Goal: Task Accomplishment & Management: Complete application form

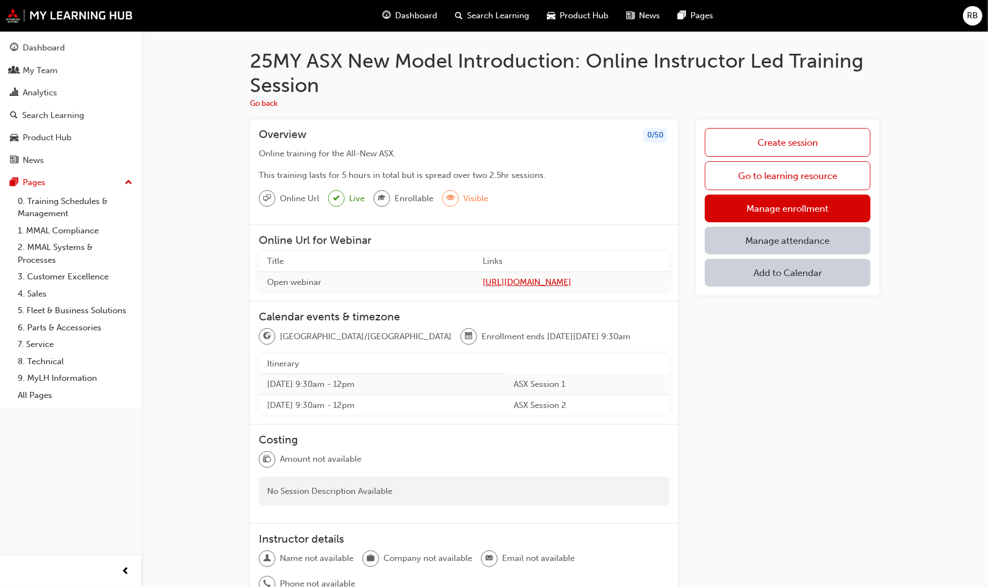
drag, startPoint x: 401, startPoint y: 281, endPoint x: 647, endPoint y: 283, distance: 246.1
click at [647, 283] on td "https://mmaltraining.adobeconnect.com/ASX141025AM/" at bounding box center [571, 282] width 195 height 21
copy span "https://mmaltraining.adobeconnect.com/ASX141025AM/"
click at [801, 141] on link "Create session" at bounding box center [788, 142] width 166 height 29
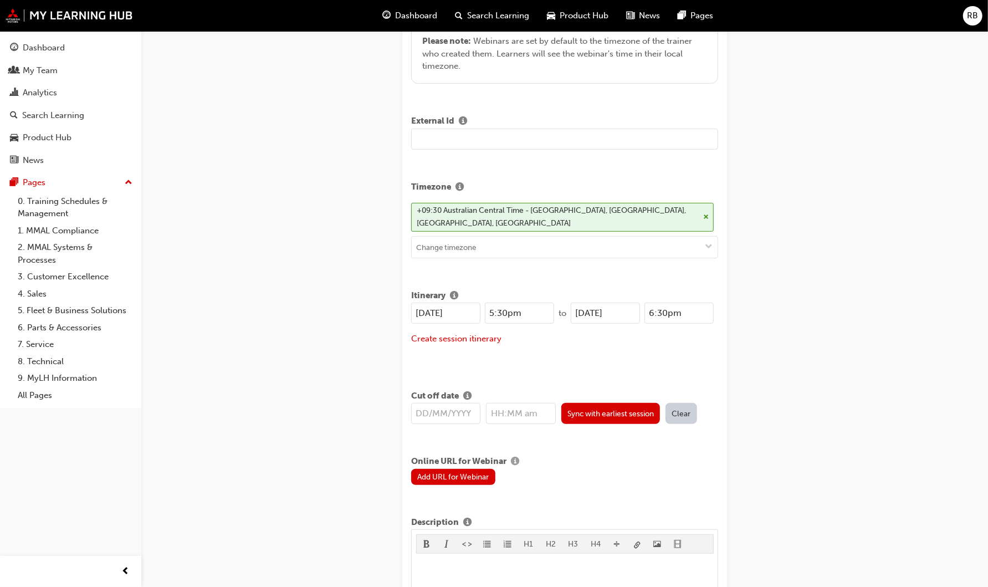
scroll to position [369, 0]
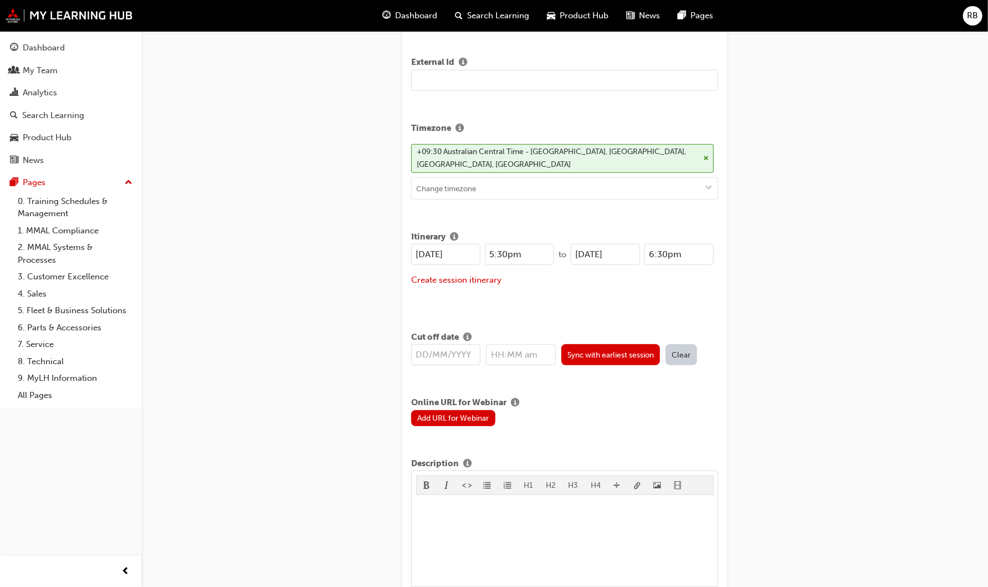
drag, startPoint x: 425, startPoint y: 252, endPoint x: 445, endPoint y: 248, distance: 21.0
click at [425, 252] on input "[DATE]" at bounding box center [445, 254] width 69 height 21
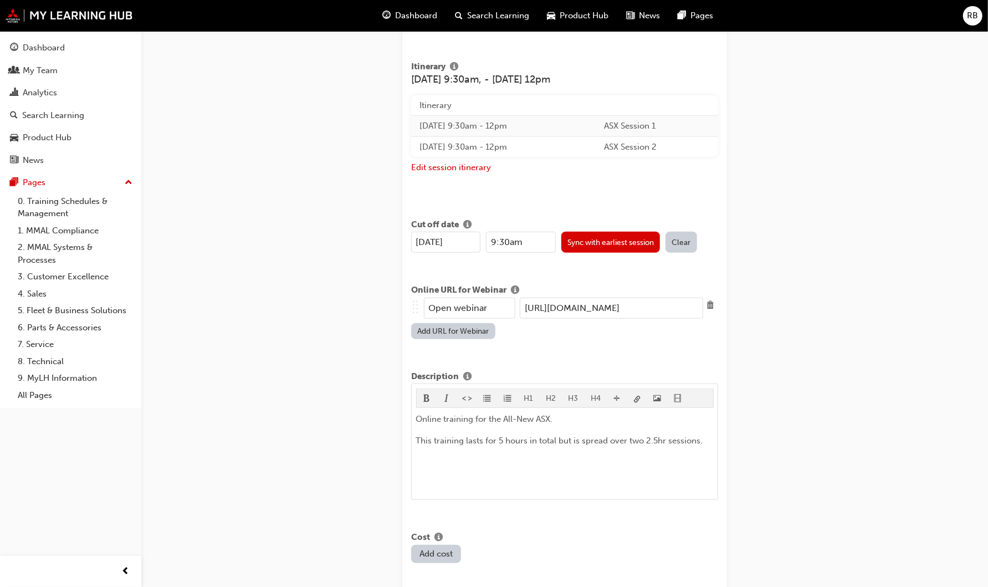
scroll to position [554, 0]
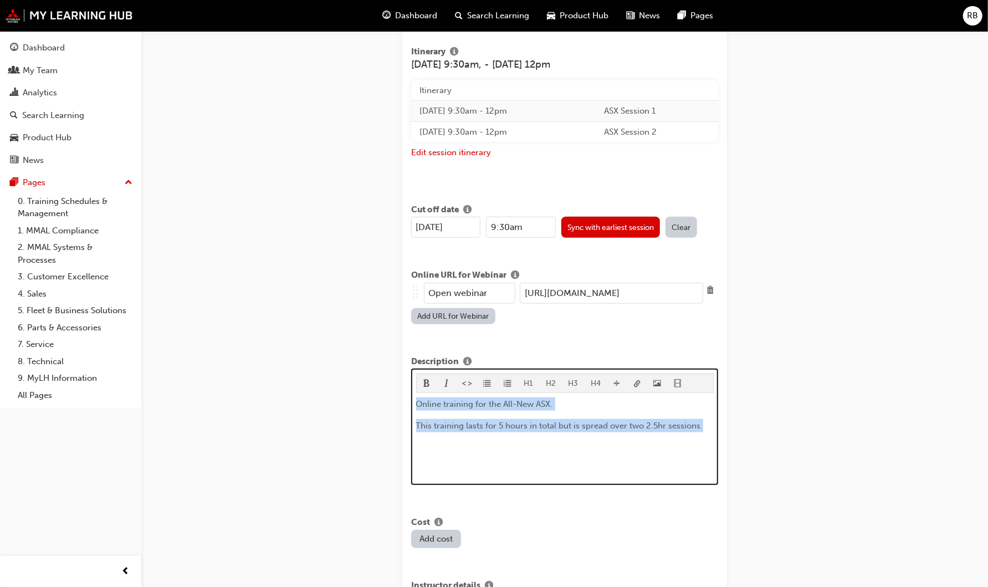
drag, startPoint x: 704, startPoint y: 425, endPoint x: 411, endPoint y: 399, distance: 293.8
click at [411, 399] on div "H1 H2 H3 H4 Online training for the All-New ASX. This training lasts for 5 hour…" at bounding box center [564, 427] width 307 height 116
copy div "Online training for the All-New ASX. This training lasts for 5 hours in total b…"
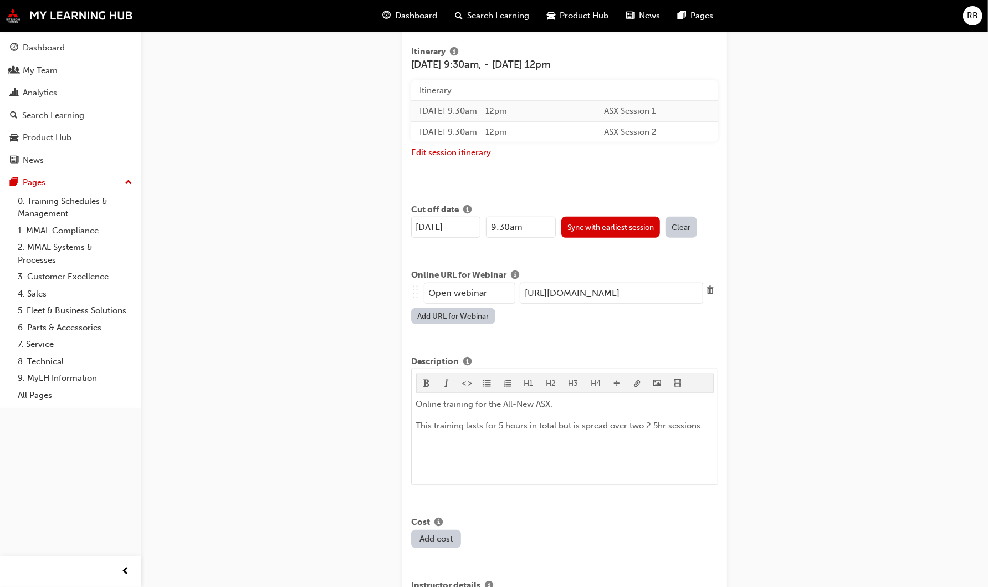
scroll to position [0, 57]
drag, startPoint x: 521, startPoint y: 290, endPoint x: 736, endPoint y: 299, distance: 215.2
click at [736, 299] on div "Edit session STEP 1 OF 1 Title 25MY ASX New Model Introduction: Online Instruct…" at bounding box center [565, 337] width 360 height 1685
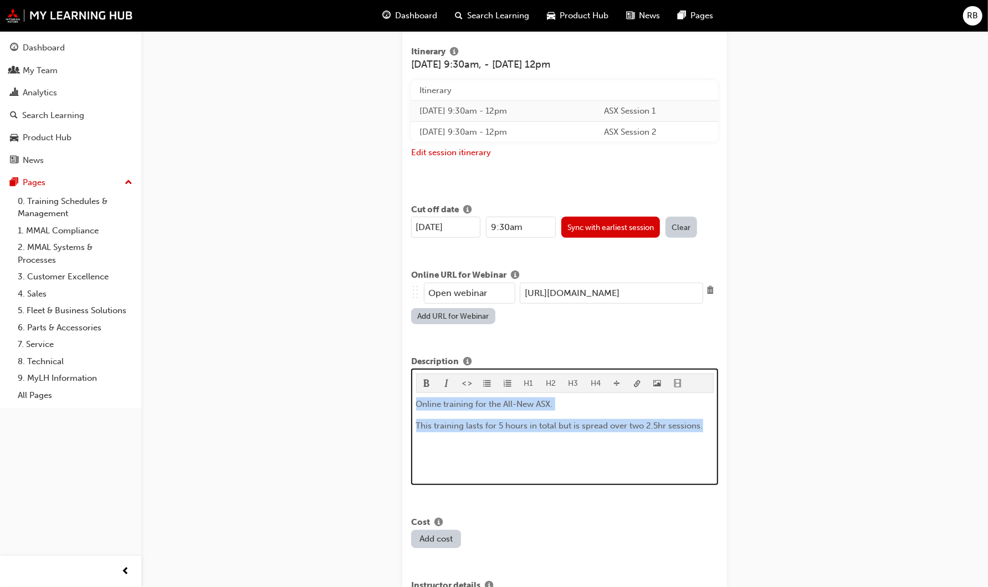
drag, startPoint x: 701, startPoint y: 421, endPoint x: 410, endPoint y: 398, distance: 291.9
click at [410, 398] on div "Title 25MY ASX New Model Introduction: Online Instructor Led Training Learning …" at bounding box center [564, 343] width 325 height 1604
copy div "Online training for the All-New ASX. This training lasts for 5 hours in total b…"
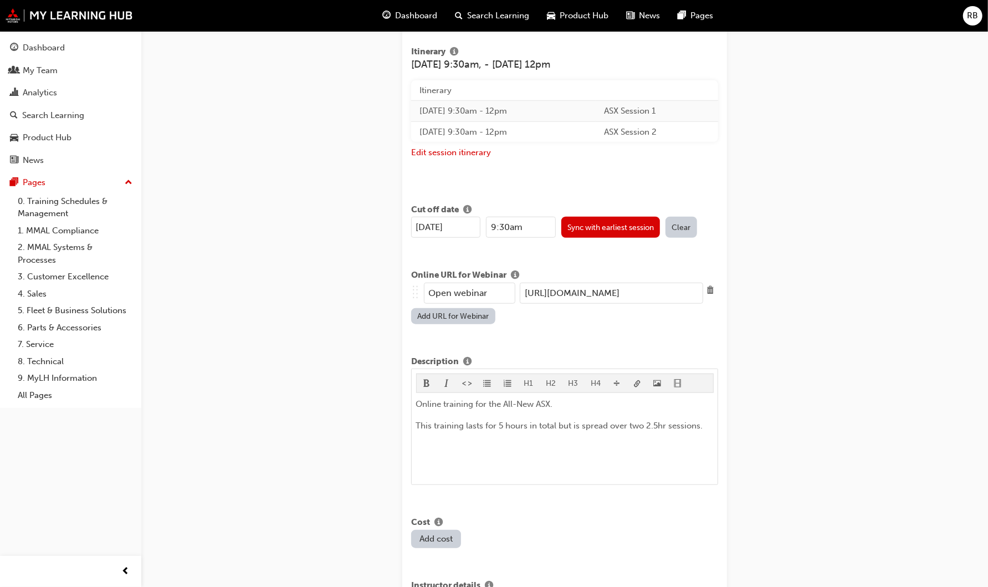
scroll to position [0, 57]
drag, startPoint x: 525, startPoint y: 291, endPoint x: 782, endPoint y: 303, distance: 256.9
click at [782, 303] on div "Edit session STEP 1 OF 1 Title 25MY ASX New Model Introduction: Online Instruct…" at bounding box center [494, 327] width 988 height 1762
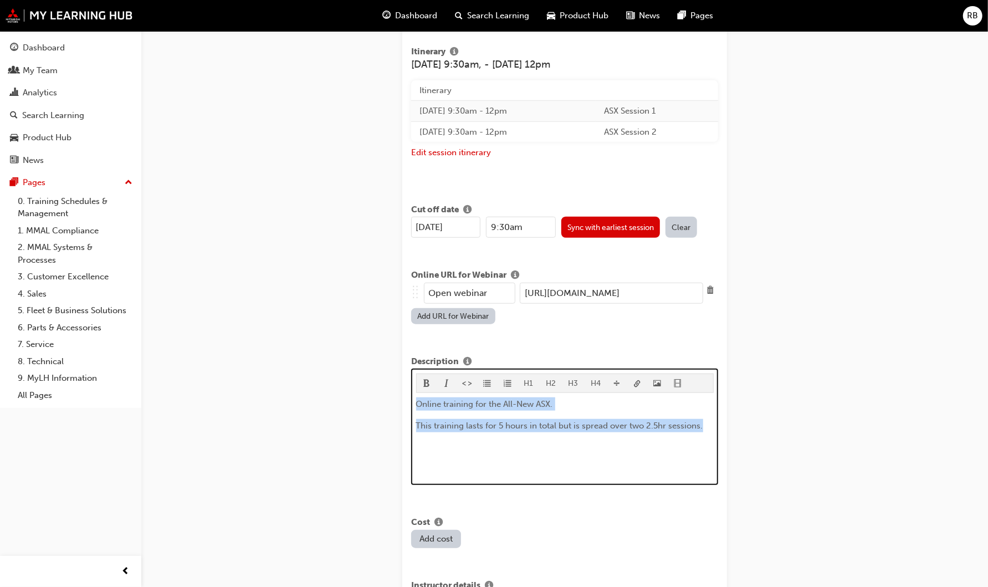
drag, startPoint x: 690, startPoint y: 422, endPoint x: 346, endPoint y: 397, distance: 344.6
click at [346, 397] on div "Edit session STEP 1 OF 1 Title 25MY ASX New Model Introduction: Online Instruct…" at bounding box center [494, 327] width 988 height 1762
copy div "Online training for the All-New ASX. This training lasts for 5 hours in total b…"
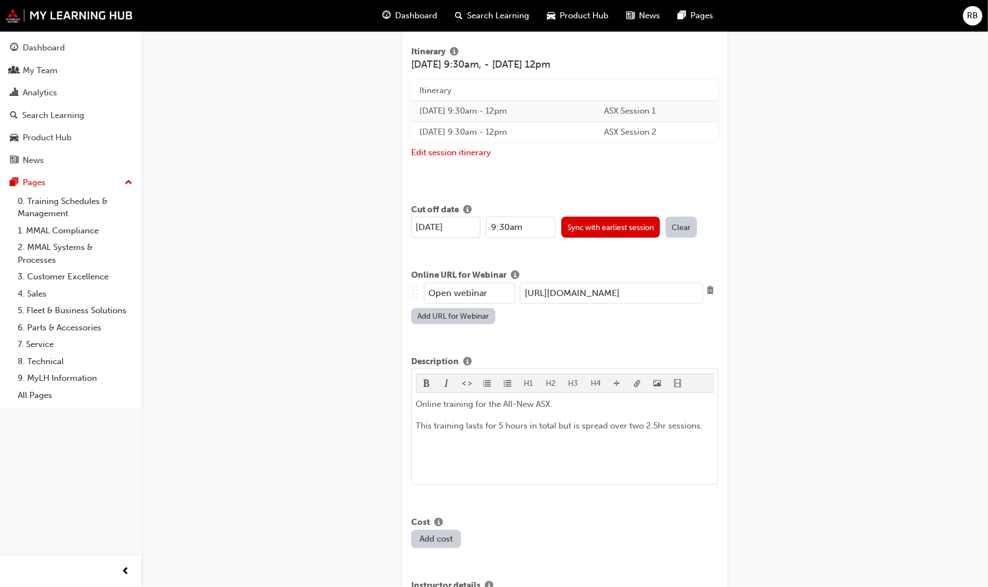
scroll to position [0, 57]
drag, startPoint x: 524, startPoint y: 287, endPoint x: 754, endPoint y: 303, distance: 230.6
click at [754, 303] on div "Edit session STEP 1 OF 1 Title 25MY ASX New Model Introduction: Online Instruct…" at bounding box center [494, 327] width 988 height 1762
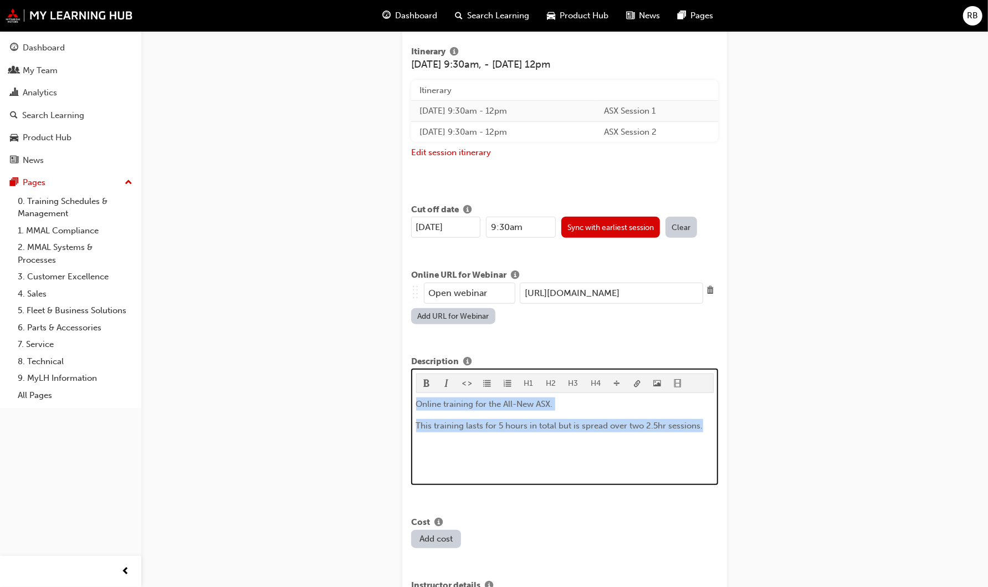
drag, startPoint x: 703, startPoint y: 425, endPoint x: 376, endPoint y: 399, distance: 327.4
click at [376, 399] on div "Edit session STEP 1 OF 1 Title 25MY ASX New Model Introduction: Online Instruct…" at bounding box center [494, 327] width 988 height 1762
copy div "Online training for the All-New ASX. This training lasts for 5 hours in total b…"
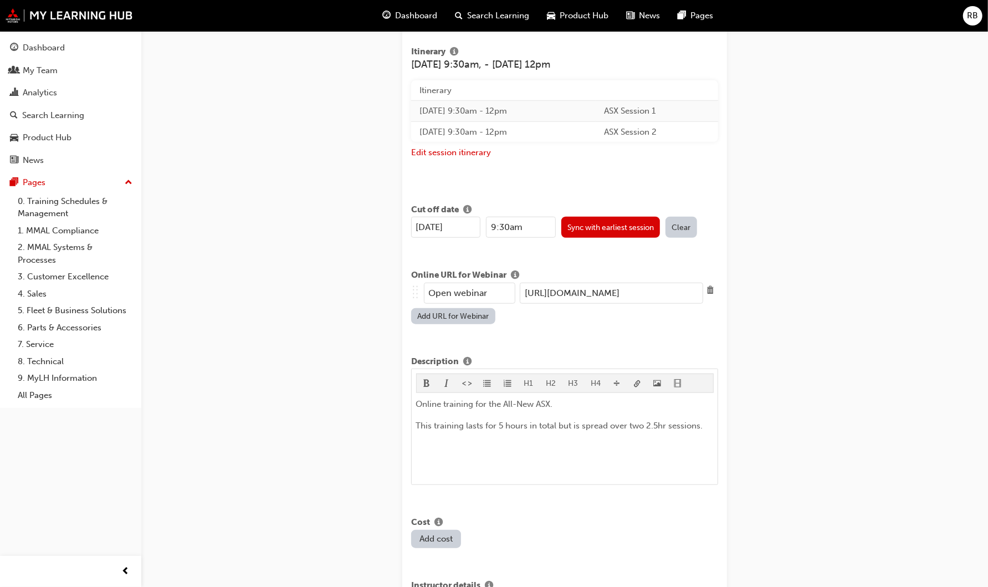
click at [522, 292] on input "https://mmaltraining.adobeconnect.com/ASX141025AM/" at bounding box center [611, 293] width 183 height 21
drag, startPoint x: 522, startPoint y: 292, endPoint x: 820, endPoint y: 292, distance: 298.2
click at [820, 292] on div "Edit session STEP 1 OF 1 Title 25MY ASX New Model Introduction: Online Instruct…" at bounding box center [494, 327] width 988 height 1762
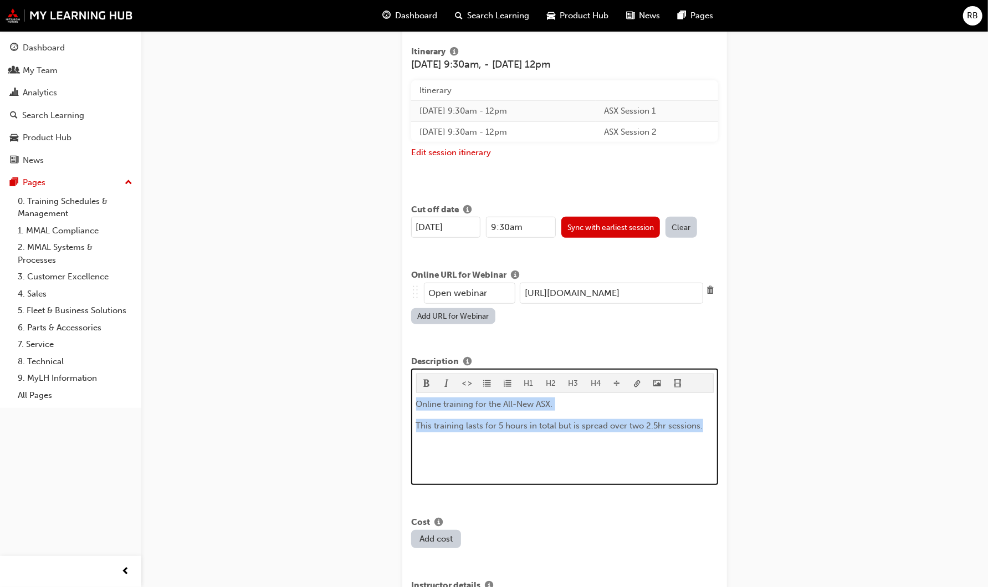
drag, startPoint x: 704, startPoint y: 421, endPoint x: 325, endPoint y: 403, distance: 380.1
click at [325, 403] on div "Edit session STEP 1 OF 1 Title 25MY ASX New Model Introduction: Online Instruct…" at bounding box center [494, 327] width 988 height 1762
copy div "Online training for the All-New ASX. This training lasts for 5 hours in total b…"
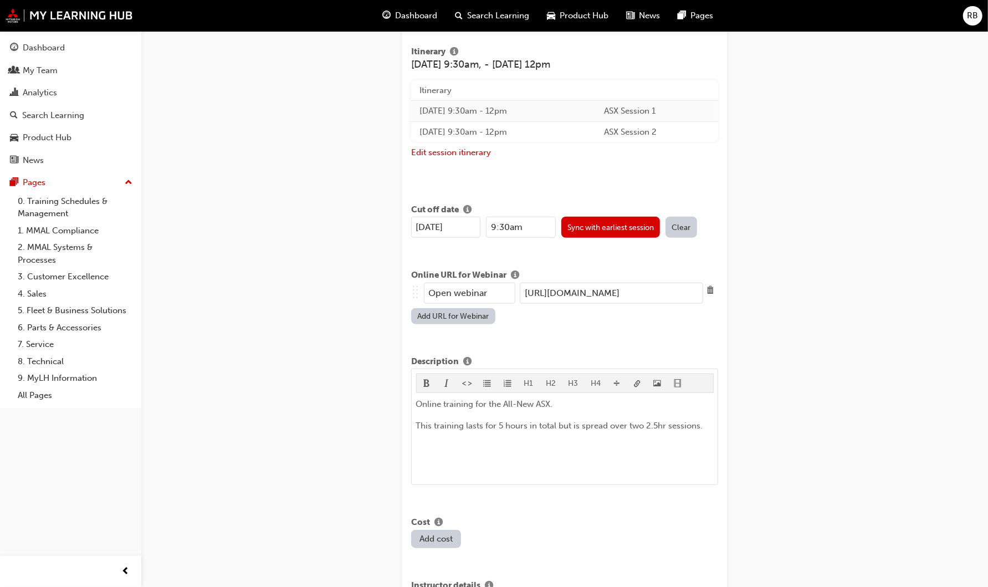
click at [530, 287] on input "https://mmaltraining.adobeconnect.com/ASX141025AM/" at bounding box center [611, 293] width 183 height 21
click at [531, 287] on input "https://mmaltraining.adobeconnect.com/ASX141025AM/" at bounding box center [611, 293] width 183 height 21
drag, startPoint x: 525, startPoint y: 292, endPoint x: 706, endPoint y: 298, distance: 180.8
click at [706, 298] on div ".. .. .. .. Open webinar https://mmaltraining.adobeconnect.com/ASX141025AM/" at bounding box center [564, 295] width 307 height 25
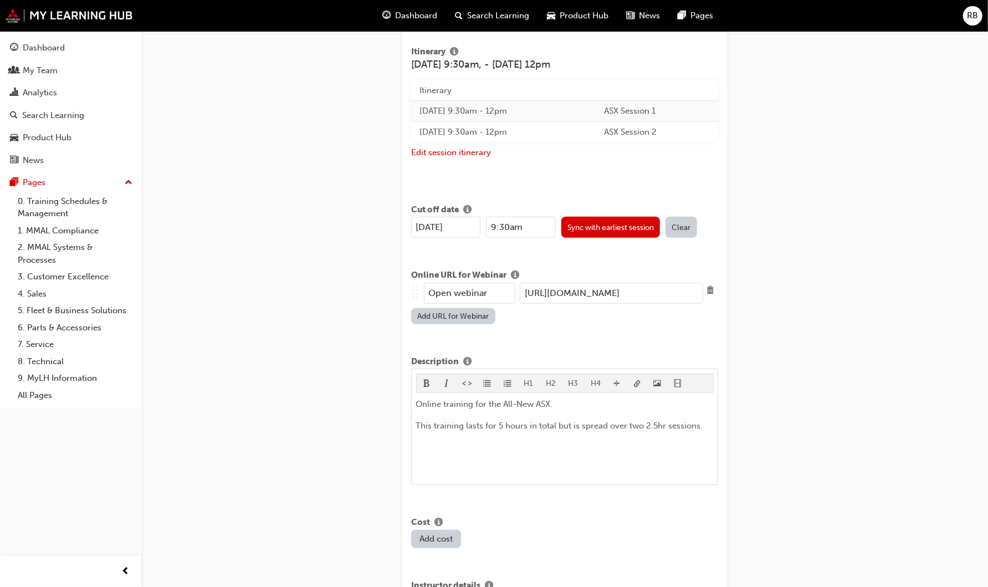
drag, startPoint x: 522, startPoint y: 289, endPoint x: 854, endPoint y: 295, distance: 332.0
click at [854, 295] on div "Edit session STEP 1 OF 1 Title 25MY ASX New Model Introduction: Online Instruct…" at bounding box center [494, 327] width 988 height 1762
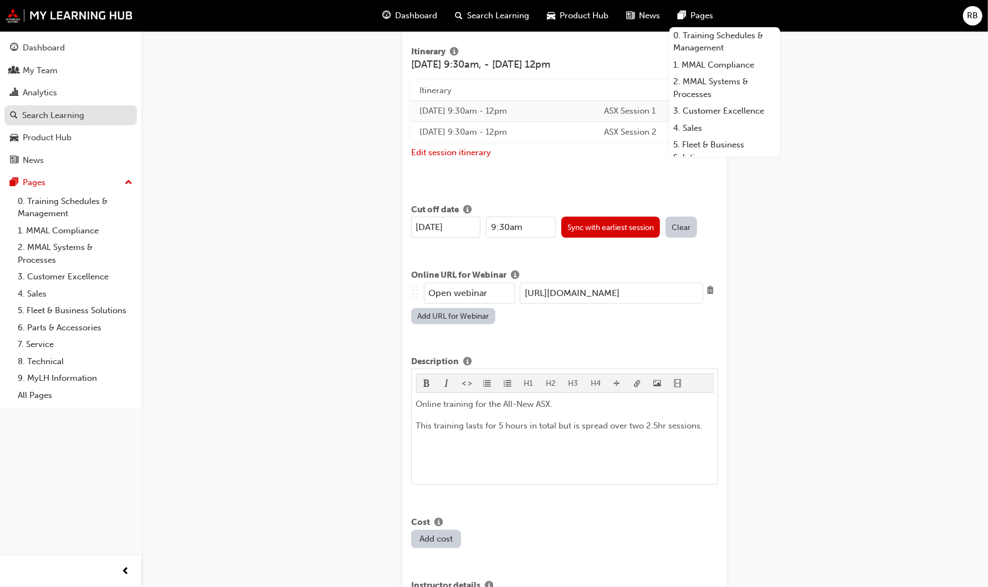
click at [37, 114] on div "Search Learning" at bounding box center [53, 115] width 62 height 13
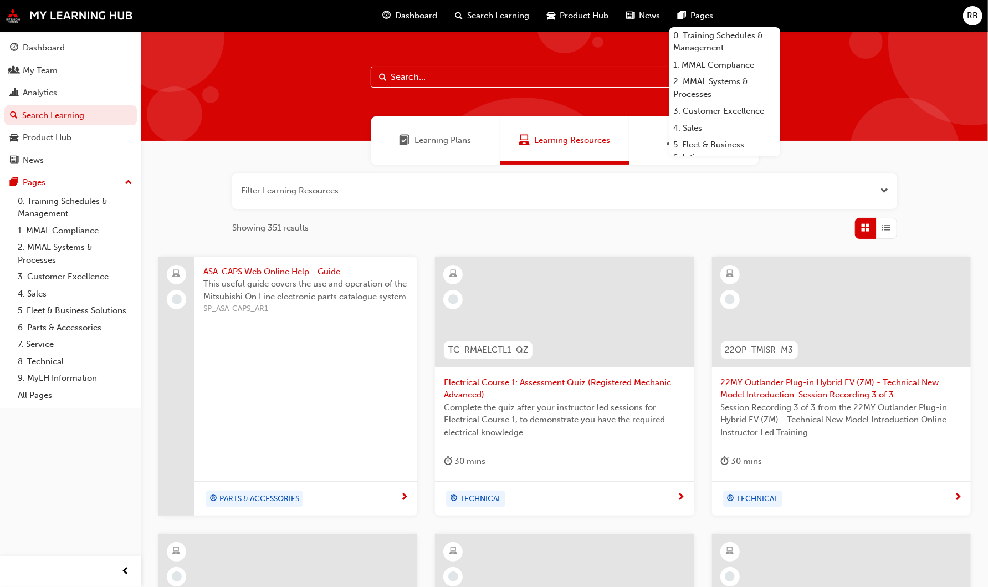
click at [428, 76] on input "text" at bounding box center [565, 77] width 388 height 21
type input "engines"
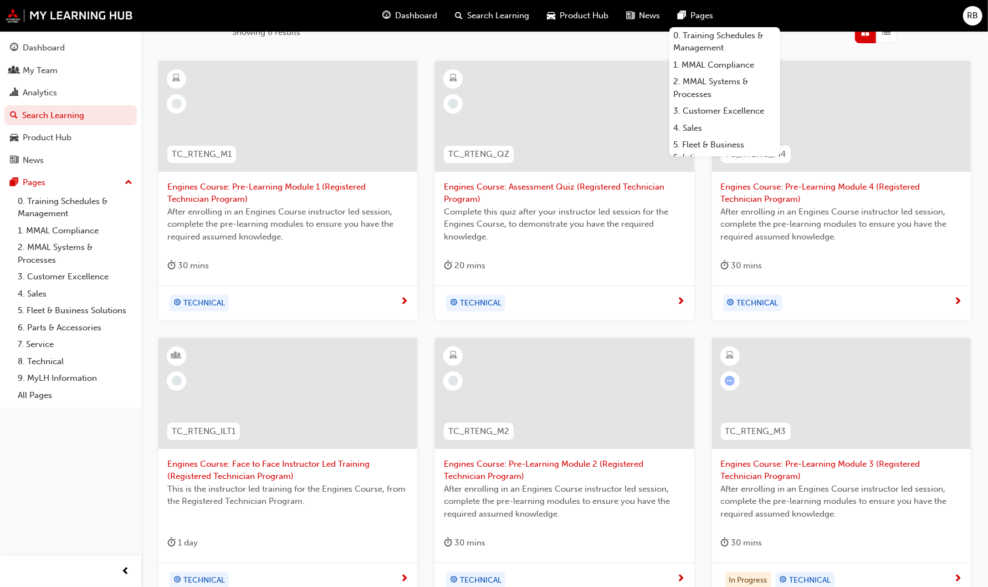
scroll to position [246, 0]
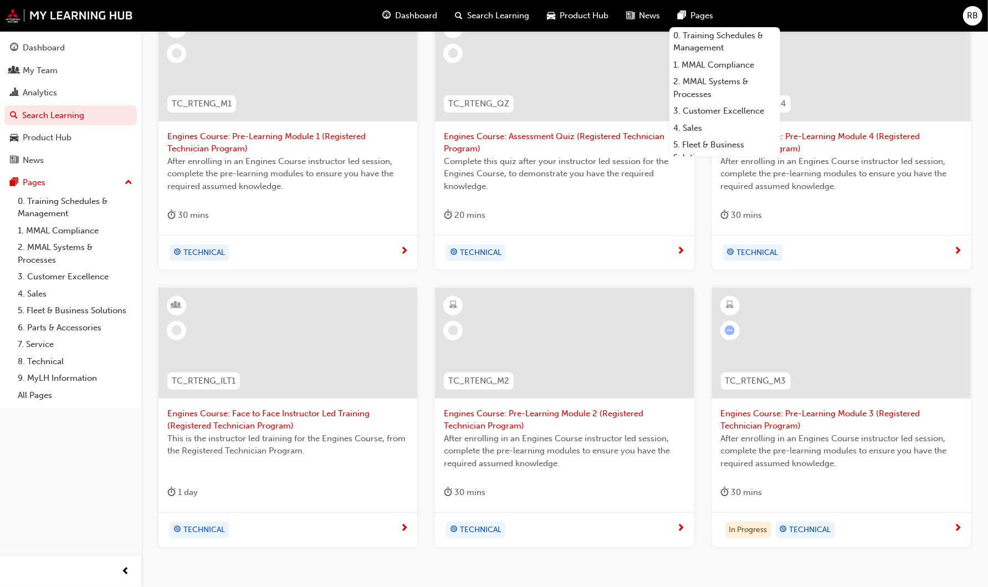
click at [295, 413] on span "Engines Course: Face to Face Instructor Led Training (Registered Technician Pro…" at bounding box center [287, 419] width 241 height 25
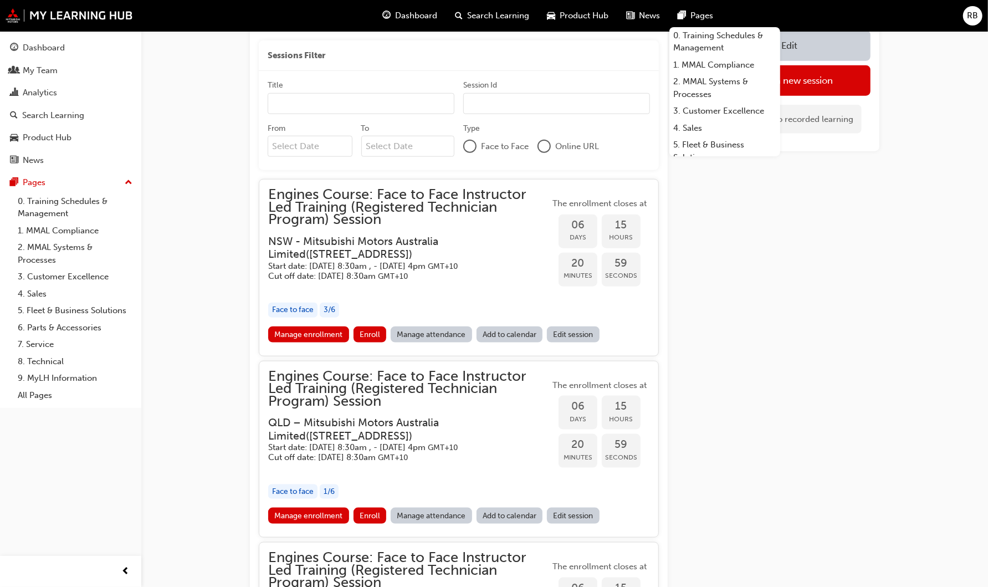
scroll to position [813, 0]
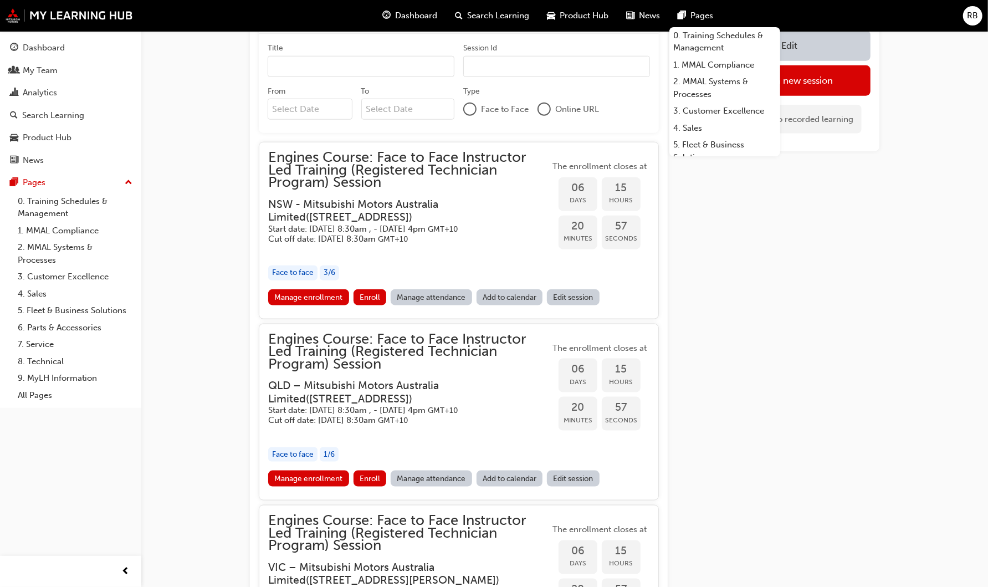
click at [569, 471] on link "Edit session" at bounding box center [573, 479] width 53 height 16
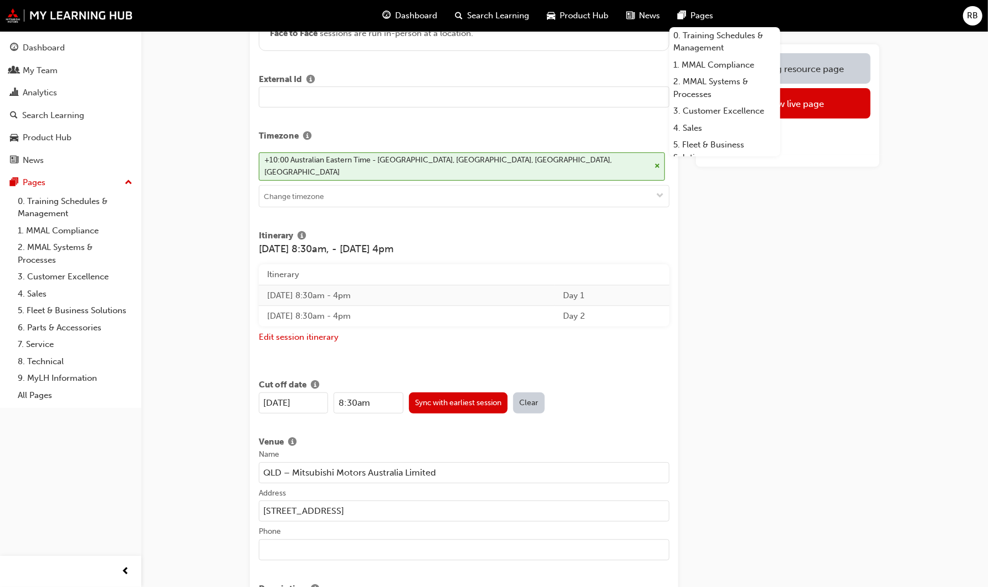
scroll to position [308, 0]
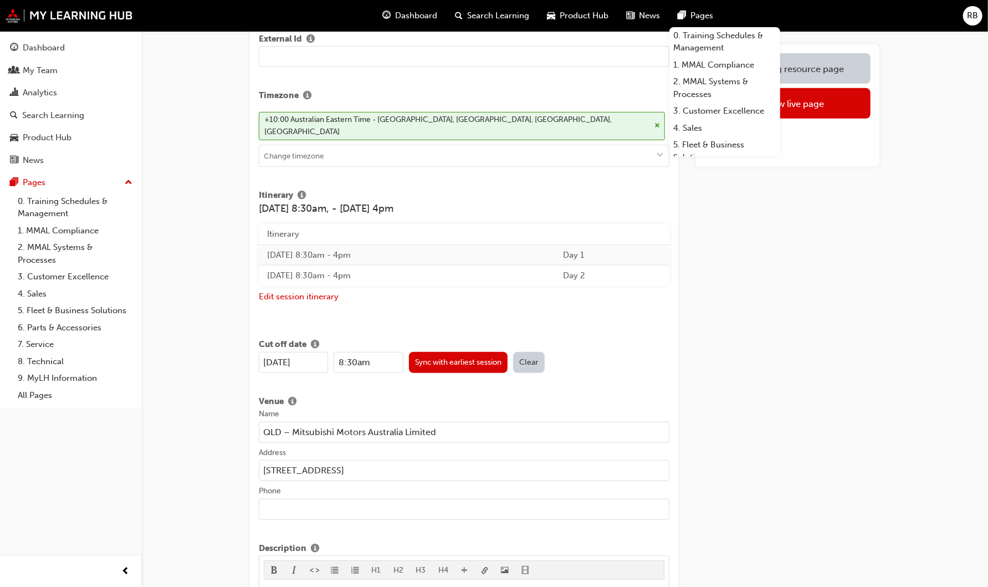
drag, startPoint x: 457, startPoint y: 422, endPoint x: 239, endPoint y: 422, distance: 217.3
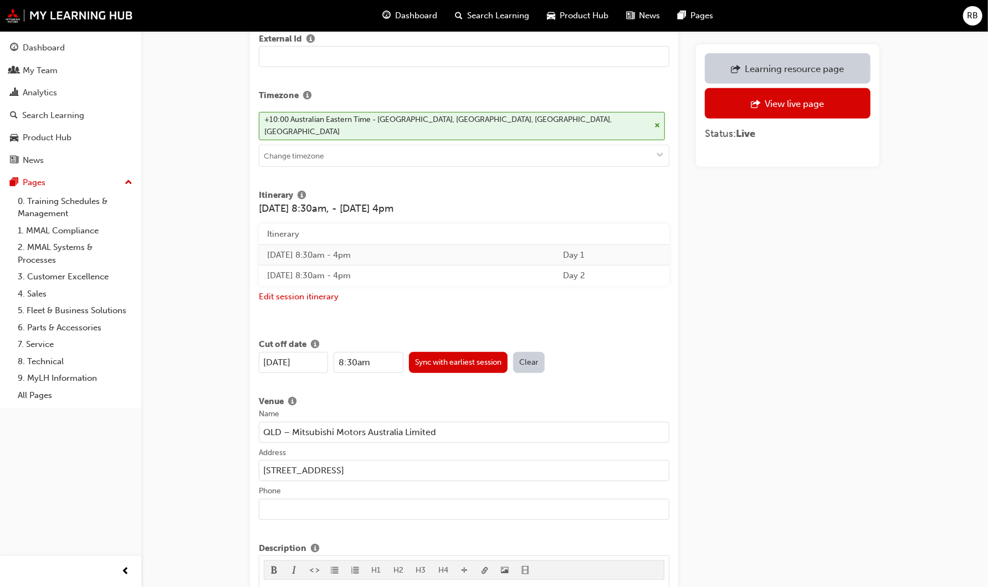
drag, startPoint x: 472, startPoint y: 452, endPoint x: 203, endPoint y: 452, distance: 268.8
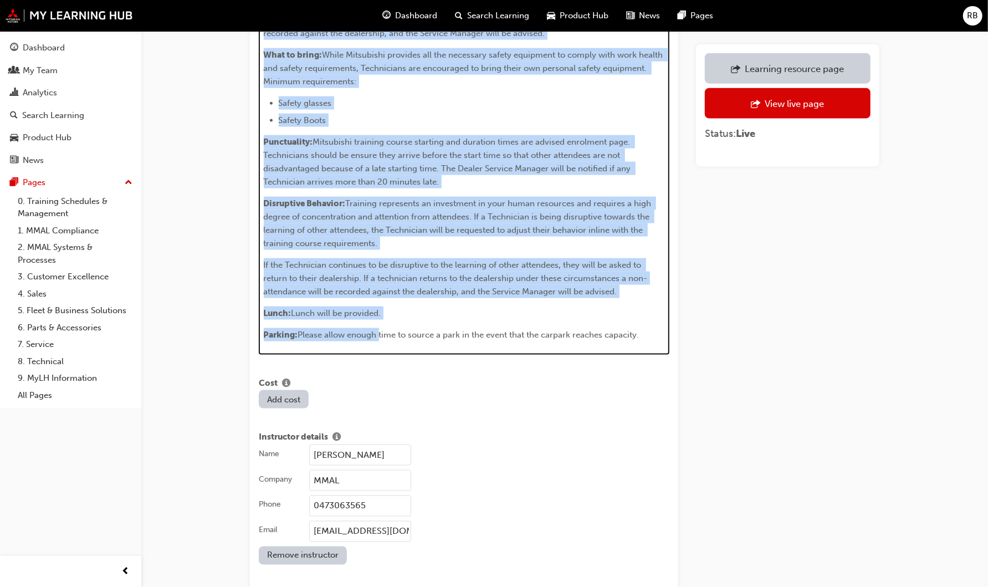
scroll to position [1040, 0]
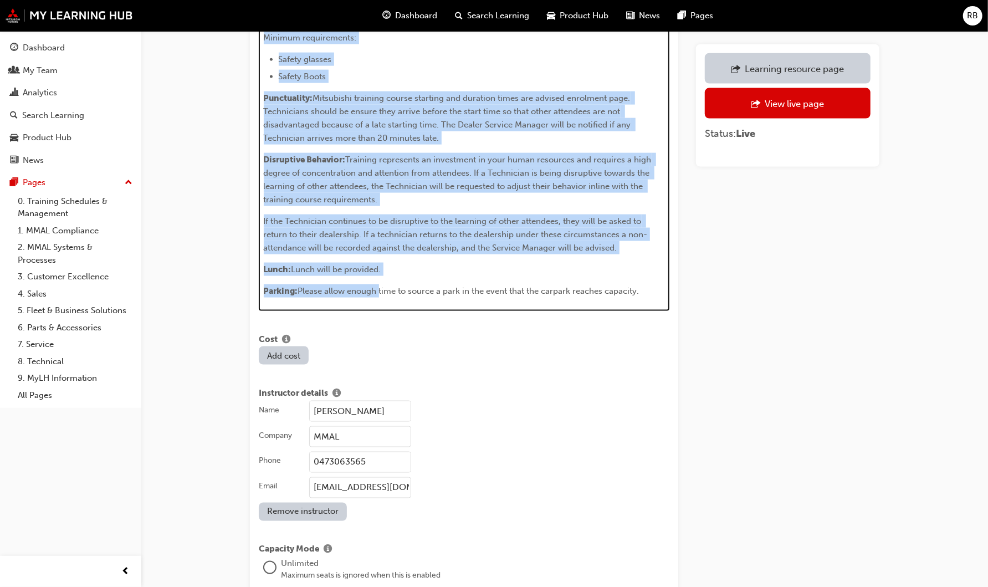
drag, startPoint x: 263, startPoint y: 267, endPoint x: 643, endPoint y: 277, distance: 379.8
click at [643, 277] on div "Time: The first 10 minutes have been set aside to sign in to the building and g…" at bounding box center [464, 74] width 401 height 447
copy div "Time: The first 10 minutes have been set aside to sign in to the building and g…"
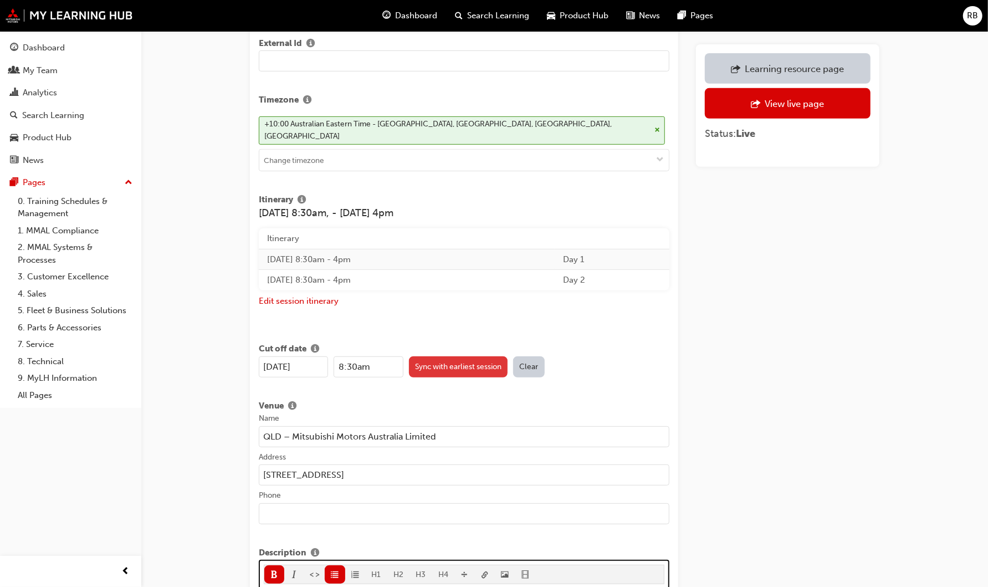
scroll to position [301, 0]
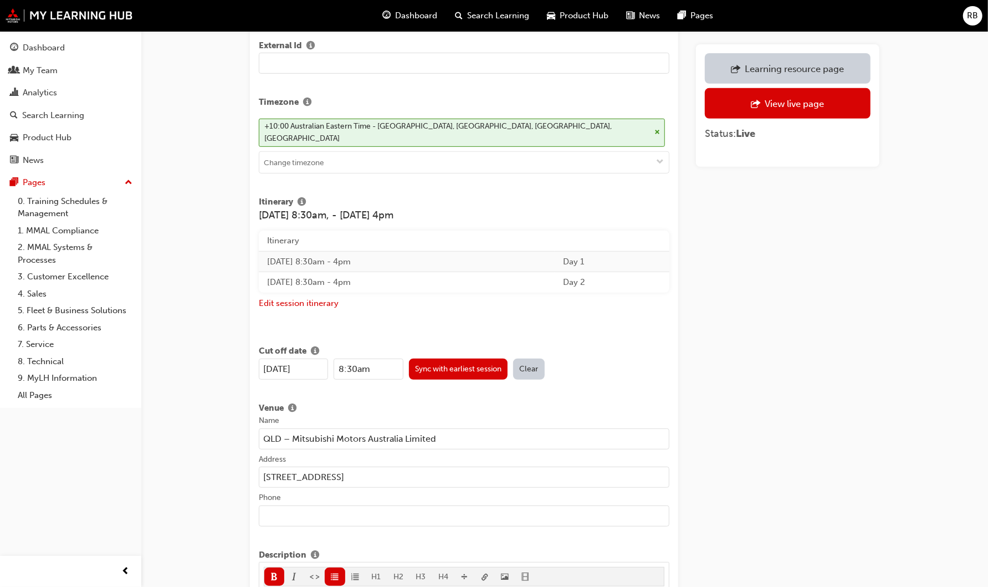
click at [456, 428] on input "QLD – Mitsubishi Motors Australia Limited" at bounding box center [464, 438] width 411 height 21
drag, startPoint x: 456, startPoint y: 425, endPoint x: 229, endPoint y: 416, distance: 226.3
drag, startPoint x: 488, startPoint y: 469, endPoint x: 228, endPoint y: 463, distance: 260.0
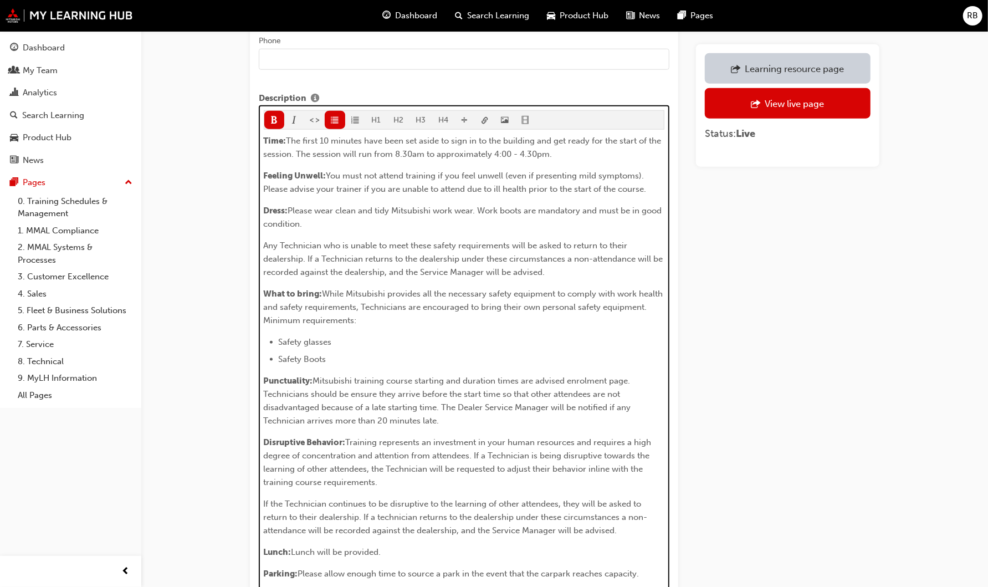
scroll to position [754, 0]
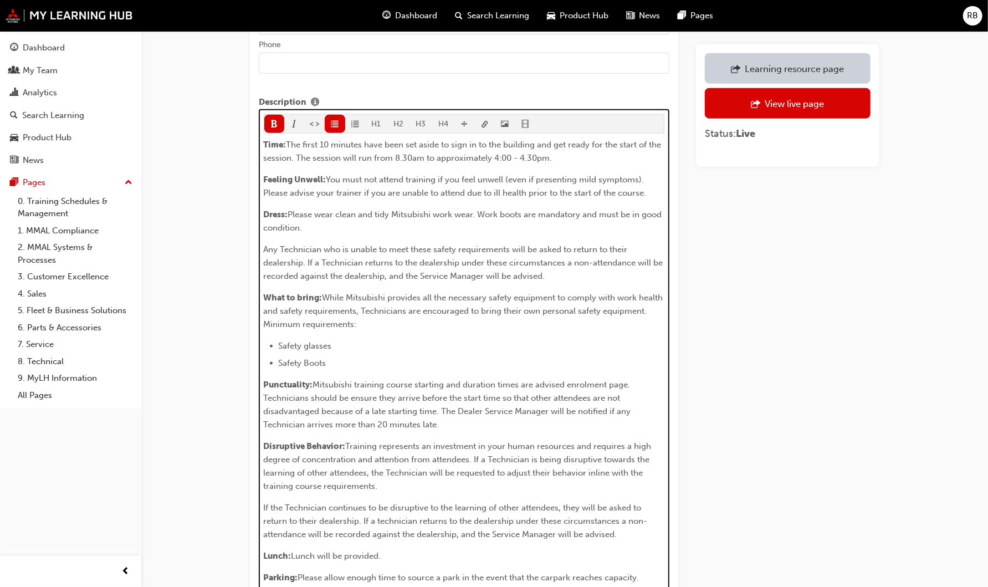
drag, startPoint x: 654, startPoint y: 459, endPoint x: 256, endPoint y: 127, distance: 518.2
click at [256, 127] on div "Title Engines Course: Face to Face Instructor Led Training (Registered Technici…" at bounding box center [464, 305] width 428 height 1955
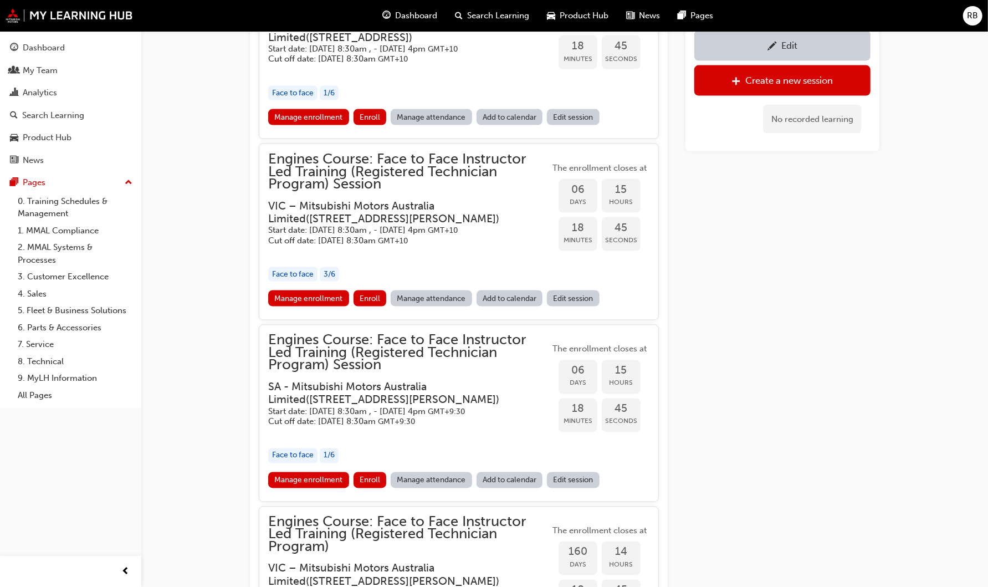
scroll to position [1182, 0]
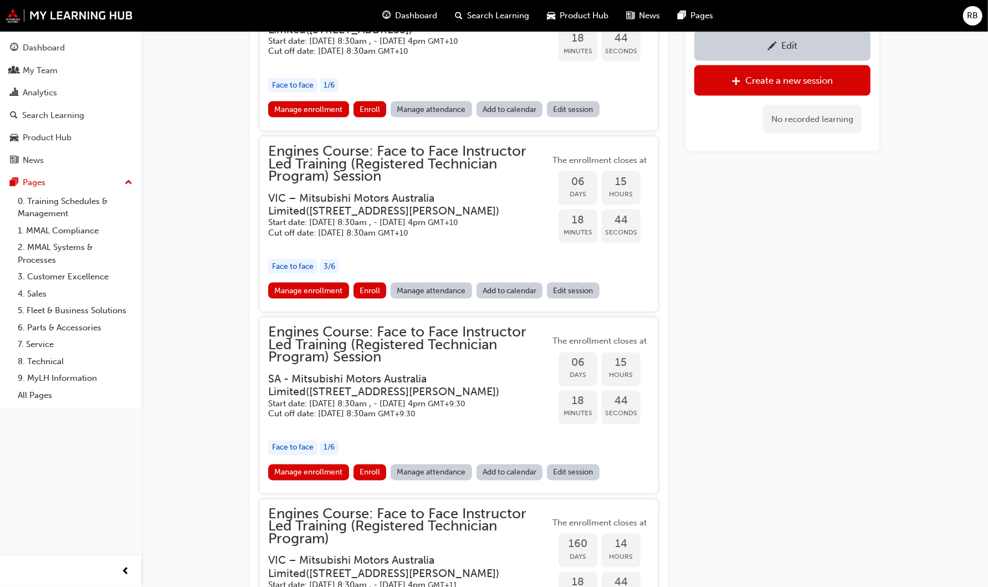
click at [566, 464] on link "Edit session" at bounding box center [573, 472] width 53 height 16
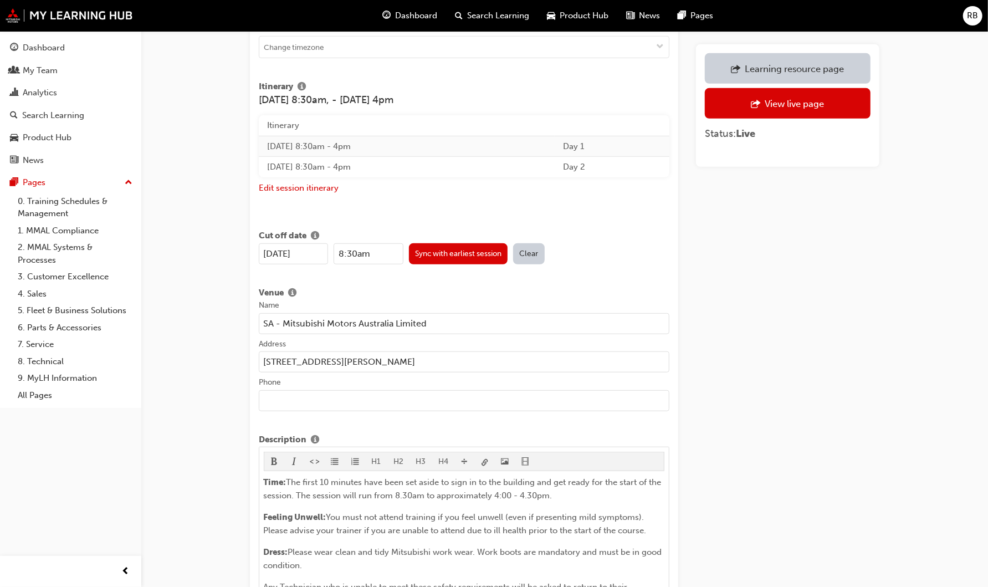
scroll to position [431, 0]
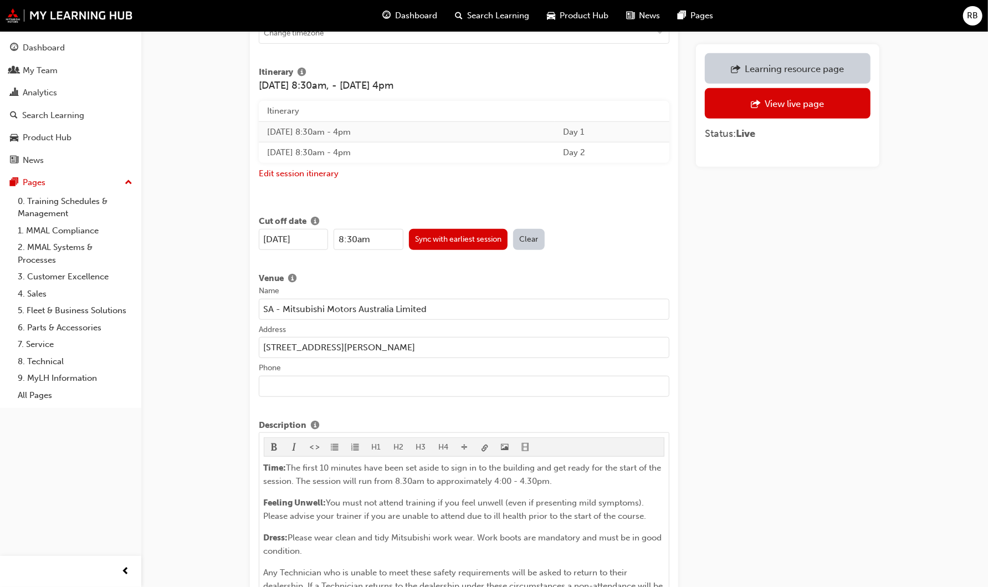
drag, startPoint x: 435, startPoint y: 295, endPoint x: 205, endPoint y: 289, distance: 230.1
drag, startPoint x: 514, startPoint y: 332, endPoint x: 109, endPoint y: 334, distance: 405.2
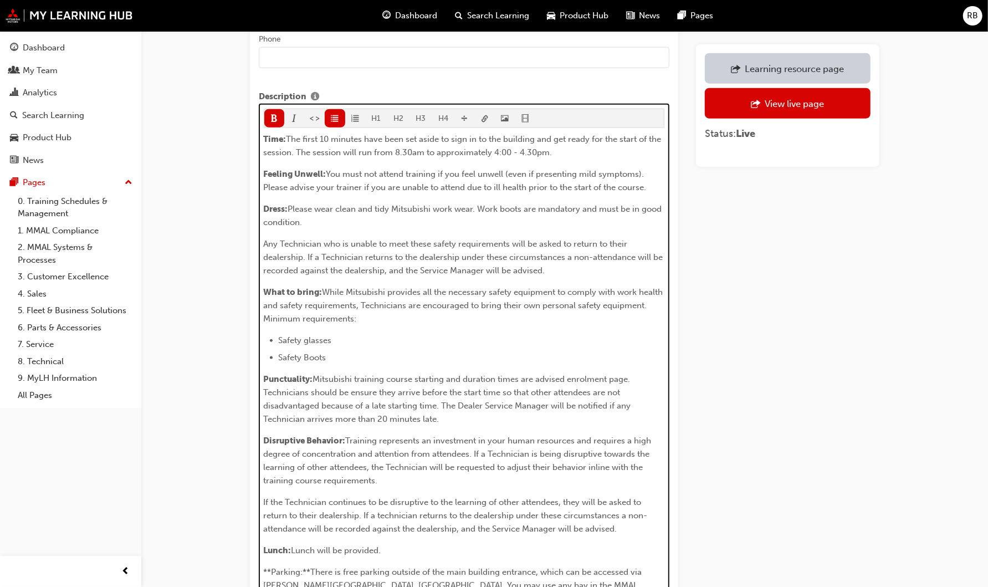
scroll to position [752, 0]
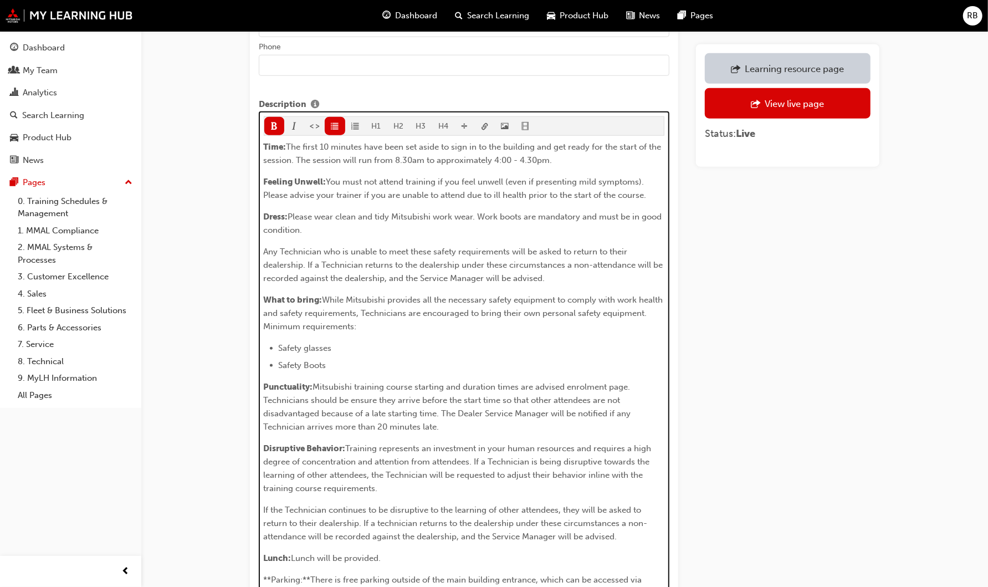
drag, startPoint x: 521, startPoint y: 457, endPoint x: 261, endPoint y: 131, distance: 417.3
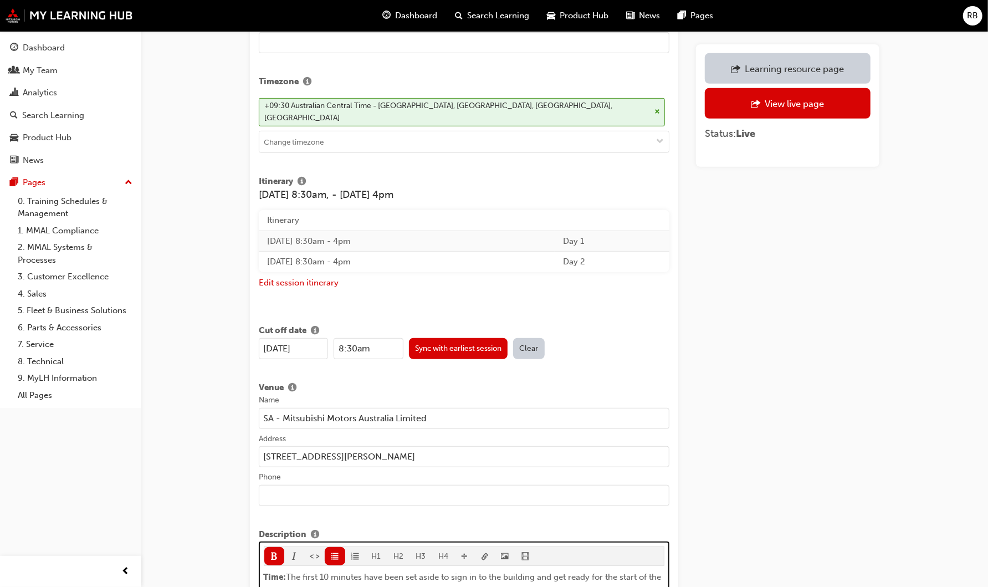
scroll to position [320, 0]
drag, startPoint x: 390, startPoint y: 401, endPoint x: 208, endPoint y: 431, distance: 184.2
drag, startPoint x: 352, startPoint y: 423, endPoint x: 184, endPoint y: 400, distance: 169.6
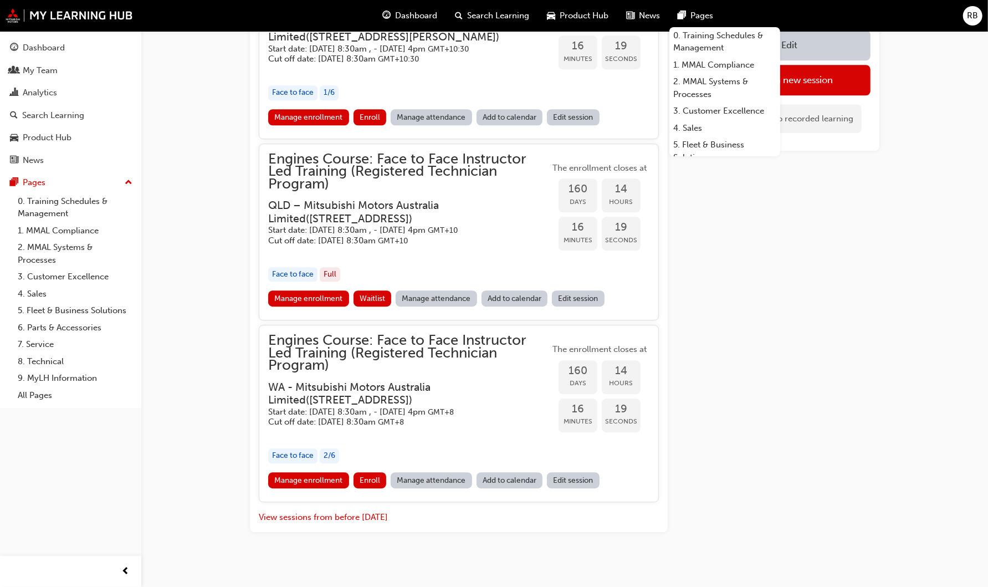
scroll to position [2082, 0]
click at [580, 472] on link "Edit session" at bounding box center [573, 479] width 53 height 16
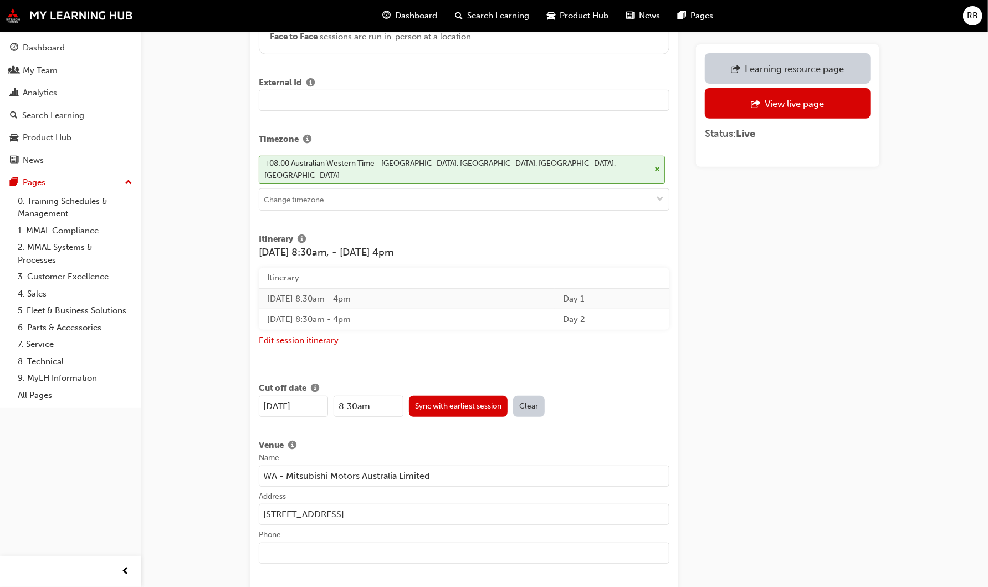
scroll to position [308, 0]
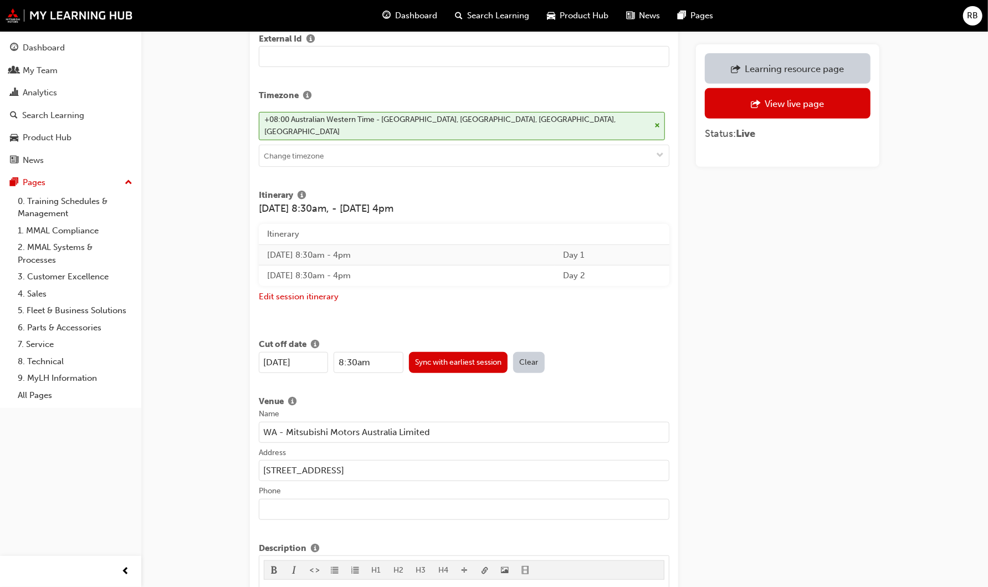
drag, startPoint x: 441, startPoint y: 415, endPoint x: 187, endPoint y: 416, distance: 254.4
drag, startPoint x: 403, startPoint y: 460, endPoint x: 233, endPoint y: 448, distance: 170.0
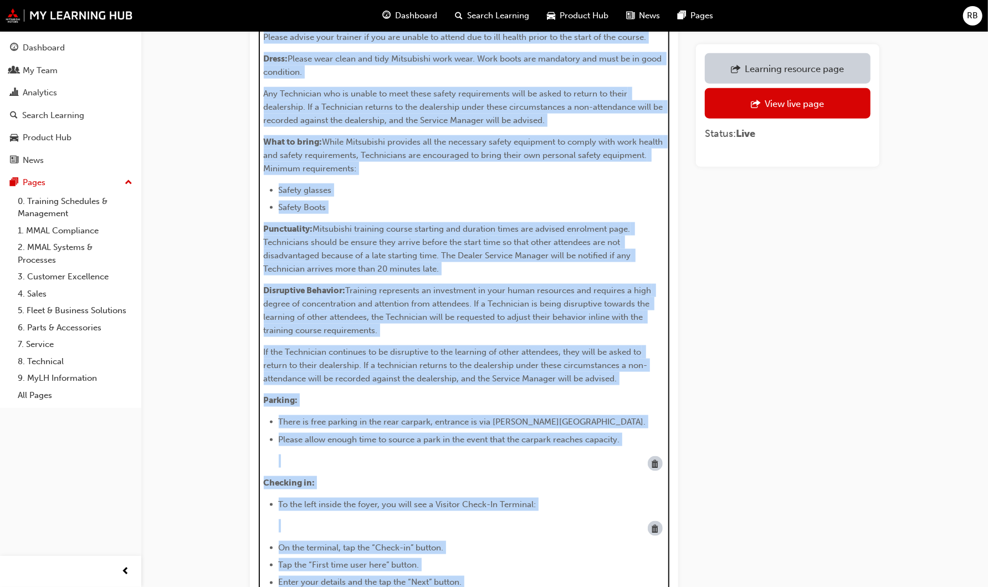
scroll to position [661, 0]
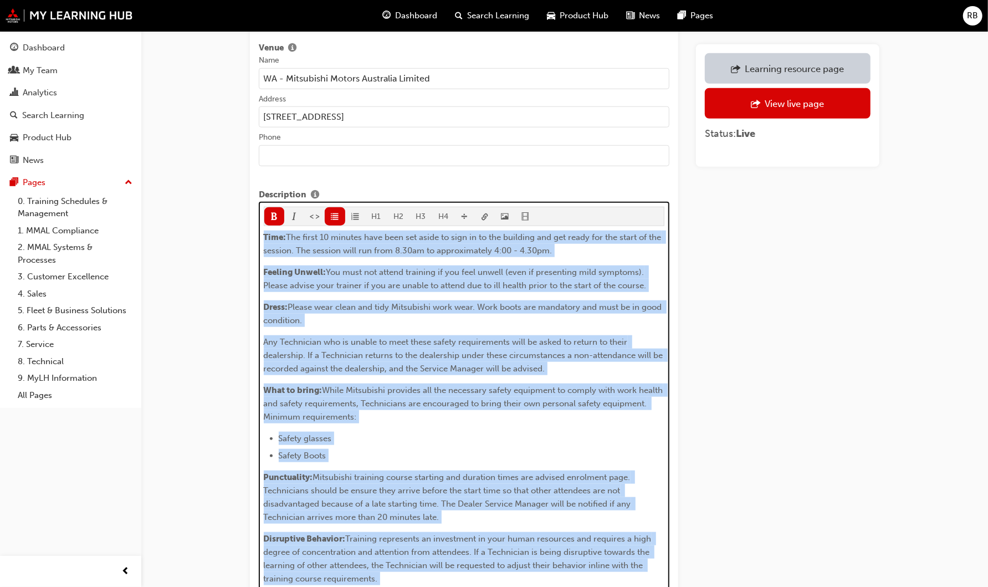
drag, startPoint x: 343, startPoint y: 331, endPoint x: 259, endPoint y: 223, distance: 137.1
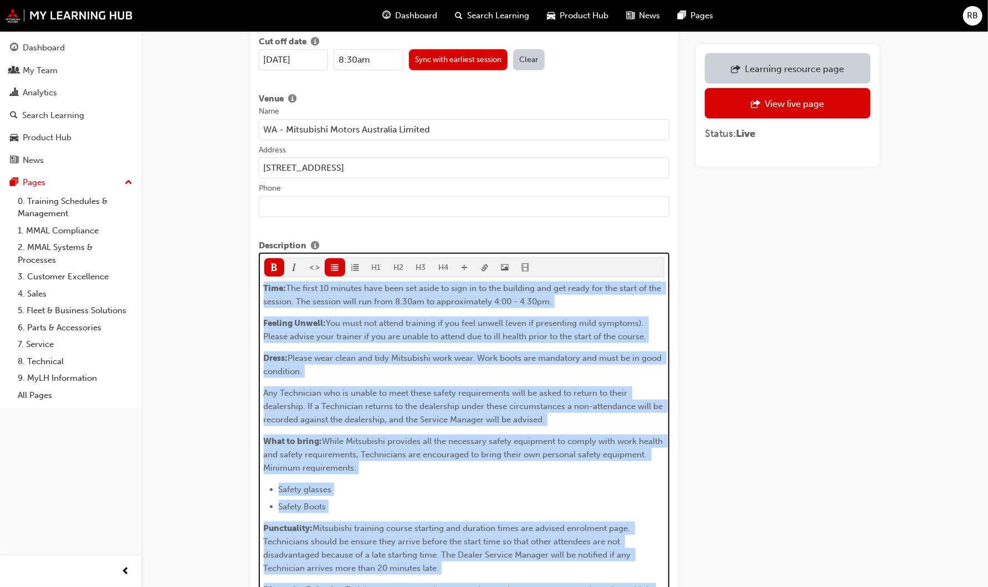
scroll to position [538, 0]
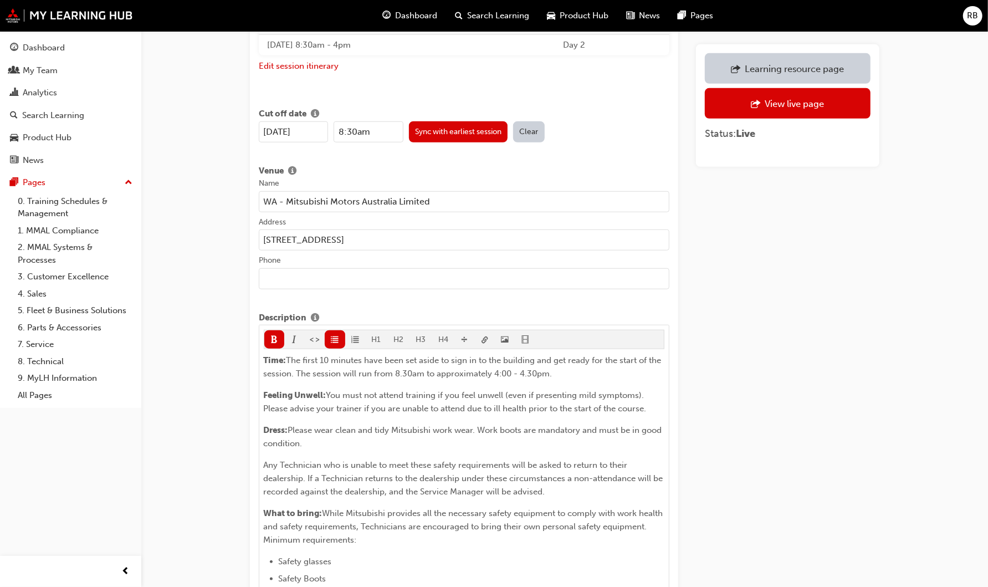
drag, startPoint x: 448, startPoint y: 187, endPoint x: 189, endPoint y: 187, distance: 259.4
drag, startPoint x: 451, startPoint y: 227, endPoint x: 187, endPoint y: 208, distance: 264.4
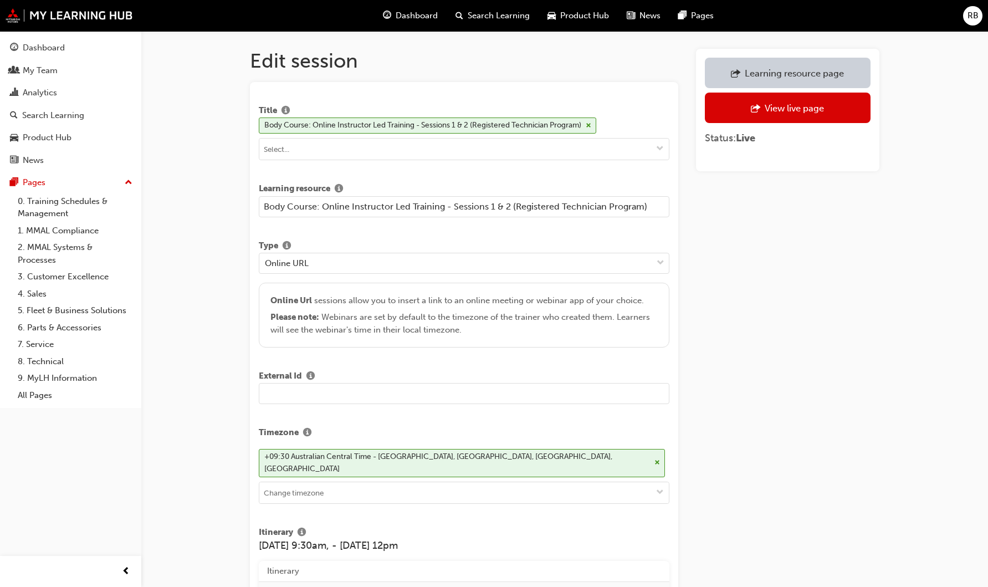
scroll to position [248, 0]
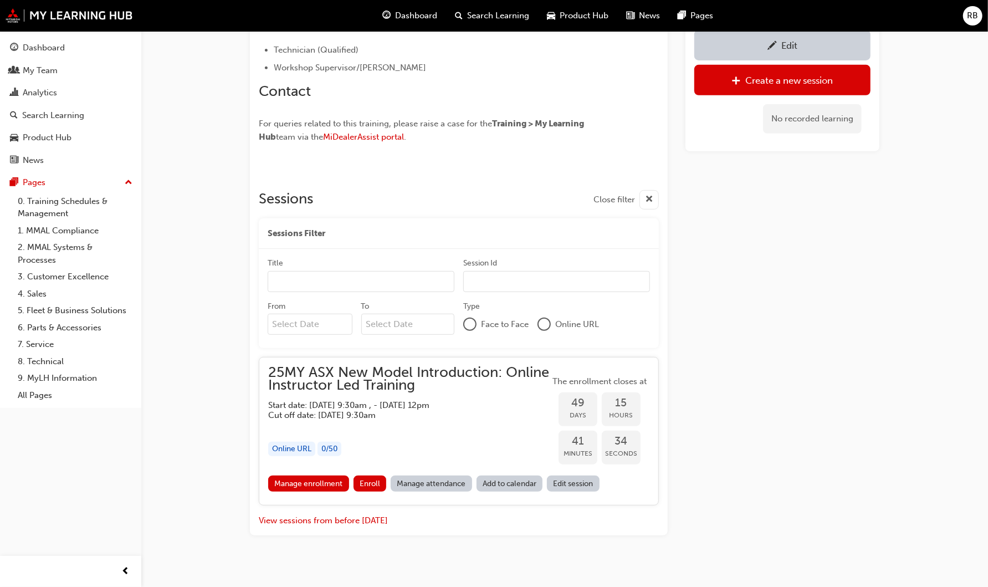
scroll to position [318, 0]
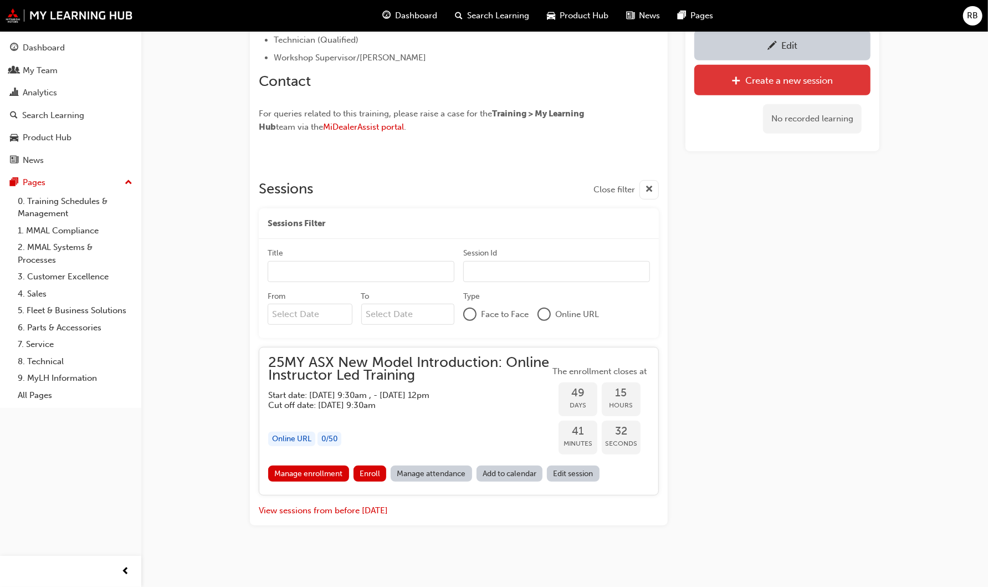
click at [787, 74] on div "Create a new session" at bounding box center [783, 80] width 160 height 14
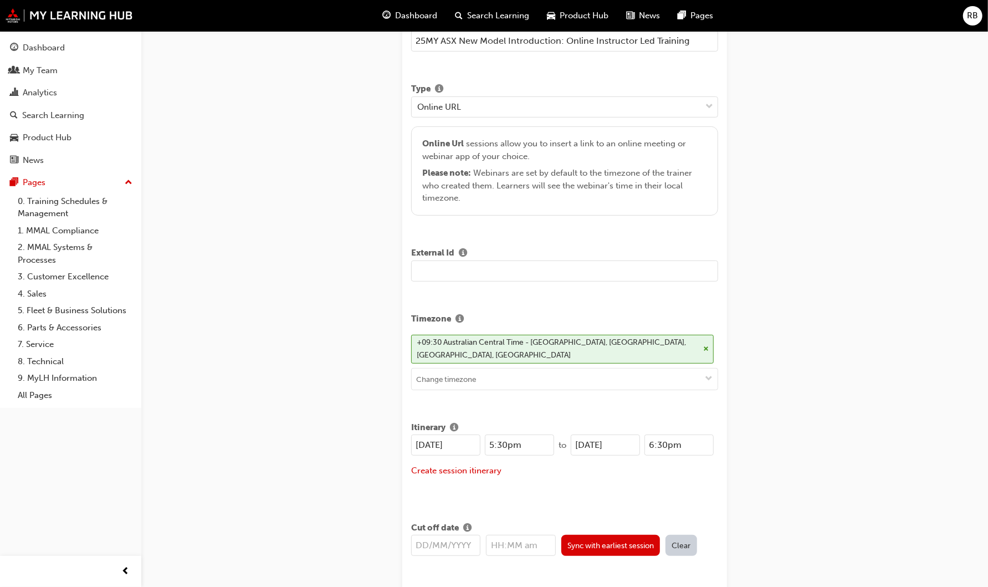
scroll to position [246, 0]
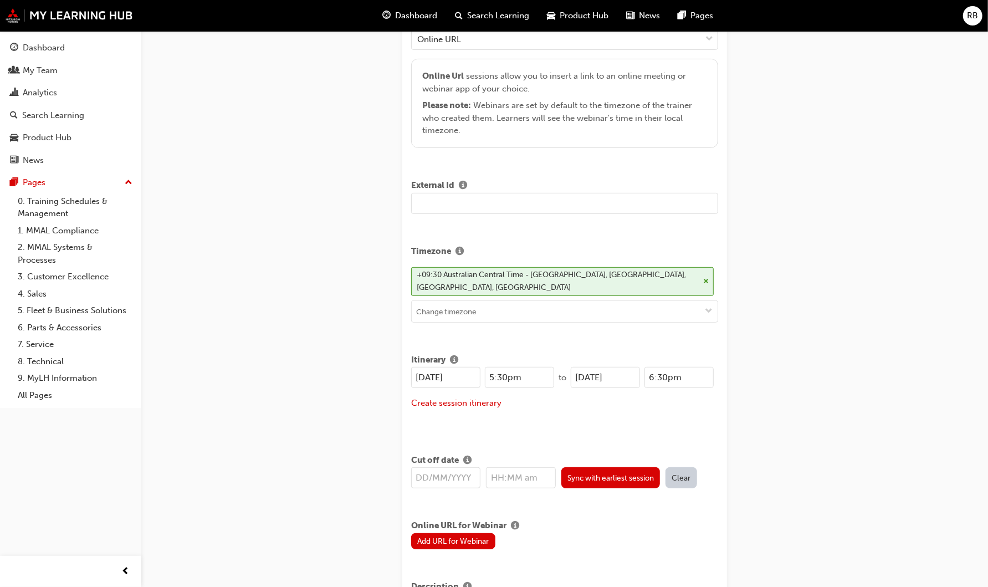
drag, startPoint x: 426, startPoint y: 377, endPoint x: 436, endPoint y: 371, distance: 11.9
click at [426, 376] on input "[DATE]" at bounding box center [445, 377] width 69 height 21
drag, startPoint x: 443, startPoint y: 377, endPoint x: 386, endPoint y: 376, distance: 57.6
type input "[DATE]"
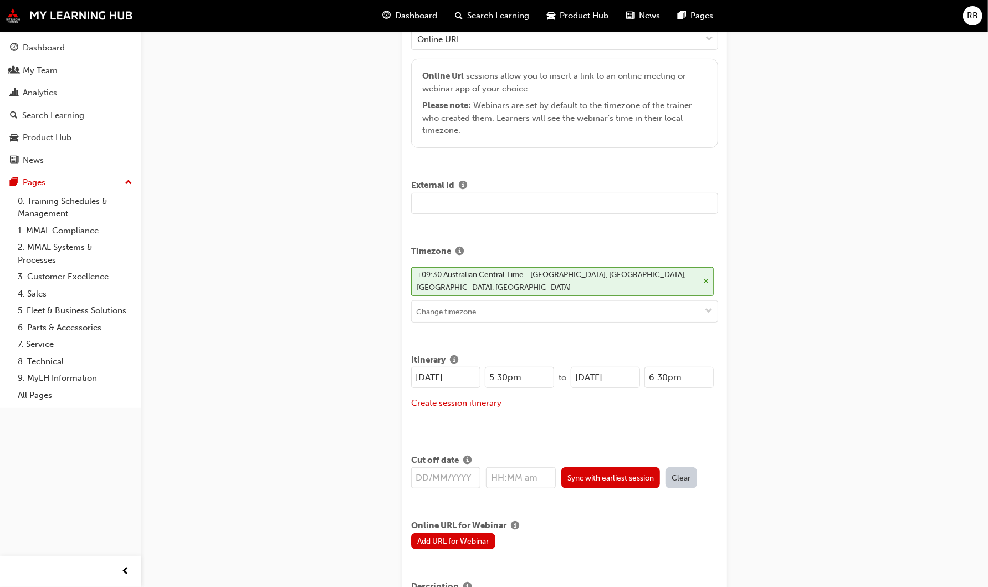
drag, startPoint x: 635, startPoint y: 372, endPoint x: 561, endPoint y: 367, distance: 73.8
click at [561, 367] on div "[DATE] 5:30pm to [DATE] 6:30pm" at bounding box center [562, 377] width 303 height 21
paste input "14/10"
type input "[DATE]"
drag, startPoint x: 528, startPoint y: 374, endPoint x: 479, endPoint y: 369, distance: 49.0
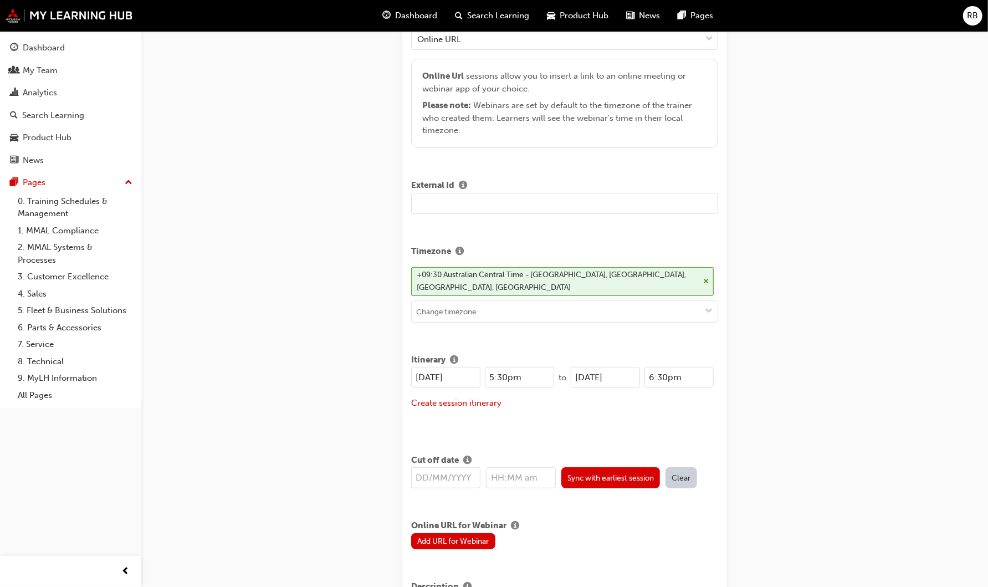
click at [479, 369] on div "14/10/2025 5:30pm" at bounding box center [482, 377] width 143 height 21
type input "9:00am"
drag, startPoint x: 668, startPoint y: 373, endPoint x: 594, endPoint y: 371, distance: 73.7
click at [594, 371] on div "14/10/2025 6:30pm" at bounding box center [642, 377] width 143 height 21
type input "12:00pm"
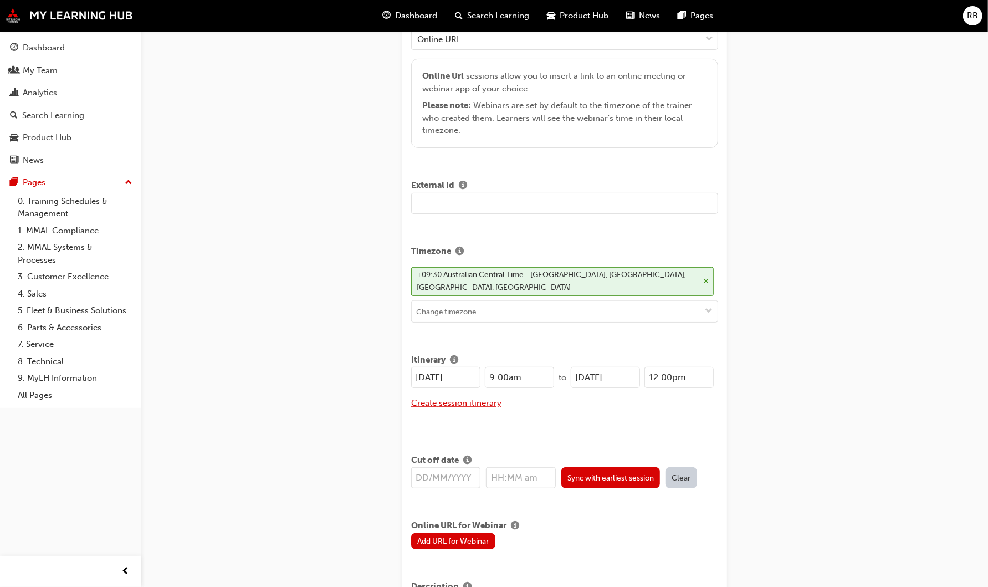
click at [448, 398] on button "Create session itinerary" at bounding box center [456, 403] width 90 height 13
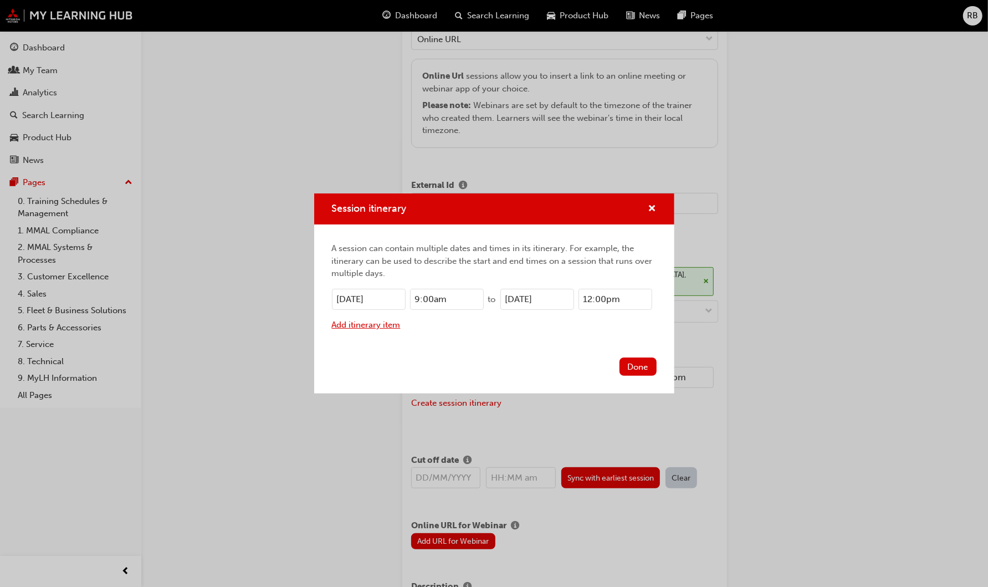
click at [369, 324] on button "Add itinerary item" at bounding box center [366, 325] width 69 height 13
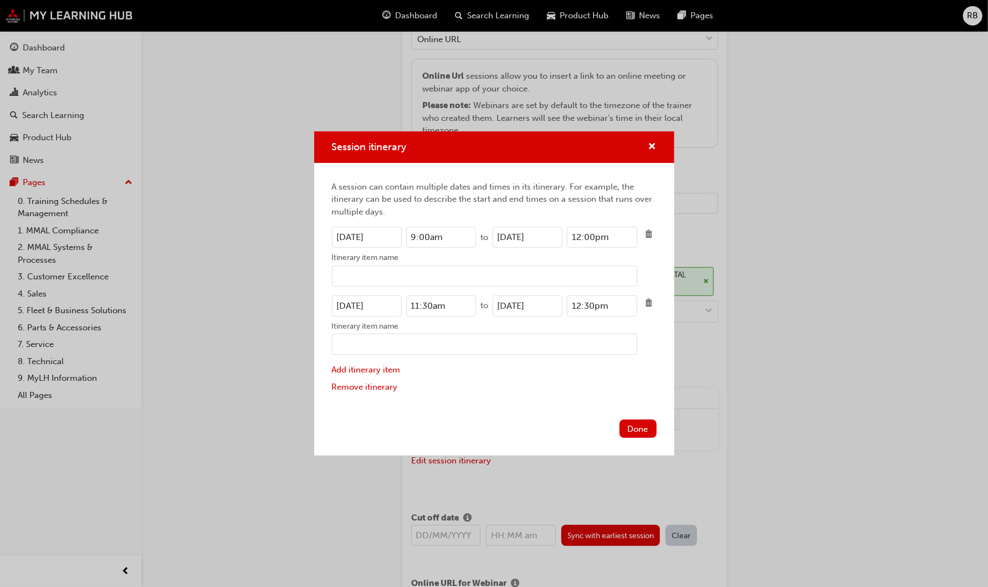
click at [427, 237] on input "9:00am" at bounding box center [441, 237] width 70 height 21
type input "9:30am"
click at [346, 305] on input "14/10/2025" at bounding box center [367, 305] width 70 height 21
type input "15/10/2025"
click at [506, 304] on input "14/10/2025" at bounding box center [528, 305] width 70 height 21
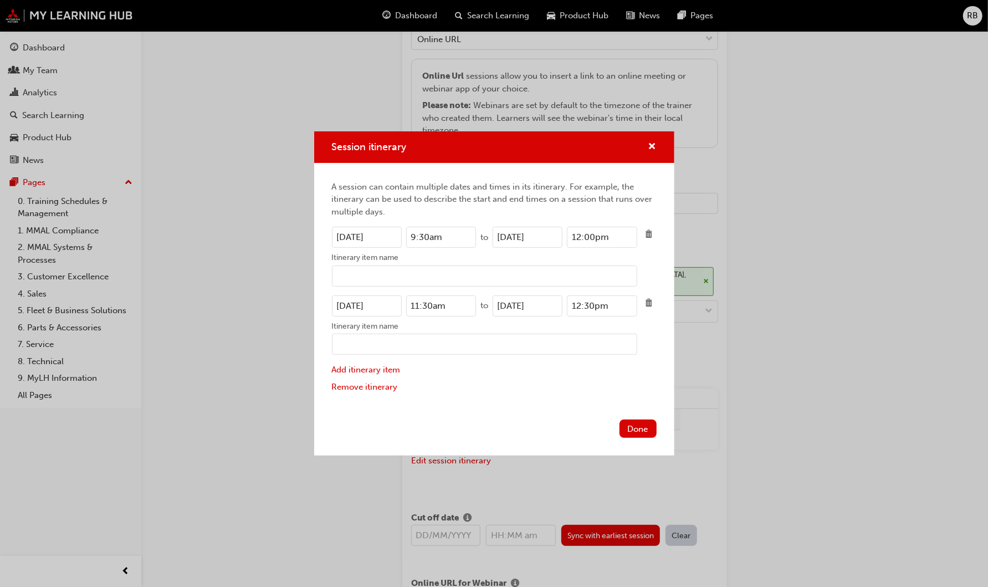
type input "15/10/2025"
drag, startPoint x: 452, startPoint y: 234, endPoint x: 398, endPoint y: 232, distance: 53.8
click at [398, 232] on div "14/10/2025 9:30am" at bounding box center [404, 237] width 145 height 21
drag, startPoint x: 454, startPoint y: 301, endPoint x: 359, endPoint y: 292, distance: 96.3
click at [359, 292] on div "A session can contain multiple dates and times in its itinerary. For example, t…" at bounding box center [494, 289] width 360 height 253
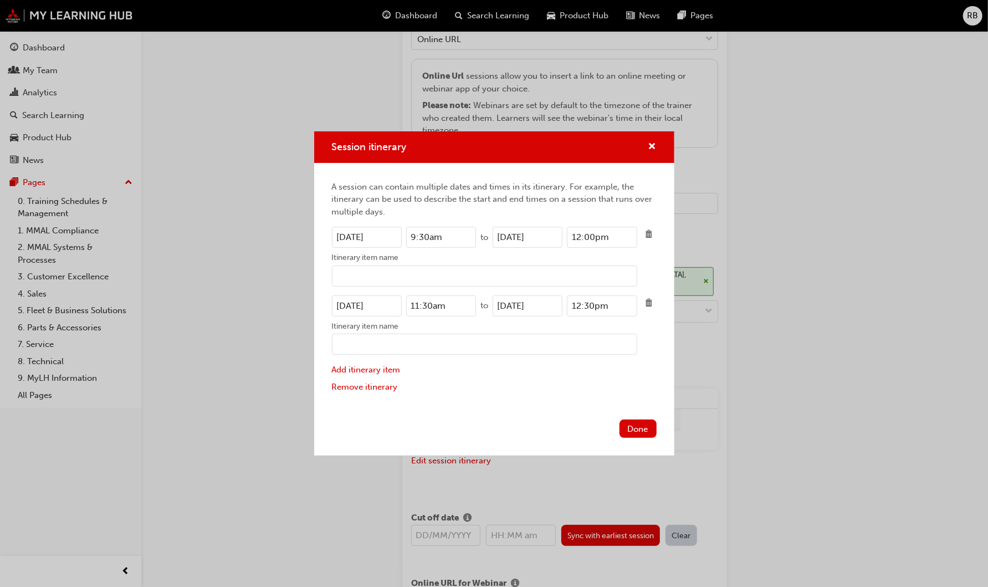
paste input "9"
type input "9:30am"
drag, startPoint x: 614, startPoint y: 237, endPoint x: 561, endPoint y: 237, distance: 53.2
click at [561, 237] on div "14/10/2025 12:00pm" at bounding box center [565, 237] width 145 height 21
drag, startPoint x: 445, startPoint y: 234, endPoint x: 394, endPoint y: 231, distance: 51.7
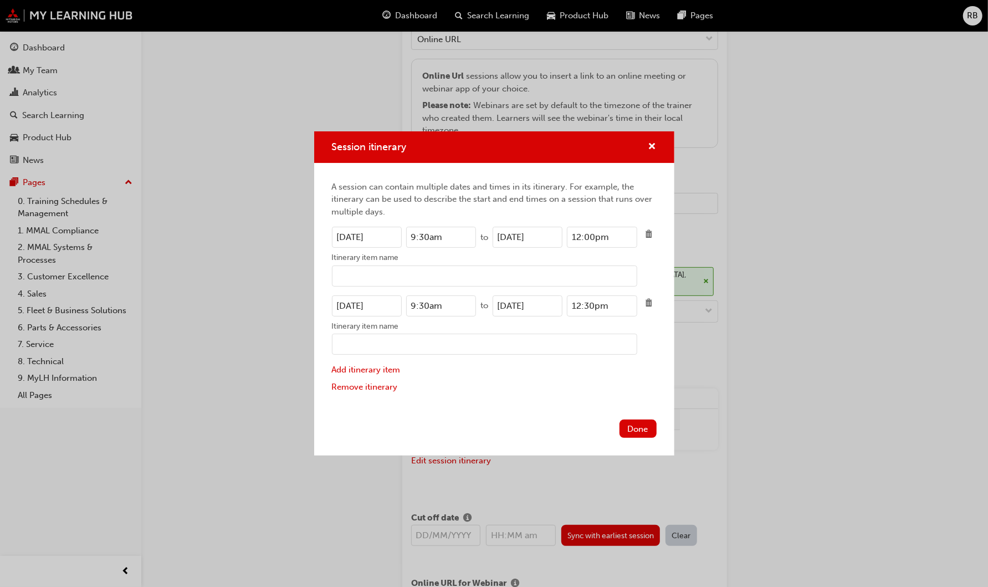
click at [394, 231] on div "14/10/2025 9:30am" at bounding box center [404, 237] width 145 height 21
type input "1:00pm"
click at [617, 236] on input "12:00pm" at bounding box center [602, 237] width 70 height 21
drag, startPoint x: 618, startPoint y: 235, endPoint x: 560, endPoint y: 234, distance: 57.7
click at [560, 234] on div "14/10/2025 12:00pm" at bounding box center [565, 237] width 145 height 21
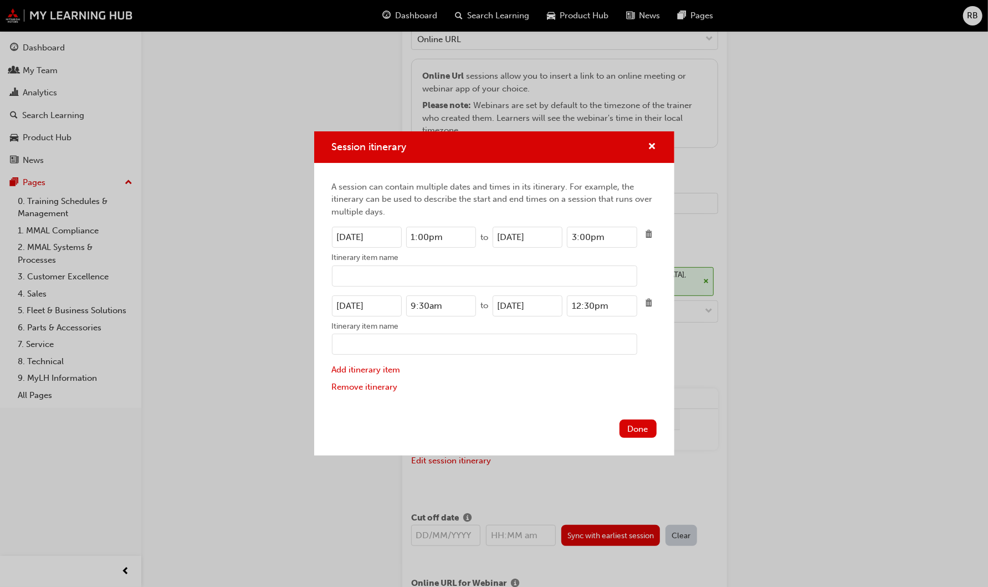
click at [570, 267] on input "Itinerary item name" at bounding box center [484, 275] width 305 height 21
drag, startPoint x: 585, startPoint y: 237, endPoint x: 591, endPoint y: 236, distance: 6.7
click at [585, 236] on input "3:00pm" at bounding box center [602, 237] width 70 height 21
type input "3:30pm"
click at [593, 265] on input "Itinerary item name" at bounding box center [484, 275] width 305 height 21
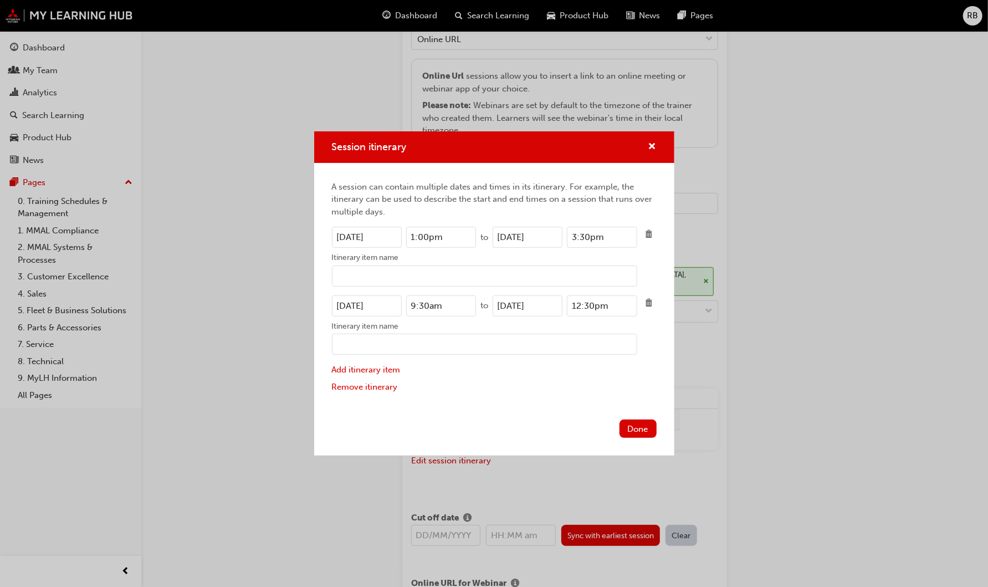
drag, startPoint x: 416, startPoint y: 238, endPoint x: 395, endPoint y: 236, distance: 20.6
click at [395, 236] on div "14/10/2025 1:00pm" at bounding box center [404, 237] width 145 height 21
drag, startPoint x: 446, startPoint y: 303, endPoint x: 385, endPoint y: 299, distance: 61.1
click at [385, 299] on div "15/10/2025 9:30am" at bounding box center [404, 305] width 145 height 21
paste input "1:00p"
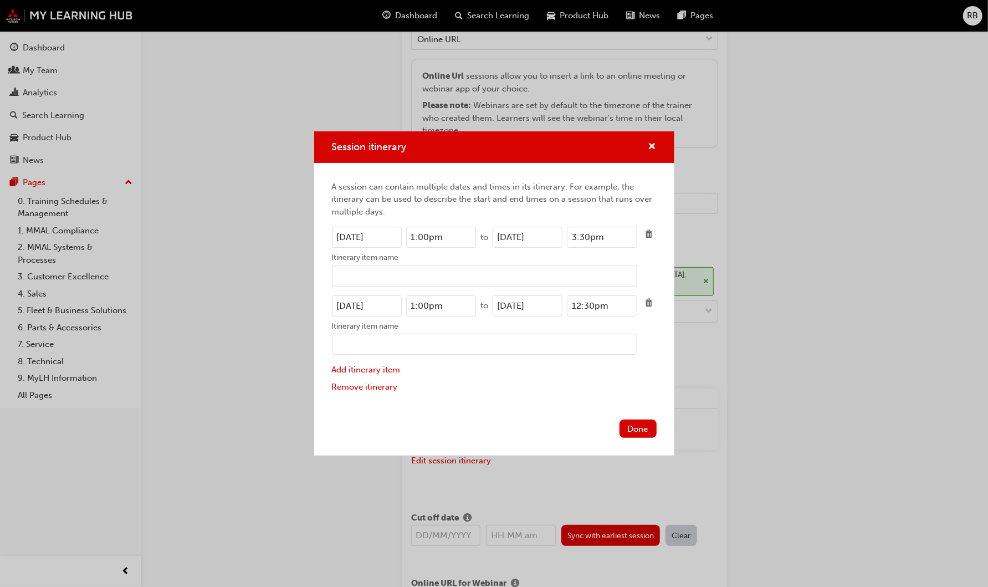
type input "1:00pm"
drag, startPoint x: 609, startPoint y: 236, endPoint x: 567, endPoint y: 237, distance: 41.6
click at [567, 237] on input "3:30pm" at bounding box center [602, 237] width 70 height 21
drag, startPoint x: 620, startPoint y: 306, endPoint x: 541, endPoint y: 298, distance: 79.1
click at [541, 298] on div "15/10/2025 12:30pm" at bounding box center [565, 305] width 145 height 21
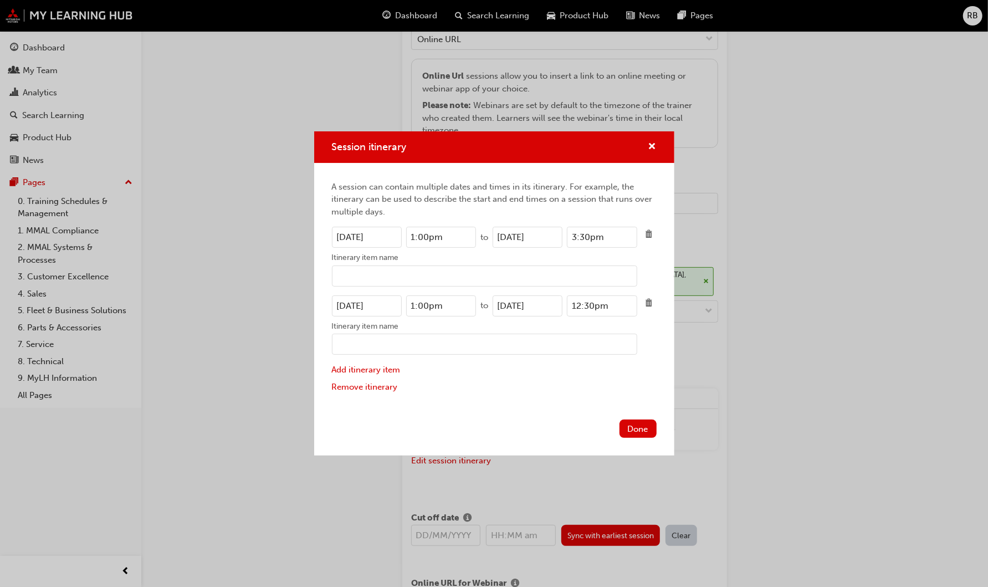
paste input "3"
type input "3:30pm"
click at [635, 428] on button "Done" at bounding box center [638, 429] width 37 height 18
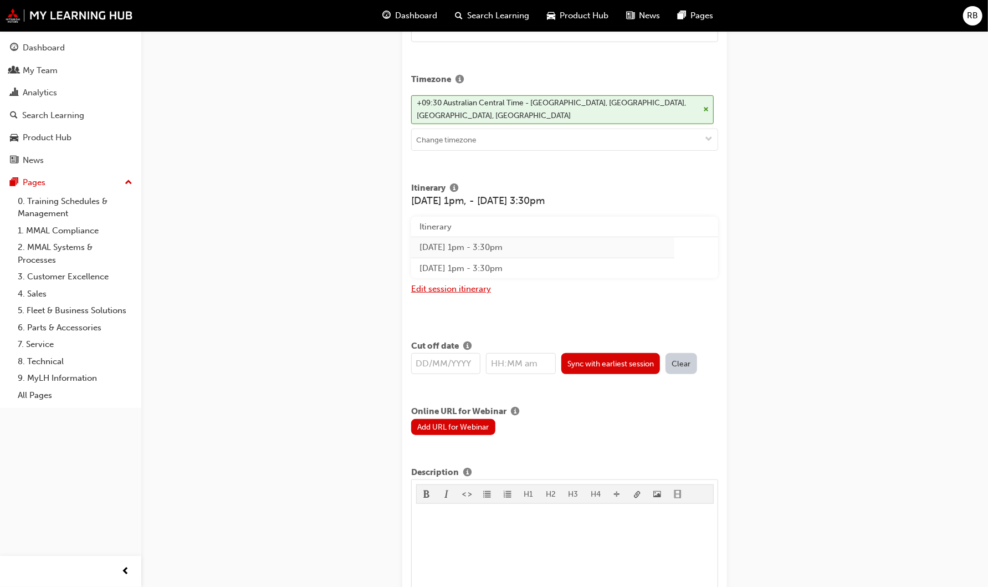
scroll to position [431, 0]
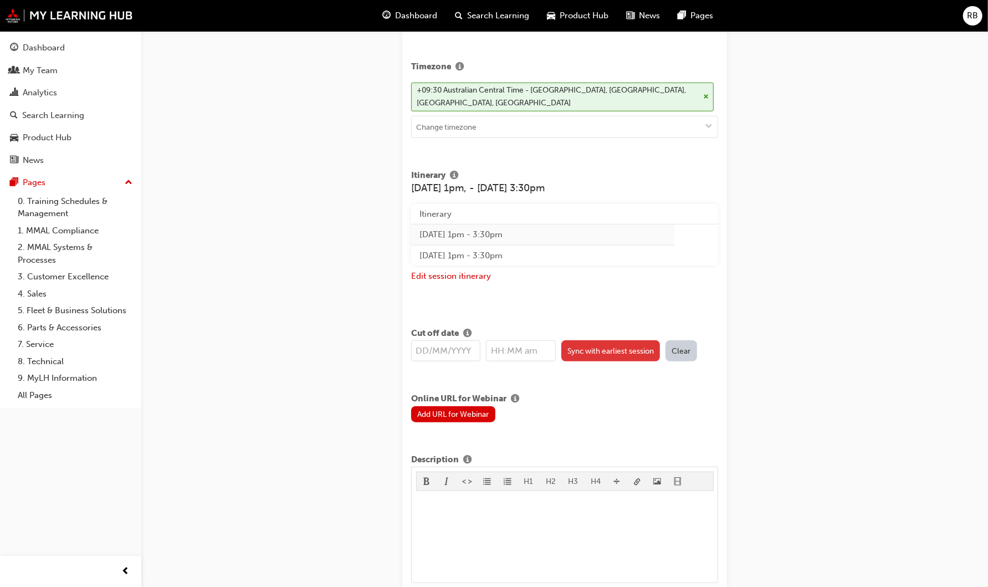
click at [601, 350] on button "Sync with earliest session" at bounding box center [610, 350] width 99 height 21
type input "14/10/2025"
type input "1:00pm"
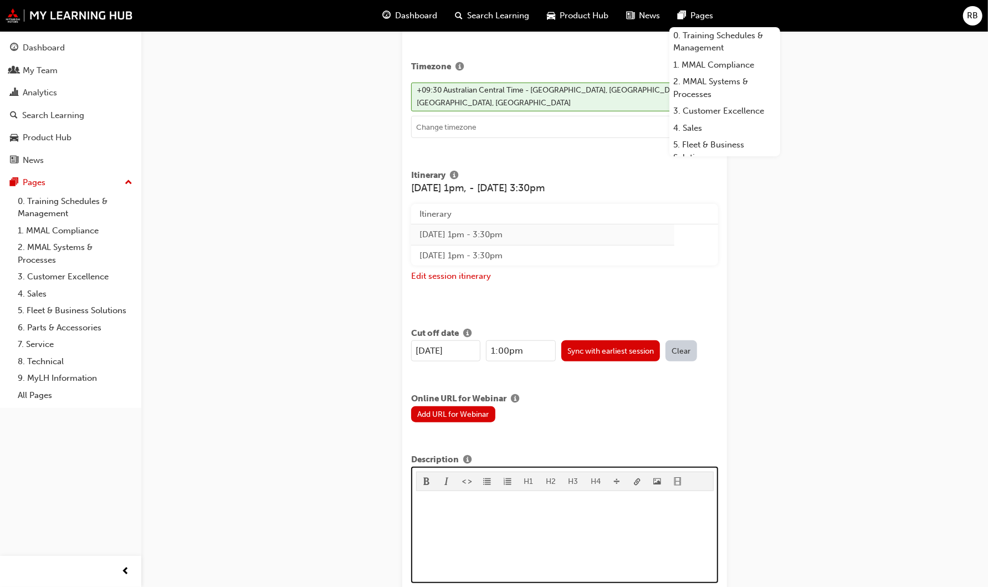
click at [441, 503] on p "﻿" at bounding box center [565, 501] width 298 height 13
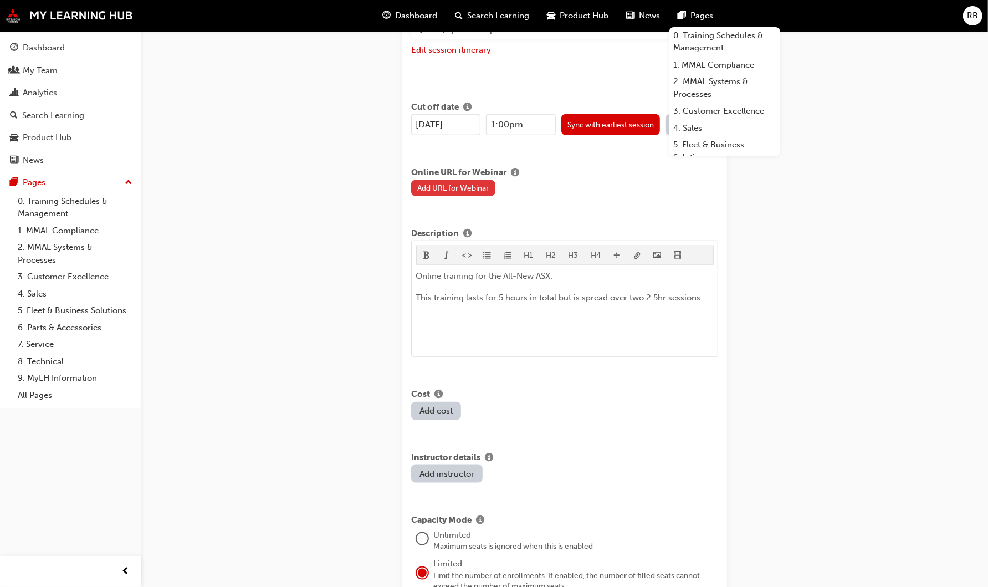
click at [459, 183] on button "Add URL for Webinar" at bounding box center [453, 188] width 84 height 16
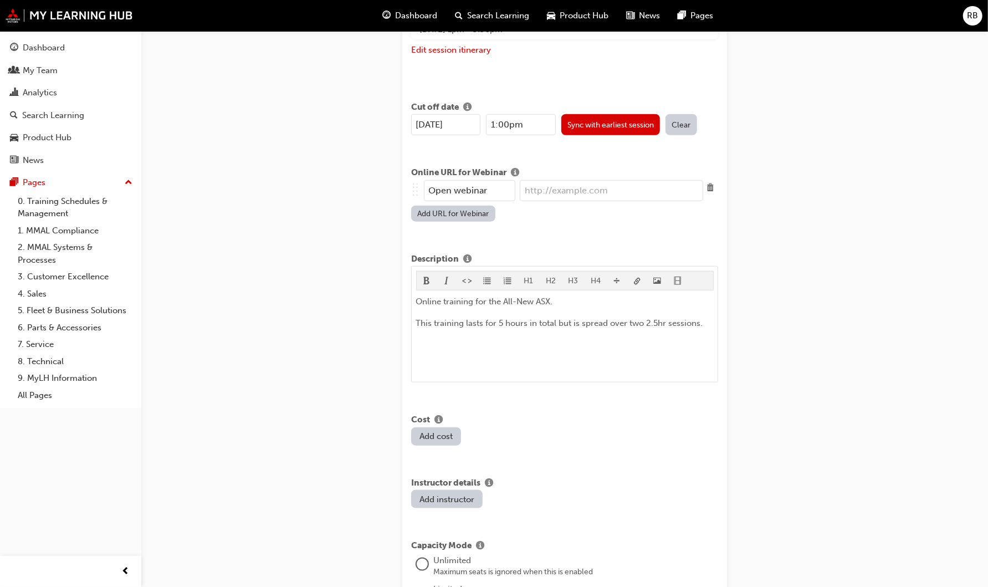
click at [550, 192] on input "url" at bounding box center [611, 190] width 183 height 21
paste input "https://mmaltraining.adobeconnect.com/ASX141025AM/"
click at [689, 187] on input "https://mmaltraining.adobeconnect.com/ASX141025AM/" at bounding box center [611, 190] width 183 height 21
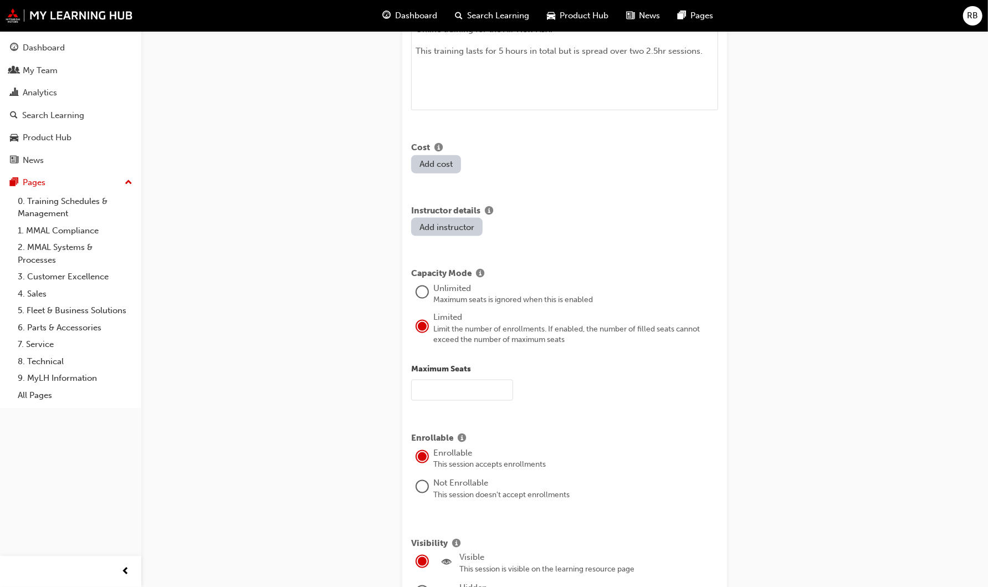
scroll to position [944, 0]
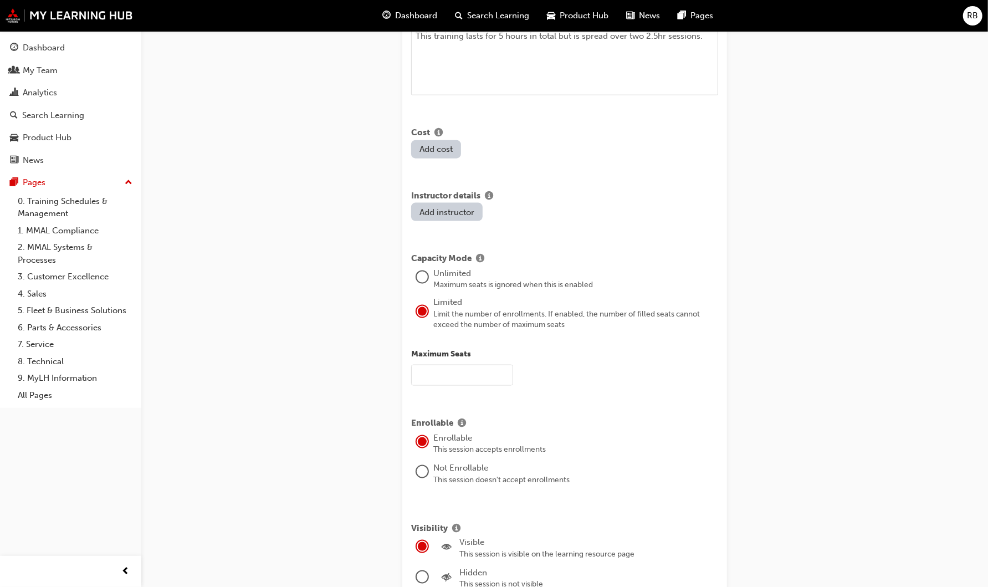
type input "https://mmaltraining.adobeconnect.com/ASX141025PM/"
click at [442, 366] on input "text" at bounding box center [462, 375] width 102 height 21
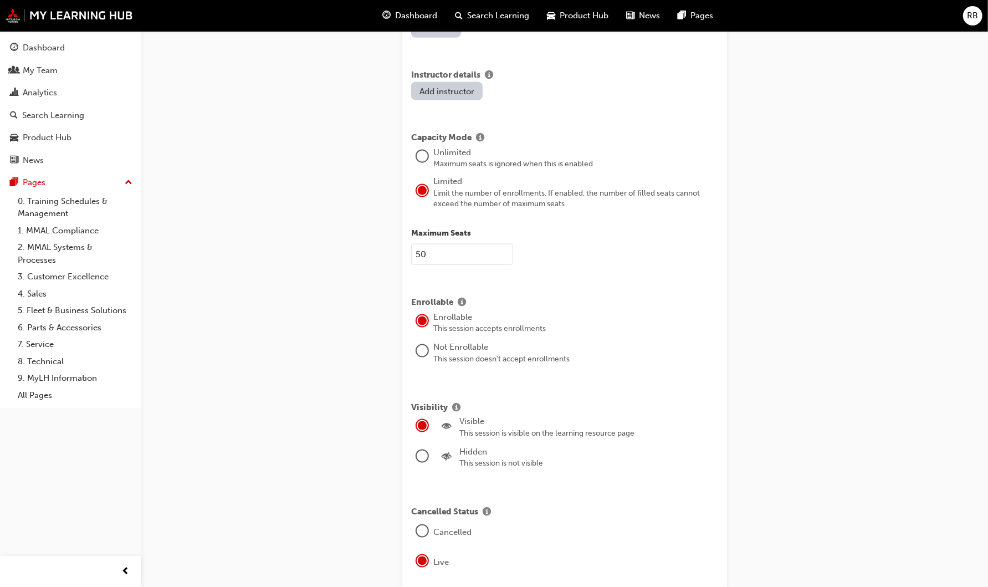
scroll to position [1128, 0]
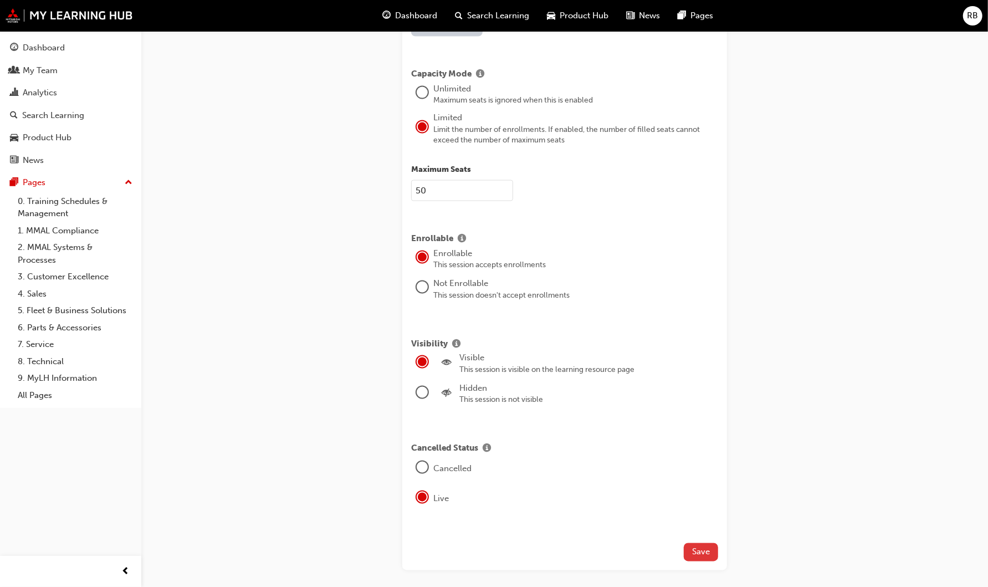
type input "50"
click at [704, 547] on span "Save" at bounding box center [701, 552] width 18 height 10
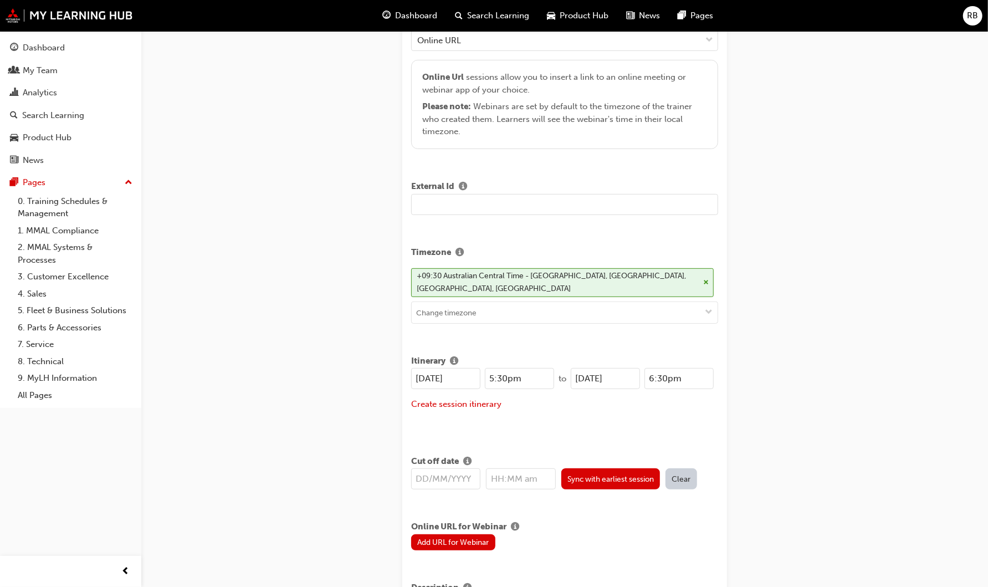
scroll to position [246, 0]
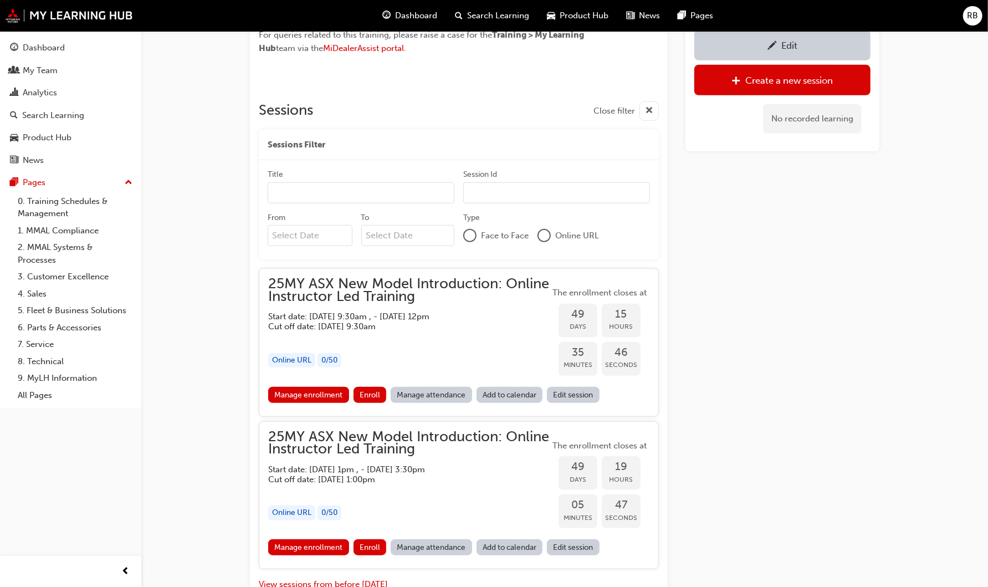
scroll to position [469, 0]
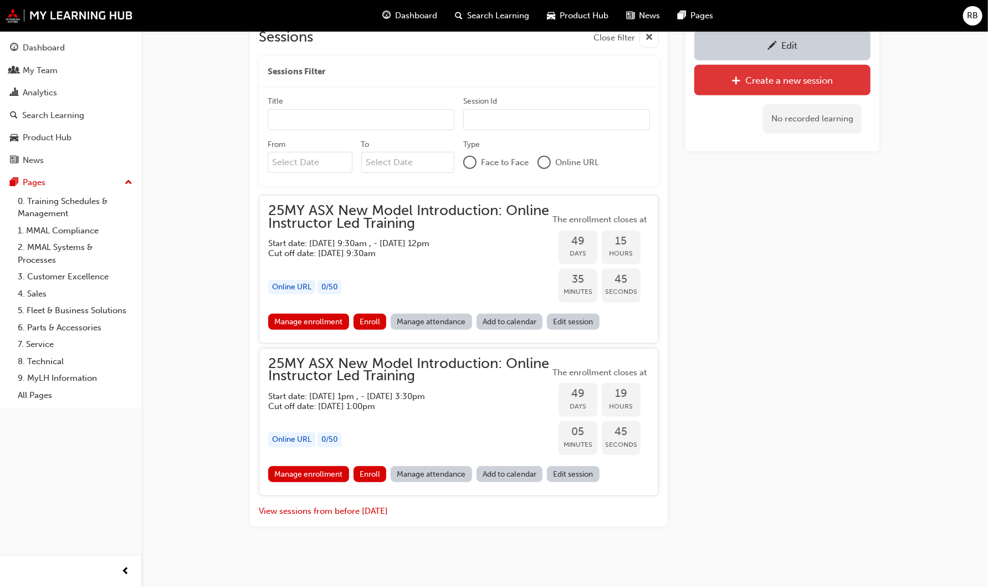
click at [816, 76] on div "Create a new session" at bounding box center [790, 80] width 88 height 11
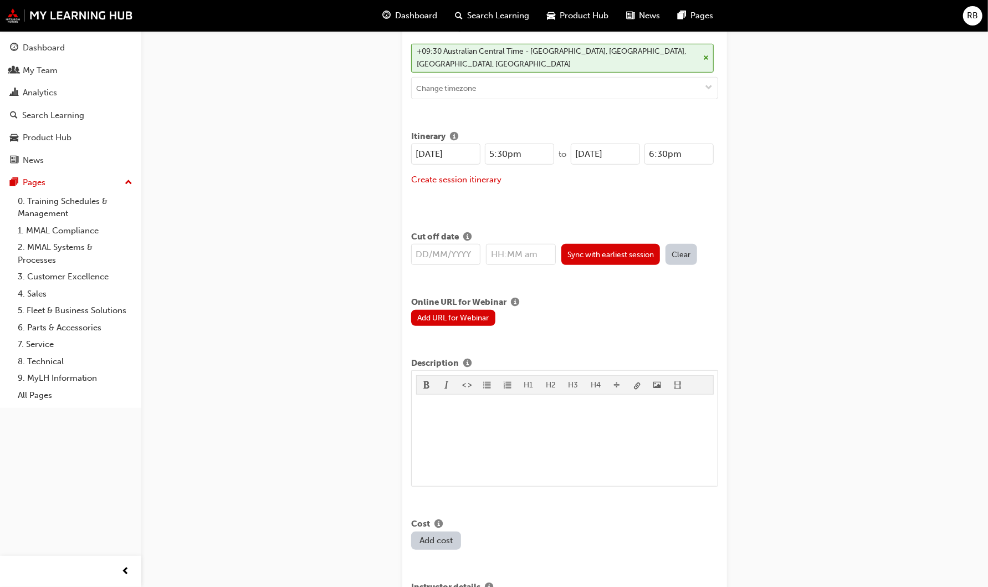
click at [426, 150] on input "25/08/2025" at bounding box center [445, 154] width 69 height 21
drag, startPoint x: 469, startPoint y: 154, endPoint x: 395, endPoint y: 151, distance: 73.7
click at [395, 151] on div "Create new session STEP 1 OF 1 Title 25MY ASX New Model Introduction: Online In…" at bounding box center [565, 380] width 360 height 1602
type input "21/10/2025"
drag, startPoint x: 633, startPoint y: 150, endPoint x: 534, endPoint y: 151, distance: 99.2
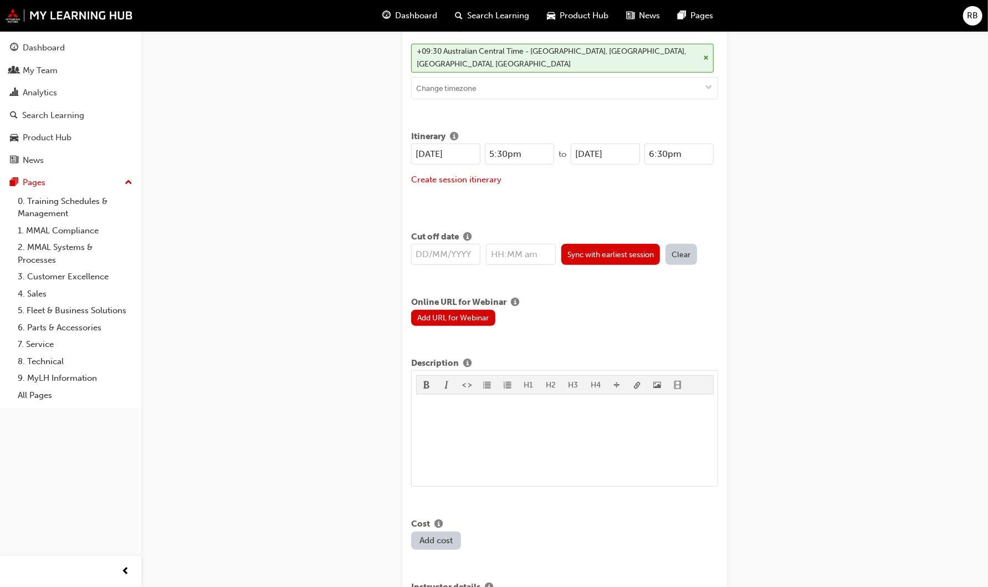
click at [534, 151] on div "21/10/2025 5:30pm to 25/08/2025 6:30pm" at bounding box center [562, 154] width 303 height 21
paste input "1/10"
type input "21/10/2025"
drag, startPoint x: 531, startPoint y: 151, endPoint x: 471, endPoint y: 152, distance: 59.9
click at [471, 152] on div "21/10/2025 5:30pm" at bounding box center [482, 154] width 143 height 21
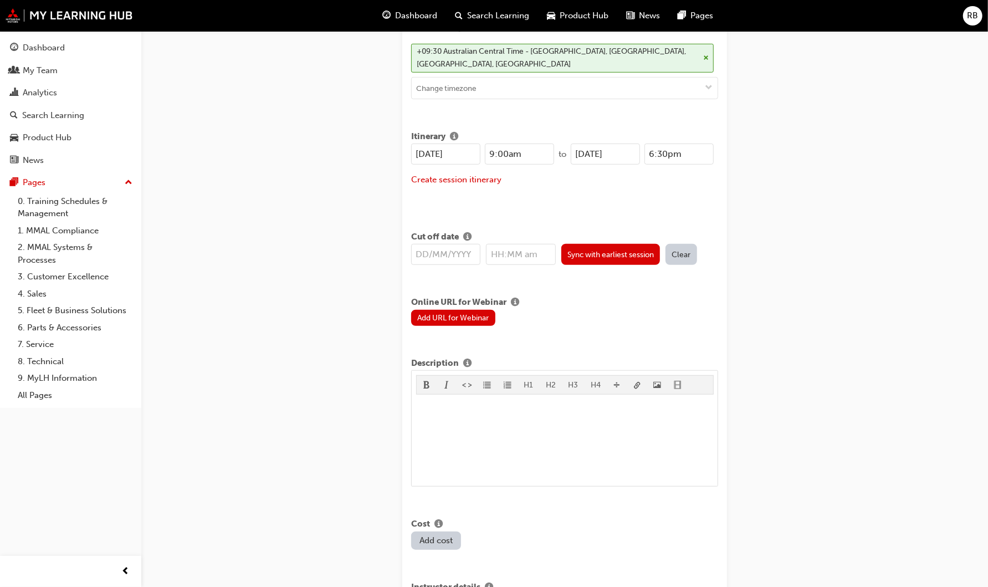
click at [664, 186] on div "21/10/2025 9:00am to 21/10/2025 6:30pm Create session itinerary" at bounding box center [564, 172] width 307 height 56
drag, startPoint x: 500, startPoint y: 151, endPoint x: 513, endPoint y: 150, distance: 13.3
click at [500, 151] on input "9:00am" at bounding box center [519, 154] width 69 height 21
type input "9:30am"
drag, startPoint x: 666, startPoint y: 151, endPoint x: 621, endPoint y: 150, distance: 44.4
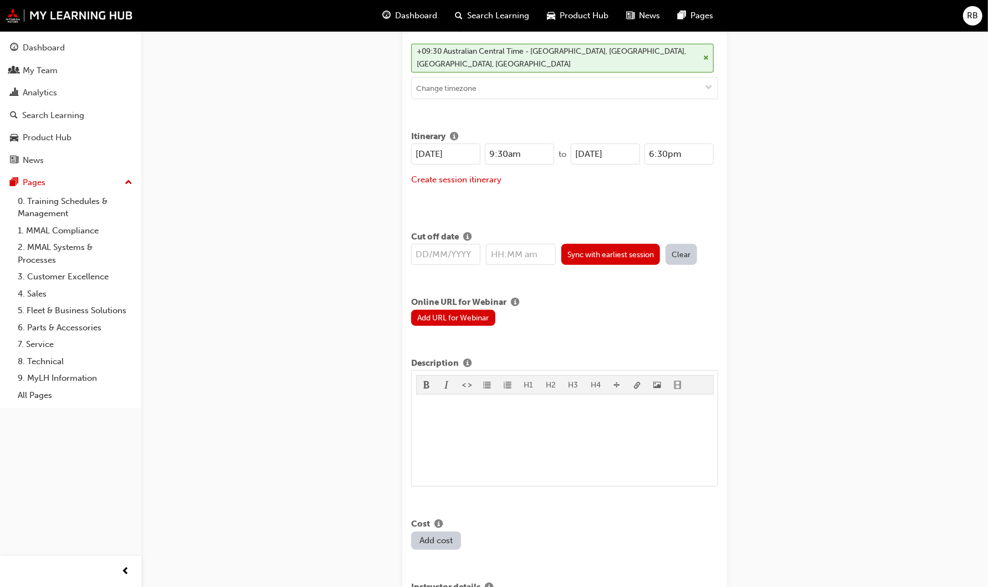
click at [621, 150] on div "21/10/2025 6:30pm" at bounding box center [642, 154] width 143 height 21
type input "12:00pm"
click at [583, 180] on div "Create session itinerary" at bounding box center [564, 179] width 307 height 13
click at [481, 175] on button "Create session itinerary" at bounding box center [456, 179] width 90 height 13
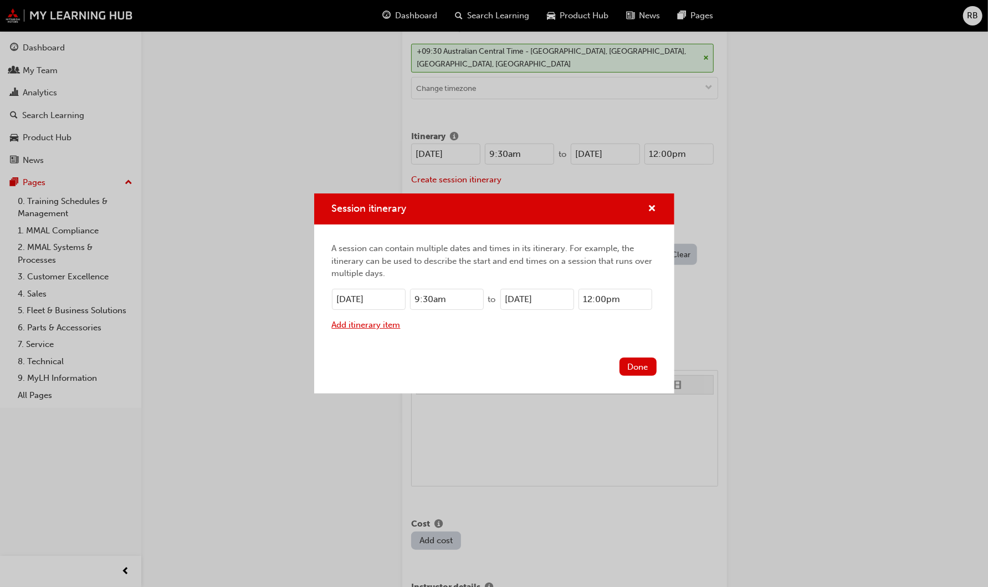
click at [396, 324] on button "Add itinerary item" at bounding box center [366, 325] width 69 height 13
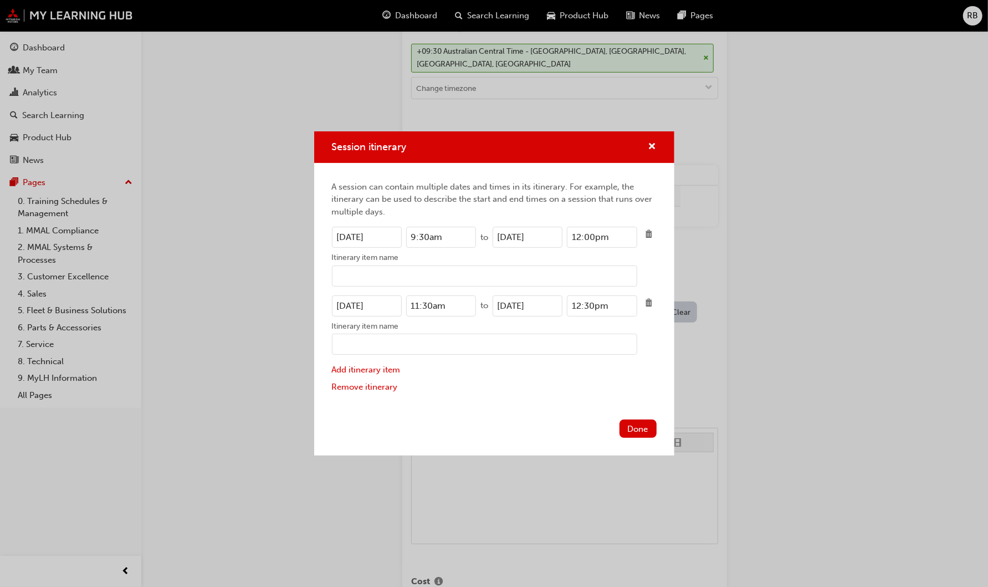
drag, startPoint x: 390, startPoint y: 236, endPoint x: 315, endPoint y: 237, distance: 75.4
click at [315, 237] on div "A session can contain multiple dates and times in its itinerary. For example, t…" at bounding box center [494, 289] width 360 height 253
click at [426, 258] on div "Itinerary item name" at bounding box center [484, 258] width 305 height 13
click at [426, 265] on input "Itinerary item name" at bounding box center [484, 275] width 305 height 21
drag, startPoint x: 456, startPoint y: 235, endPoint x: 404, endPoint y: 236, distance: 51.5
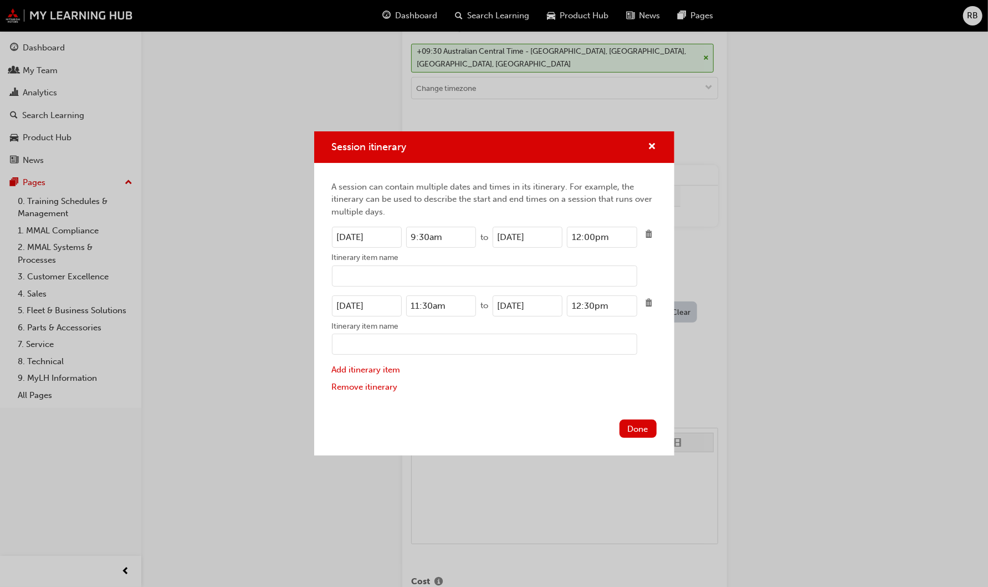
click at [404, 236] on div "21/10/2025 9:30am" at bounding box center [404, 237] width 145 height 21
drag, startPoint x: 456, startPoint y: 308, endPoint x: 375, endPoint y: 308, distance: 80.9
click at [375, 308] on div "21/10/2025 11:30am" at bounding box center [404, 305] width 145 height 21
paste input "9"
type input "9:30am"
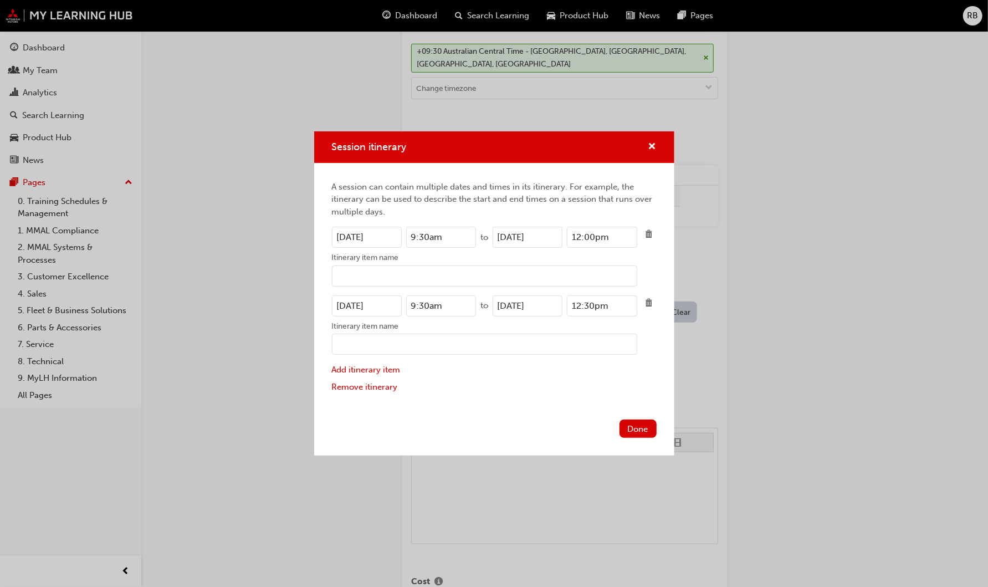
drag, startPoint x: 615, startPoint y: 239, endPoint x: 548, endPoint y: 236, distance: 67.1
click at [548, 236] on div "21/10/2025 12:00pm" at bounding box center [565, 237] width 145 height 21
drag, startPoint x: 614, startPoint y: 304, endPoint x: 534, endPoint y: 299, distance: 80.5
click at [534, 299] on div "21/10/2025 12:30pm" at bounding box center [565, 305] width 145 height 21
paste input "0"
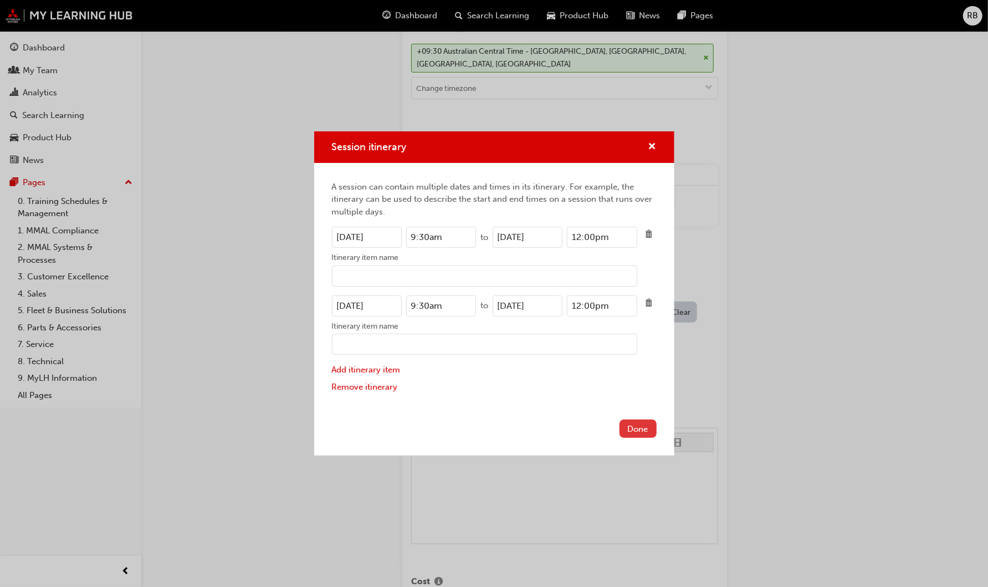
type input "12:00pm"
click at [643, 426] on button "Done" at bounding box center [638, 429] width 37 height 18
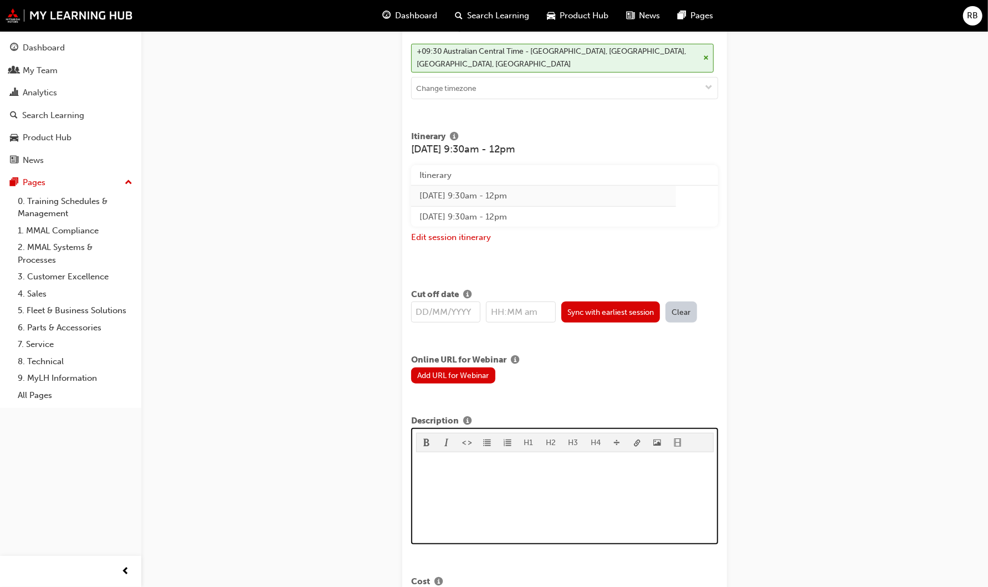
click at [434, 458] on p "﻿" at bounding box center [565, 463] width 298 height 13
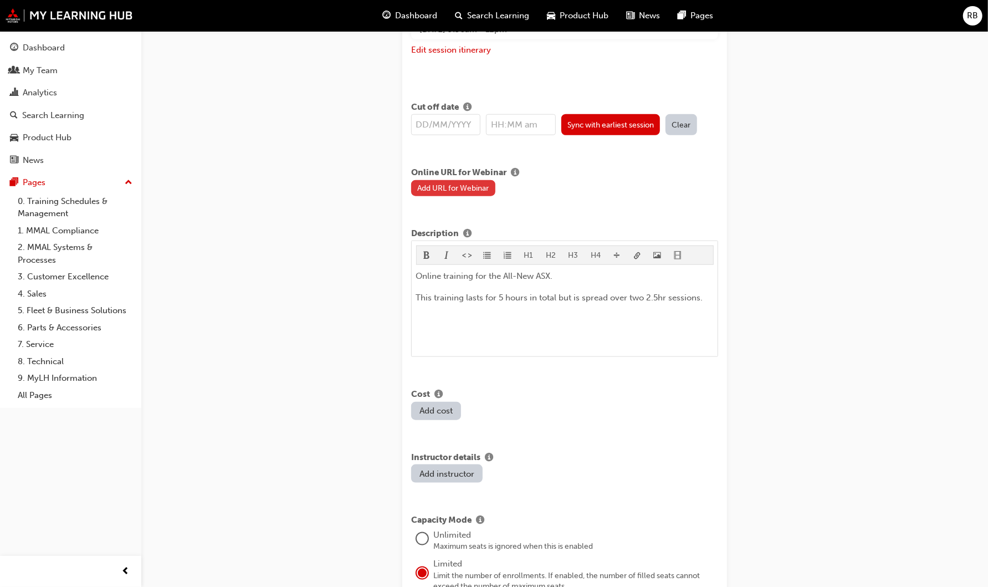
click at [475, 182] on button "Add URL for Webinar" at bounding box center [453, 188] width 84 height 16
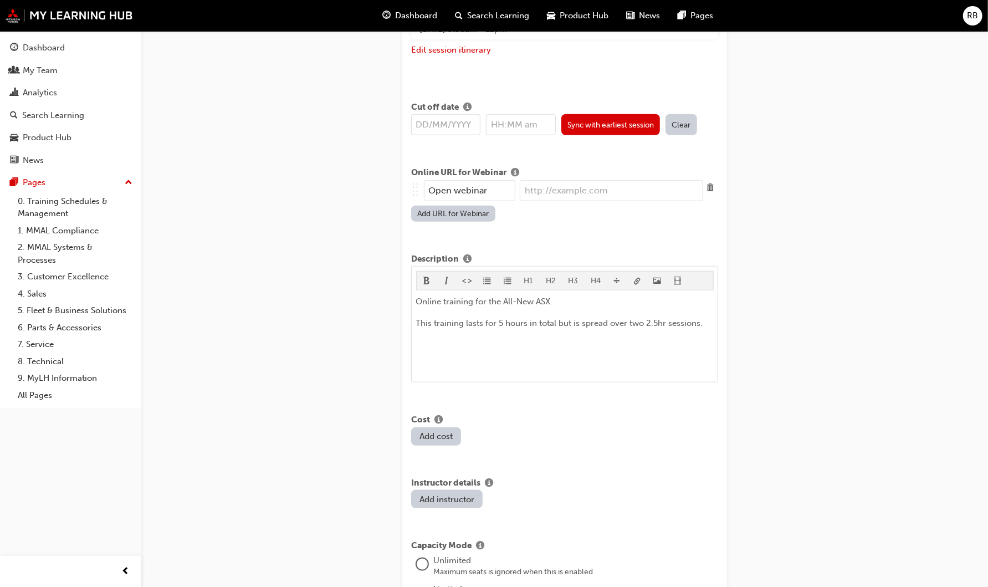
click at [551, 188] on input "url" at bounding box center [611, 190] width 183 height 21
paste input "https://mmaltraining.adobeconnect.com/ASX141025AM/"
click at [666, 187] on input "https://mmaltraining.adobeconnect.com/ASX141025AM/" at bounding box center [611, 190] width 183 height 21
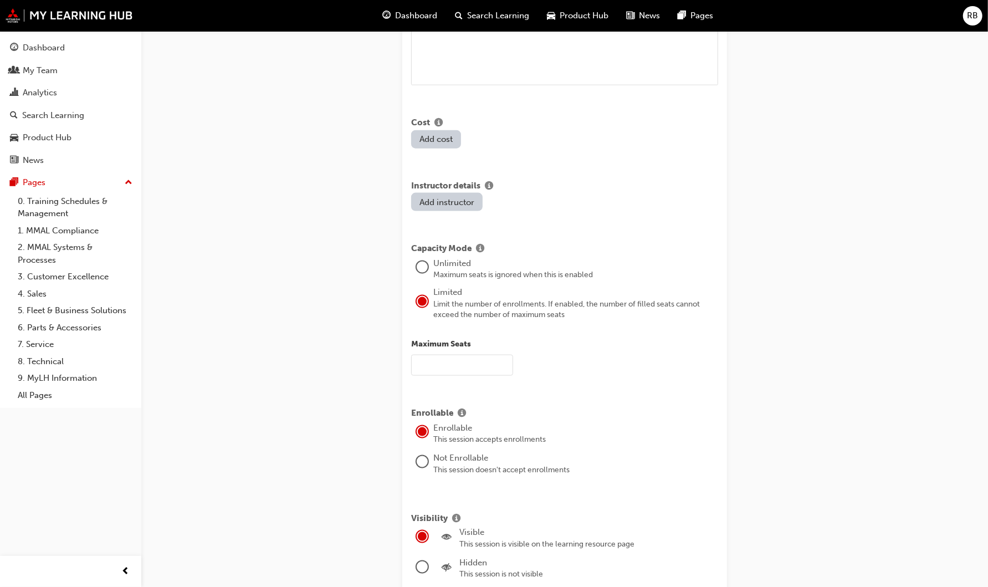
scroll to position [964, 0]
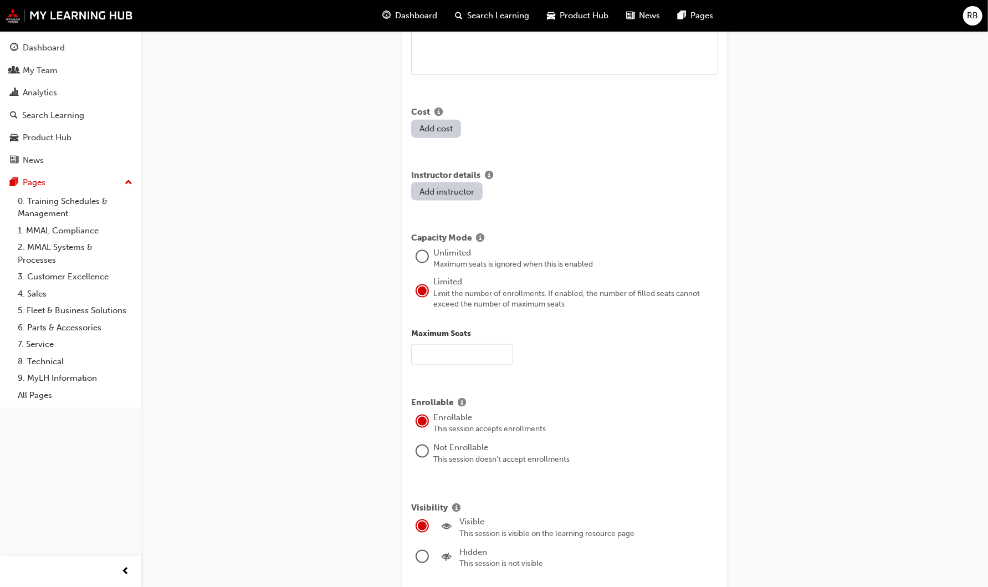
type input "https://mmaltraining.adobeconnect.com/ASX211025AM/"
click at [458, 349] on input "text" at bounding box center [462, 354] width 102 height 21
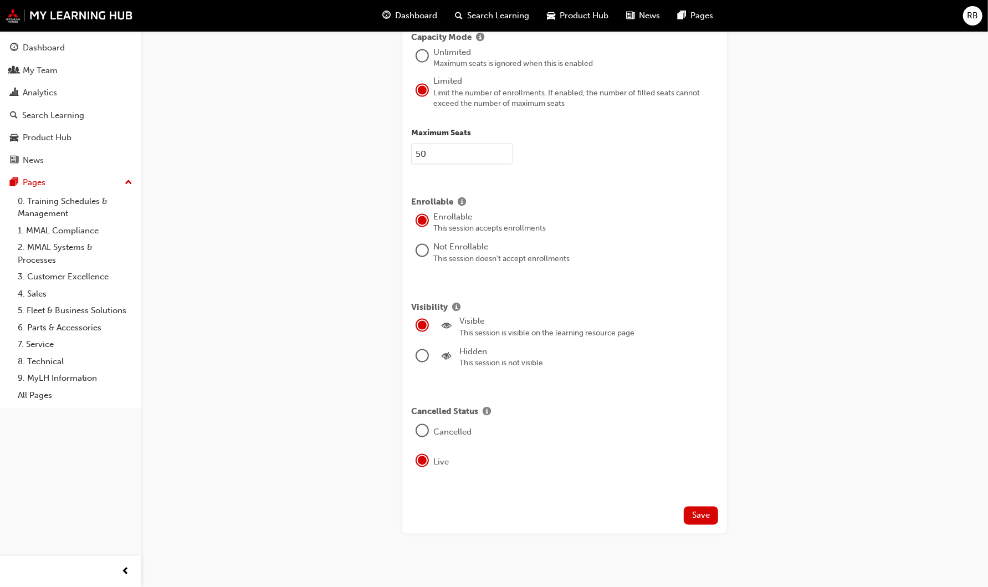
scroll to position [1171, 0]
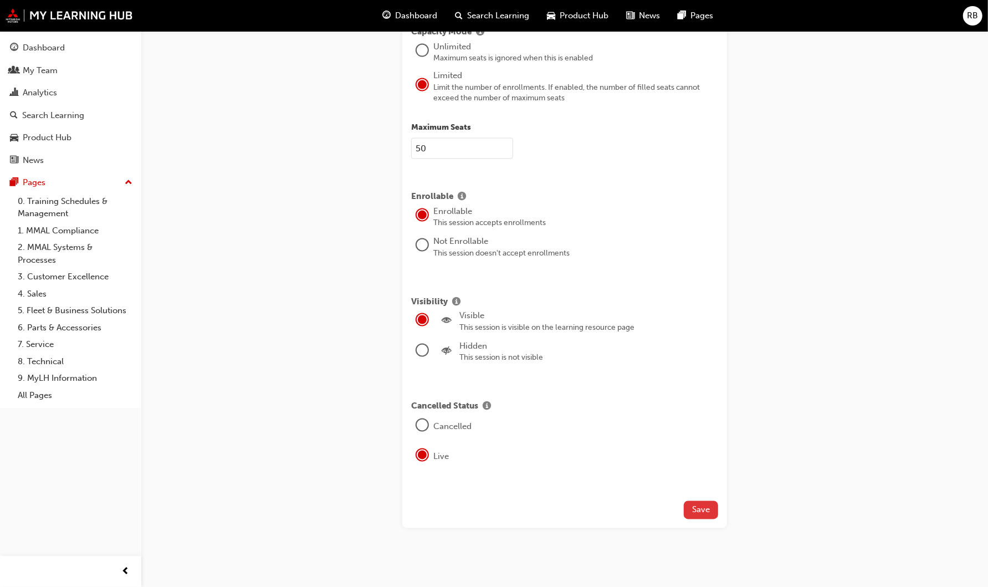
type input "50"
click at [700, 505] on span "Save" at bounding box center [701, 510] width 18 height 10
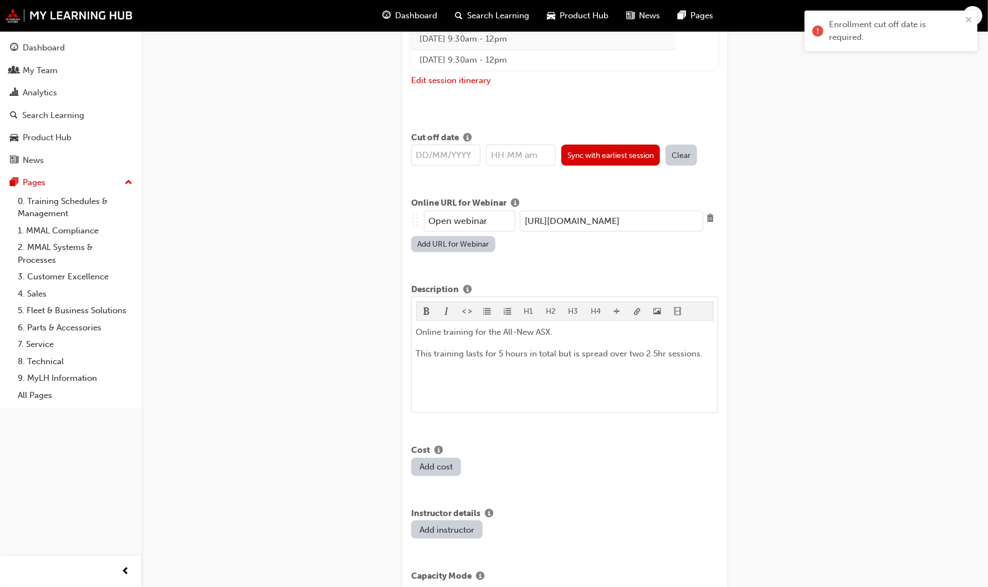
scroll to position [616, 0]
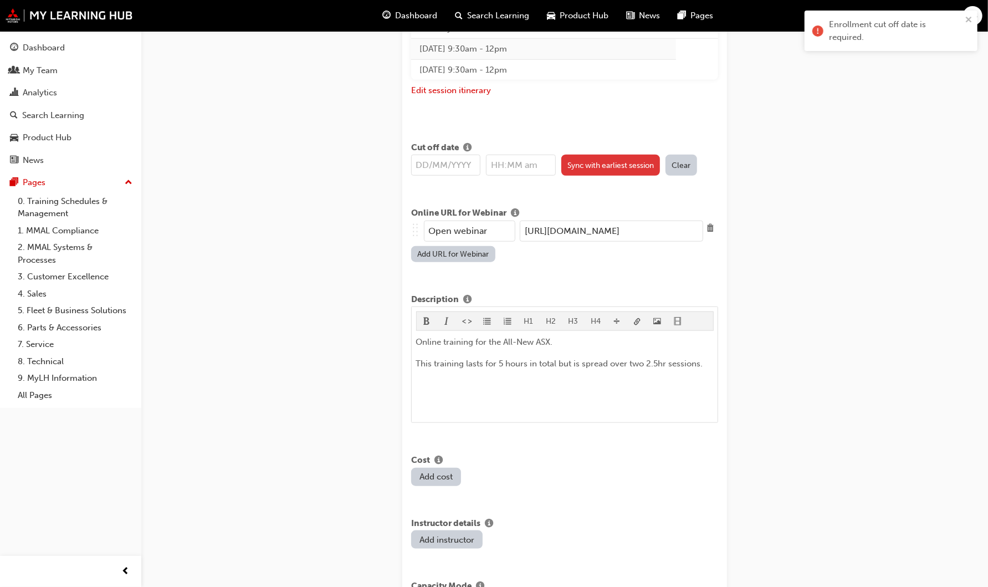
click at [615, 163] on button "Sync with earliest session" at bounding box center [610, 165] width 99 height 21
type input "21/10/2025"
type input "9:30am"
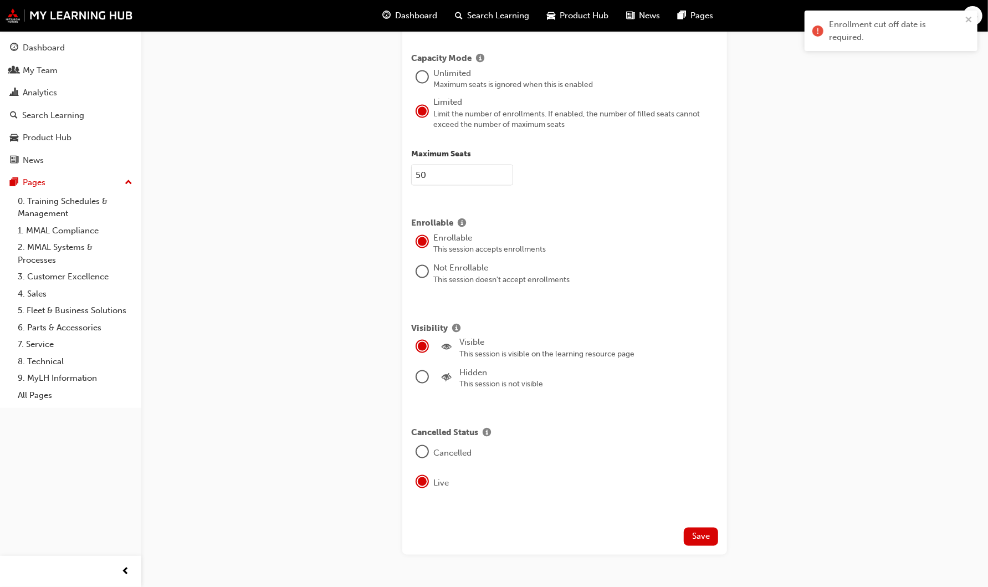
scroll to position [1171, 0]
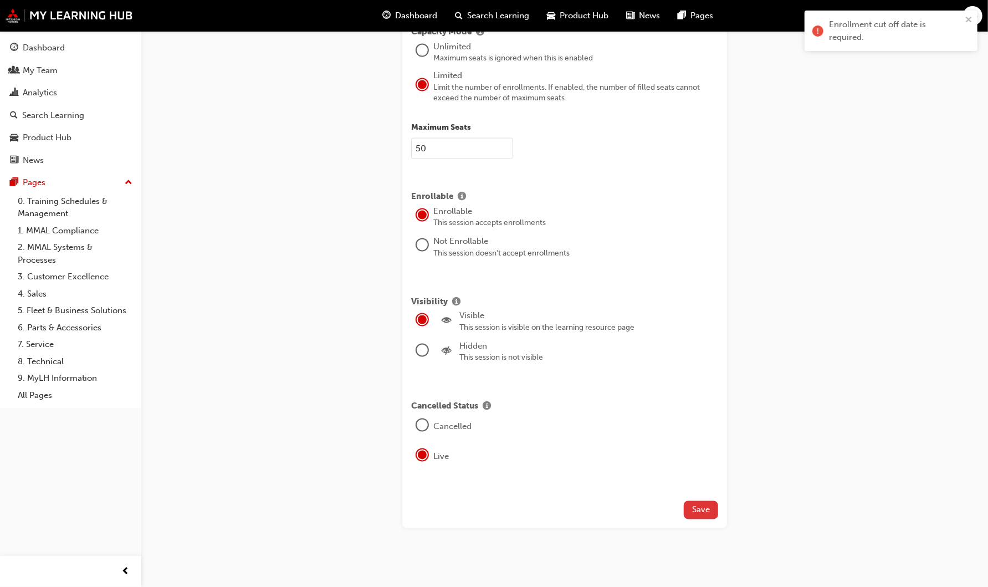
click at [704, 510] on span "Save" at bounding box center [701, 510] width 18 height 10
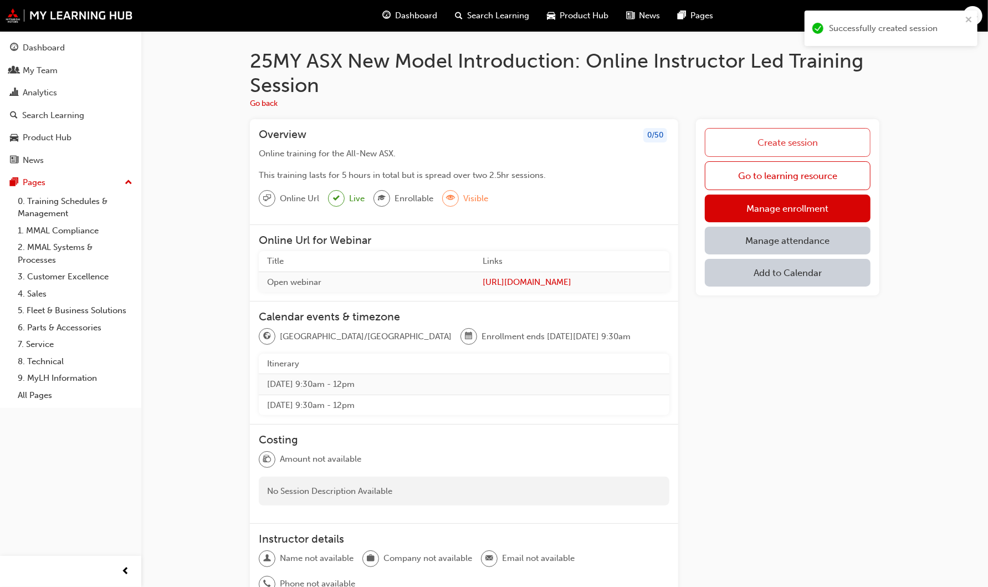
click at [797, 144] on link "Create session" at bounding box center [788, 142] width 166 height 29
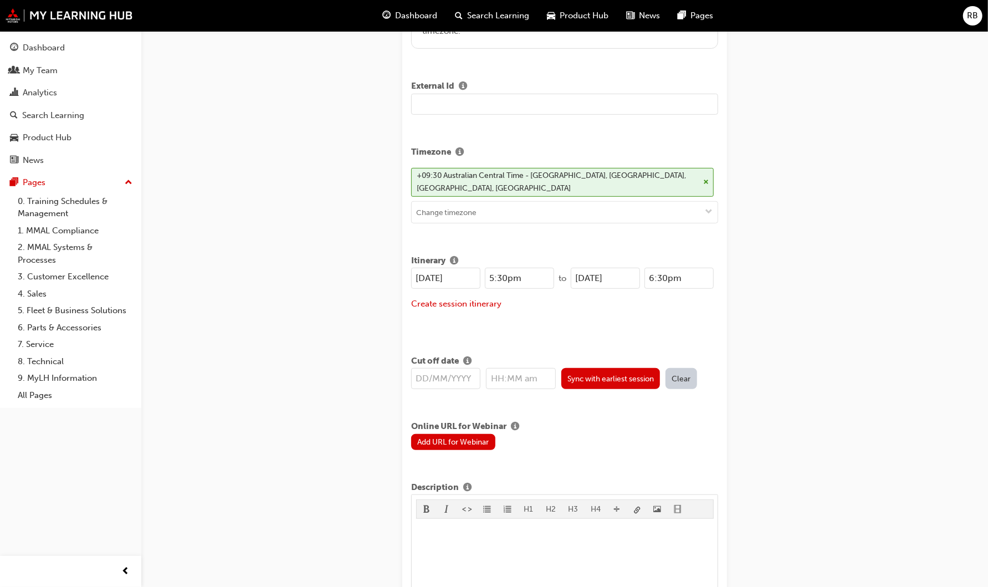
scroll to position [369, 0]
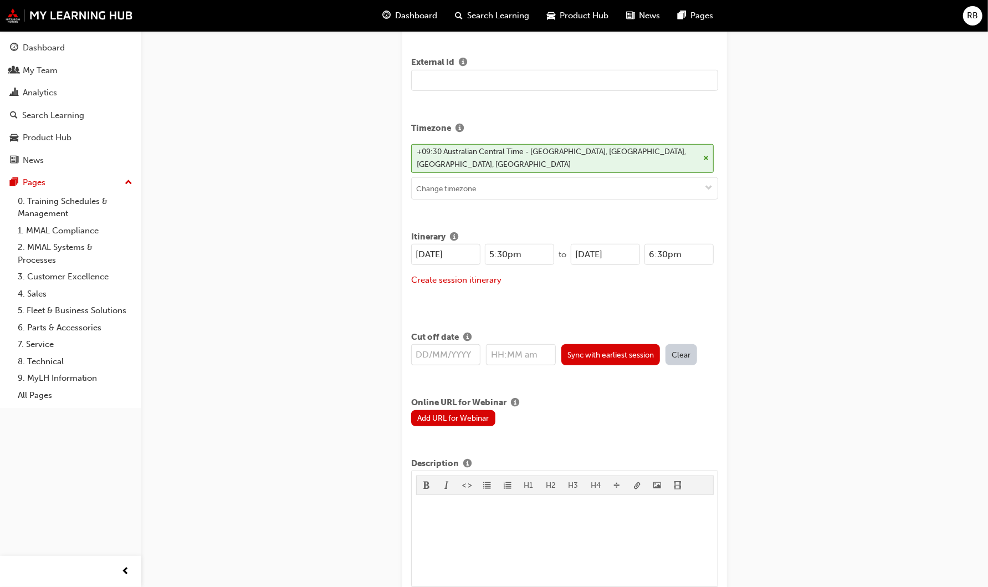
click at [425, 248] on input "25/08/2025" at bounding box center [445, 254] width 69 height 21
click at [439, 252] on input "21/08/2025" at bounding box center [445, 254] width 69 height 21
drag, startPoint x: 469, startPoint y: 248, endPoint x: 370, endPoint y: 252, distance: 99.3
click at [370, 252] on div "Create new session STEP 1 OF 1 Title 25MY ASX New Model Introduction: Online In…" at bounding box center [494, 470] width 988 height 1679
type input "21/10/2025"
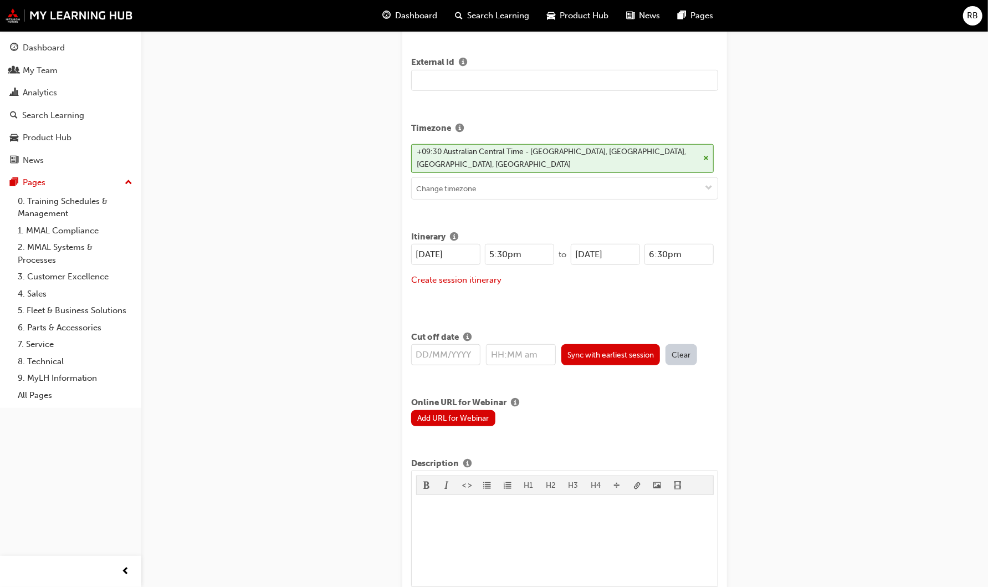
drag, startPoint x: 633, startPoint y: 247, endPoint x: 533, endPoint y: 252, distance: 99.9
click at [533, 252] on div "21/10/2025 5:30pm to 25/08/2025 6:30pm" at bounding box center [562, 254] width 303 height 21
paste input "1/10"
type input "21/10/2025"
drag, startPoint x: 530, startPoint y: 251, endPoint x: 469, endPoint y: 252, distance: 61.0
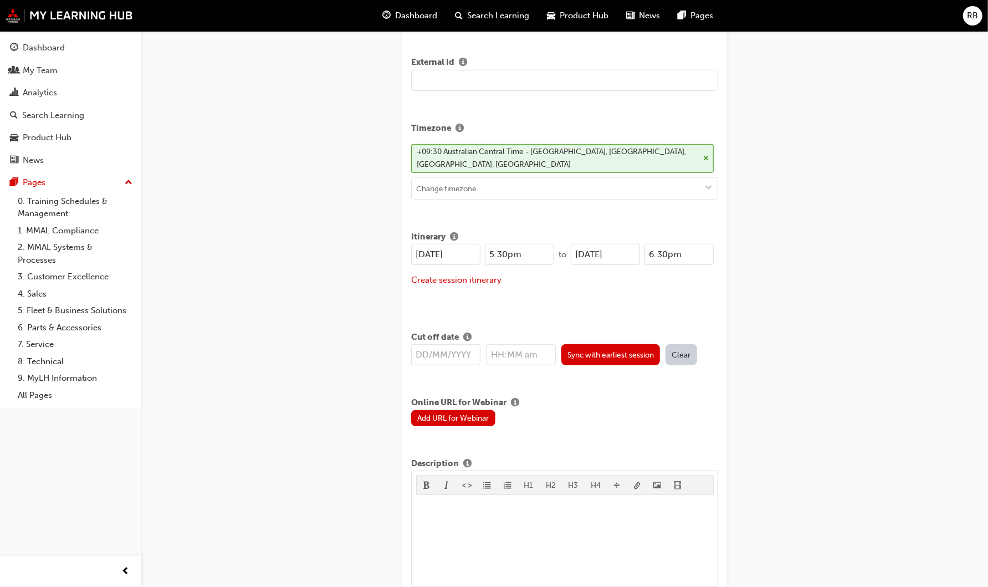
click at [469, 252] on div "21/10/2025 5:30pm" at bounding box center [482, 254] width 143 height 21
type input "1:00pm"
click at [608, 284] on div "21/10/2025 1:00pm to 21/10/2025 6:30pm Create session itinerary" at bounding box center [564, 272] width 307 height 56
drag, startPoint x: 696, startPoint y: 256, endPoint x: 627, endPoint y: 248, distance: 69.7
click at [627, 248] on div "21/10/2025 6:30pm" at bounding box center [642, 254] width 143 height 21
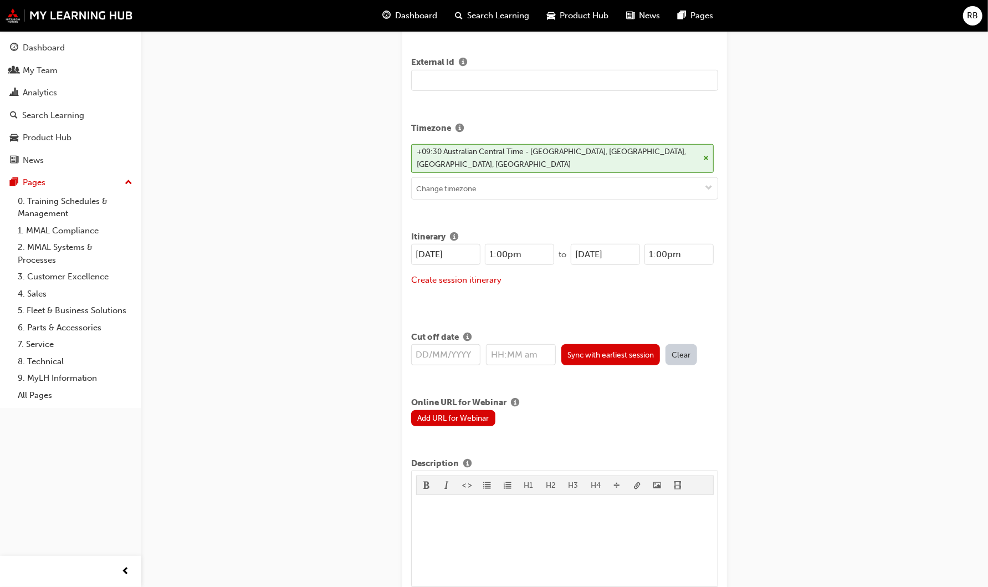
click at [642, 275] on div "Create session itinerary" at bounding box center [564, 280] width 307 height 13
click at [663, 249] on input "1:00pm" at bounding box center [679, 254] width 69 height 21
click at [684, 288] on div "21/10/2025 1:00pm to 21/10/2025 3:00am Create session itinerary" at bounding box center [564, 272] width 307 height 56
click at [664, 248] on input "3:00am" at bounding box center [679, 254] width 69 height 21
click at [689, 248] on input "3:30am" at bounding box center [679, 254] width 69 height 21
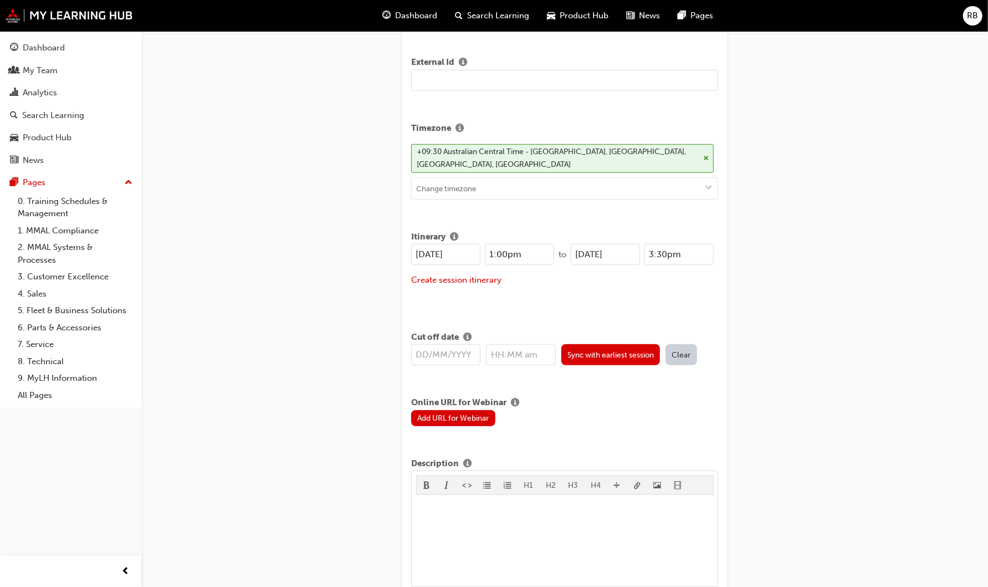
type input "3:30pm"
click at [639, 289] on div "21/10/2025 1:00pm to 21/10/2025 3:30pm Create session itinerary" at bounding box center [564, 272] width 307 height 56
click at [476, 277] on button "Create session itinerary" at bounding box center [456, 280] width 90 height 13
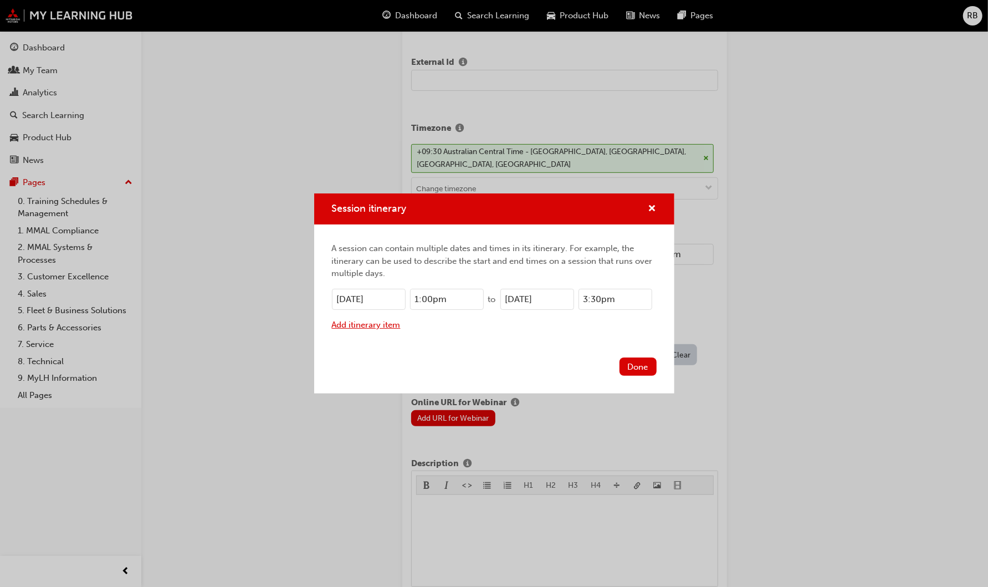
click at [385, 326] on button "Add itinerary item" at bounding box center [366, 325] width 69 height 13
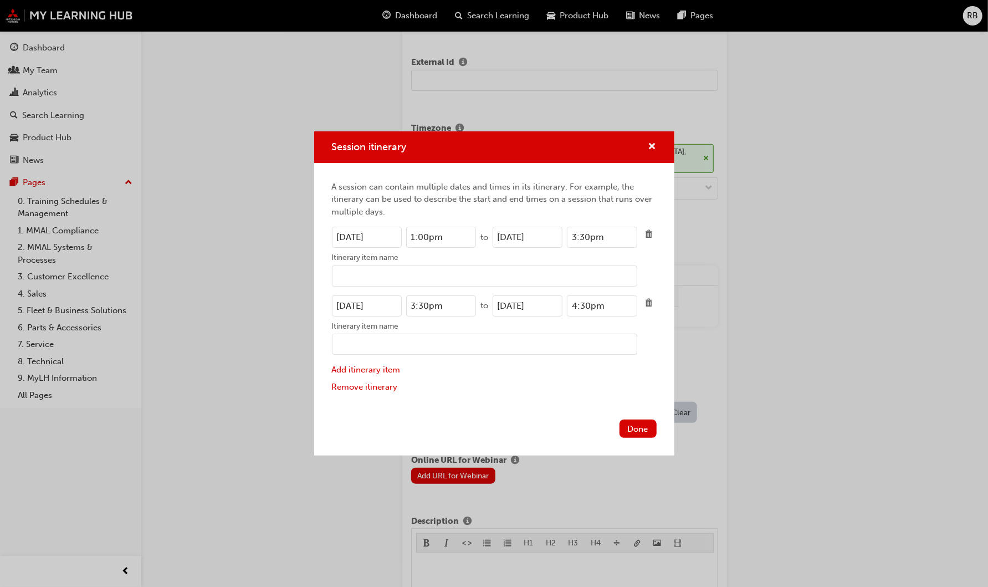
drag, startPoint x: 449, startPoint y: 239, endPoint x: 379, endPoint y: 235, distance: 69.9
click at [379, 235] on div "21/10/2025 1:00pm" at bounding box center [404, 237] width 145 height 21
drag, startPoint x: 439, startPoint y: 308, endPoint x: 386, endPoint y: 303, distance: 52.9
click at [386, 303] on div "21/10/2025 3:30pm" at bounding box center [404, 305] width 145 height 21
paste input "1:0"
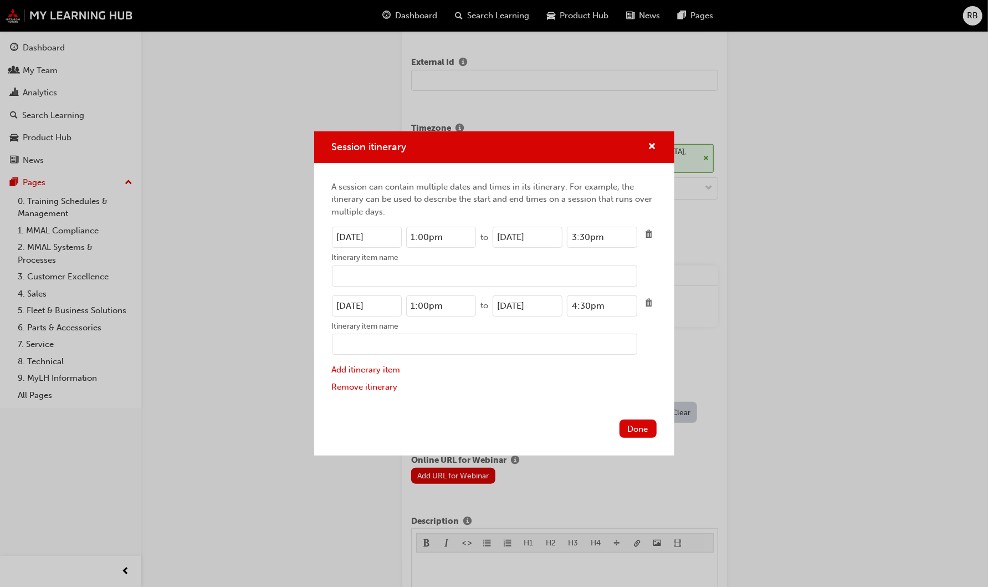
type input "1:00pm"
drag, startPoint x: 607, startPoint y: 239, endPoint x: 556, endPoint y: 234, distance: 51.2
click at [556, 234] on div "21/10/2025 3:30pm" at bounding box center [565, 237] width 145 height 21
drag, startPoint x: 611, startPoint y: 306, endPoint x: 540, endPoint y: 305, distance: 71.0
click at [540, 305] on div "21/10/2025 4:30pm" at bounding box center [565, 305] width 145 height 21
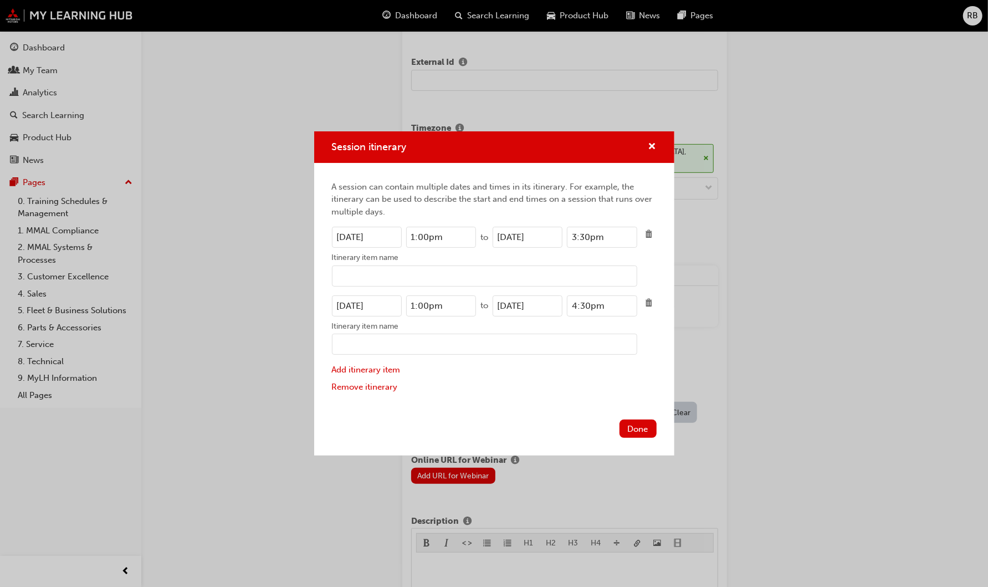
paste input "3"
type input "3:30pm"
click at [638, 425] on button "Done" at bounding box center [638, 429] width 37 height 18
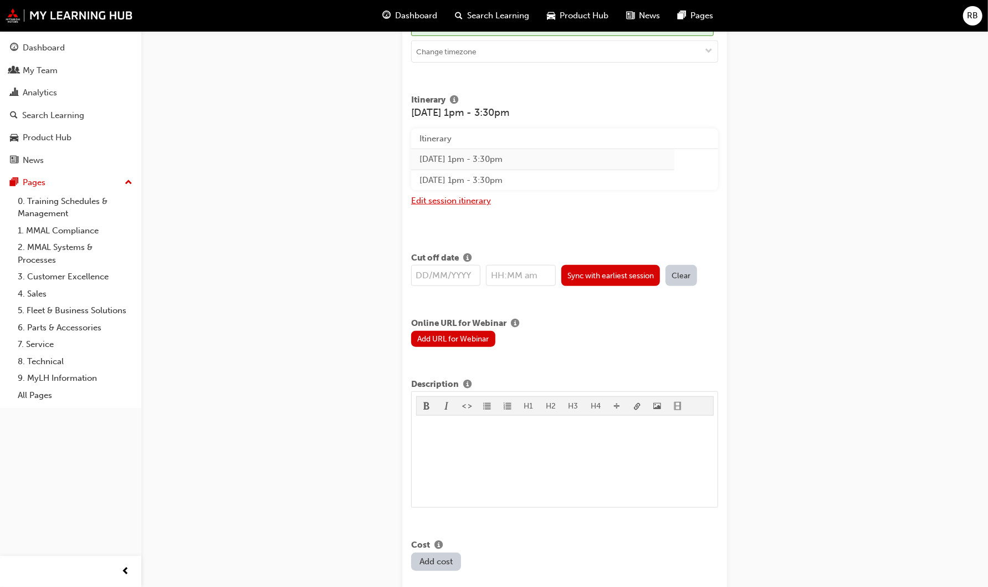
scroll to position [554, 0]
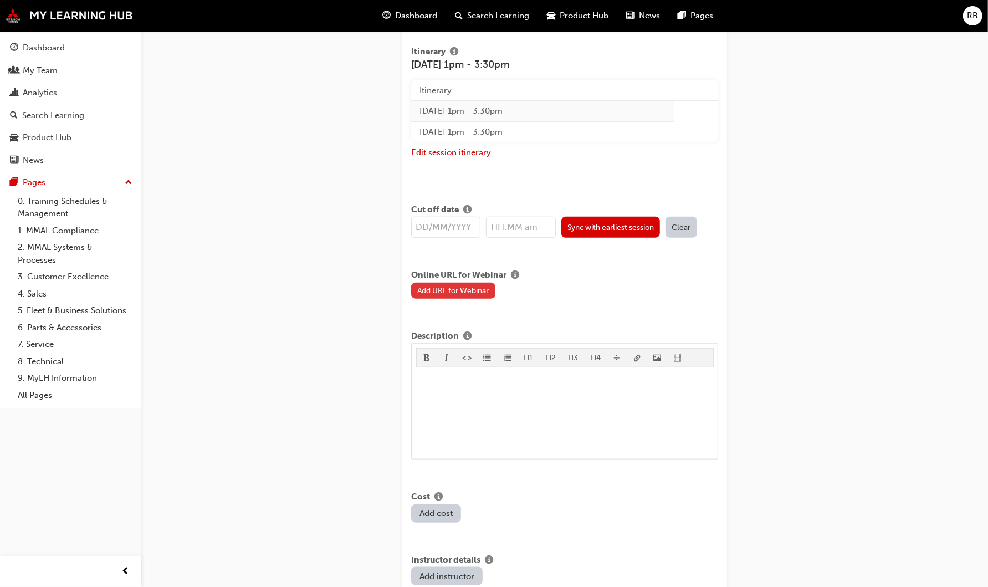
click at [468, 288] on button "Add URL for Webinar" at bounding box center [453, 291] width 84 height 16
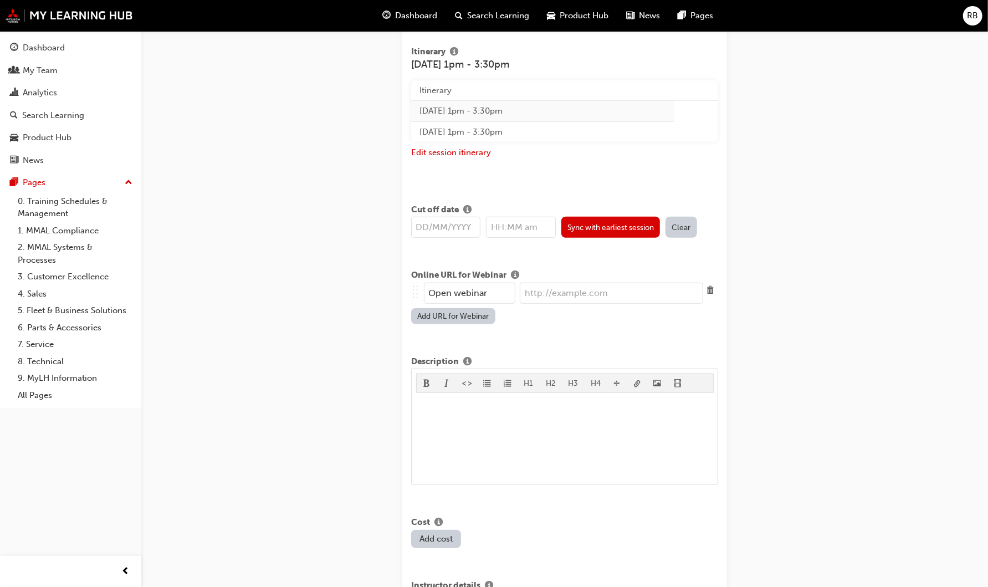
click at [546, 288] on input "url" at bounding box center [611, 293] width 183 height 21
paste input "https://mmaltraining.adobeconnect.com/ASX141025AM/"
click at [664, 289] on input "https://mmaltraining.adobeconnect.com/ASX141025AM/" at bounding box center [611, 293] width 183 height 21
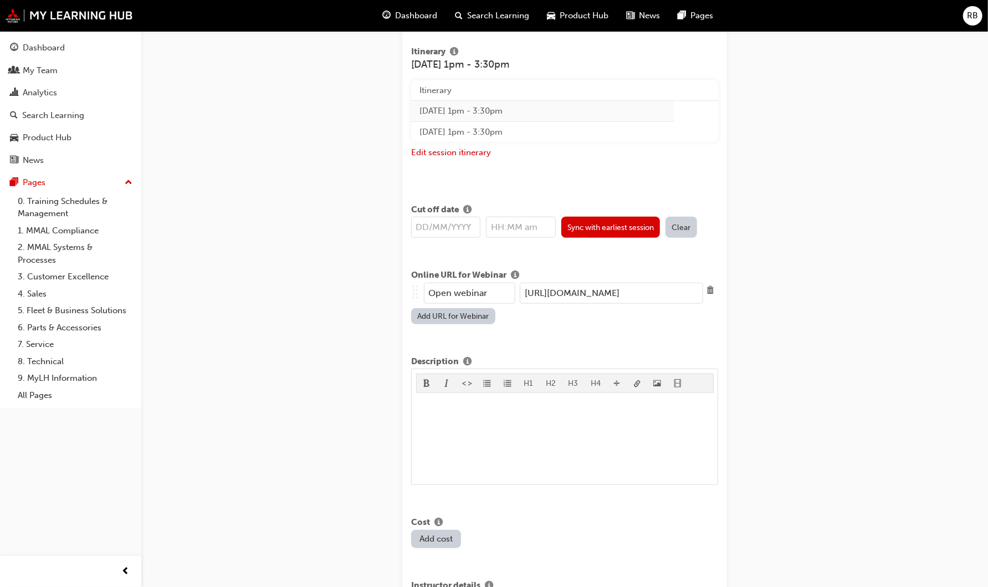
type input "https://mmaltraining.adobeconnect.com/ASX211025PM/"
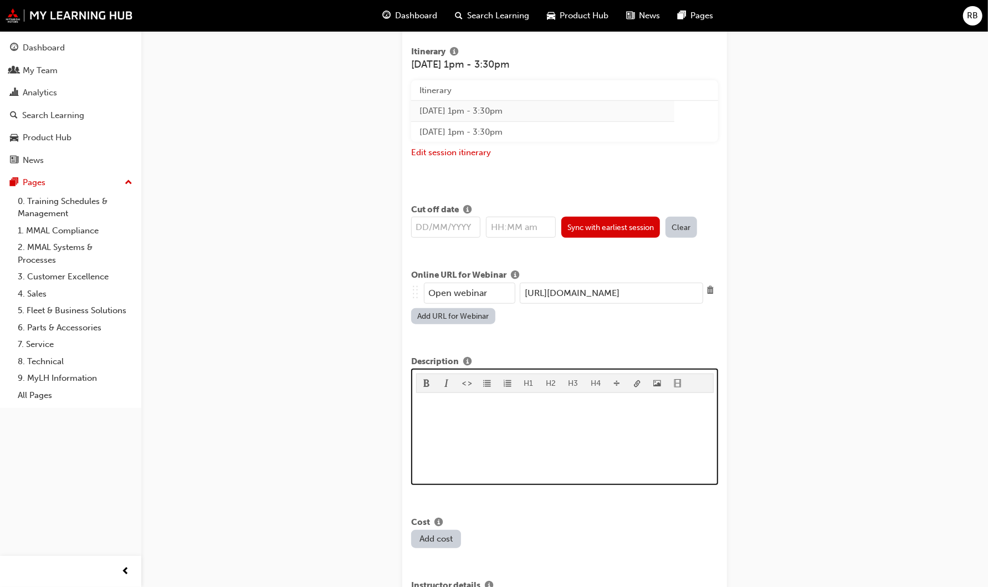
click at [448, 413] on div "﻿" at bounding box center [565, 438] width 298 height 83
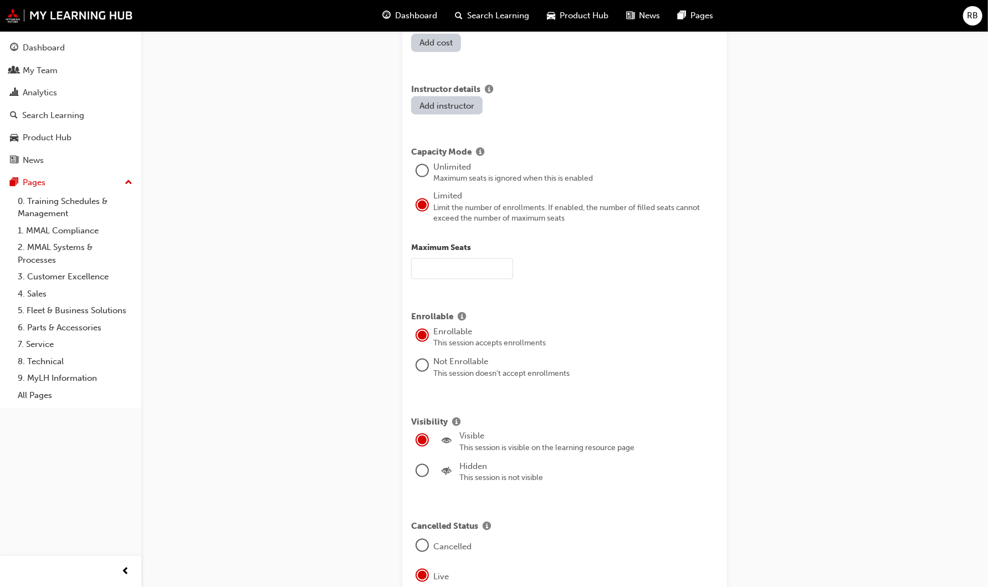
scroll to position [1051, 0]
click at [472, 261] on input "text" at bounding box center [462, 267] width 102 height 21
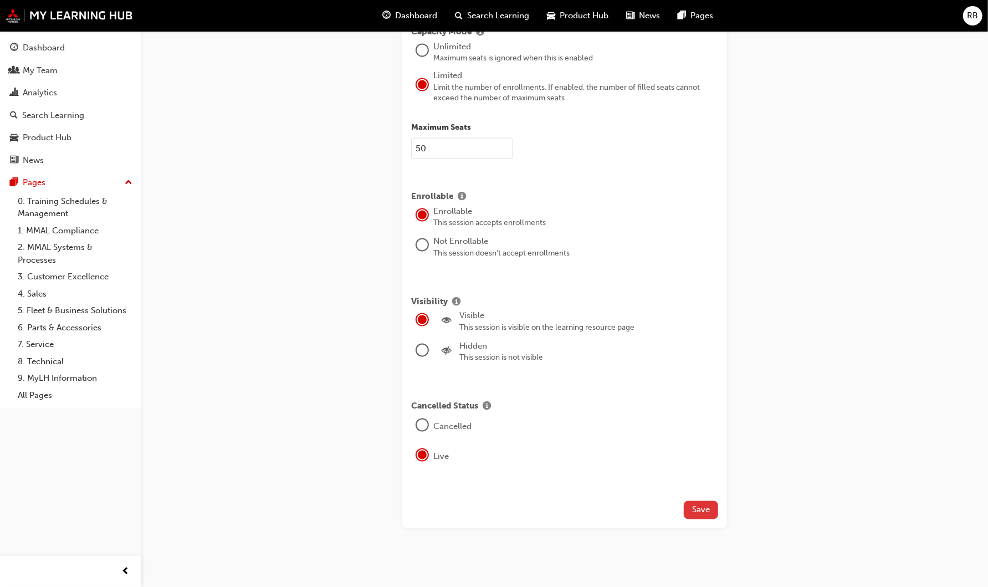
type input "50"
click at [714, 504] on button "Save" at bounding box center [701, 510] width 34 height 18
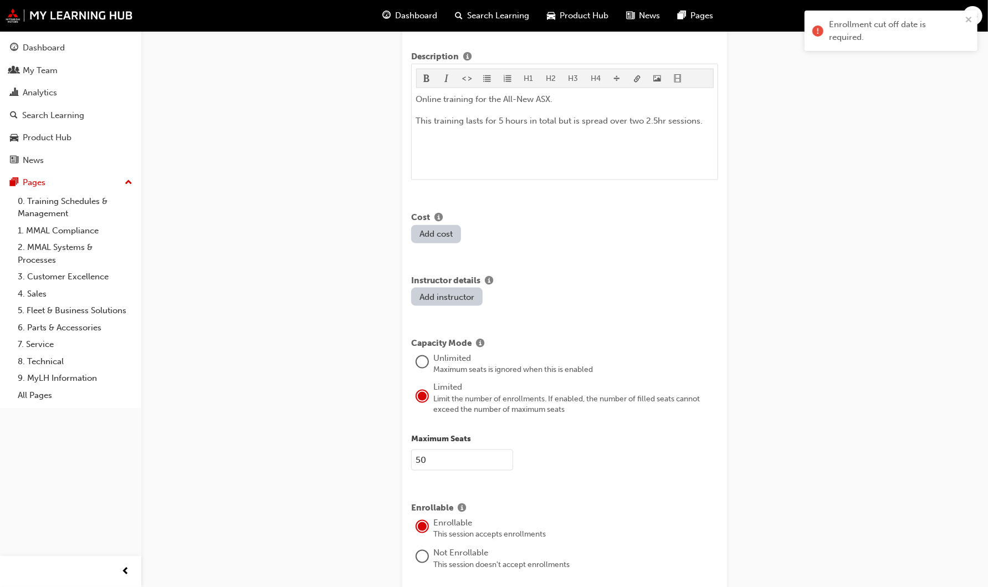
scroll to position [678, 0]
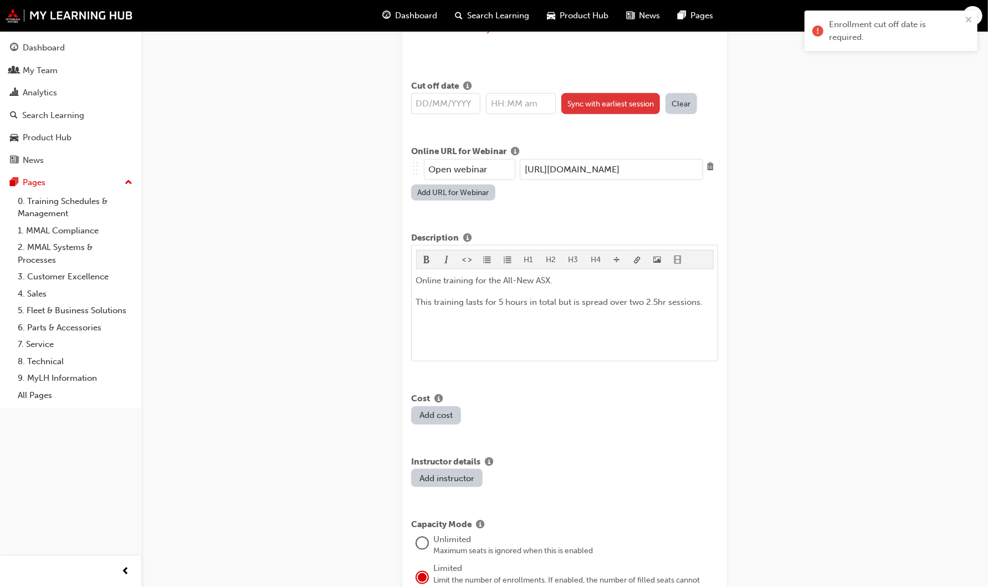
click at [637, 104] on button "Sync with earliest session" at bounding box center [610, 103] width 99 height 21
type input "21/10/2025"
type input "1:00pm"
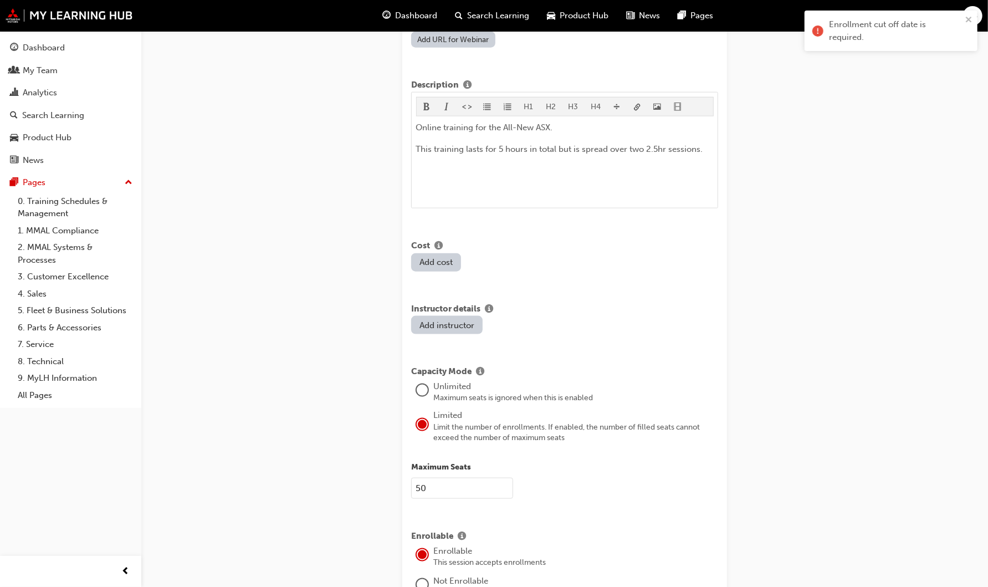
scroll to position [1171, 0]
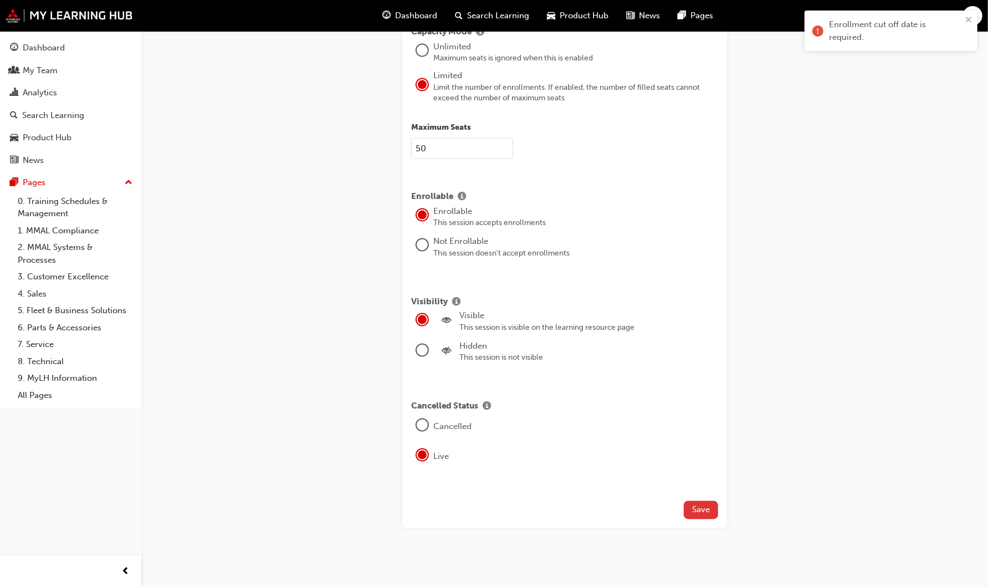
click at [706, 506] on span "Save" at bounding box center [701, 510] width 18 height 10
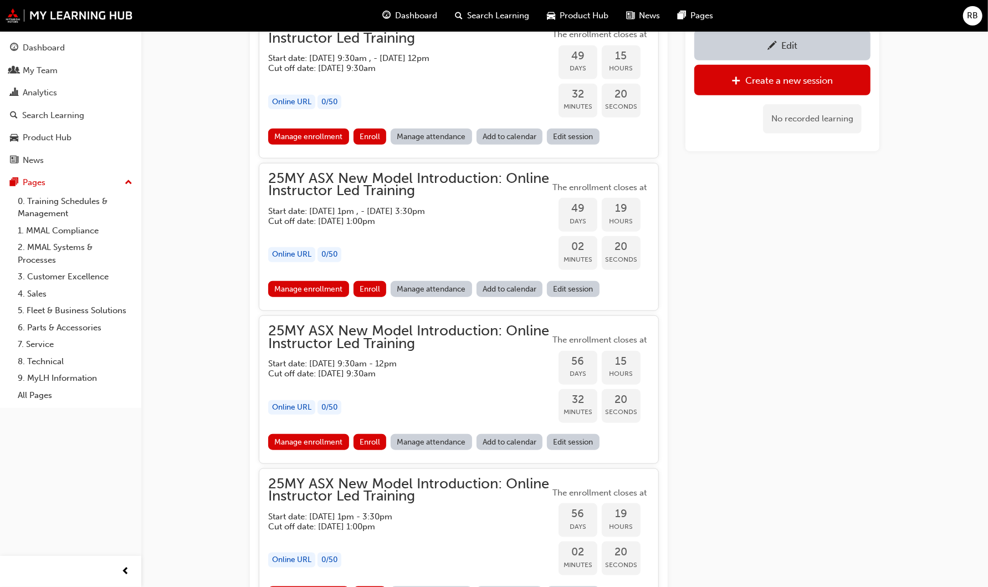
scroll to position [716, 0]
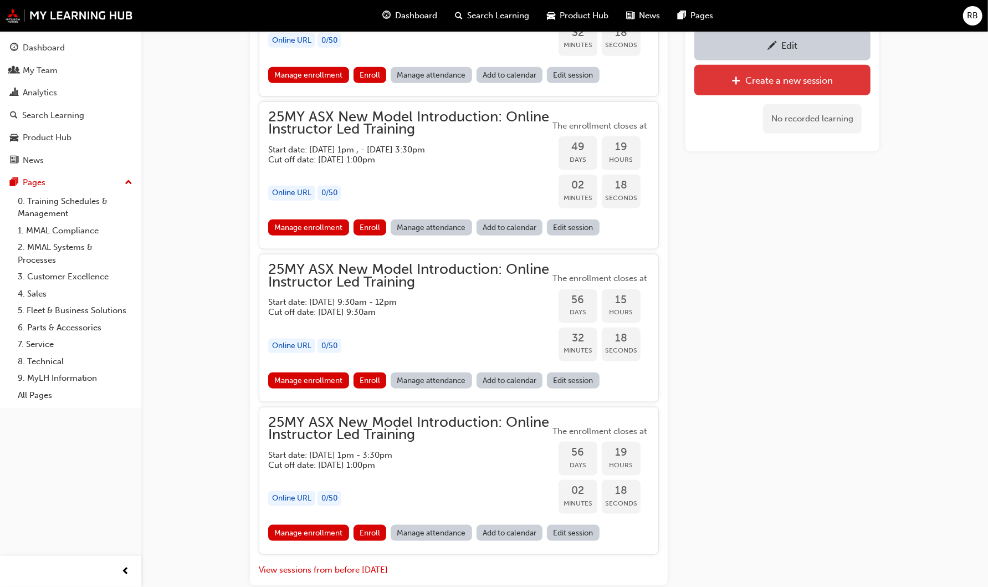
click at [788, 76] on div "Create a new session" at bounding box center [790, 80] width 88 height 11
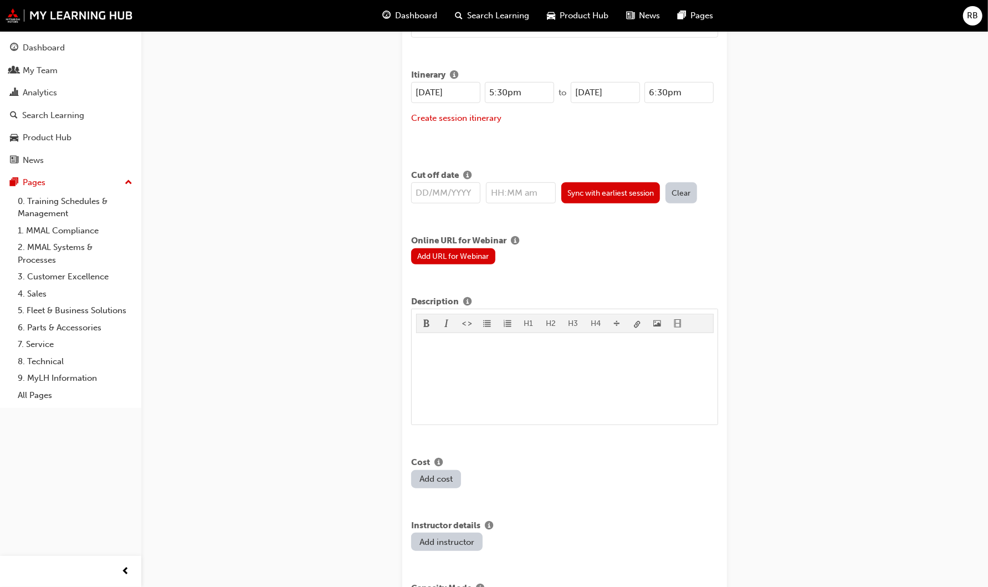
scroll to position [346, 0]
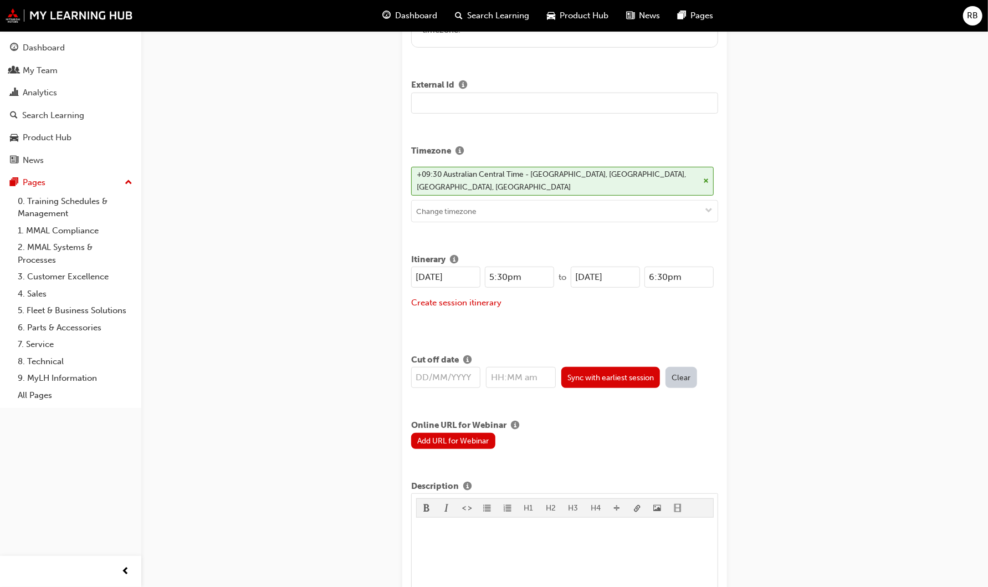
click at [426, 275] on input "25/08/2025" at bounding box center [445, 277] width 69 height 21
drag, startPoint x: 469, startPoint y: 276, endPoint x: 374, endPoint y: 277, distance: 95.3
click at [374, 277] on div "Create new session STEP 1 OF 1 Title 25MY ASX New Model Introduction: Online In…" at bounding box center [494, 493] width 988 height 1679
type input "16/10/2025"
drag, startPoint x: 626, startPoint y: 274, endPoint x: 534, endPoint y: 265, distance: 92.4
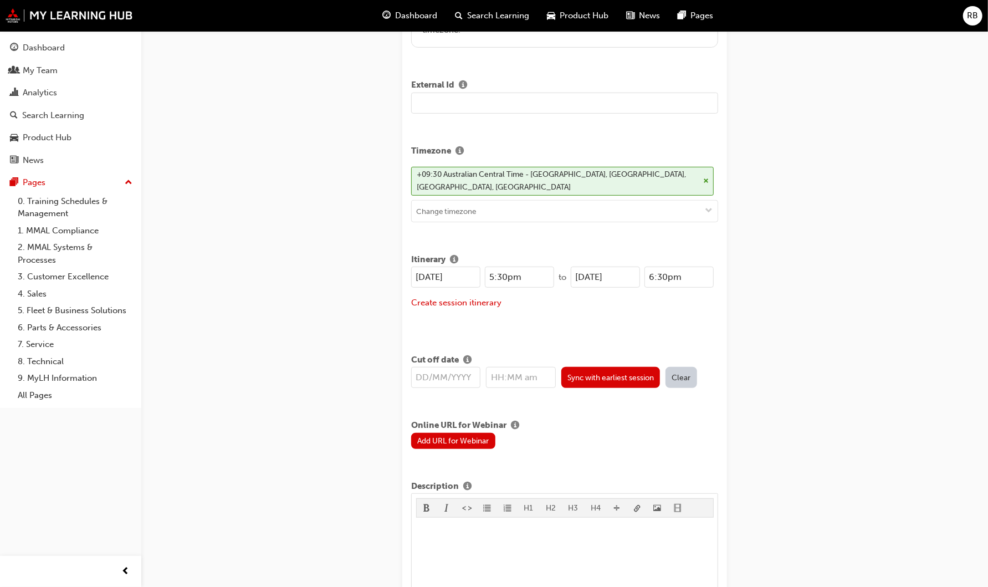
click at [534, 267] on div "16/10/2025 5:30pm to 25/08/2025 6:30pm" at bounding box center [562, 277] width 303 height 21
paste input "16/10"
type input "16/10/2025"
drag, startPoint x: 524, startPoint y: 275, endPoint x: 463, endPoint y: 270, distance: 61.8
click at [463, 270] on div "16/10/2025 5:30pm" at bounding box center [482, 277] width 143 height 21
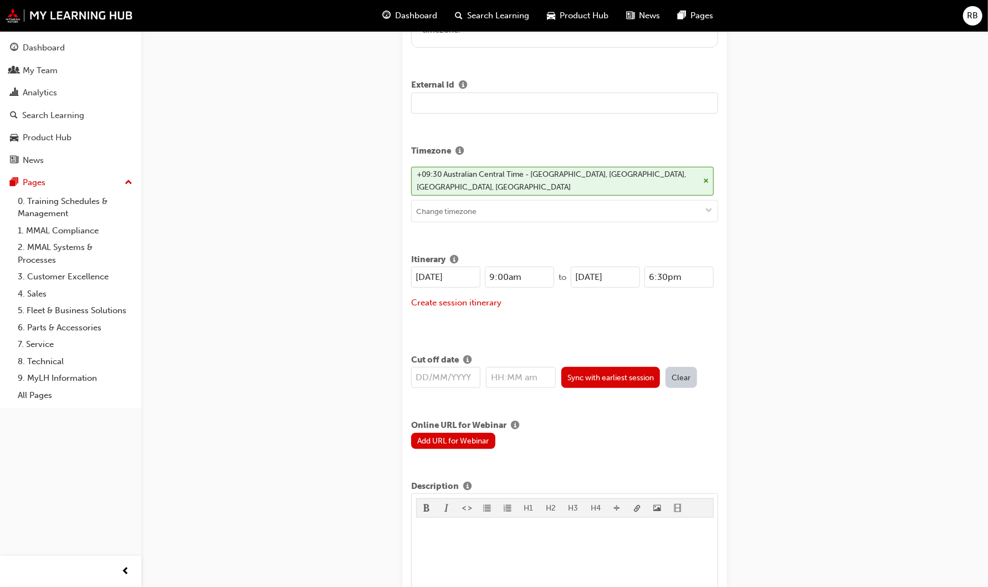
drag, startPoint x: 519, startPoint y: 312, endPoint x: 511, endPoint y: 293, distance: 21.1
click at [519, 310] on div "16/10/2025 9:00am to 16/10/2025 6:30pm Create session itinerary" at bounding box center [564, 295] width 307 height 56
click at [503, 277] on input "9:00am" at bounding box center [519, 277] width 69 height 21
type input "9:30am"
drag, startPoint x: 692, startPoint y: 273, endPoint x: 619, endPoint y: 270, distance: 73.2
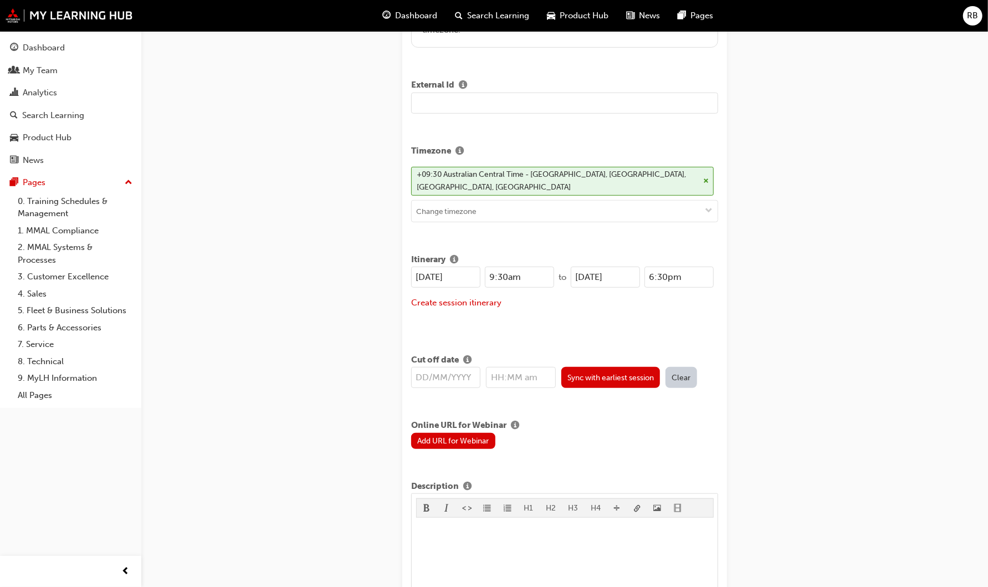
click at [619, 270] on div "16/10/2025 6:30pm" at bounding box center [642, 277] width 143 height 21
type input "12:00pm"
click at [623, 305] on div "Create session itinerary" at bounding box center [564, 303] width 307 height 13
click at [477, 303] on button "Create session itinerary" at bounding box center [456, 303] width 90 height 13
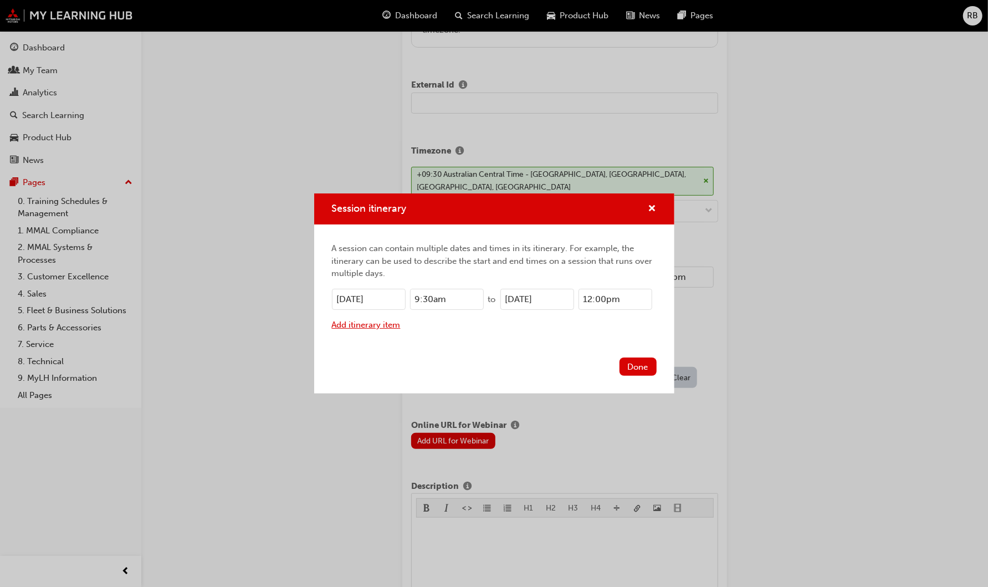
click at [389, 323] on button "Add itinerary item" at bounding box center [366, 325] width 69 height 13
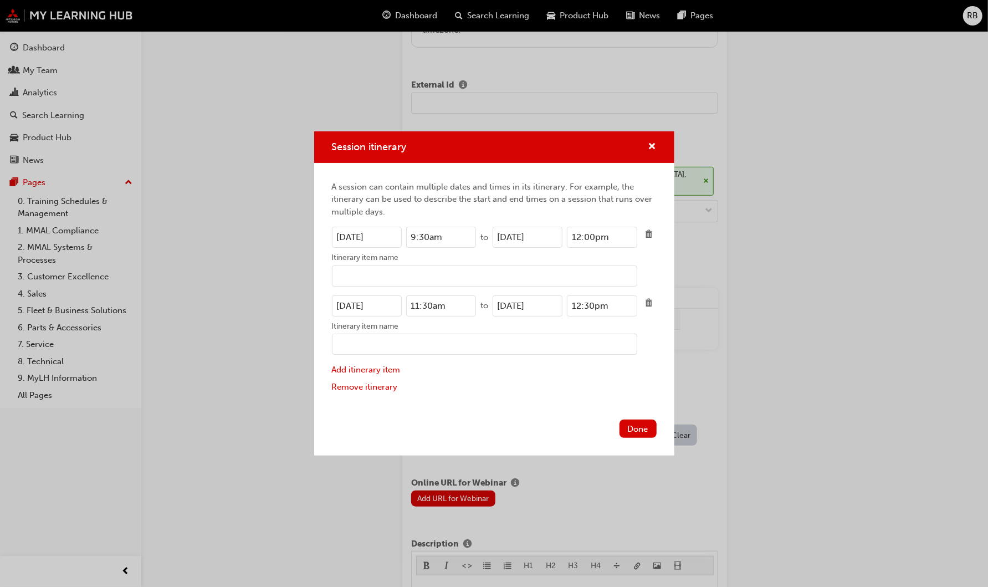
click at [347, 304] on input "16/10/2025" at bounding box center [367, 305] width 70 height 21
type input "17/10/2025"
click at [507, 308] on input "16/10/2025" at bounding box center [528, 305] width 70 height 21
type input "17/10/2025"
click at [479, 345] on input "Itinerary item name" at bounding box center [484, 344] width 305 height 21
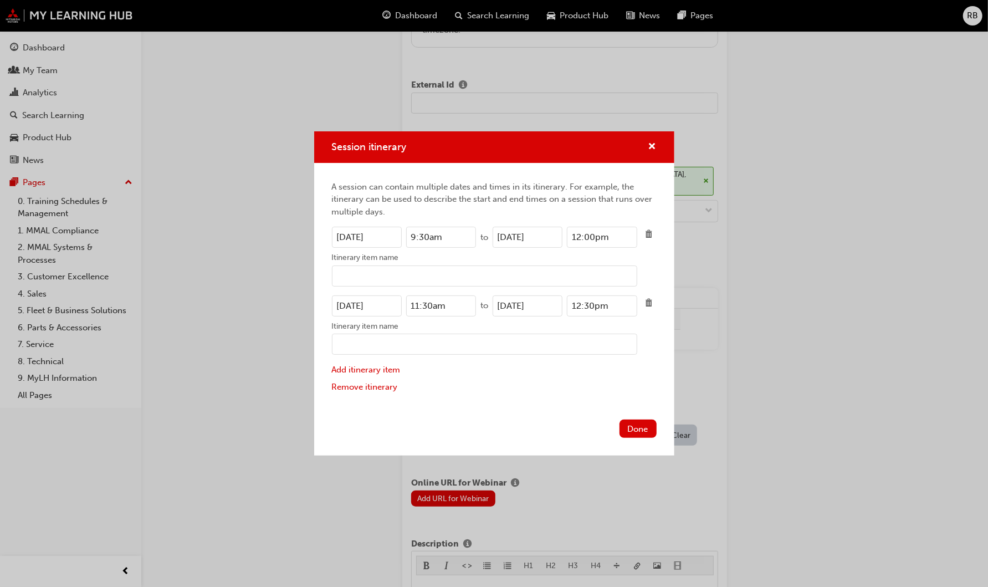
drag, startPoint x: 462, startPoint y: 242, endPoint x: 398, endPoint y: 238, distance: 63.8
click at [398, 238] on div "16/10/2025 9:30am" at bounding box center [404, 237] width 145 height 21
drag, startPoint x: 464, startPoint y: 304, endPoint x: 380, endPoint y: 299, distance: 84.4
click at [383, 301] on div "17/10/2025 11:30am" at bounding box center [404, 305] width 145 height 21
paste input "9"
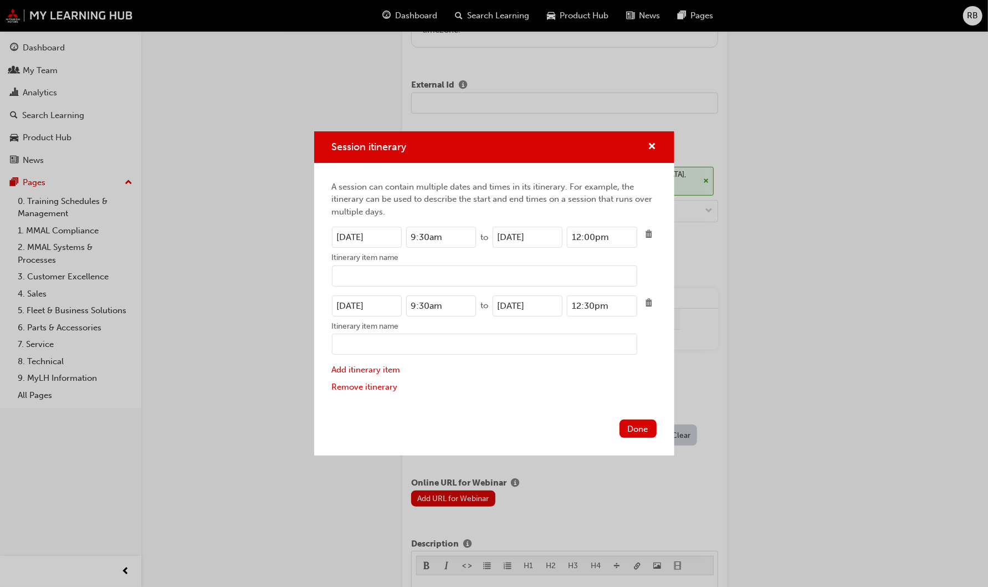
type input "9:30am"
drag, startPoint x: 615, startPoint y: 241, endPoint x: 544, endPoint y: 235, distance: 71.2
click at [544, 235] on div "16/10/2025 12:00pm" at bounding box center [565, 237] width 145 height 21
drag, startPoint x: 612, startPoint y: 305, endPoint x: 542, endPoint y: 301, distance: 69.9
click at [542, 301] on div "17/10/2025 12:30pm" at bounding box center [565, 305] width 145 height 21
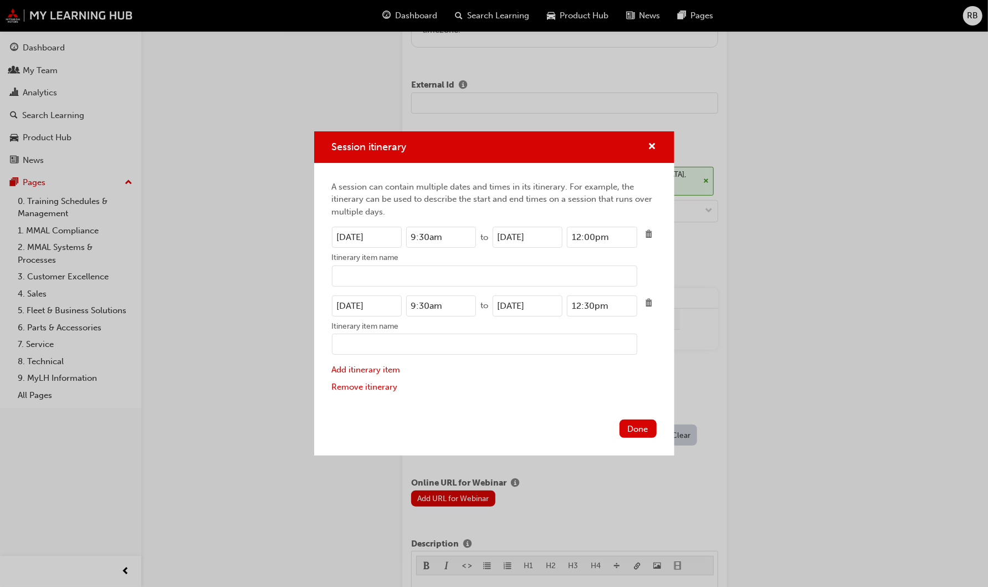
paste input "0"
type input "12:00pm"
click at [641, 430] on button "Done" at bounding box center [638, 429] width 37 height 18
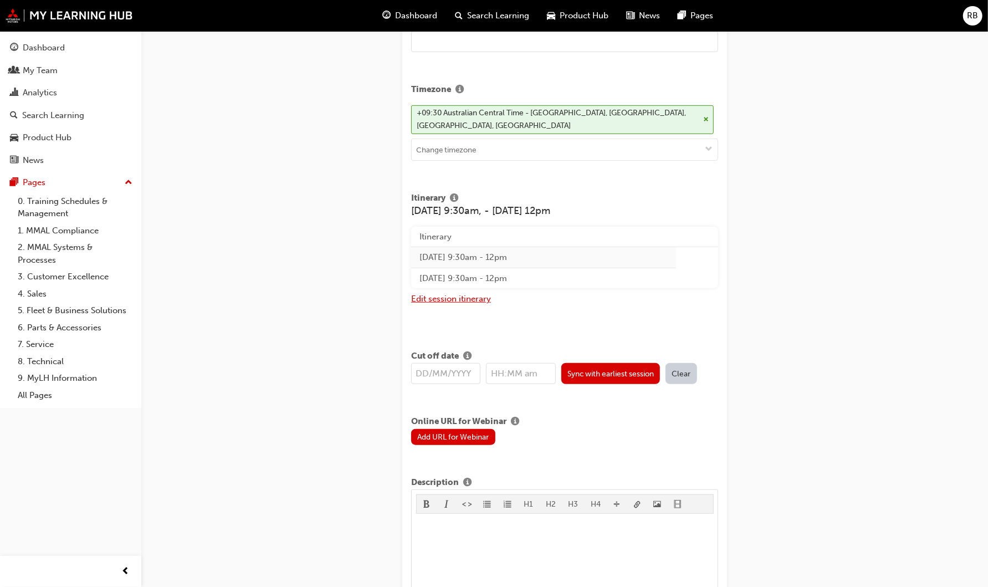
scroll to position [531, 0]
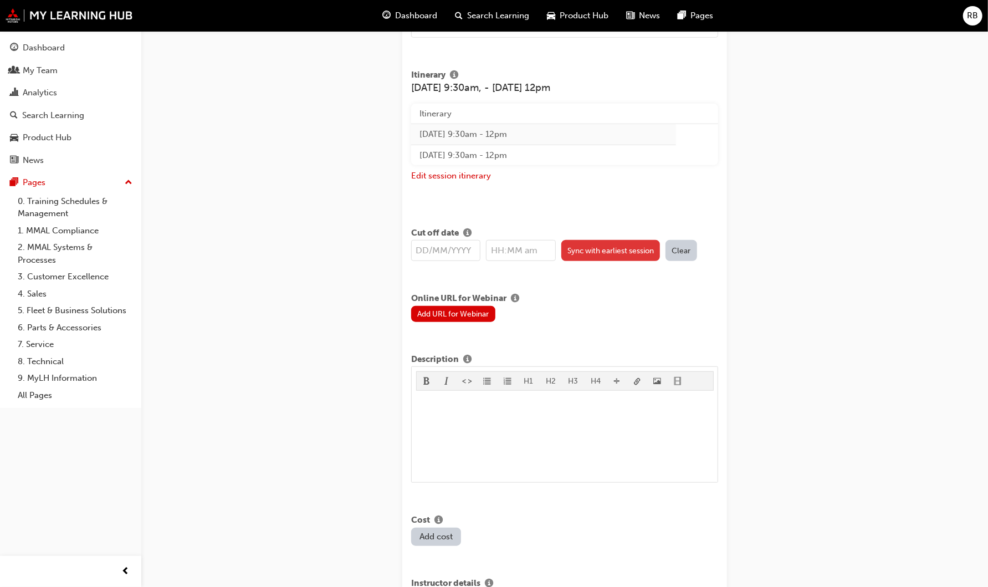
click at [610, 258] on button "Sync with earliest session" at bounding box center [610, 250] width 99 height 21
type input "16/10/2025"
type input "9:30am"
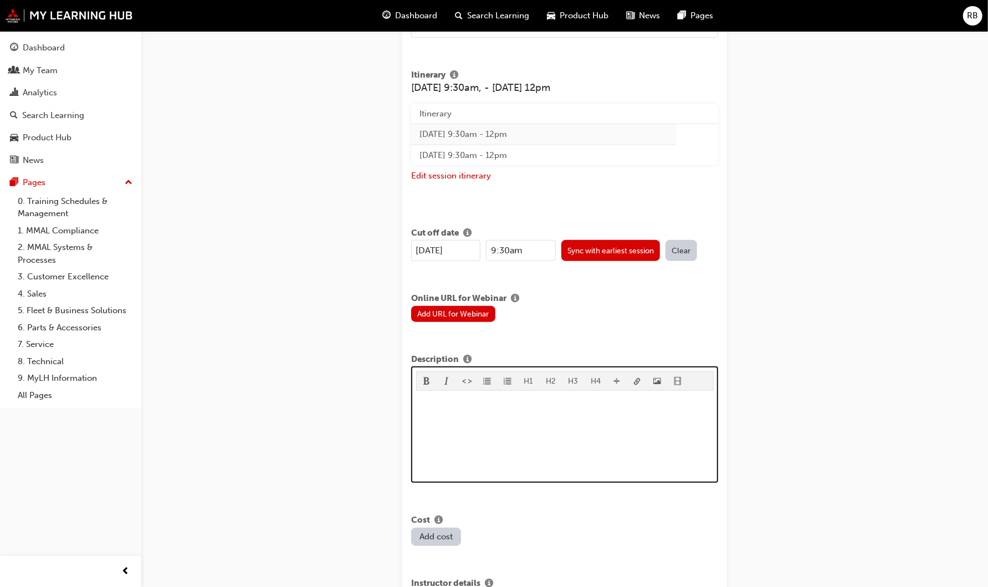
click at [425, 407] on div "﻿" at bounding box center [565, 436] width 298 height 83
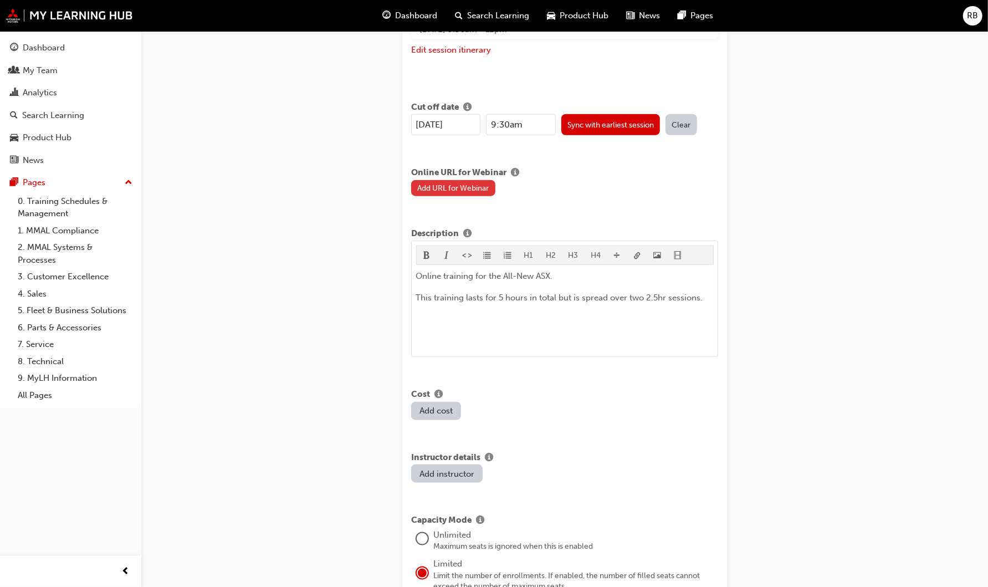
click at [465, 187] on button "Add URL for Webinar" at bounding box center [453, 188] width 84 height 16
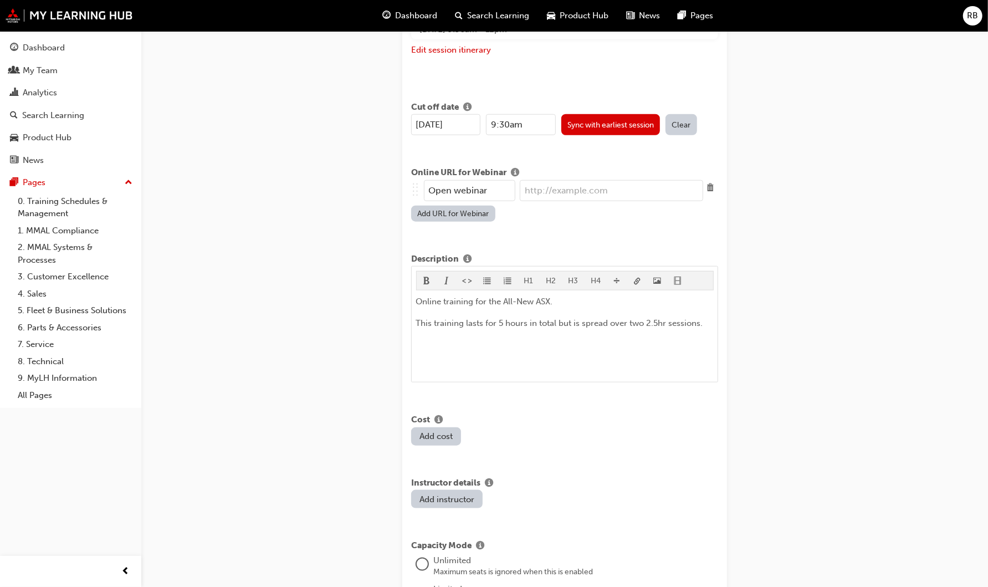
click at [533, 190] on input "url" at bounding box center [611, 190] width 183 height 21
paste input "https://mmaltraining.adobeconnect.com/ASX141025AM/"
click at [664, 188] on input "https://mmaltraining.adobeconnect.com/ASX141025AM/" at bounding box center [611, 190] width 183 height 21
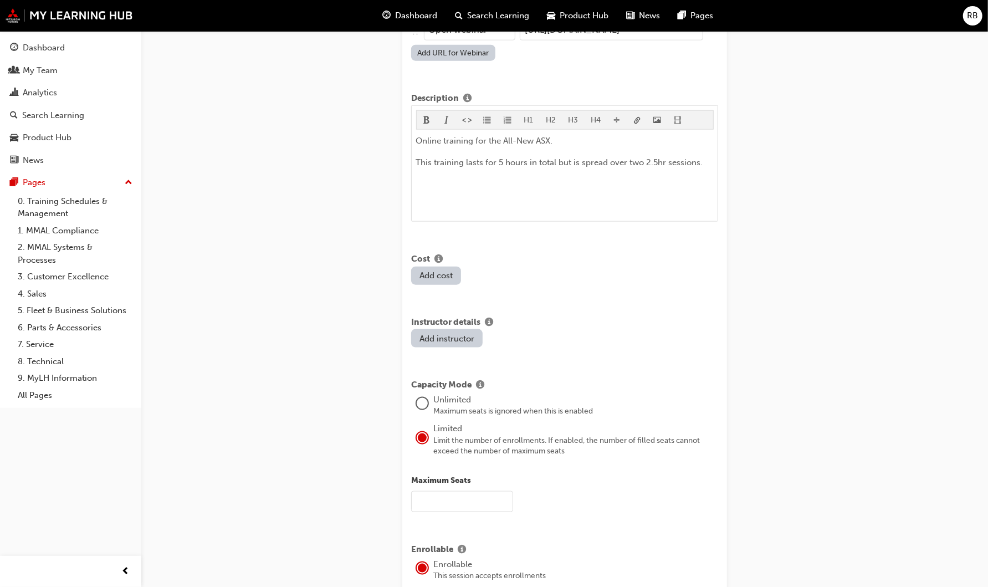
scroll to position [964, 0]
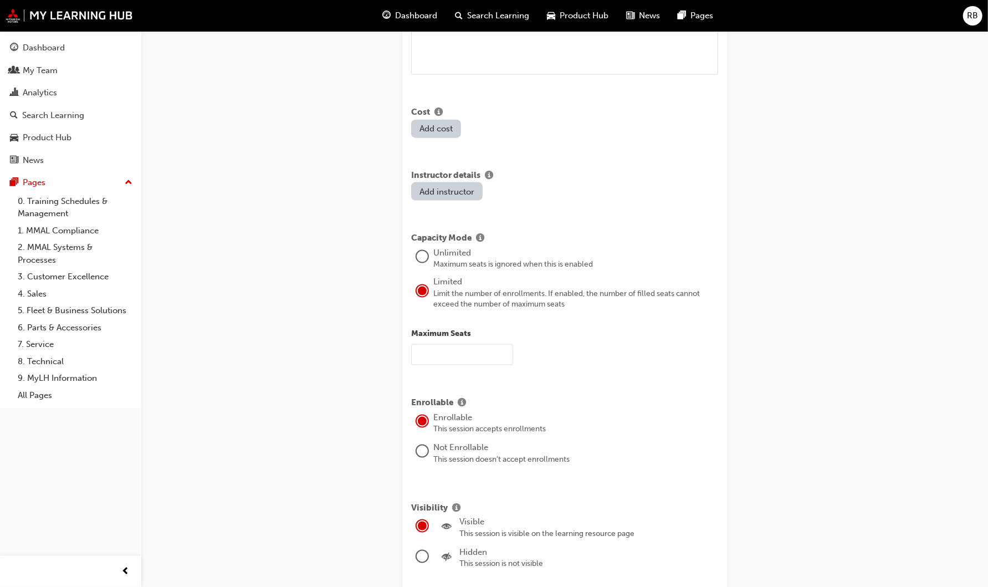
type input "https://mmaltraining.adobeconnect.com/ASX161025AM/"
click at [480, 352] on input "text" at bounding box center [462, 354] width 102 height 21
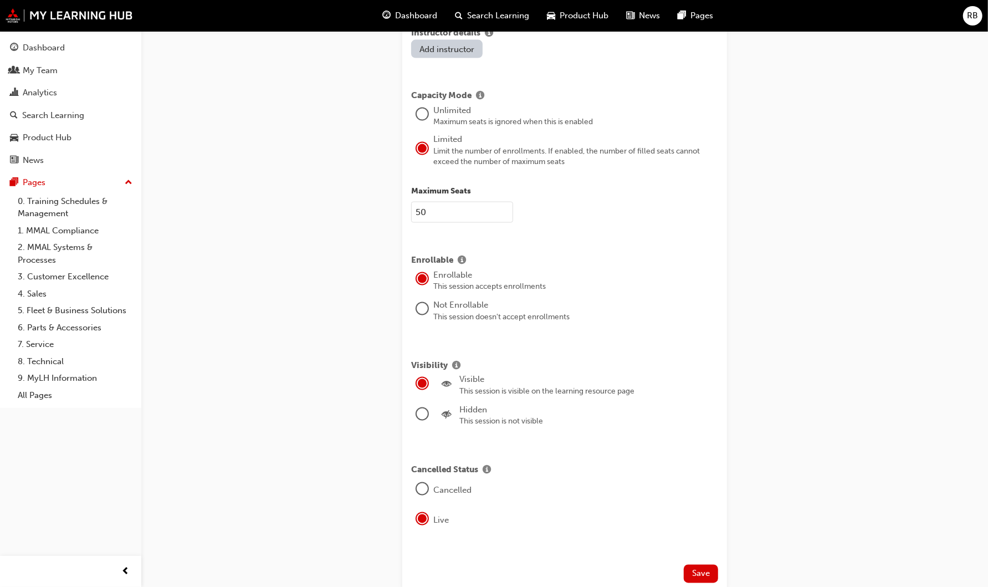
scroll to position [1171, 0]
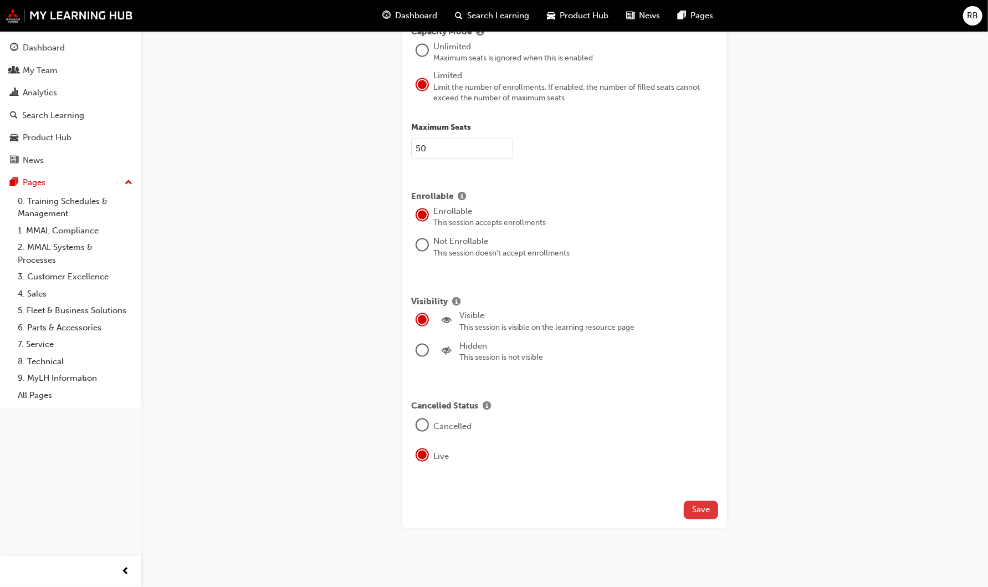
type input "50"
click at [702, 506] on span "Save" at bounding box center [701, 510] width 18 height 10
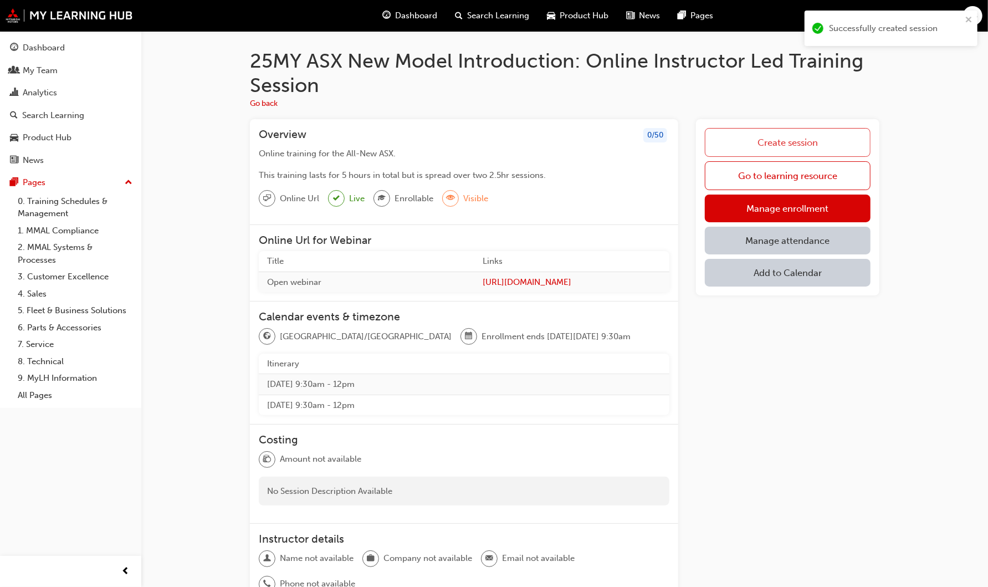
click at [730, 143] on link "Create session" at bounding box center [788, 142] width 166 height 29
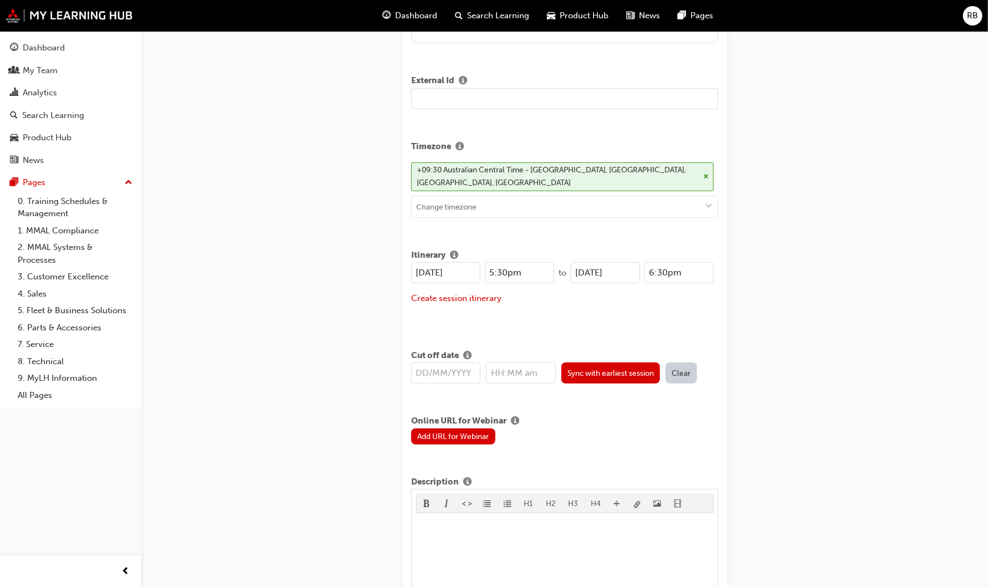
scroll to position [369, 0]
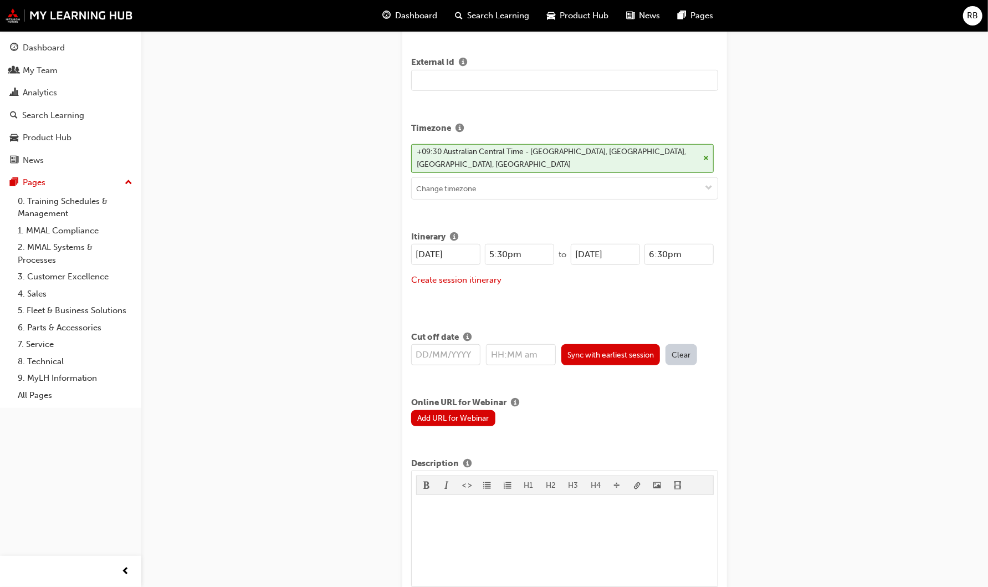
click at [426, 249] on input "25/08/2025" at bounding box center [445, 254] width 69 height 21
type input "16/08/2025"
click at [585, 248] on input "25/08/2025" at bounding box center [605, 254] width 69 height 21
click at [600, 252] on input "16/08/2025" at bounding box center [605, 254] width 69 height 21
type input "16/10/2025"
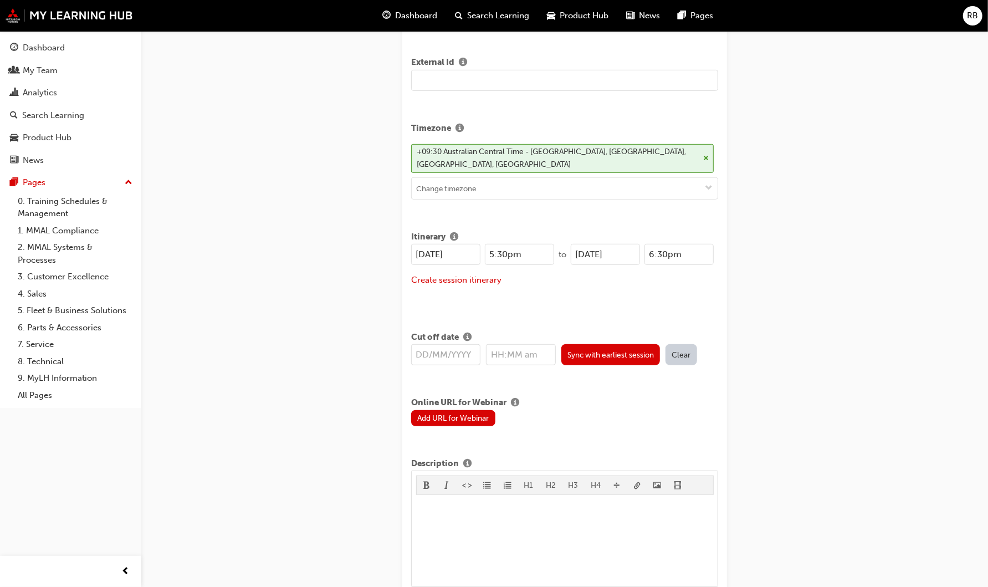
click at [439, 251] on input "16/08/2025" at bounding box center [445, 254] width 69 height 21
type input "16/10/2025"
click at [449, 279] on button "Create session itinerary" at bounding box center [456, 280] width 90 height 13
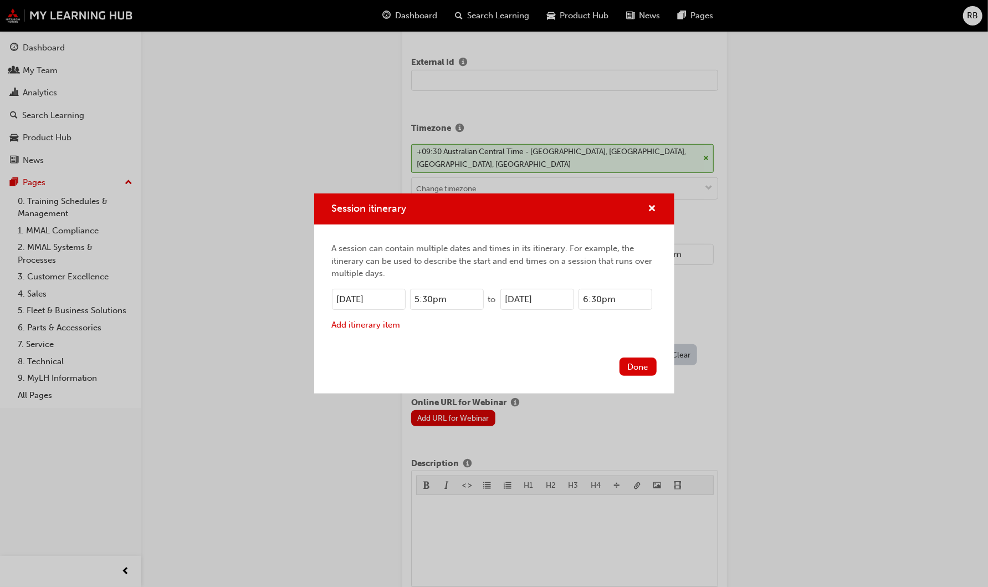
drag, startPoint x: 451, startPoint y: 299, endPoint x: 381, endPoint y: 296, distance: 69.3
click at [381, 296] on div "16/10/2025 5:30pm" at bounding box center [408, 299] width 152 height 21
type input "9:00am"
drag, startPoint x: 453, startPoint y: 350, endPoint x: 433, endPoint y: 320, distance: 36.3
click at [453, 349] on div "A session can contain multiple dates and times in its itinerary. For example, t…" at bounding box center [494, 288] width 360 height 129
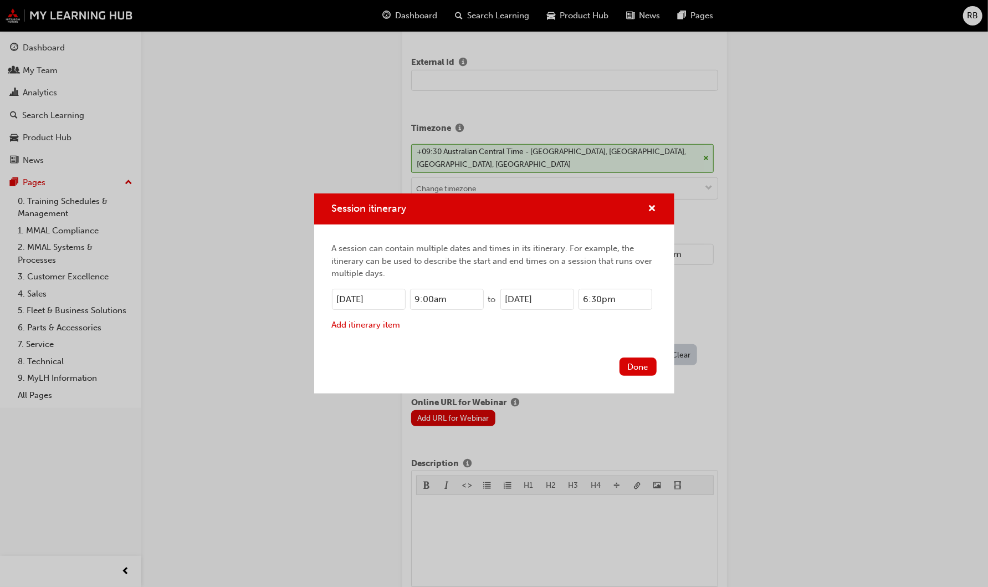
click at [427, 303] on input "9:00am" at bounding box center [447, 299] width 74 height 21
type input "9:0am"
type input "9:30am"
drag, startPoint x: 627, startPoint y: 300, endPoint x: 523, endPoint y: 297, distance: 104.8
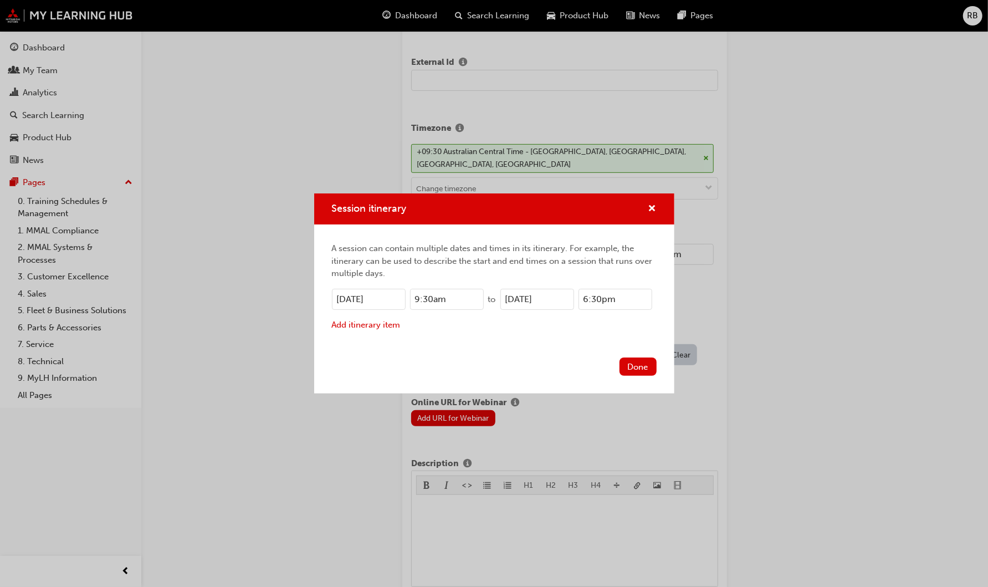
click at [523, 297] on div "16/10/2025 6:30pm" at bounding box center [576, 299] width 152 height 21
drag, startPoint x: 449, startPoint y: 300, endPoint x: 378, endPoint y: 304, distance: 71.0
click at [378, 304] on div "16/10/2025 9:30am" at bounding box center [408, 299] width 152 height 21
type input "1:00am"
type input "1"
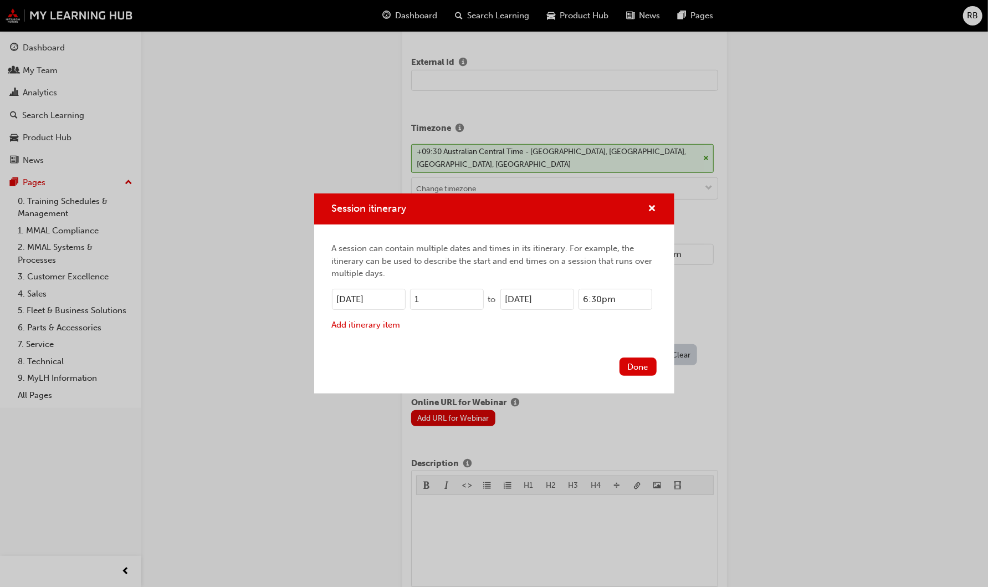
type input "1:00pm"
click at [463, 316] on div "A session can contain multiple dates and times in its itinerary. For example, t…" at bounding box center [494, 288] width 360 height 129
drag, startPoint x: 619, startPoint y: 298, endPoint x: 561, endPoint y: 297, distance: 57.7
click at [561, 297] on div "16/10/2025 6:30pm" at bounding box center [576, 299] width 152 height 21
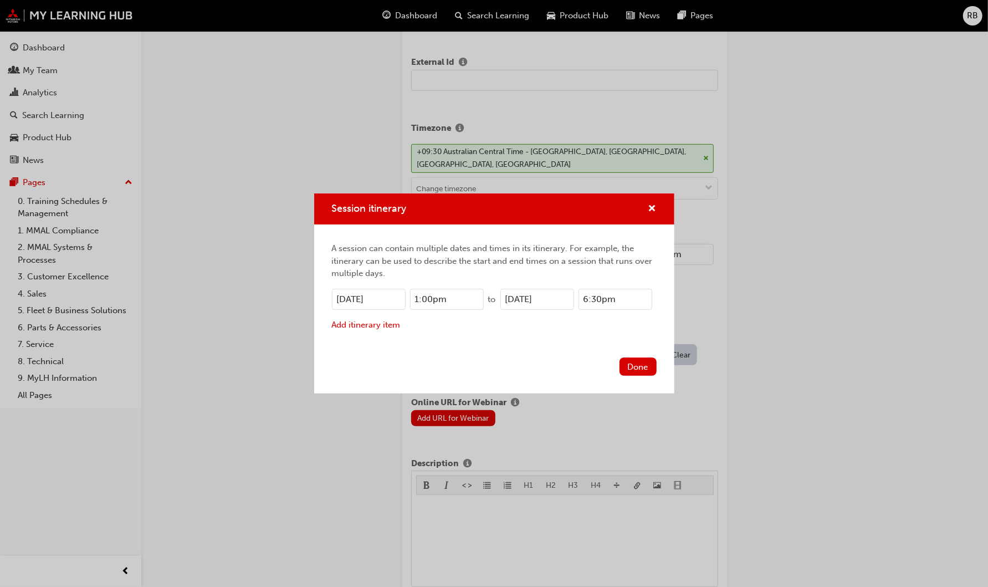
type input "1:00am"
type input "1"
type input "1:00pm"
click at [568, 279] on div "A session can contain multiple dates and times in its itinerary. For example, t…" at bounding box center [494, 261] width 325 height 38
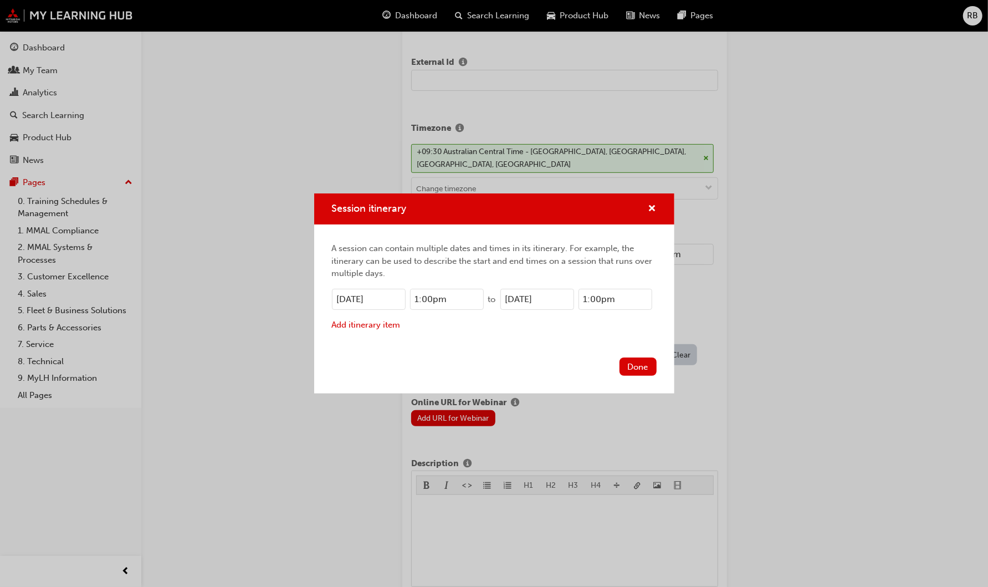
drag, startPoint x: 616, startPoint y: 297, endPoint x: 554, endPoint y: 289, distance: 62.5
click at [554, 289] on div "16/10/2025 1:00pm" at bounding box center [576, 299] width 152 height 21
type input "1:00am"
type input "1"
type input "3:00pm"
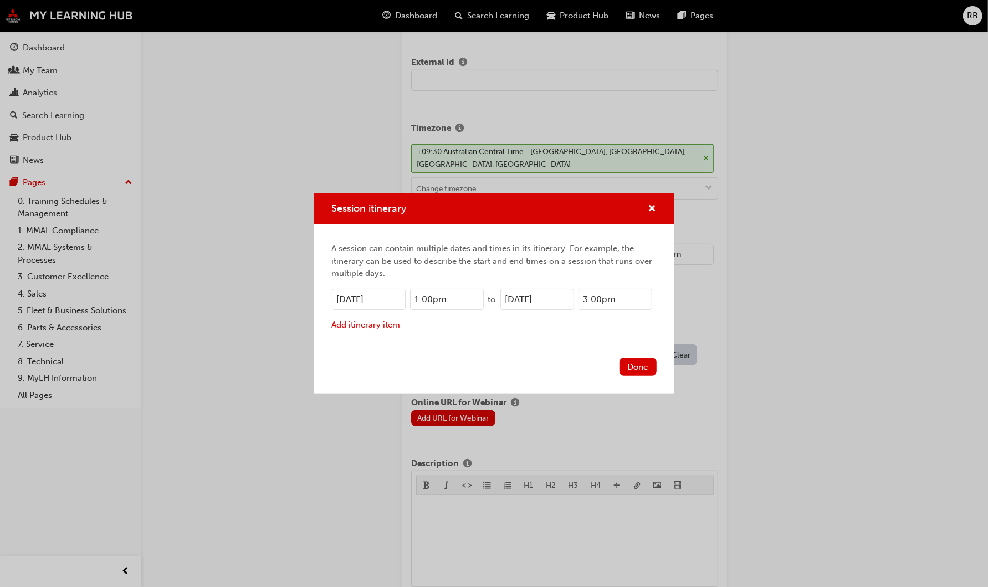
click at [627, 328] on div "Add itinerary item" at bounding box center [494, 325] width 325 height 13
click at [597, 298] on input "3:00pm" at bounding box center [616, 299] width 74 height 21
type input "3:0pm"
type input "3:30pm"
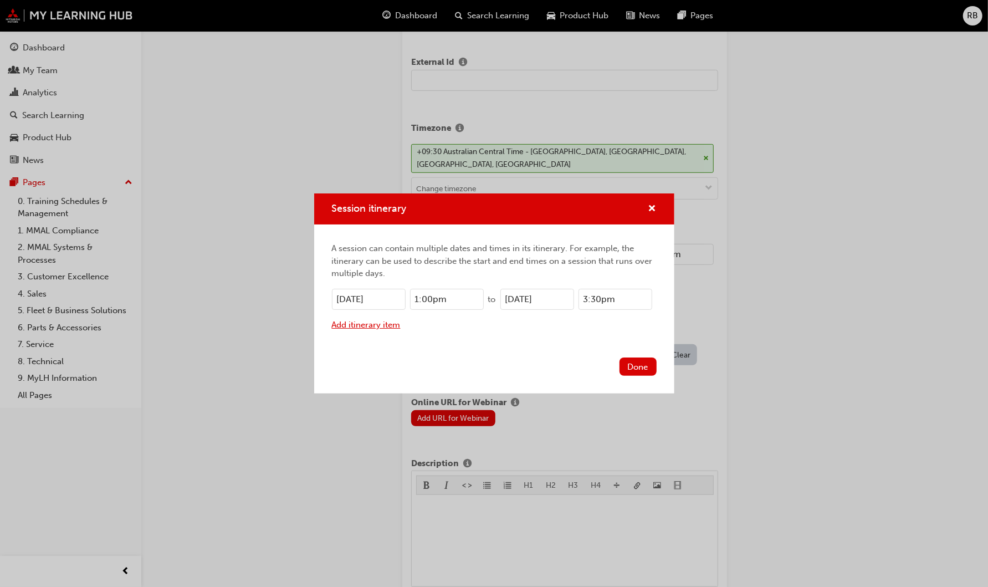
click at [361, 329] on button "Add itinerary item" at bounding box center [366, 325] width 69 height 13
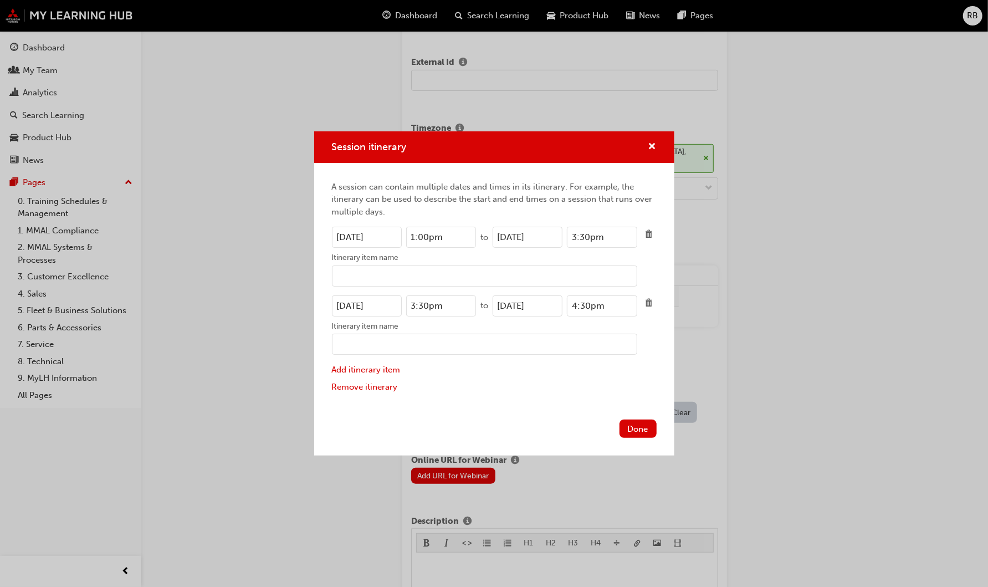
drag, startPoint x: 348, startPoint y: 303, endPoint x: 373, endPoint y: 308, distance: 25.3
click at [350, 303] on input "16/10/2025" at bounding box center [367, 305] width 70 height 21
type input "17/10/2025"
click at [507, 303] on input "16/10/2025" at bounding box center [528, 305] width 70 height 21
type input "17/10/2025"
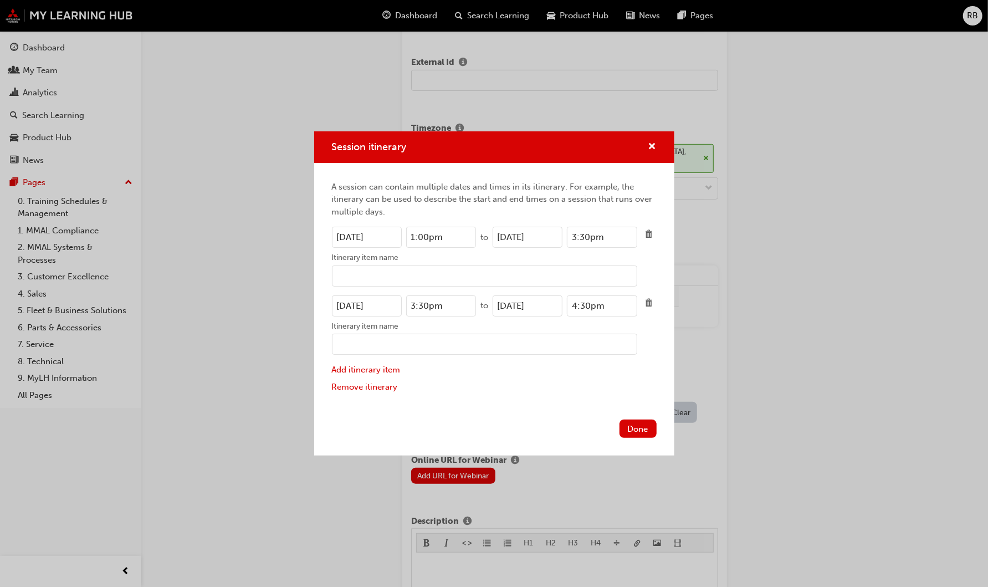
drag, startPoint x: 449, startPoint y: 302, endPoint x: 369, endPoint y: 301, distance: 79.8
click at [369, 301] on div "17/10/2025 3:30pm" at bounding box center [404, 305] width 145 height 21
drag, startPoint x: 453, startPoint y: 236, endPoint x: 361, endPoint y: 233, distance: 92.6
click at [361, 233] on div "16/10/2025 1:00pm" at bounding box center [404, 237] width 145 height 21
drag, startPoint x: 456, startPoint y: 305, endPoint x: 382, endPoint y: 300, distance: 73.3
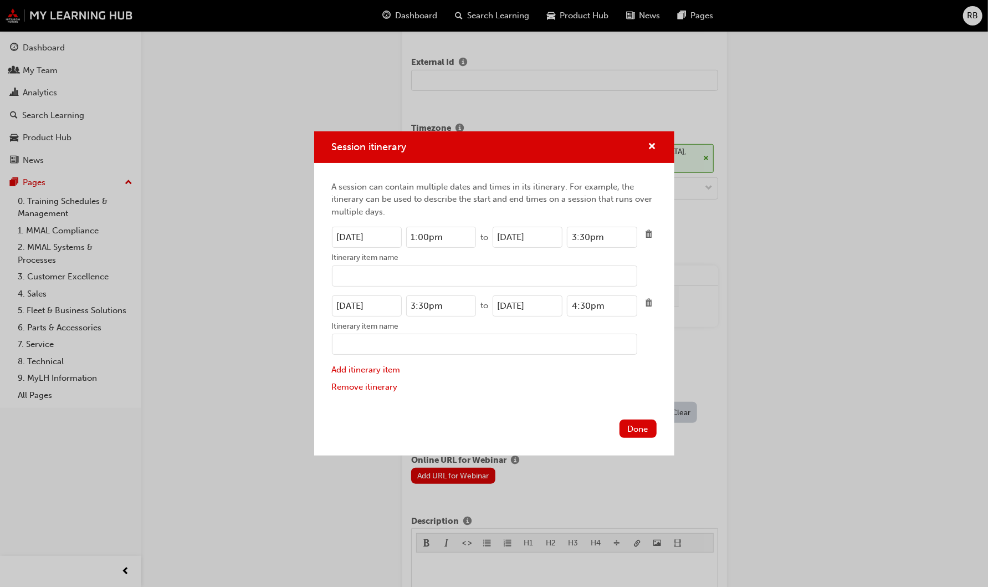
click at [382, 300] on div "17/10/2025 3:30pm" at bounding box center [404, 305] width 145 height 21
paste input "1:0"
type input "1:00pm"
drag, startPoint x: 608, startPoint y: 236, endPoint x: 548, endPoint y: 242, distance: 60.7
click at [548, 242] on div "16/10/2025 3:30pm" at bounding box center [565, 237] width 145 height 21
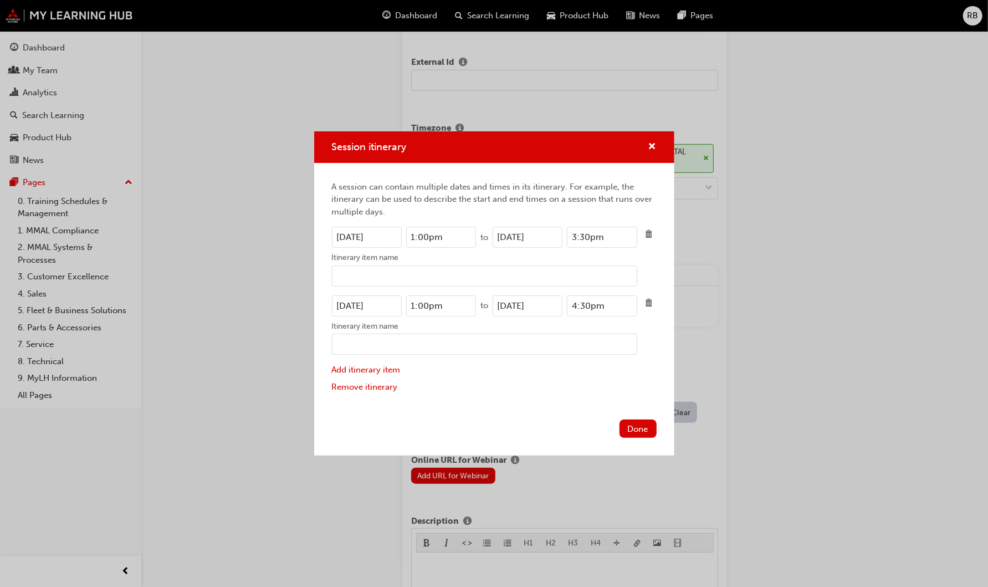
drag, startPoint x: 620, startPoint y: 310, endPoint x: 541, endPoint y: 300, distance: 79.4
click at [541, 300] on div "17/10/2025 4:30pm" at bounding box center [565, 305] width 145 height 21
paste input "3"
type input "3:30pm"
click at [638, 427] on button "Done" at bounding box center [638, 429] width 37 height 18
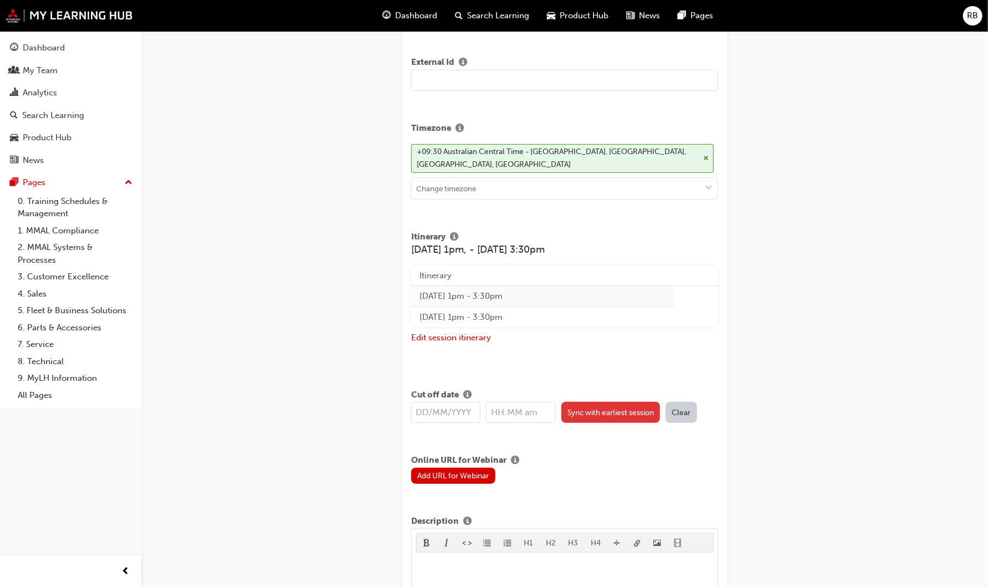
click at [650, 410] on button "Sync with earliest session" at bounding box center [610, 412] width 99 height 21
type input "16/10/2025"
type input "1:00pm"
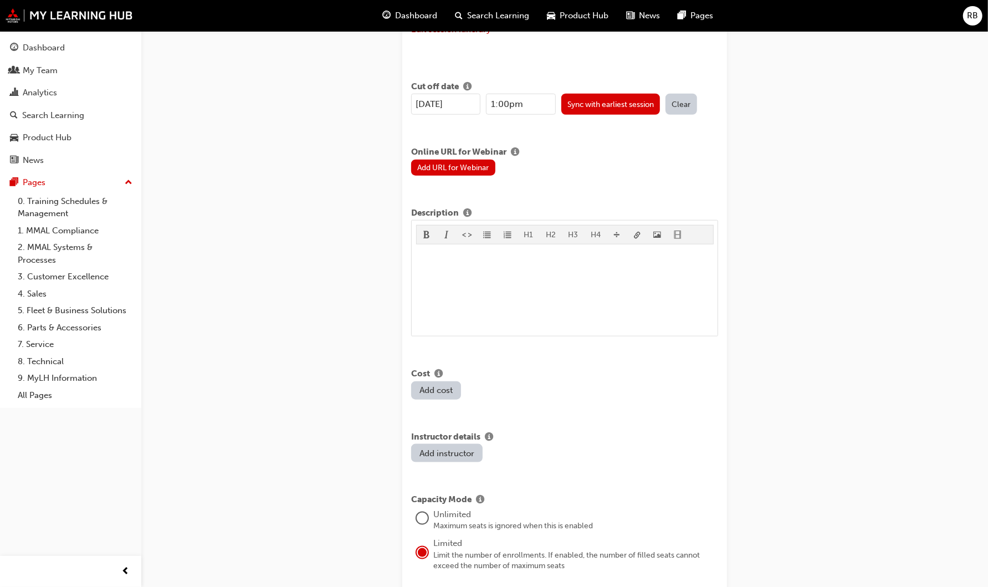
scroll to position [616, 0]
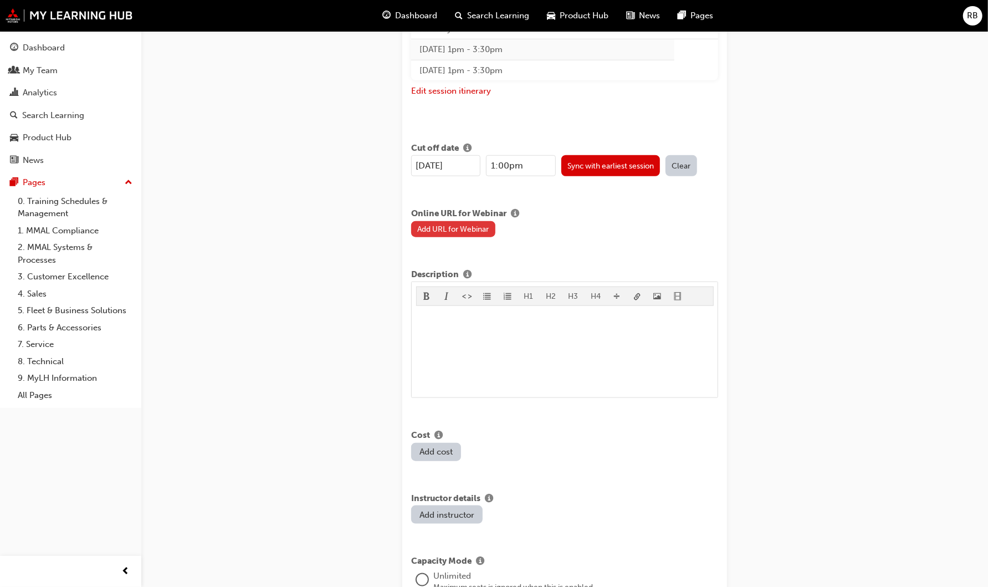
click at [468, 226] on button "Add URL for Webinar" at bounding box center [453, 229] width 84 height 16
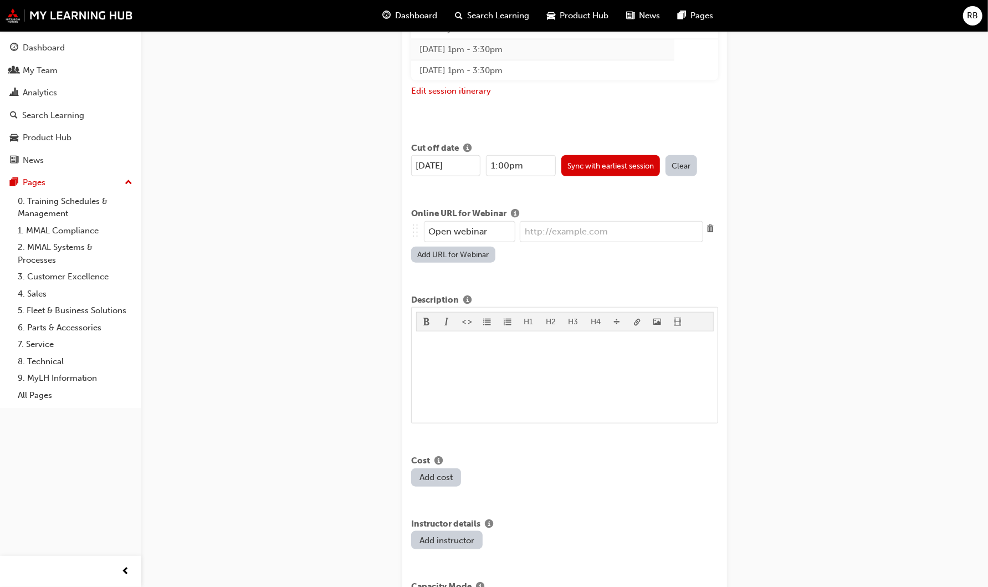
click at [549, 231] on input "url" at bounding box center [611, 231] width 183 height 21
paste input "https://mmaltraining.adobeconnect.com/ASX141025AM/"
click at [661, 228] on input "https://mmaltraining.adobeconnect.com/ASX141025AM/" at bounding box center [611, 231] width 183 height 21
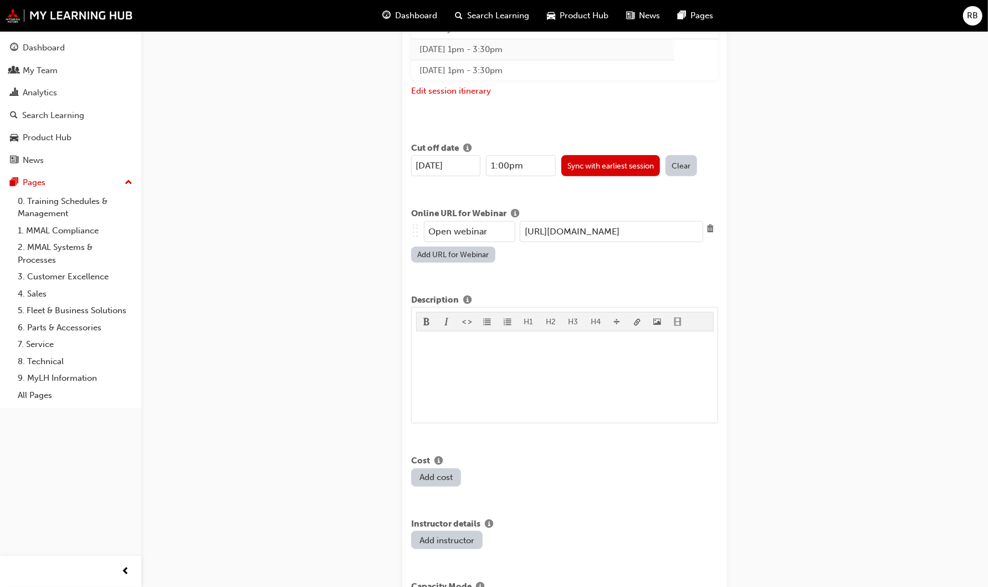
click at [696, 229] on input "https://mmaltraining.adobeconnect.com/ASX161025AM/" at bounding box center [611, 231] width 183 height 21
type input "https://mmaltraining.adobeconnect.com/ASX161025PM/"
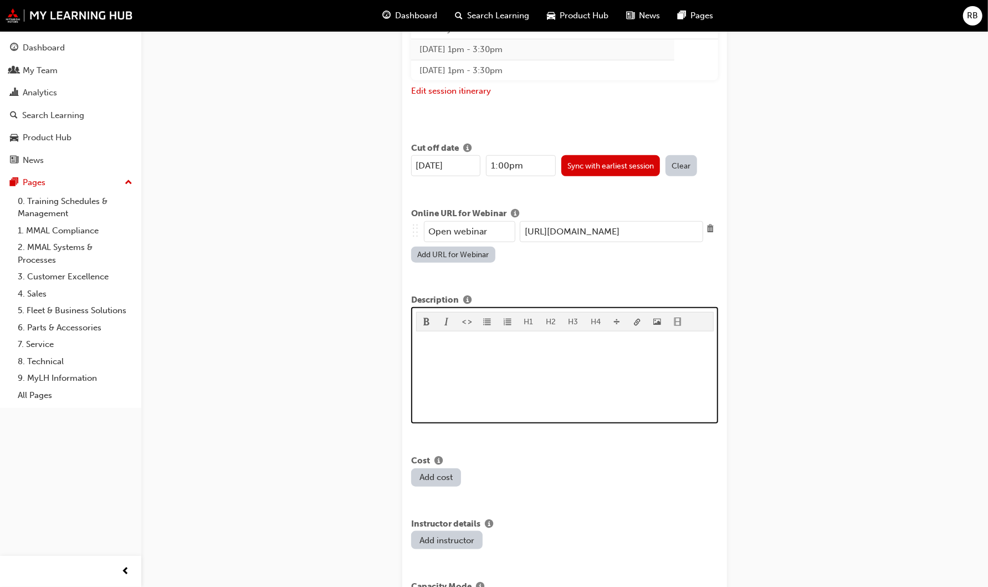
click at [443, 336] on p "﻿" at bounding box center [565, 342] width 298 height 13
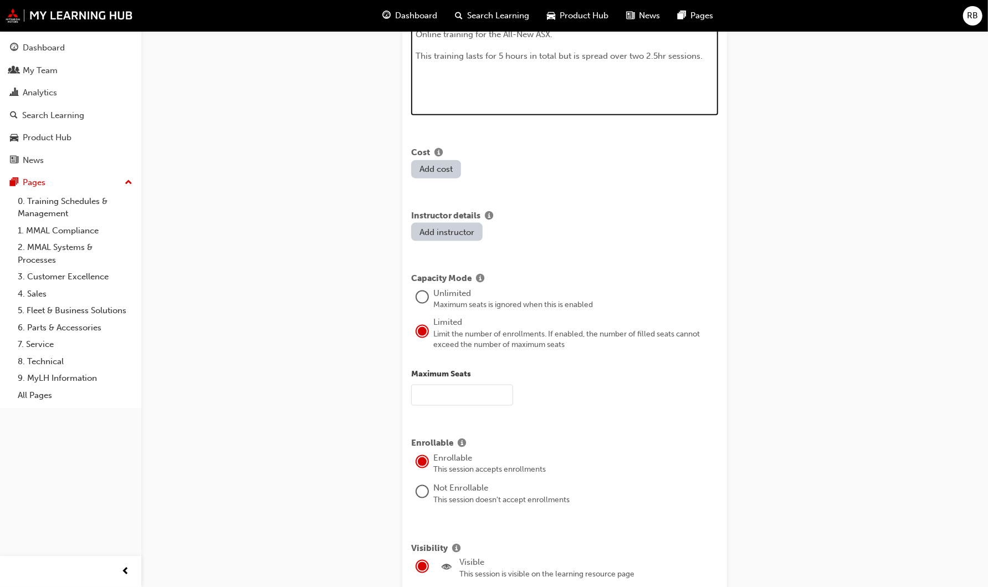
scroll to position [928, 0]
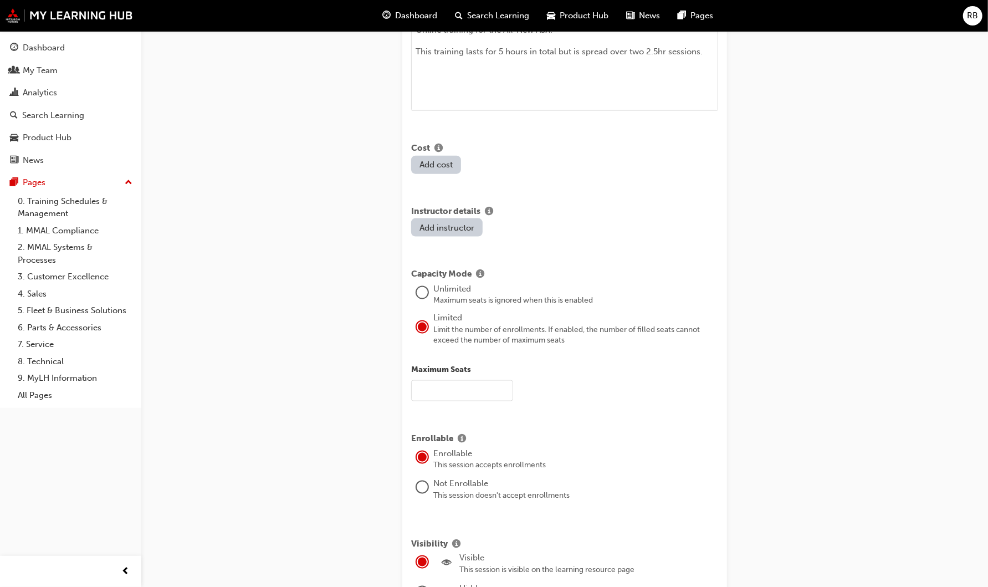
click at [452, 380] on input "text" at bounding box center [462, 390] width 102 height 21
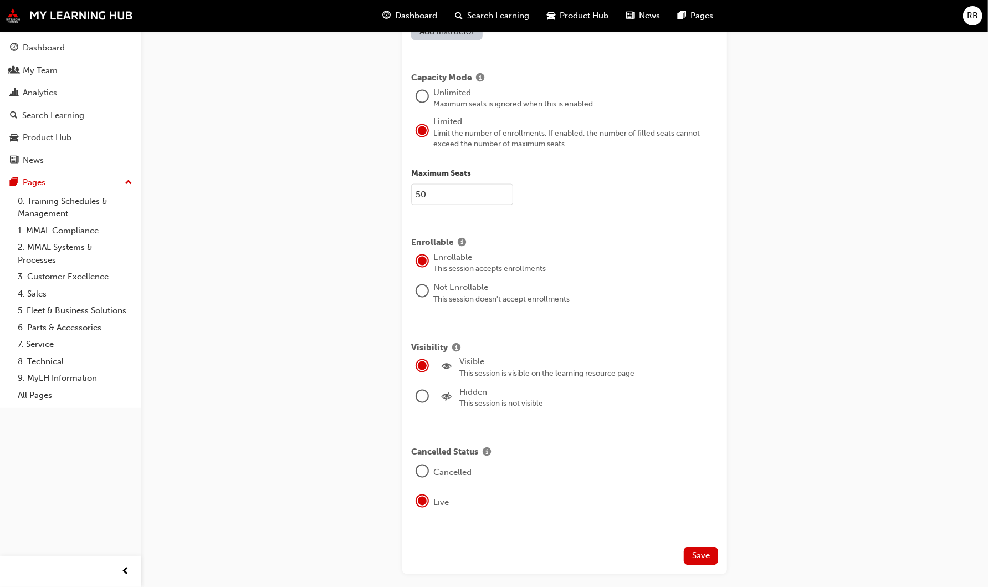
scroll to position [1171, 0]
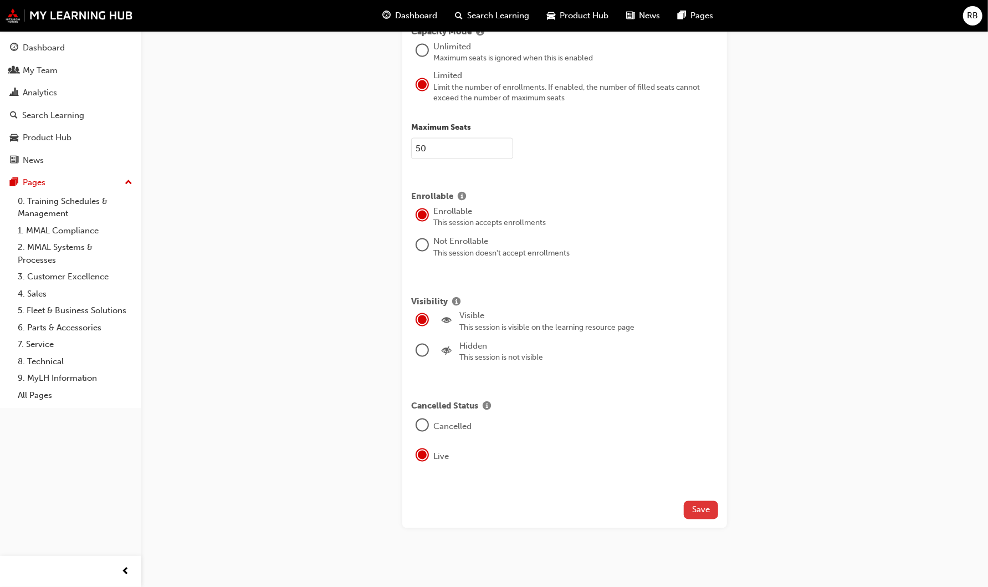
type input "50"
click at [709, 505] on span "Save" at bounding box center [701, 510] width 18 height 10
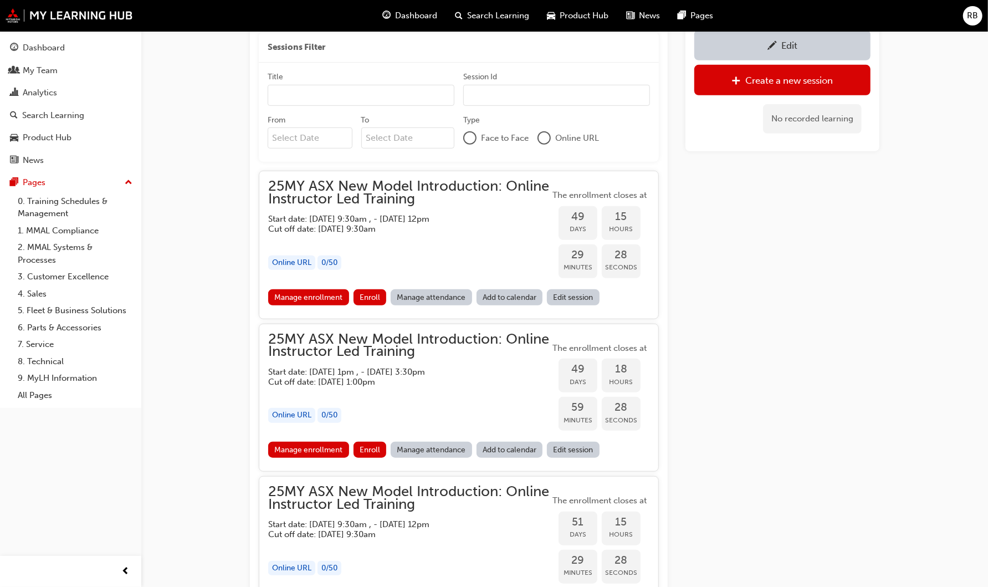
scroll to position [469, 0]
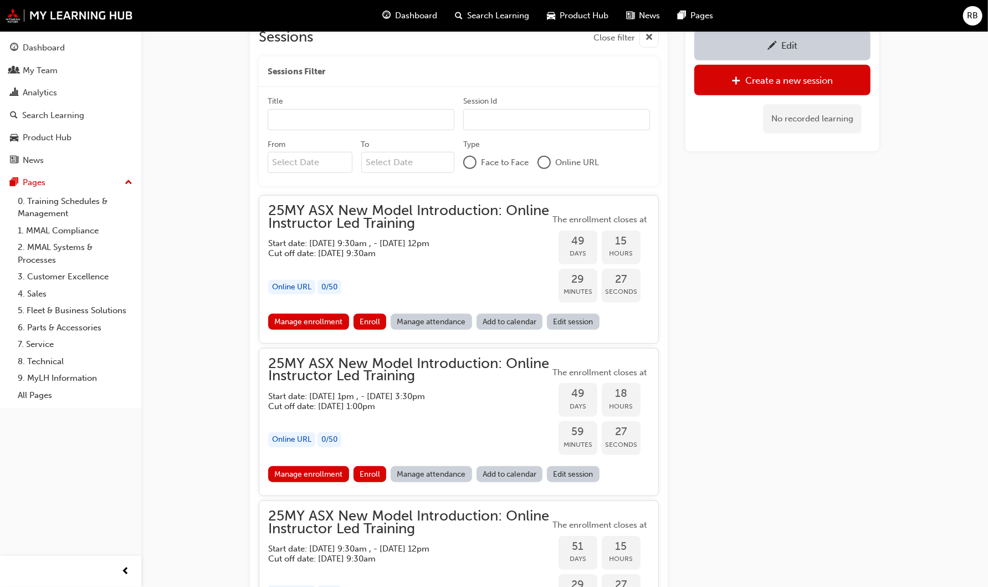
click at [561, 321] on link "Edit session" at bounding box center [573, 322] width 53 height 16
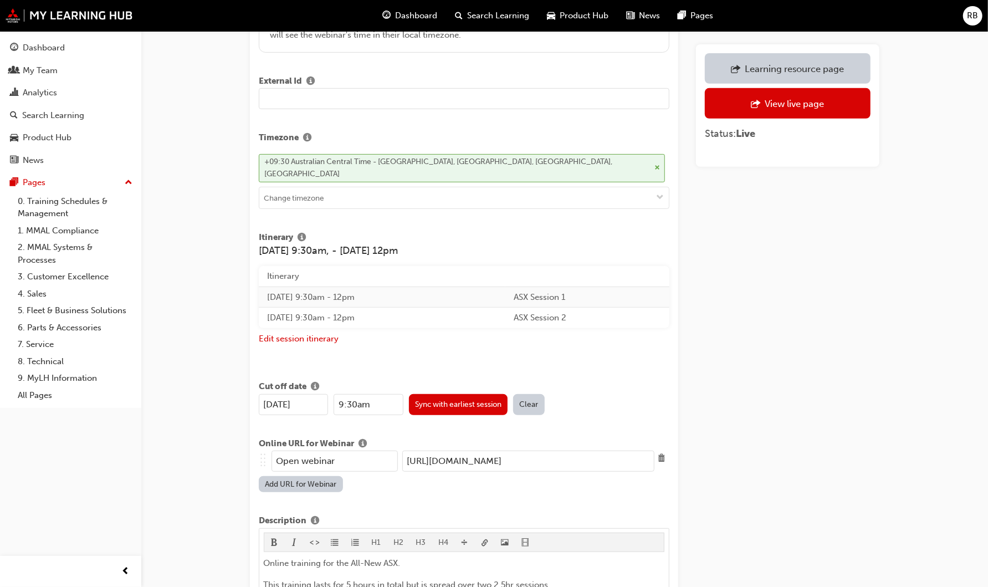
scroll to position [308, 0]
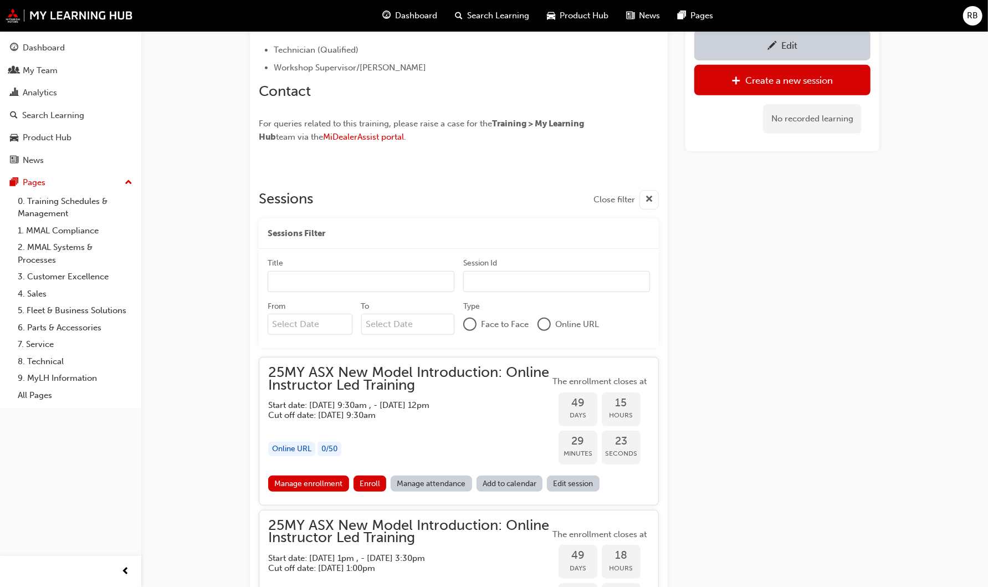
scroll to position [469, 0]
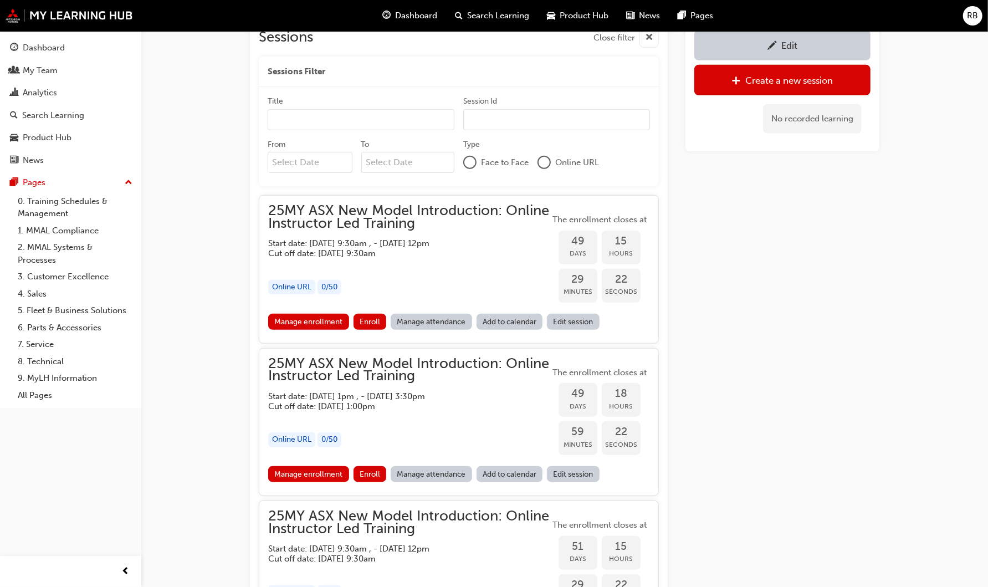
click at [590, 477] on link "Edit session" at bounding box center [573, 474] width 53 height 16
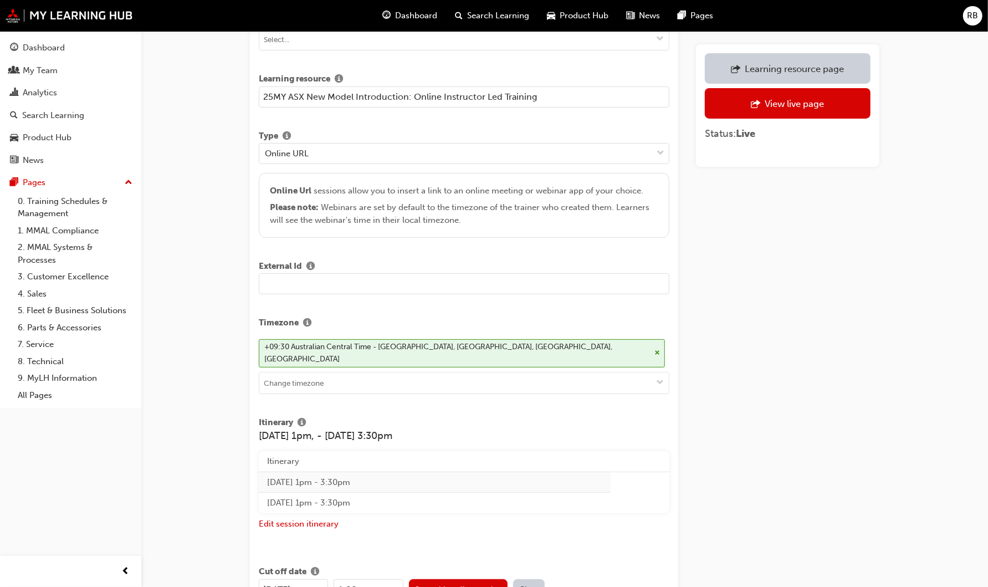
scroll to position [123, 0]
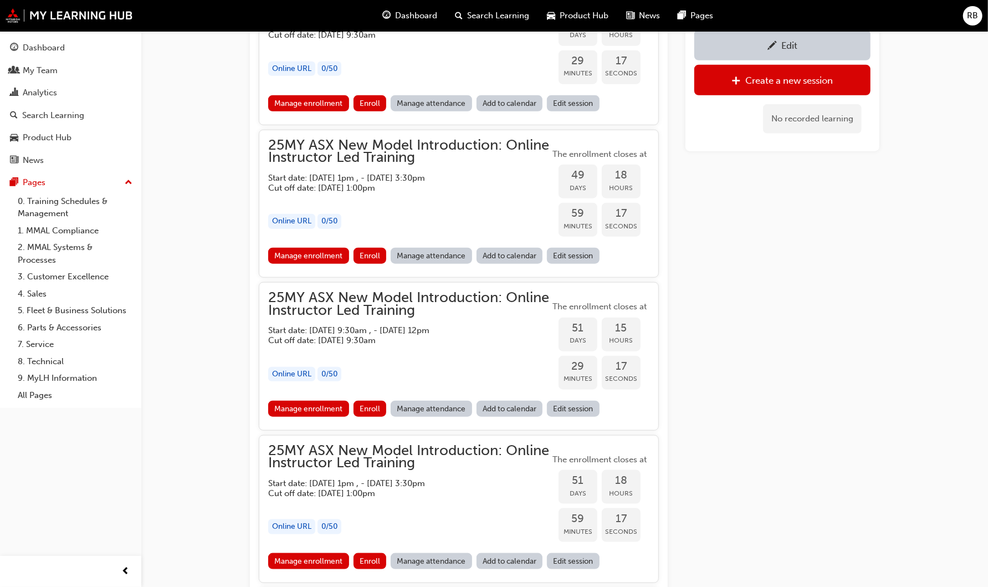
scroll to position [778, 0]
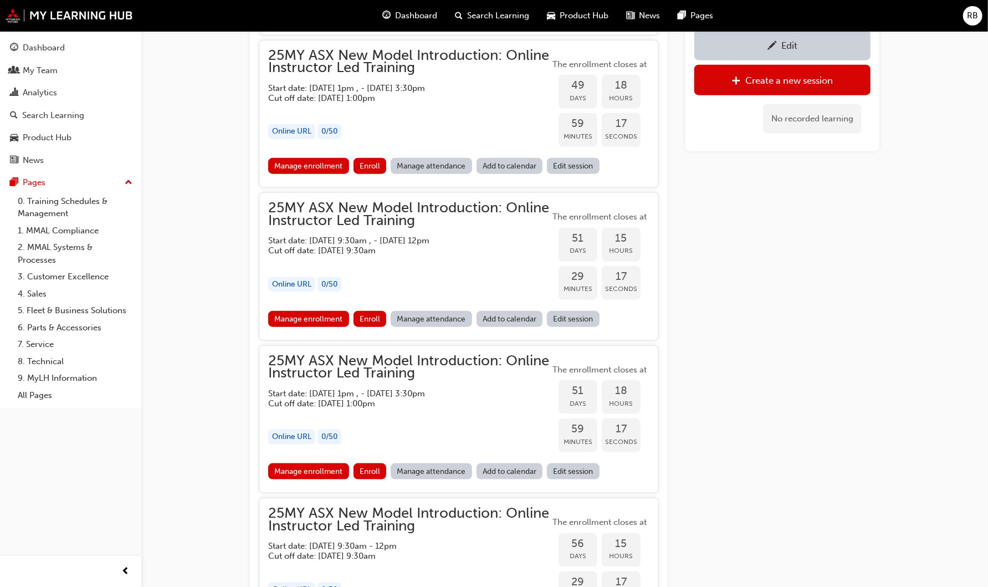
click at [576, 314] on link "Edit session" at bounding box center [573, 319] width 53 height 16
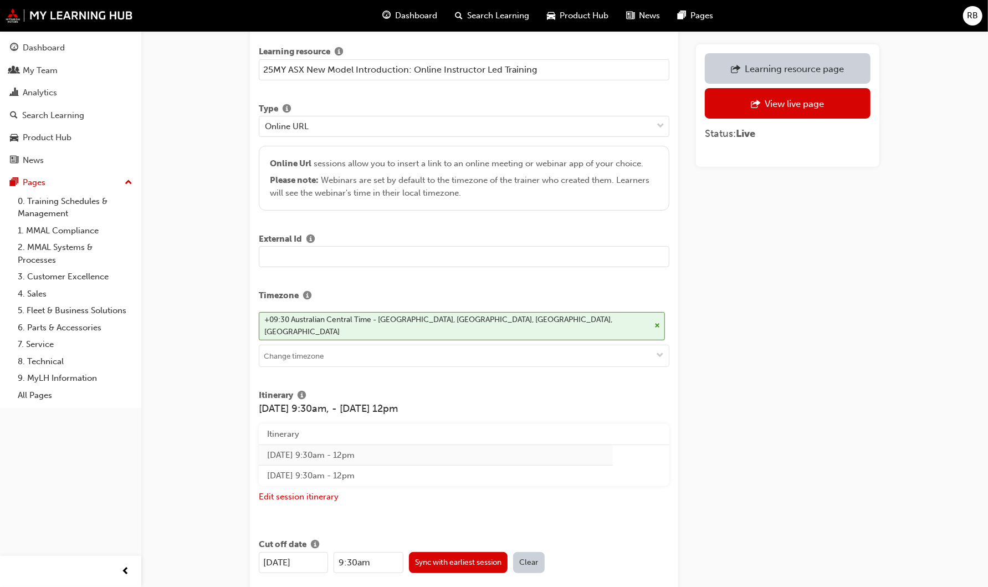
scroll to position [185, 0]
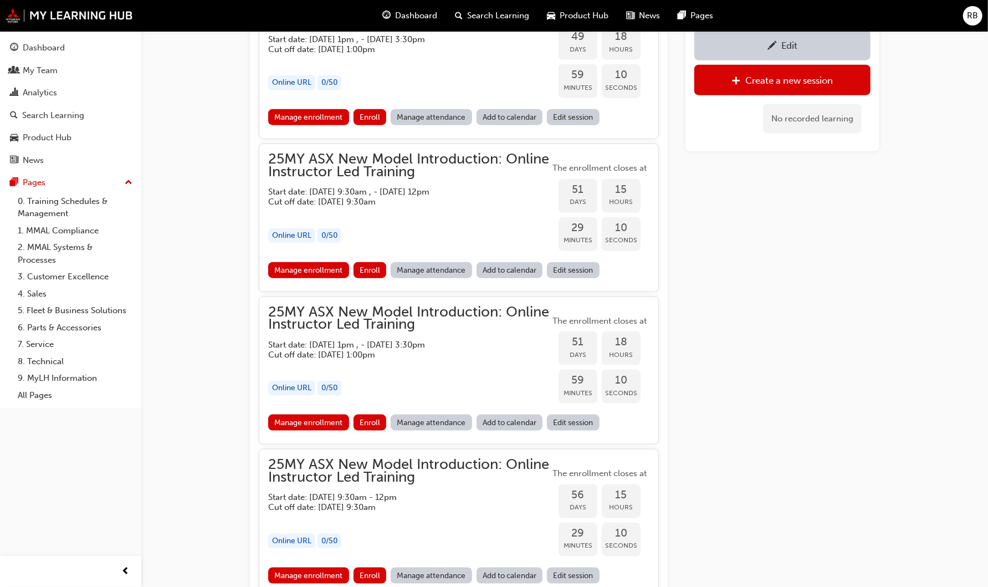
scroll to position [839, 0]
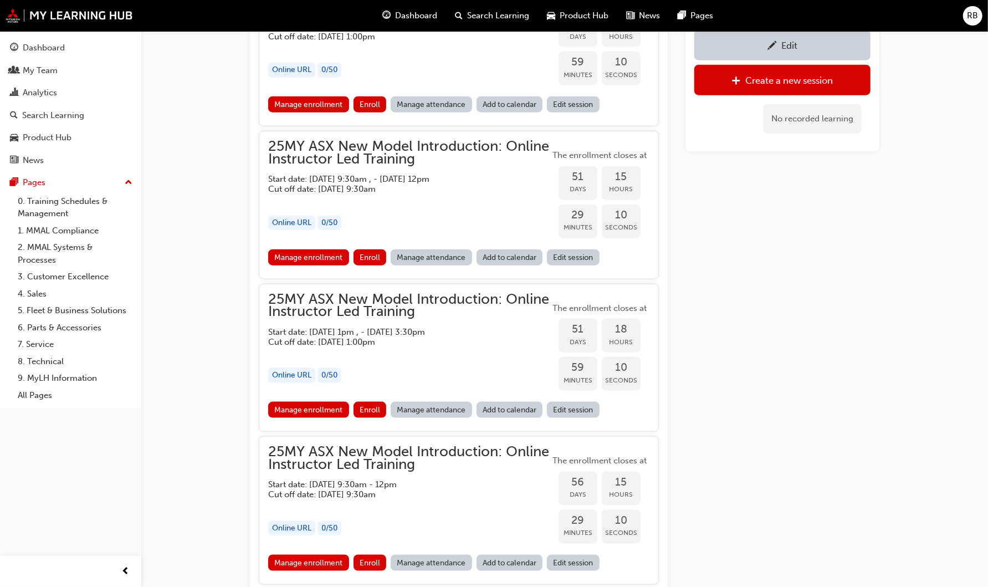
click at [572, 403] on link "Edit session" at bounding box center [573, 410] width 53 height 16
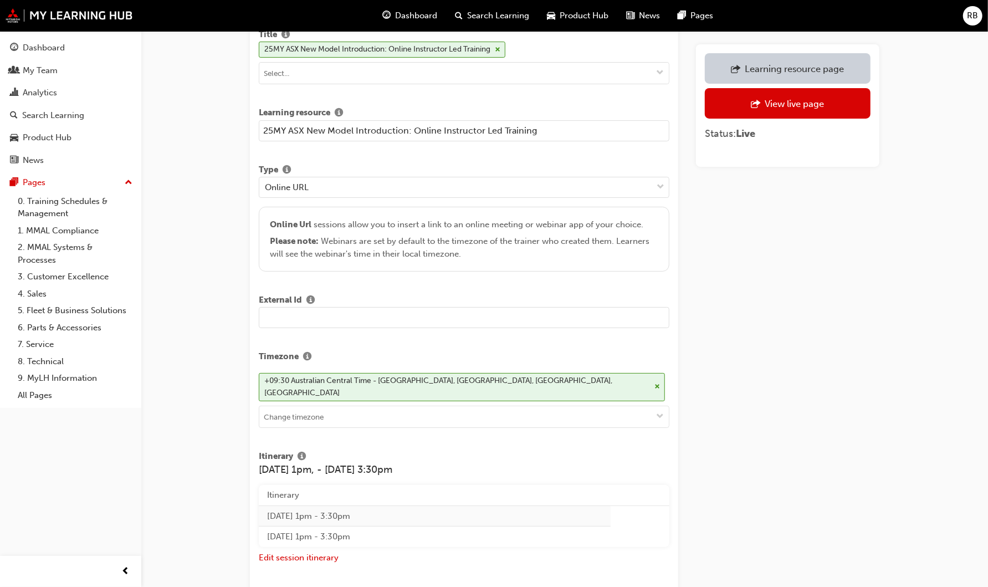
scroll to position [123, 0]
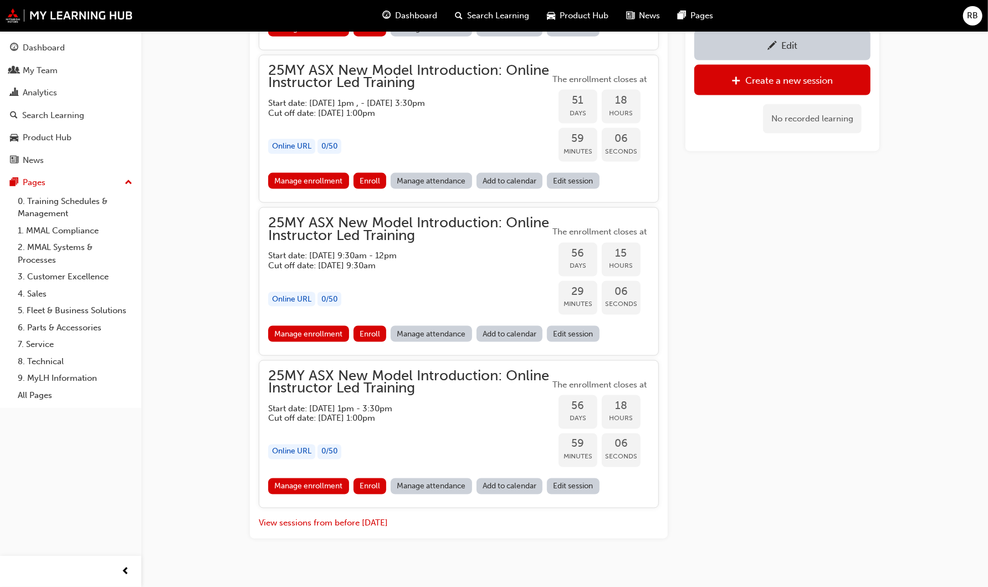
scroll to position [1076, 0]
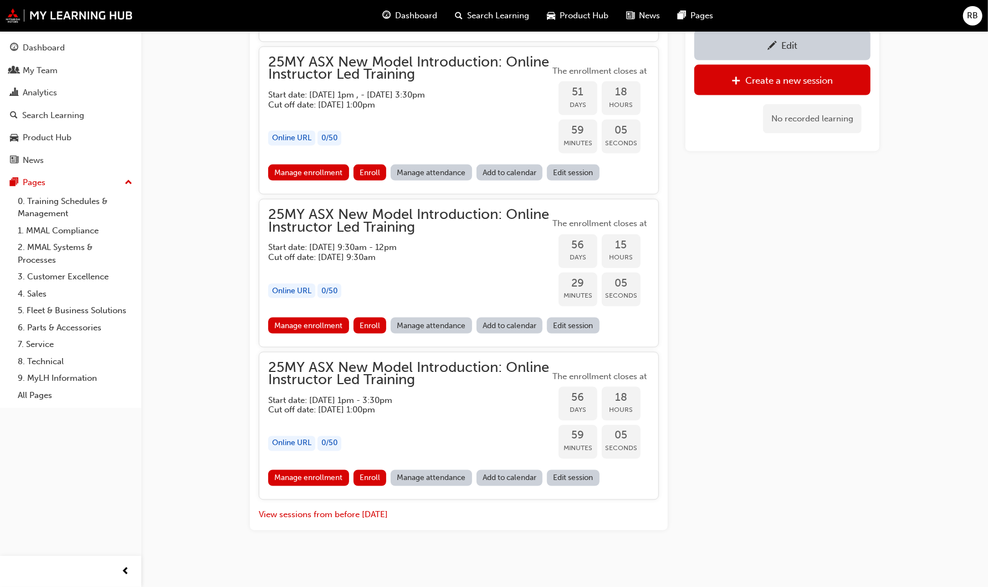
click at [577, 318] on link "Edit session" at bounding box center [573, 326] width 53 height 16
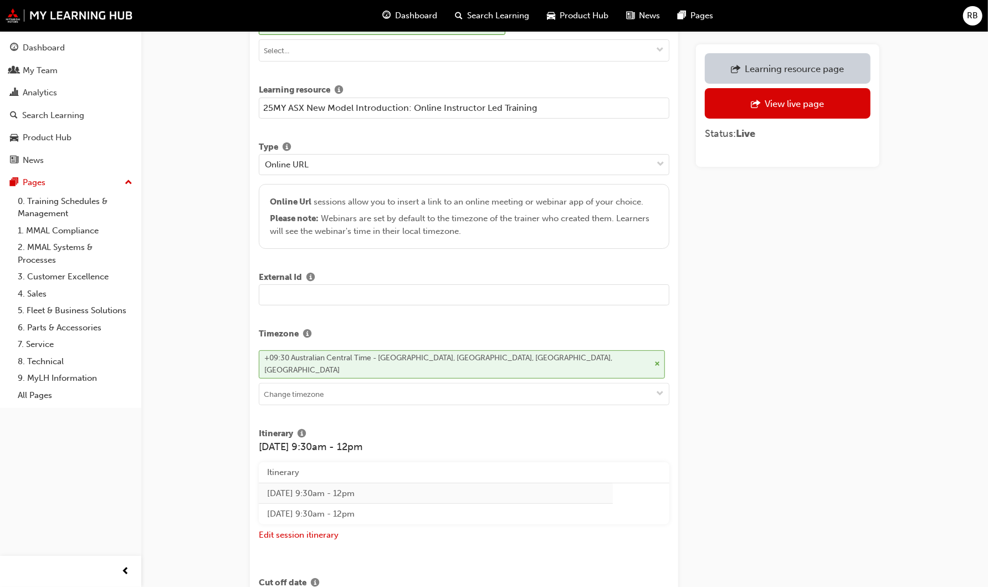
scroll to position [123, 0]
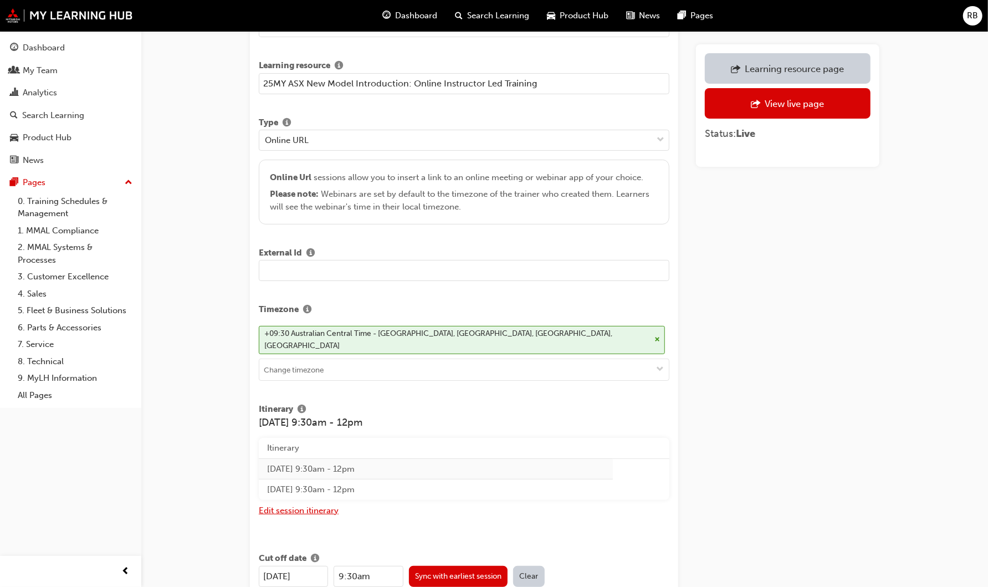
click at [312, 504] on button "Edit session itinerary" at bounding box center [299, 510] width 80 height 13
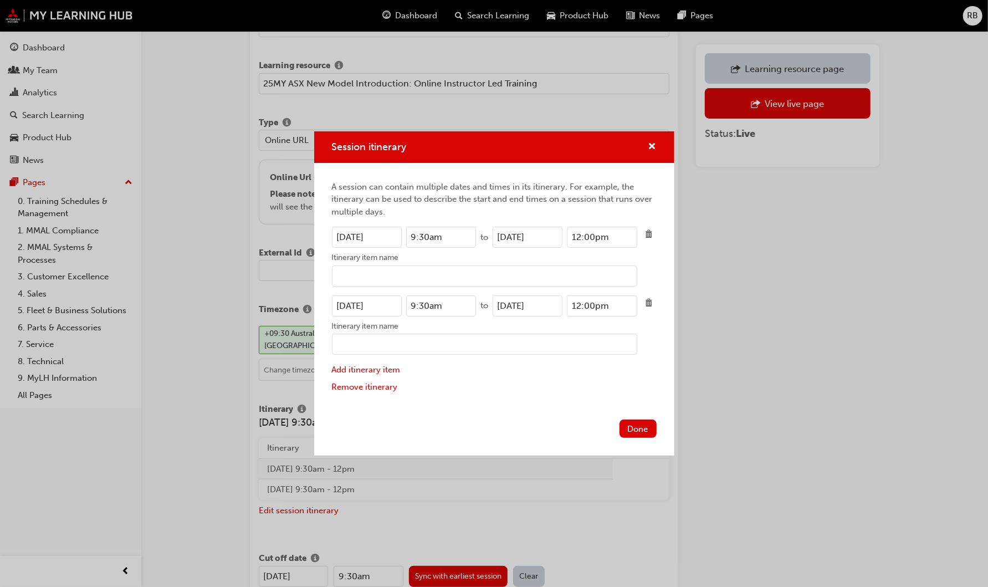
click at [344, 303] on input "21/10/2025" at bounding box center [367, 305] width 70 height 21
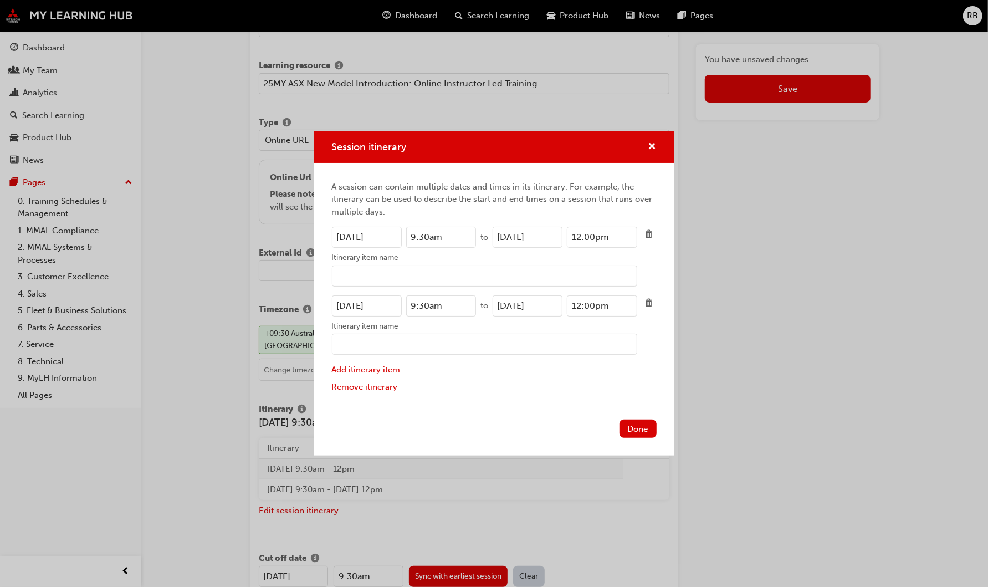
type input "22/10/2025"
click at [507, 304] on input "21/10/2025" at bounding box center [528, 305] width 70 height 21
type input "22/10/2025"
click at [650, 426] on button "Done" at bounding box center [638, 429] width 37 height 18
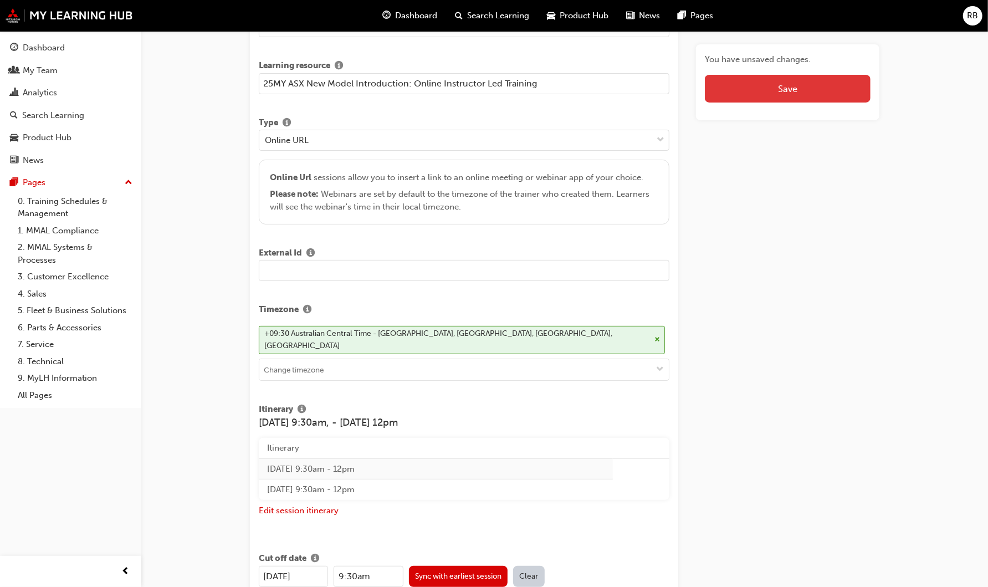
click at [744, 81] on button "Save" at bounding box center [788, 89] width 166 height 28
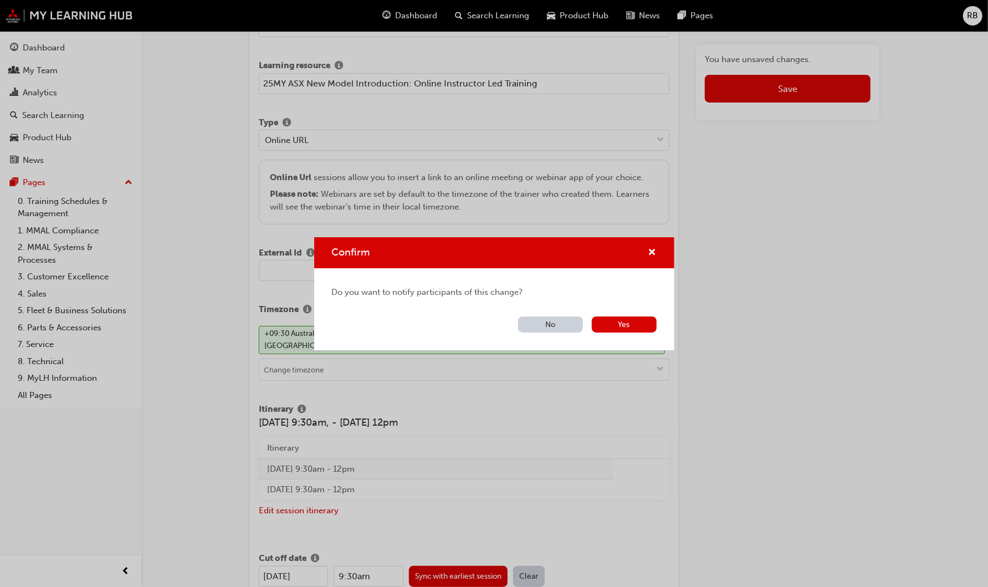
click at [569, 323] on button "No" at bounding box center [550, 324] width 65 height 16
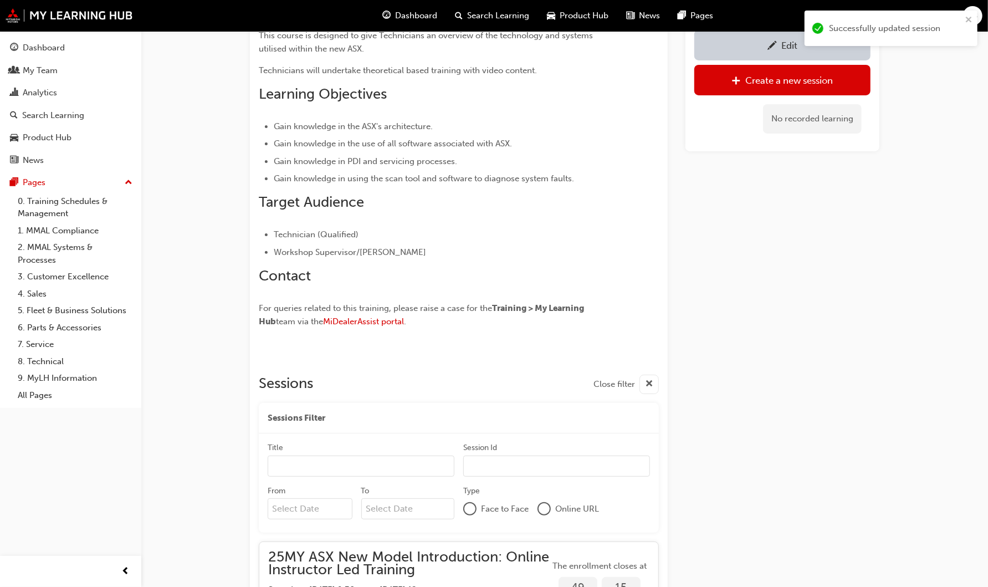
scroll to position [1076, 0]
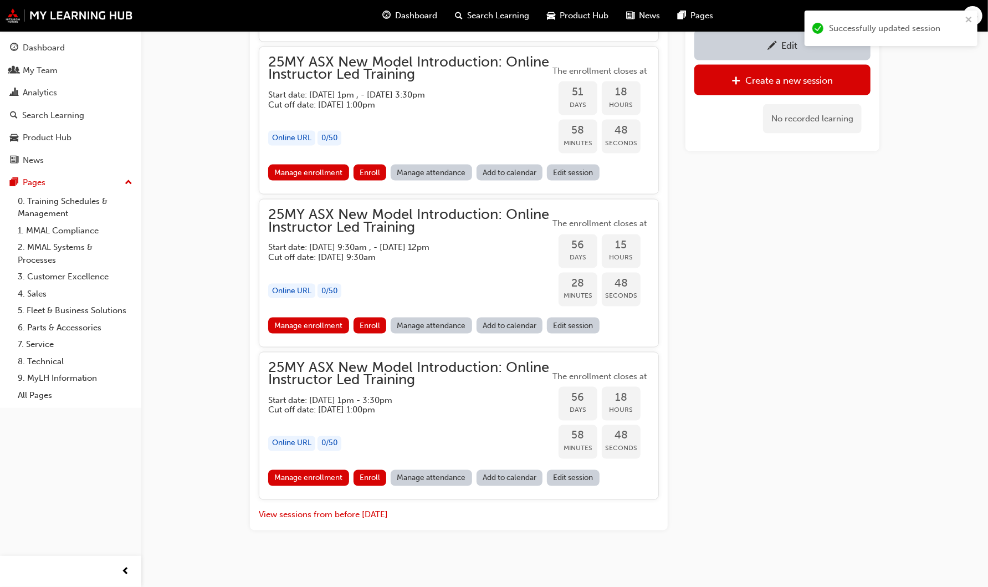
click at [579, 470] on link "Edit session" at bounding box center [573, 478] width 53 height 16
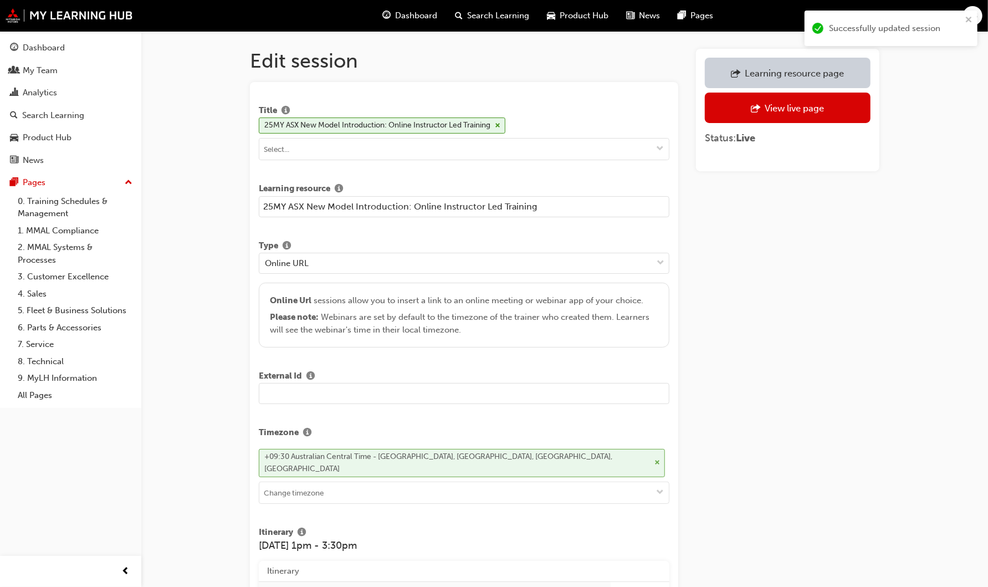
scroll to position [185, 0]
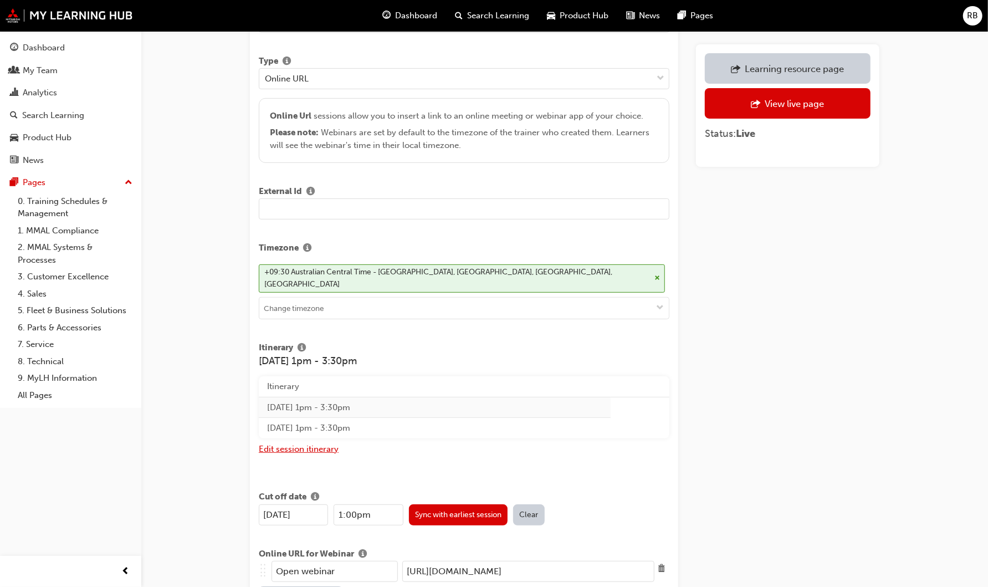
click at [316, 443] on button "Edit session itinerary" at bounding box center [299, 449] width 80 height 13
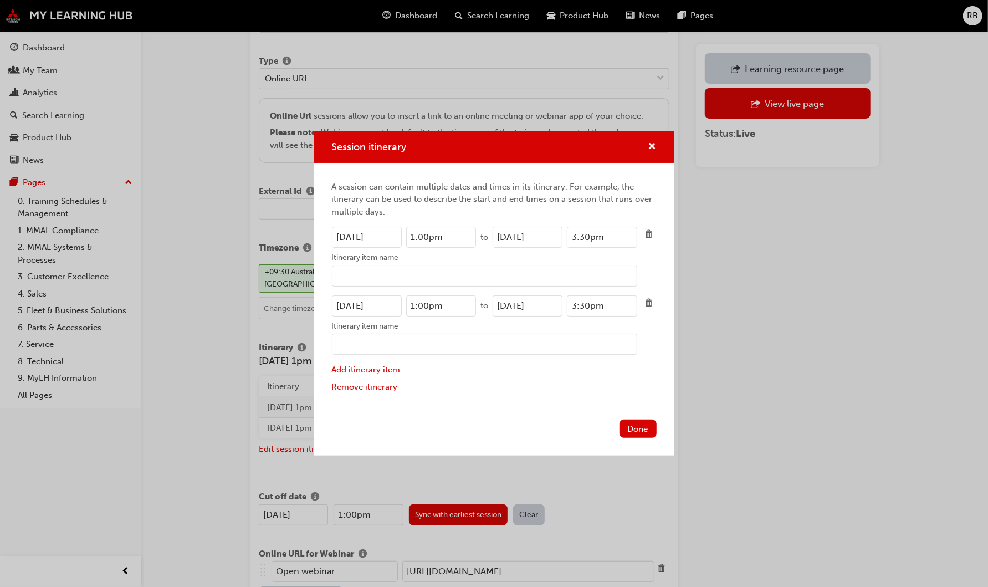
click at [346, 234] on input "21/10/2025" at bounding box center [367, 237] width 70 height 21
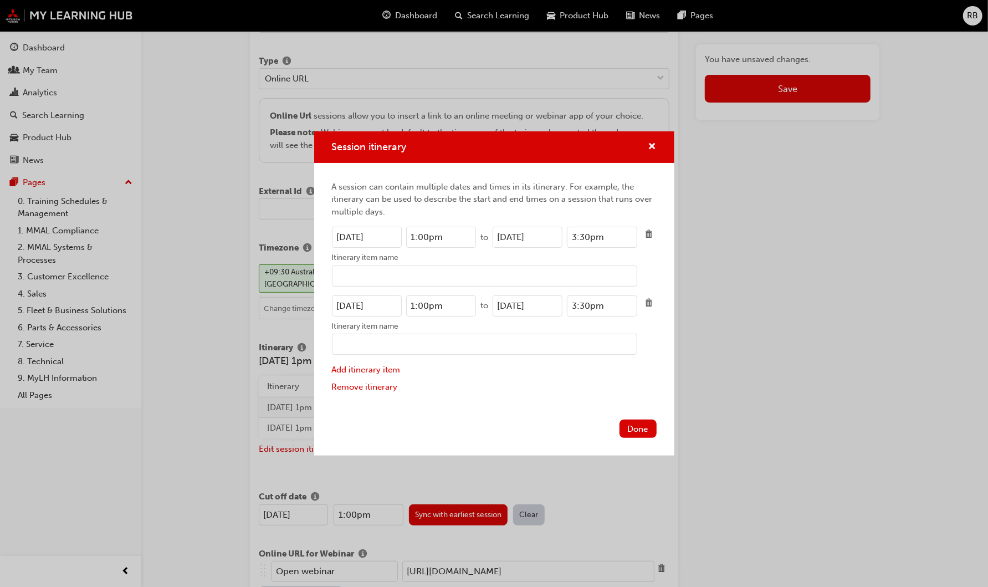
type input "22/10/2025"
click at [507, 237] on input "21/10/2025" at bounding box center [528, 237] width 70 height 21
type input "22/10/2025"
click at [346, 305] on input "21/10/2025" at bounding box center [367, 305] width 70 height 21
type input "22/10/2025"
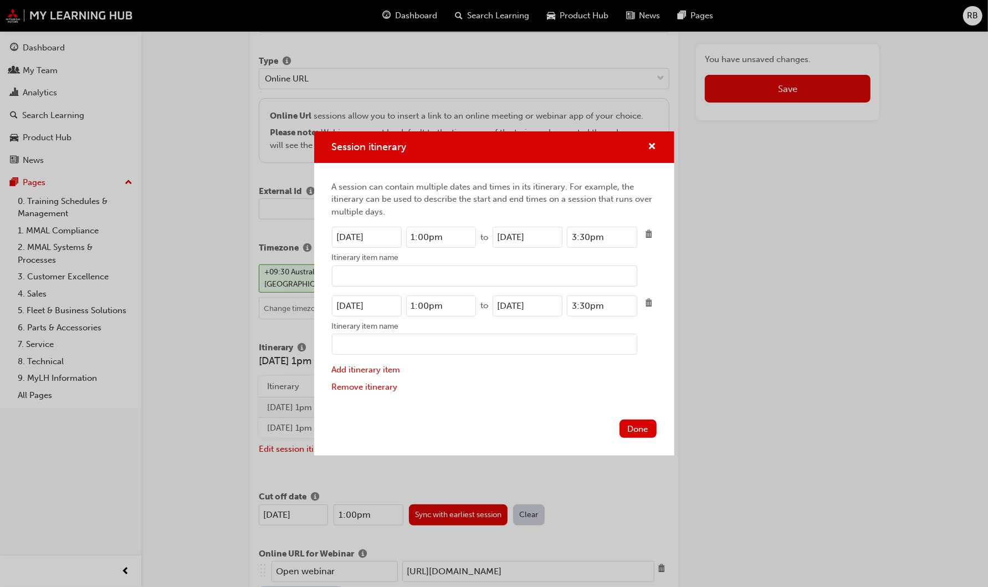
click at [507, 303] on input "21/10/2025" at bounding box center [528, 305] width 70 height 21
type input "22/10/2025"
click at [630, 424] on button "Done" at bounding box center [638, 429] width 37 height 18
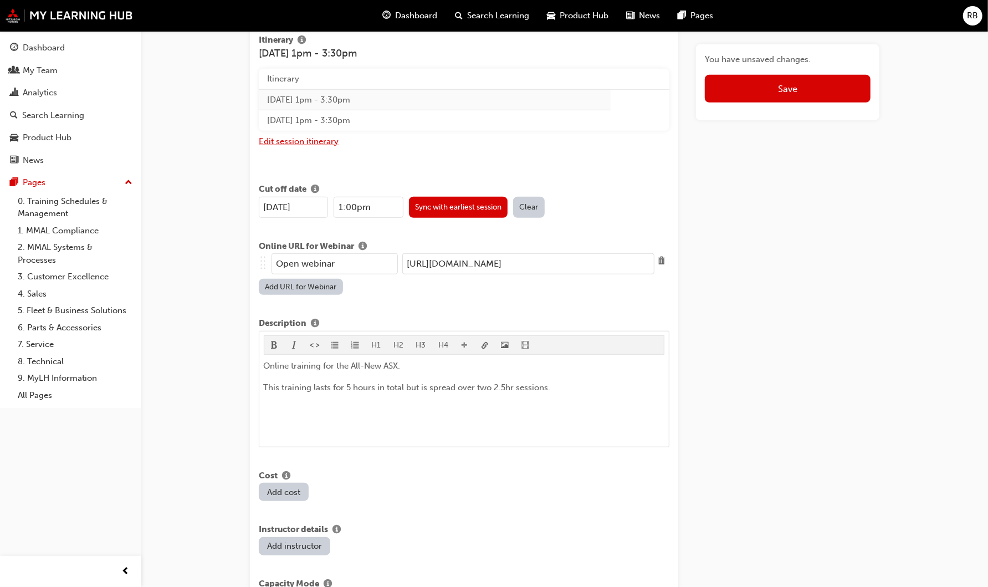
scroll to position [677, 0]
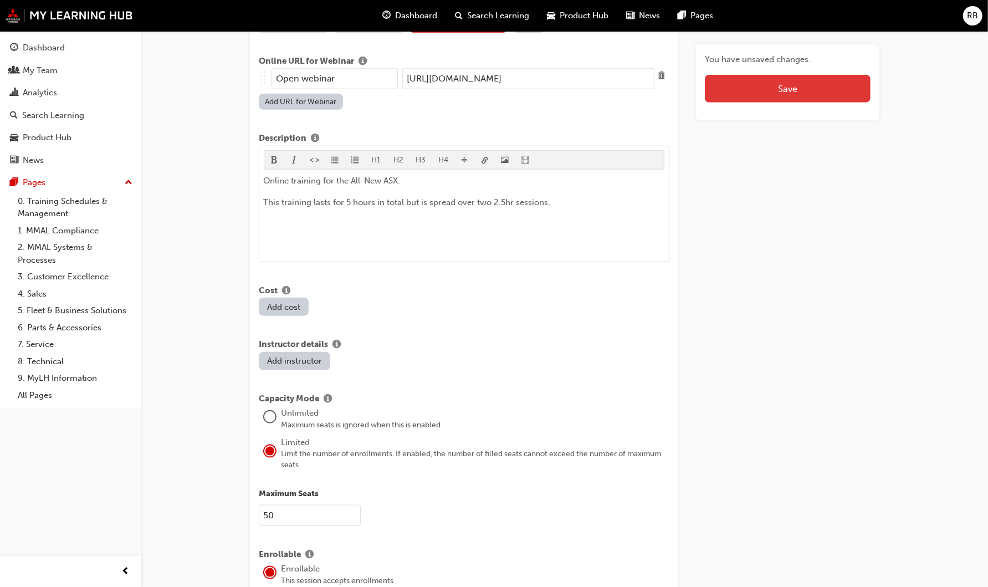
click at [745, 97] on button "Save" at bounding box center [788, 89] width 166 height 28
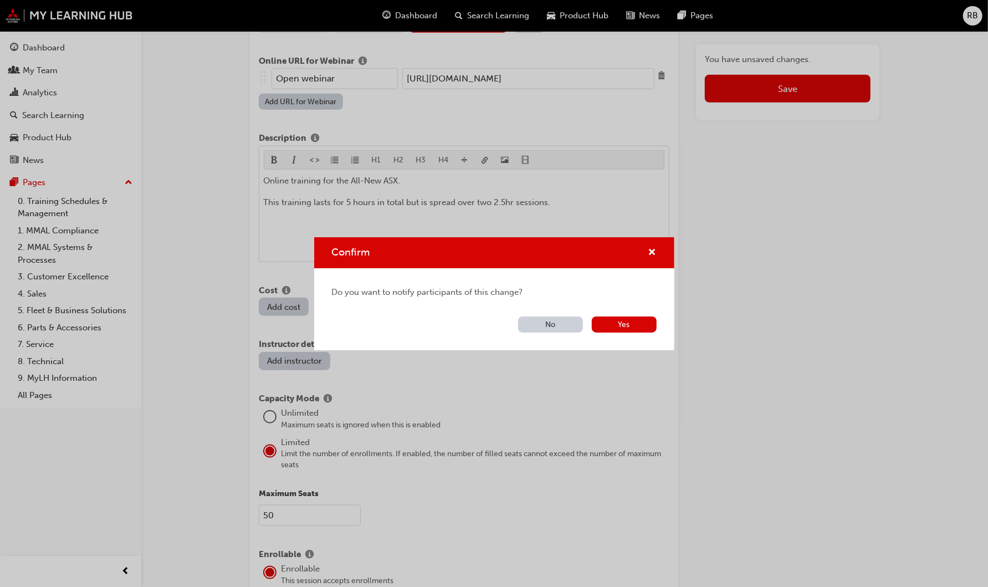
click at [541, 327] on button "No" at bounding box center [550, 324] width 65 height 16
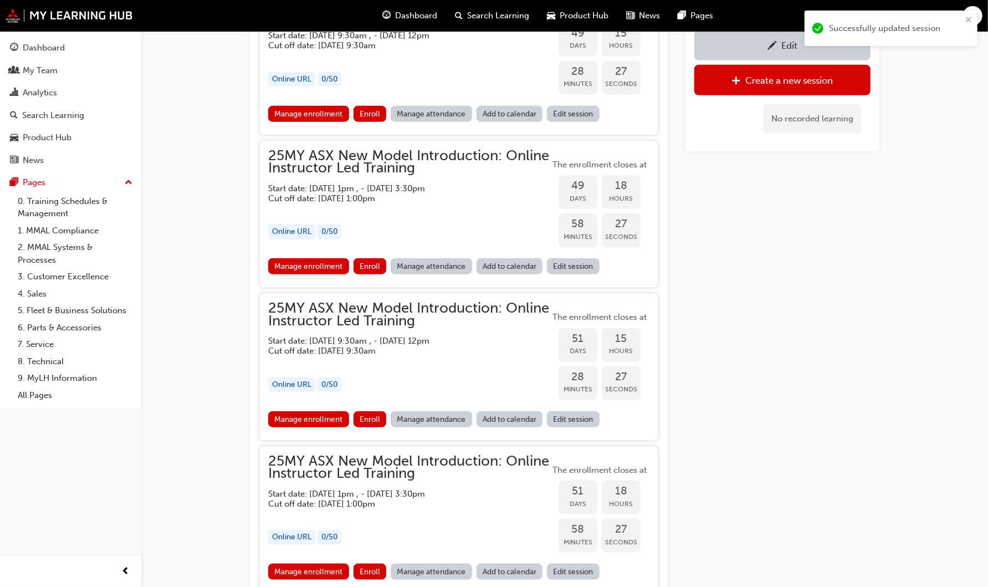
scroll to position [1076, 0]
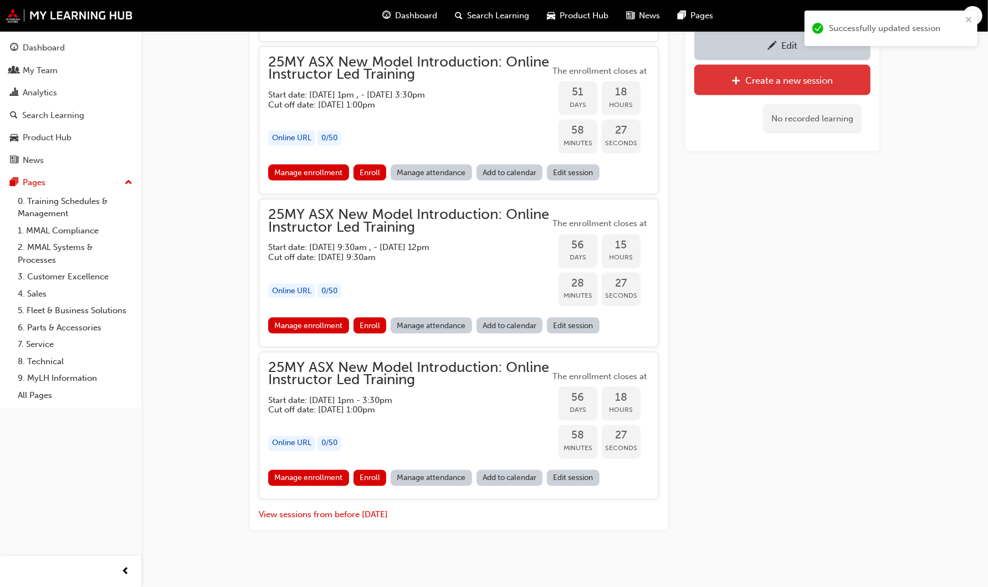
click at [790, 78] on div "Create a new session" at bounding box center [790, 80] width 88 height 11
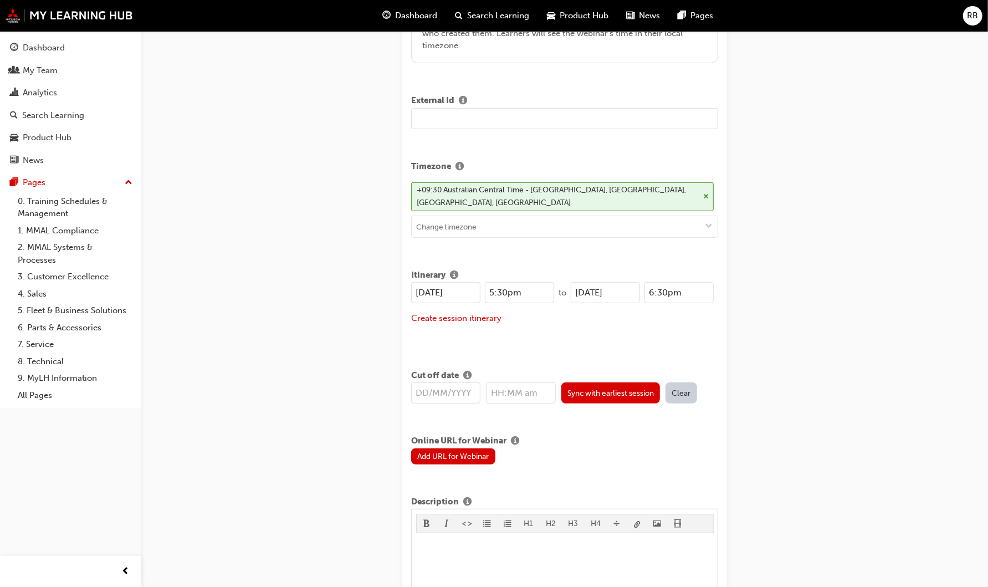
scroll to position [337, 0]
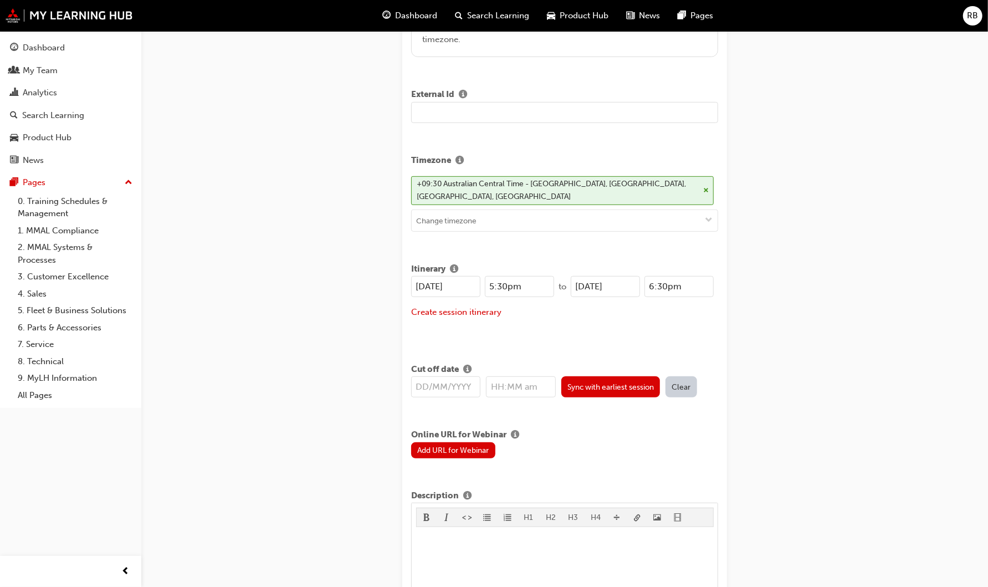
click at [427, 283] on input "25/08/2025" at bounding box center [445, 286] width 69 height 21
type input "23/08/2025"
click at [586, 283] on input "25/08/2025" at bounding box center [605, 286] width 69 height 21
type input "23/08/2025"
drag, startPoint x: 535, startPoint y: 287, endPoint x: 463, endPoint y: 284, distance: 72.7
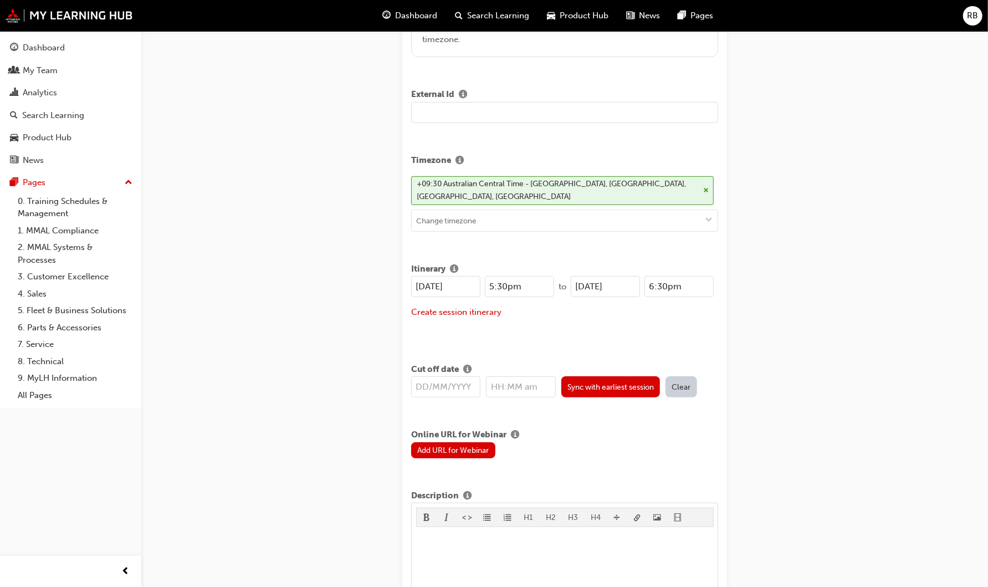
click at [463, 284] on div "23/08/2025 5:30pm" at bounding box center [482, 286] width 143 height 21
drag, startPoint x: 549, startPoint y: 319, endPoint x: 528, endPoint y: 308, distance: 23.8
click at [548, 319] on div "23/08/2025 9:00am to 23/08/2025 6:30pm Create session itinerary" at bounding box center [564, 304] width 307 height 56
click at [503, 282] on input "9:00am" at bounding box center [519, 286] width 69 height 21
type input "9:30am"
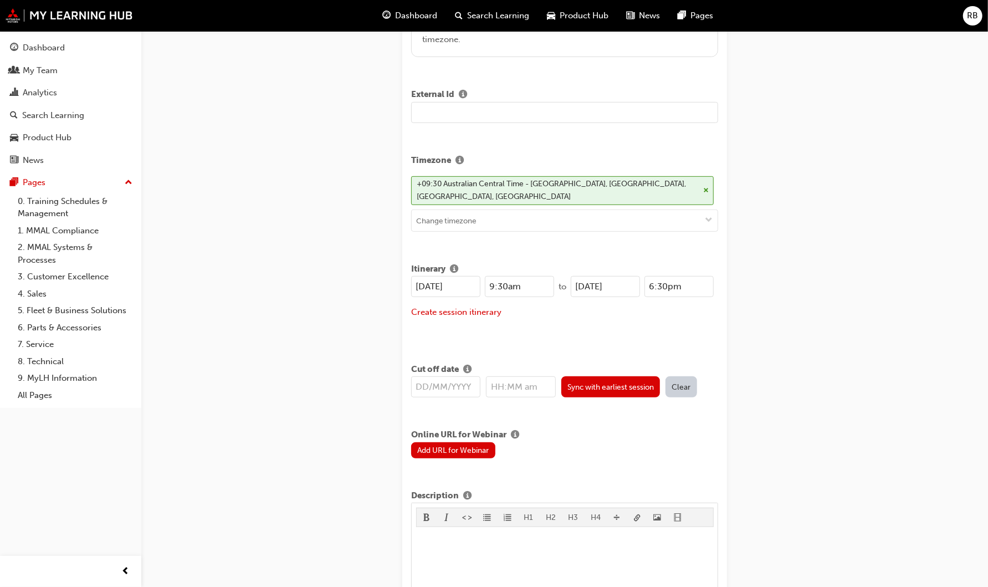
drag, startPoint x: 691, startPoint y: 284, endPoint x: 625, endPoint y: 282, distance: 66.0
click at [625, 282] on div "23/08/2025 6:30pm" at bounding box center [642, 286] width 143 height 21
type input "12:00pm"
click at [491, 310] on button "Create session itinerary" at bounding box center [456, 312] width 90 height 13
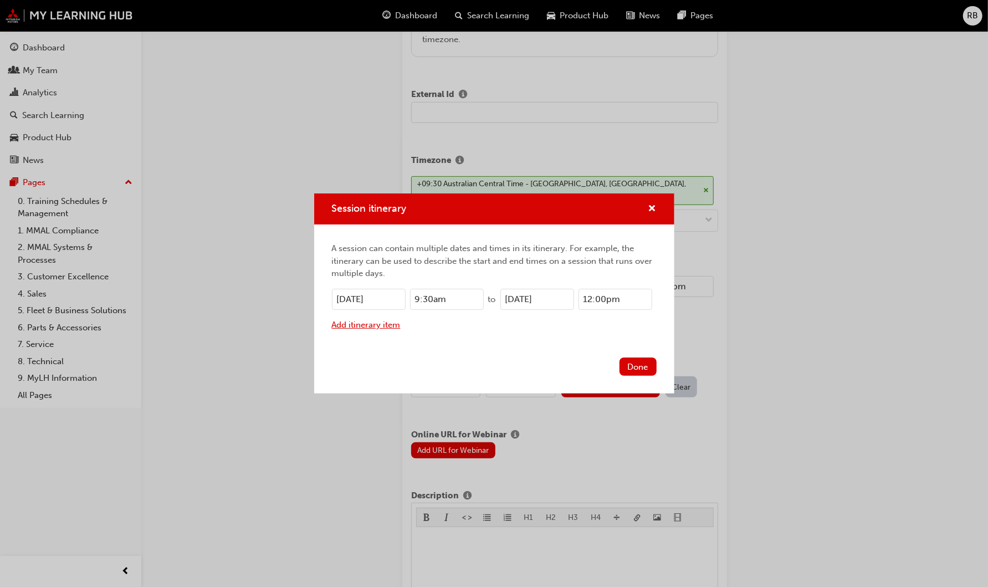
click at [400, 323] on button "Add itinerary item" at bounding box center [366, 325] width 69 height 13
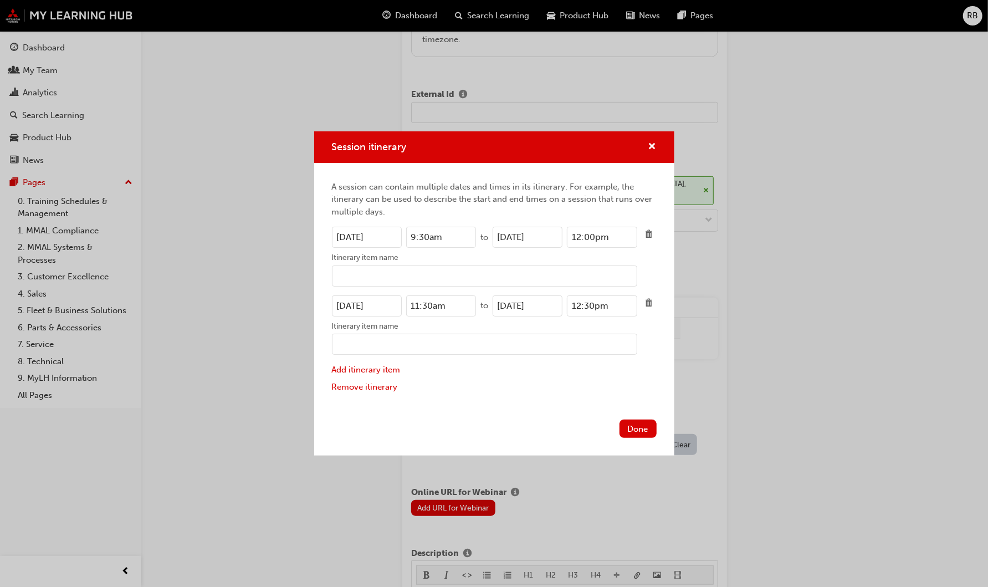
drag, startPoint x: 348, startPoint y: 305, endPoint x: 381, endPoint y: 290, distance: 36.5
click at [347, 304] on input "23/08/2025" at bounding box center [367, 305] width 70 height 21
type input "24/08/2025"
click at [507, 305] on input "23/08/2025" at bounding box center [528, 305] width 70 height 21
type input "24/08/2025"
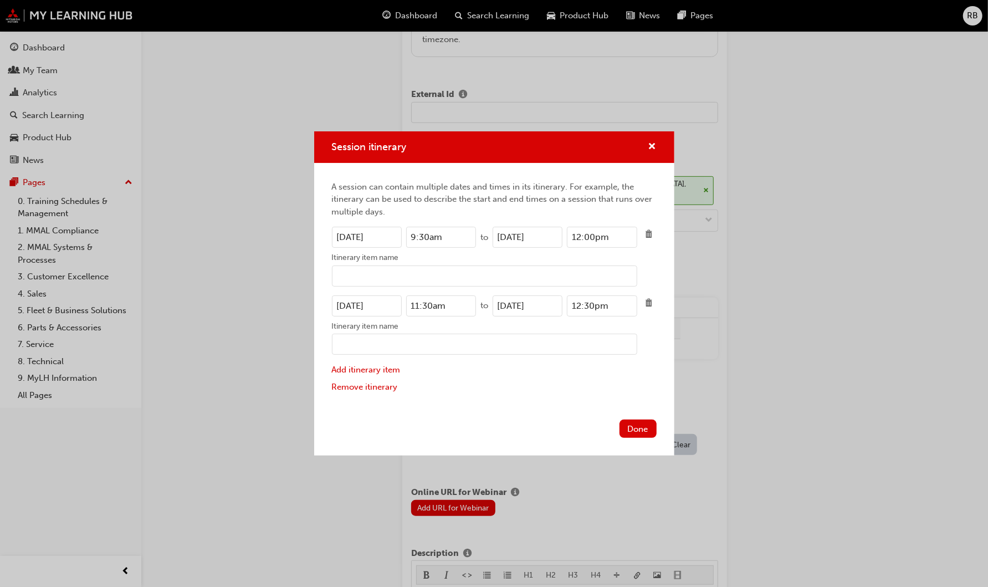
drag, startPoint x: 447, startPoint y: 238, endPoint x: 364, endPoint y: 237, distance: 83.1
click at [364, 237] on div "23/08/2025 9:30am" at bounding box center [404, 237] width 145 height 21
drag, startPoint x: 453, startPoint y: 306, endPoint x: 386, endPoint y: 301, distance: 67.2
click at [386, 301] on div "24/08/2025 11:30am" at bounding box center [404, 305] width 145 height 21
paste input "9"
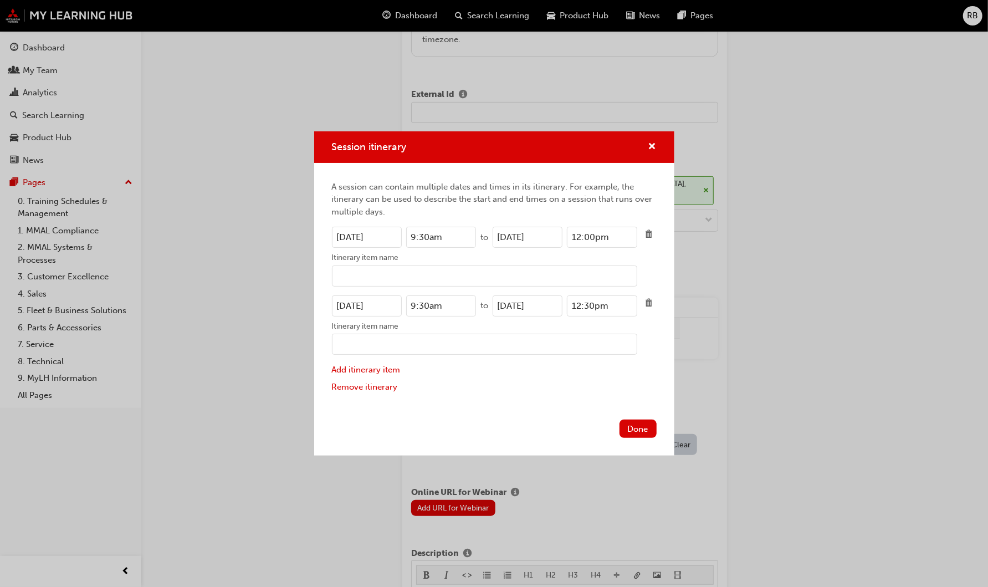
type input "9:30am"
drag, startPoint x: 619, startPoint y: 239, endPoint x: 531, endPoint y: 239, distance: 87.6
click at [531, 239] on div "23/08/2025 12:00pm" at bounding box center [565, 237] width 145 height 21
drag, startPoint x: 615, startPoint y: 306, endPoint x: 549, endPoint y: 304, distance: 66.0
click at [549, 304] on div "24/08/2025 12:30pm" at bounding box center [565, 305] width 145 height 21
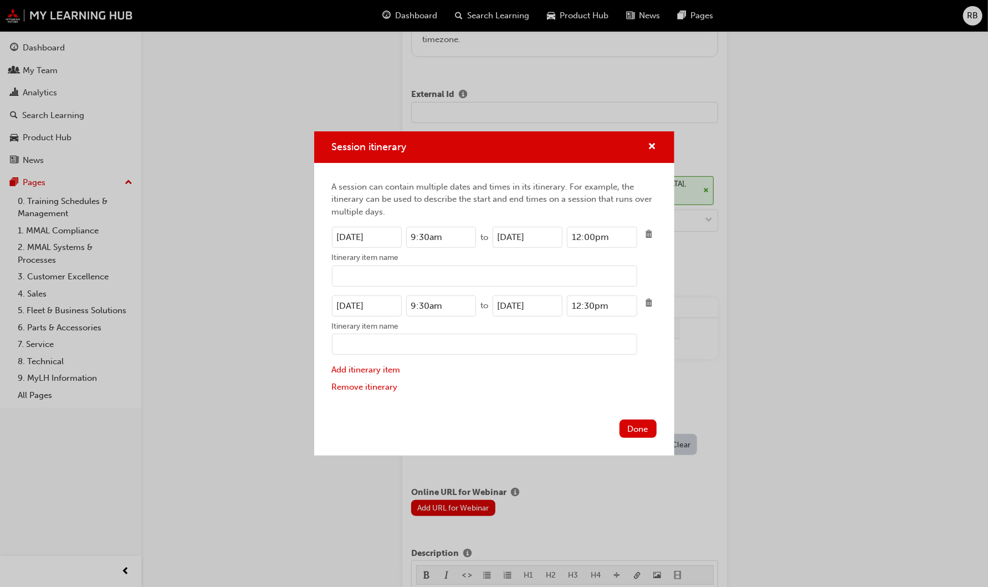
paste input "0"
type input "12:00pm"
click at [645, 424] on button "Done" at bounding box center [638, 429] width 37 height 18
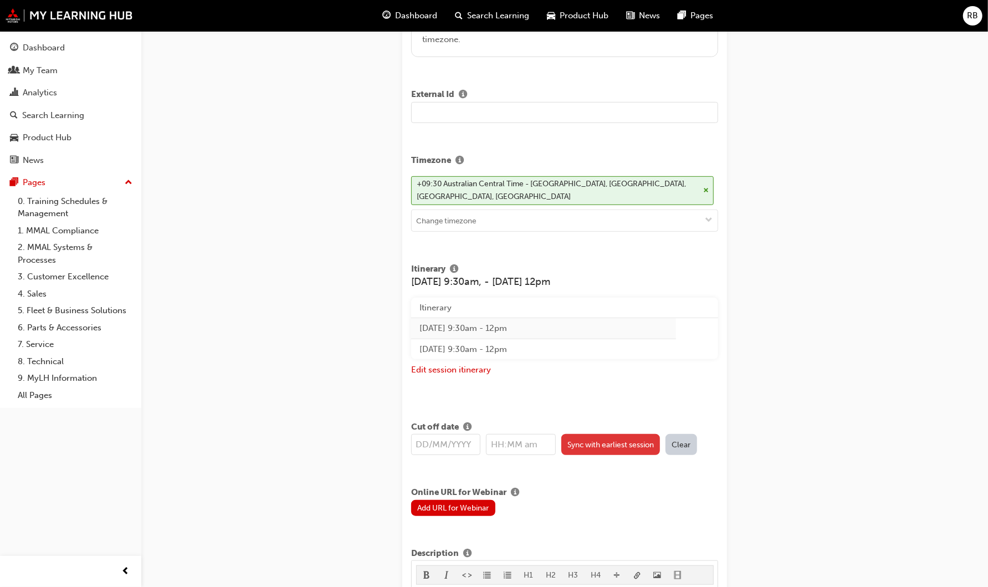
click at [604, 444] on button "Sync with earliest session" at bounding box center [610, 444] width 99 height 21
type input "23/08/2025"
type input "9:30am"
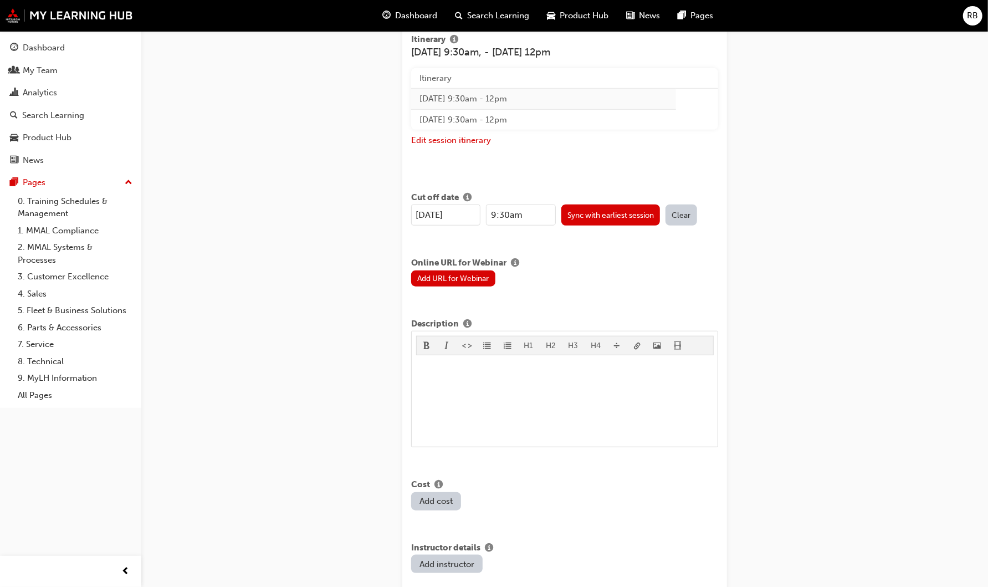
scroll to position [584, 0]
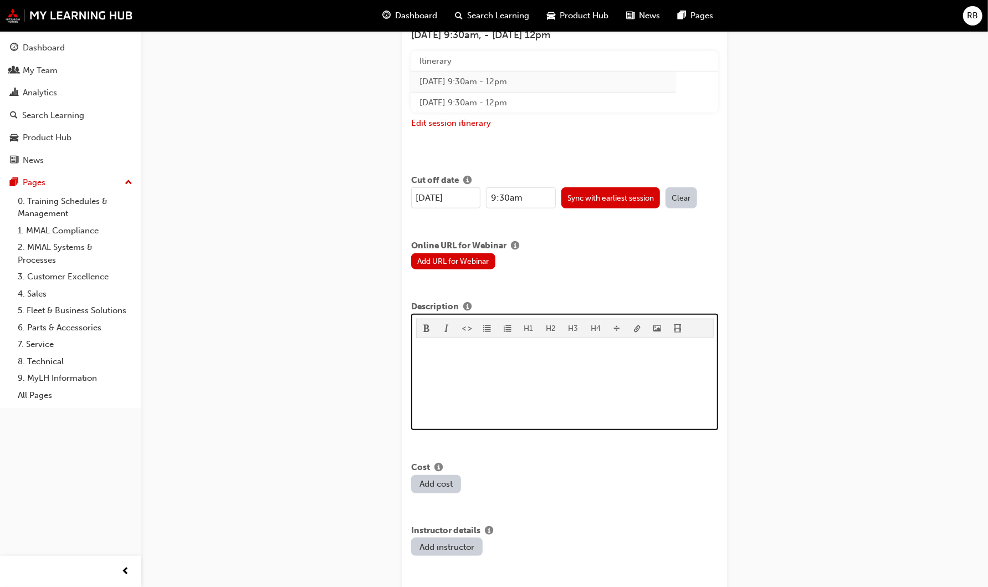
click at [430, 351] on p "﻿" at bounding box center [565, 349] width 298 height 13
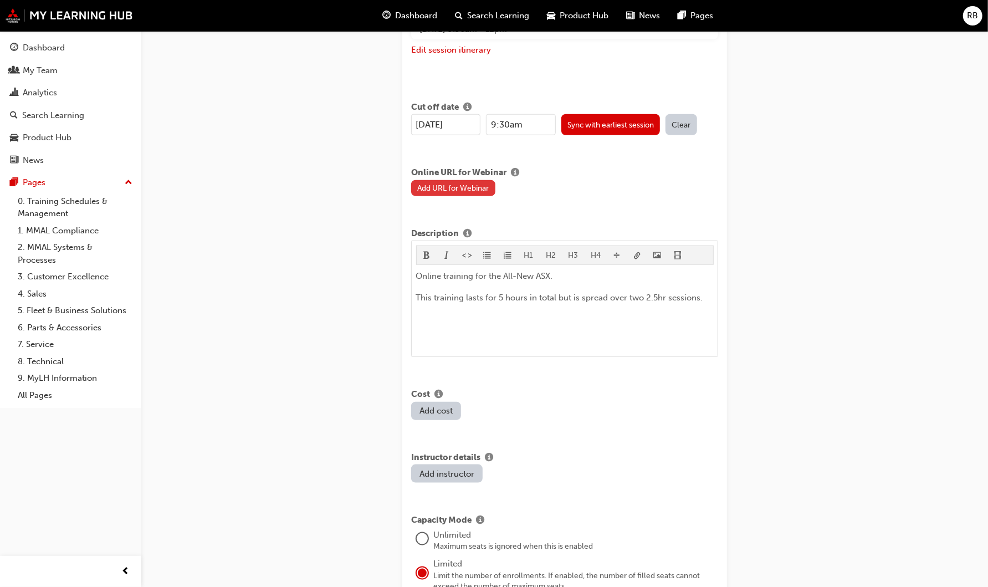
click at [477, 189] on button "Add URL for Webinar" at bounding box center [453, 188] width 84 height 16
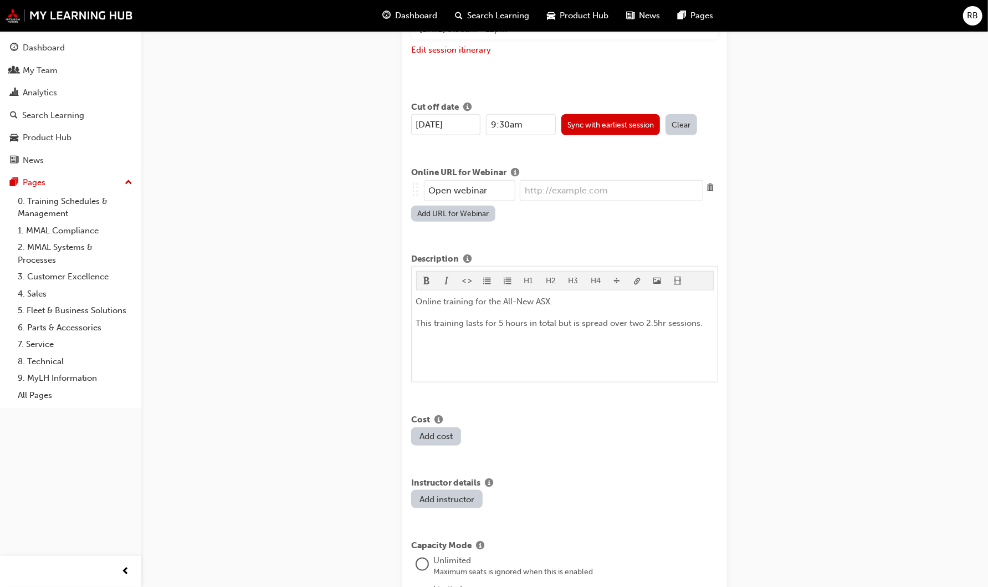
click at [548, 193] on input "url" at bounding box center [611, 190] width 183 height 21
paste input "https://mmaltraining.adobeconnect.com/ASX141025AM/"
click at [666, 187] on input "https://mmaltraining.adobeconnect.com/ASX141025AM/" at bounding box center [611, 190] width 183 height 21
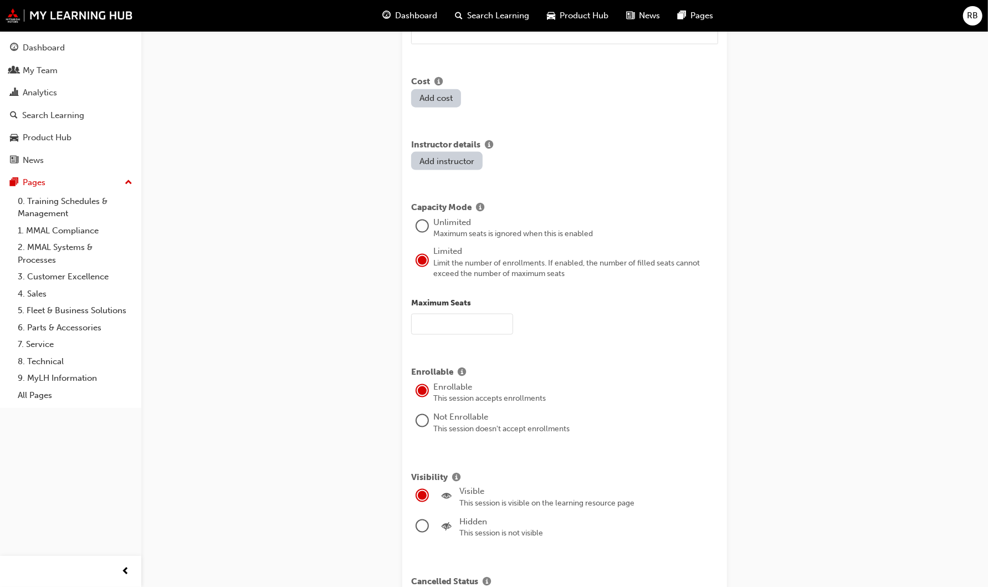
scroll to position [1026, 0]
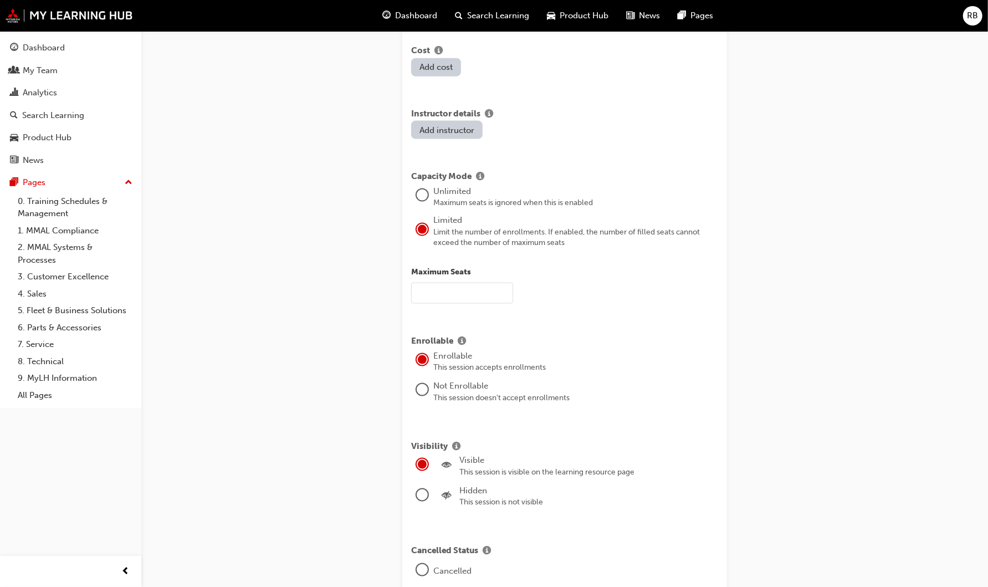
type input "https://mmaltraining.adobeconnect.com/ASX231025AM/"
click at [472, 289] on input "text" at bounding box center [462, 293] width 102 height 21
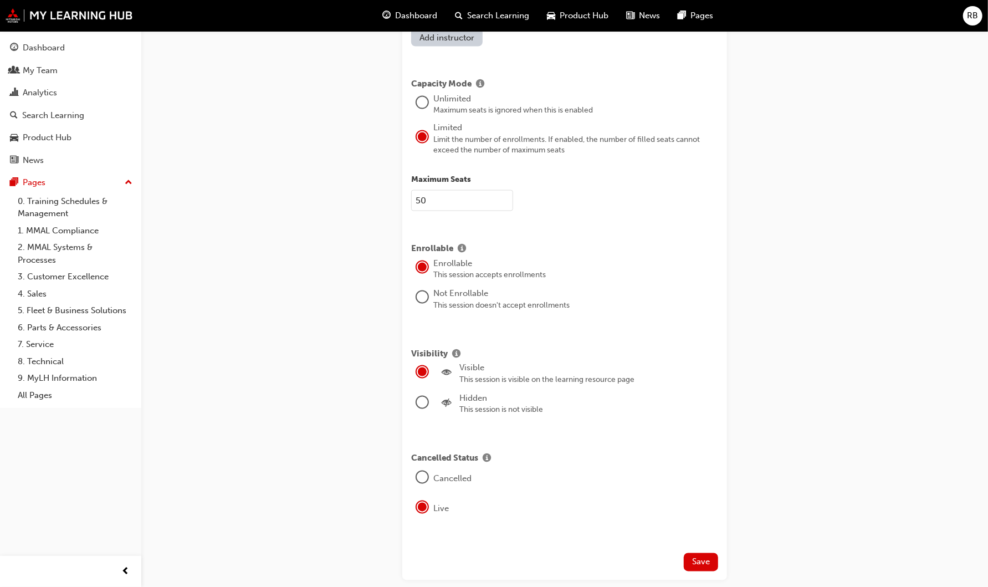
scroll to position [1171, 0]
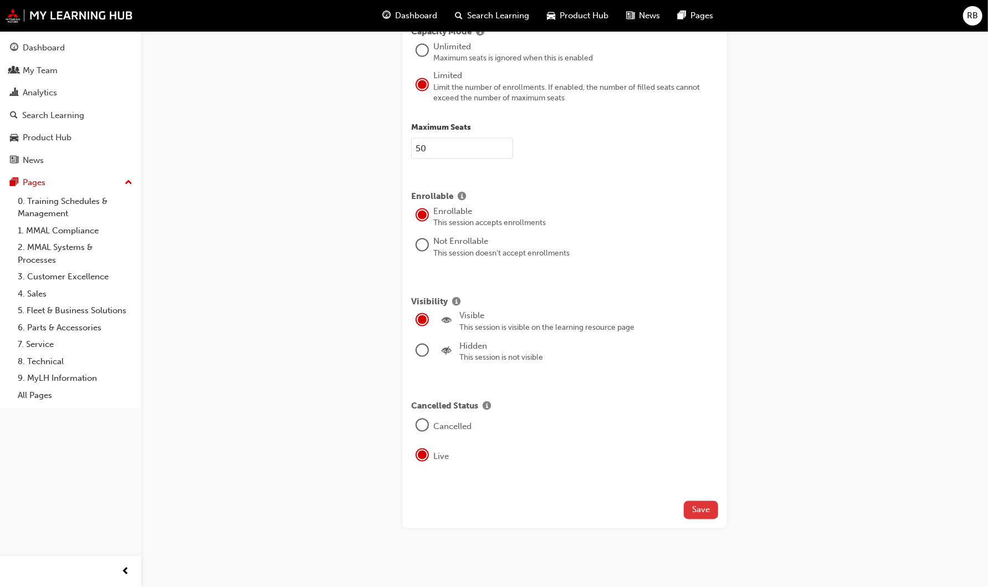
type input "50"
click at [702, 505] on span "Save" at bounding box center [701, 510] width 18 height 10
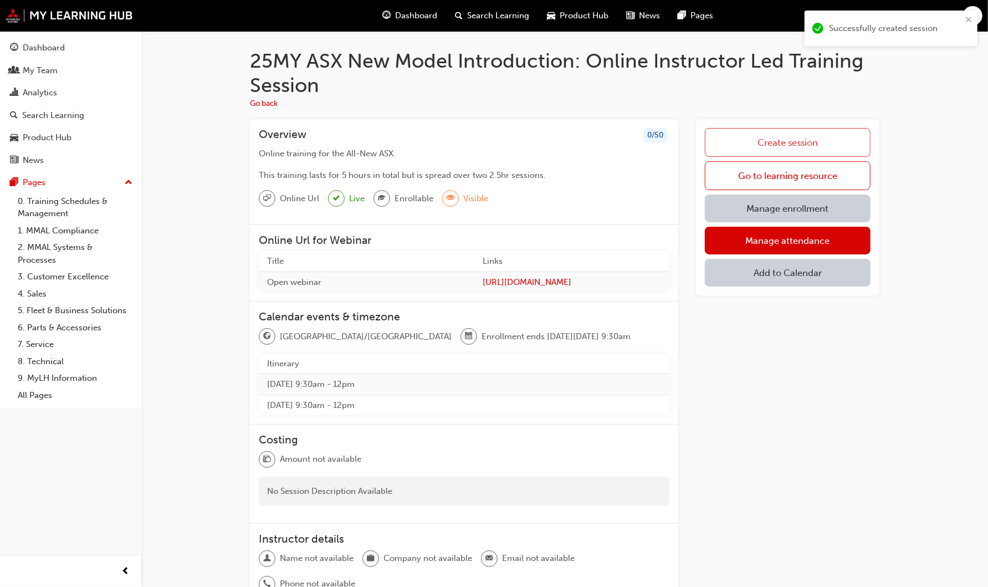
click at [808, 143] on link "Create session" at bounding box center [788, 142] width 166 height 29
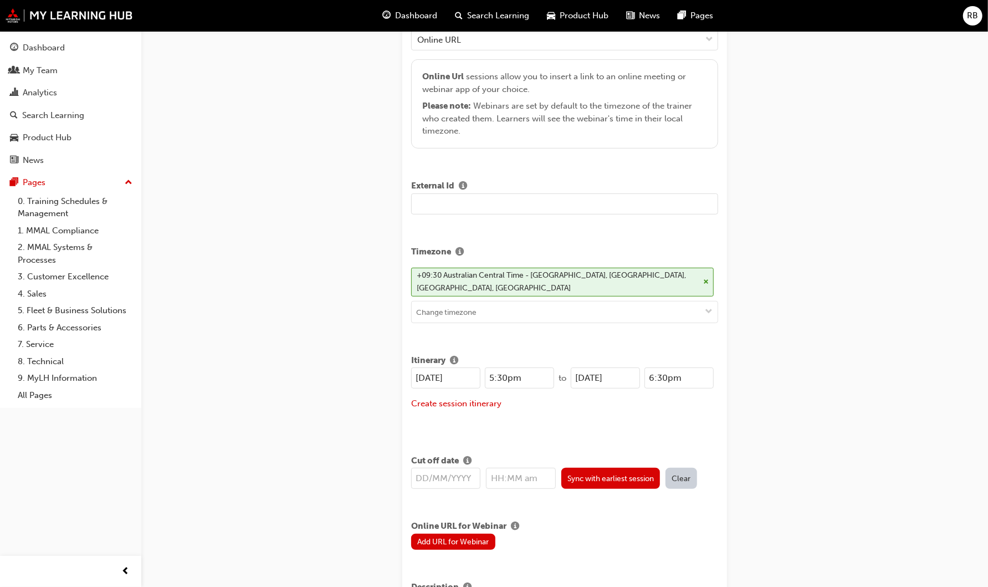
scroll to position [246, 0]
click at [426, 374] on input "25/08/2025" at bounding box center [445, 377] width 69 height 21
type input "23/08/2025"
click at [584, 372] on input "25/08/2025" at bounding box center [605, 377] width 69 height 21
type input "23/08/2025"
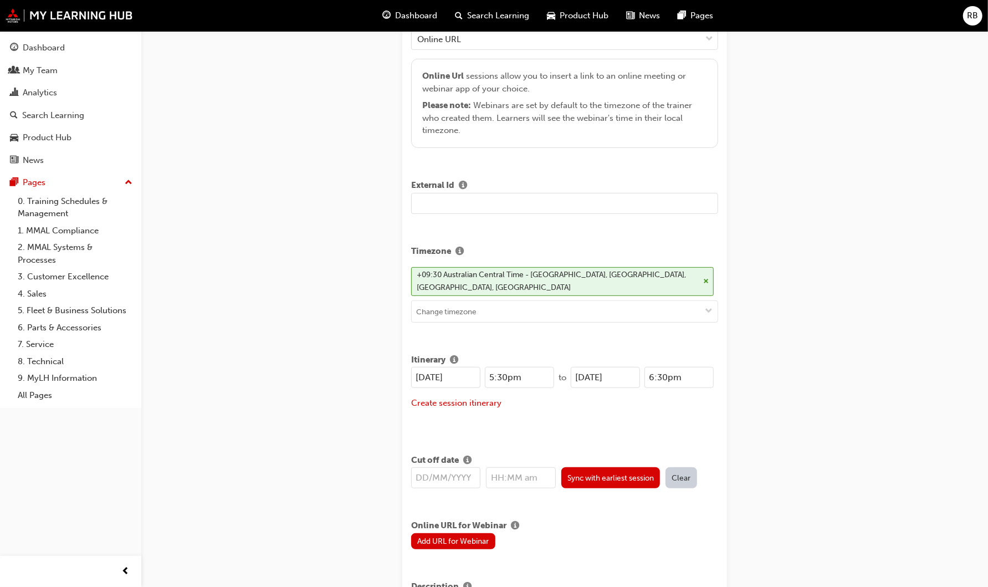
click at [440, 371] on input "23/08/2025" at bounding box center [445, 377] width 69 height 21
type input "23/10/2025"
click at [600, 373] on input "23/08/2025" at bounding box center [605, 377] width 69 height 21
type input "23/10/2025"
drag, startPoint x: 529, startPoint y: 372, endPoint x: 464, endPoint y: 374, distance: 64.9
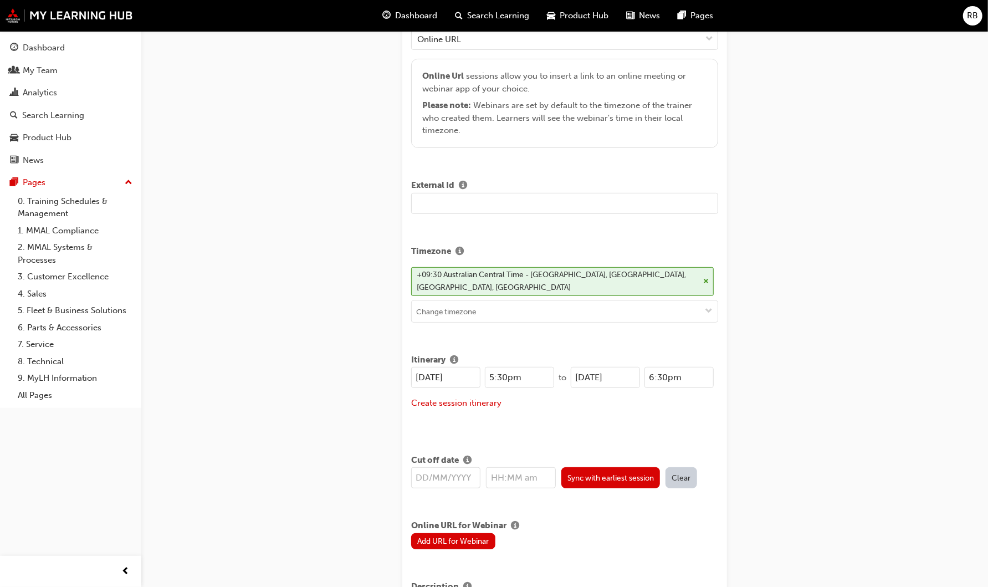
click at [464, 374] on div "23/10/2025 5:30pm" at bounding box center [482, 377] width 143 height 21
type input "1:00pm"
click at [554, 420] on div "23/10/2025 1:00pm to 23/10/2025 6:30pm Create session itinerary" at bounding box center [564, 395] width 307 height 56
drag, startPoint x: 689, startPoint y: 379, endPoint x: 632, endPoint y: 375, distance: 57.8
click at [632, 375] on div "23/10/2025 6:30pm" at bounding box center [642, 377] width 143 height 21
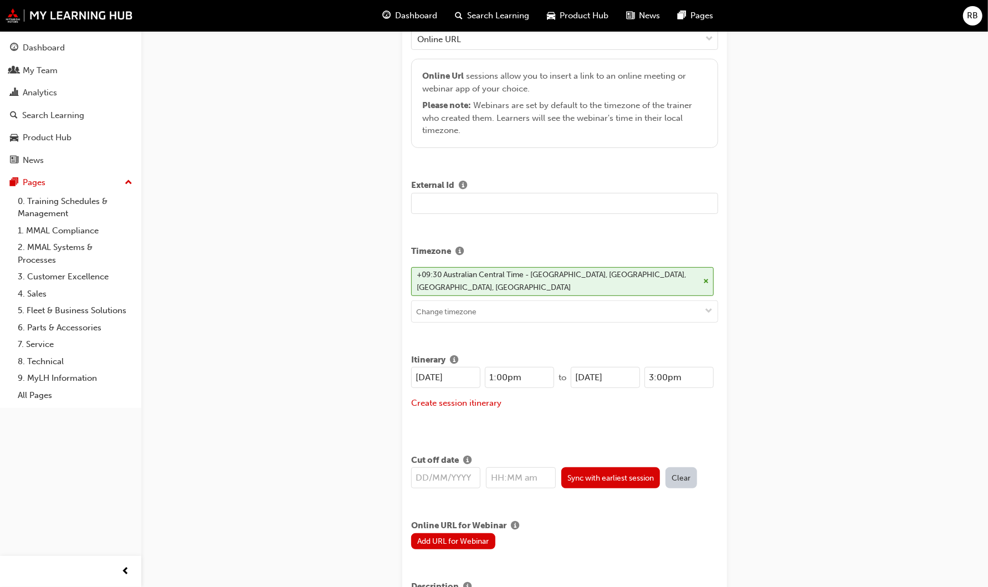
click at [644, 416] on div "23/10/2025 1:00pm to 23/10/2025 3:00pm Create session itinerary" at bounding box center [564, 395] width 307 height 56
click at [662, 373] on input "3:00pm" at bounding box center [679, 377] width 69 height 21
type input "3:30pm"
click at [469, 402] on button "Create session itinerary" at bounding box center [456, 403] width 90 height 13
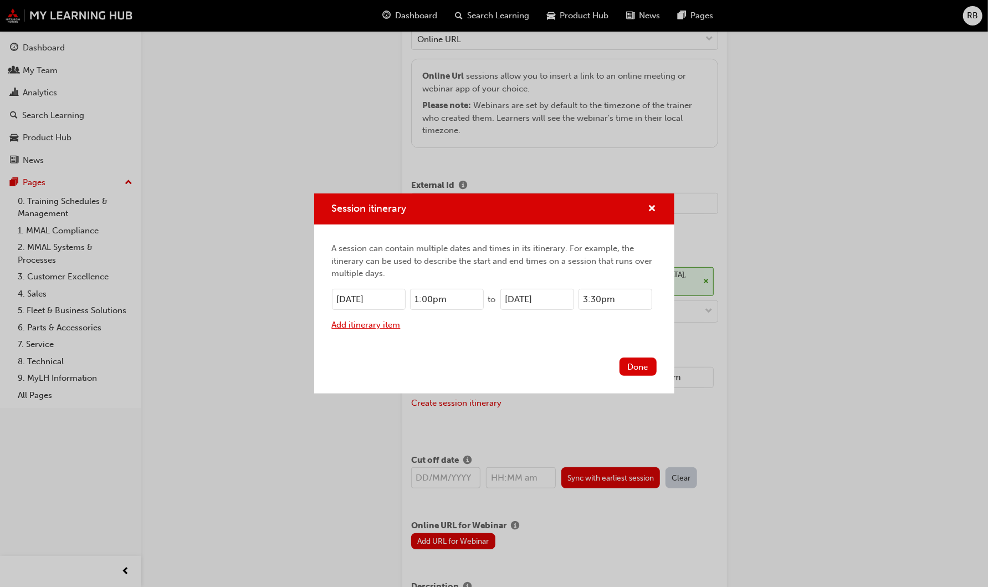
click at [382, 323] on button "Add itinerary item" at bounding box center [366, 325] width 69 height 13
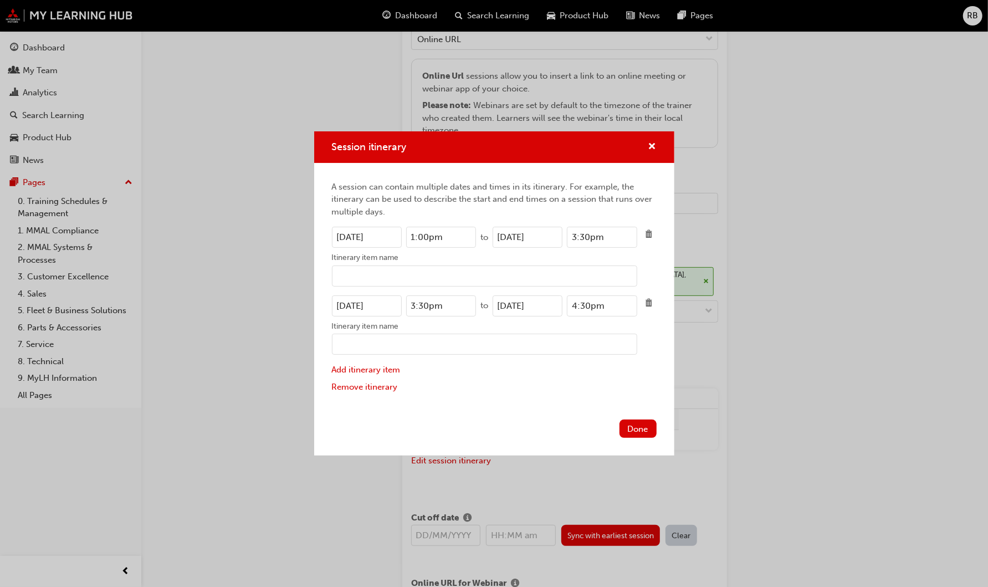
click at [347, 303] on input "23/10/2025" at bounding box center [367, 305] width 70 height 21
type input "24/10/2025"
click at [506, 305] on input "23/10/2025" at bounding box center [528, 305] width 70 height 21
type input "24/10/2025"
drag, startPoint x: 448, startPoint y: 238, endPoint x: 331, endPoint y: 226, distance: 117.0
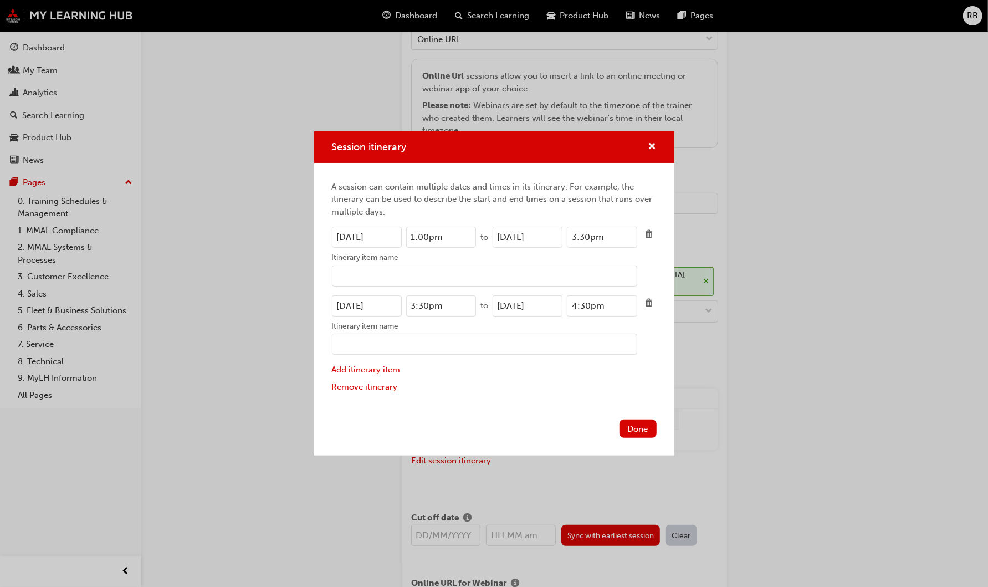
click at [332, 227] on div "23/10/2025 1:00pm" at bounding box center [404, 237] width 145 height 21
drag, startPoint x: 442, startPoint y: 305, endPoint x: 366, endPoint y: 300, distance: 76.6
click at [366, 300] on div "24/10/2025 3:30pm" at bounding box center [404, 305] width 145 height 21
paste input "1:0"
type input "1:00pm"
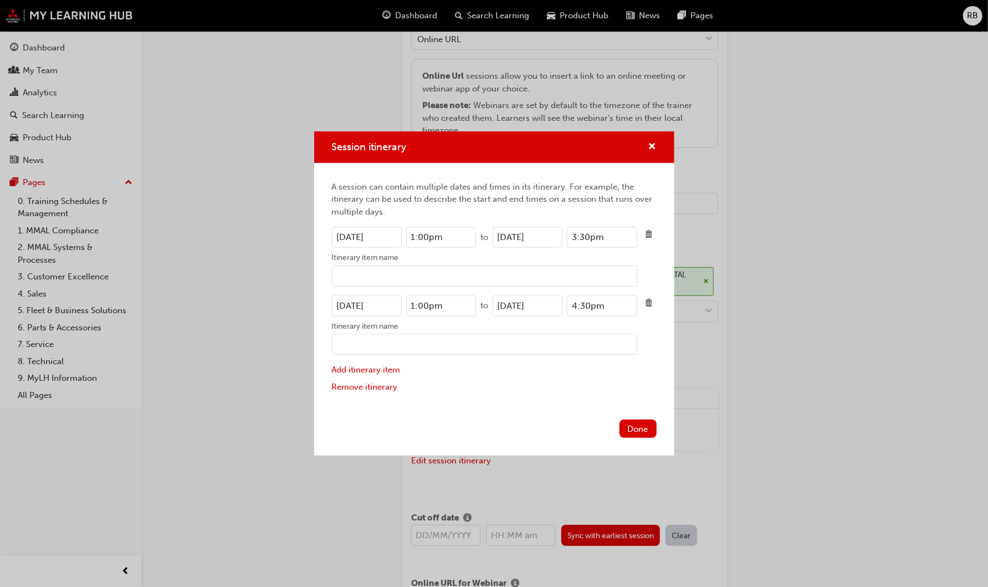
drag, startPoint x: 611, startPoint y: 240, endPoint x: 514, endPoint y: 240, distance: 97.5
click at [514, 240] on div "23/10/2025 3:30pm" at bounding box center [565, 237] width 145 height 21
drag, startPoint x: 607, startPoint y: 304, endPoint x: 522, endPoint y: 298, distance: 85.0
click at [522, 298] on div "24/10/2025 4:30pm" at bounding box center [565, 305] width 145 height 21
paste input "3"
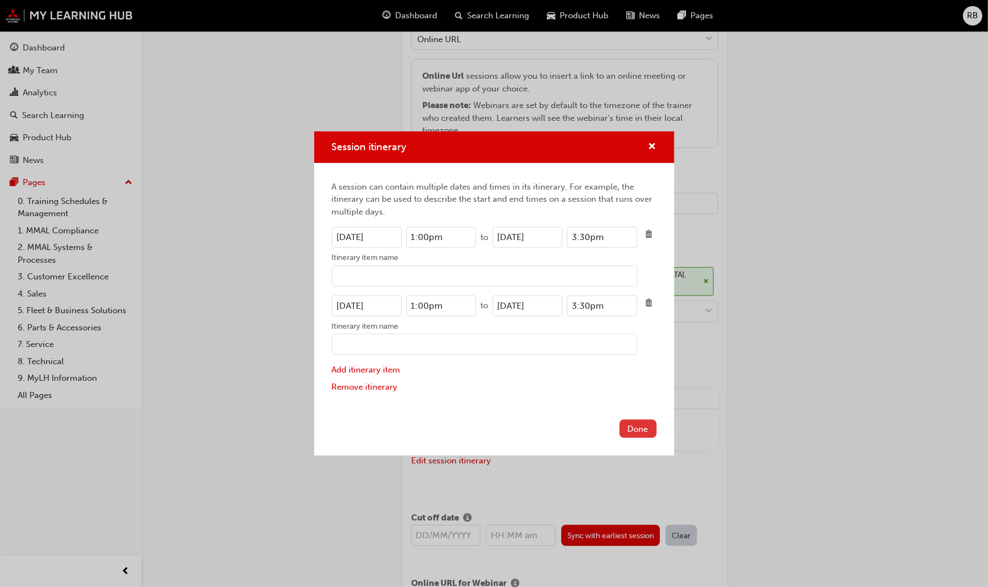
type input "3:30pm"
click at [635, 427] on button "Done" at bounding box center [638, 429] width 37 height 18
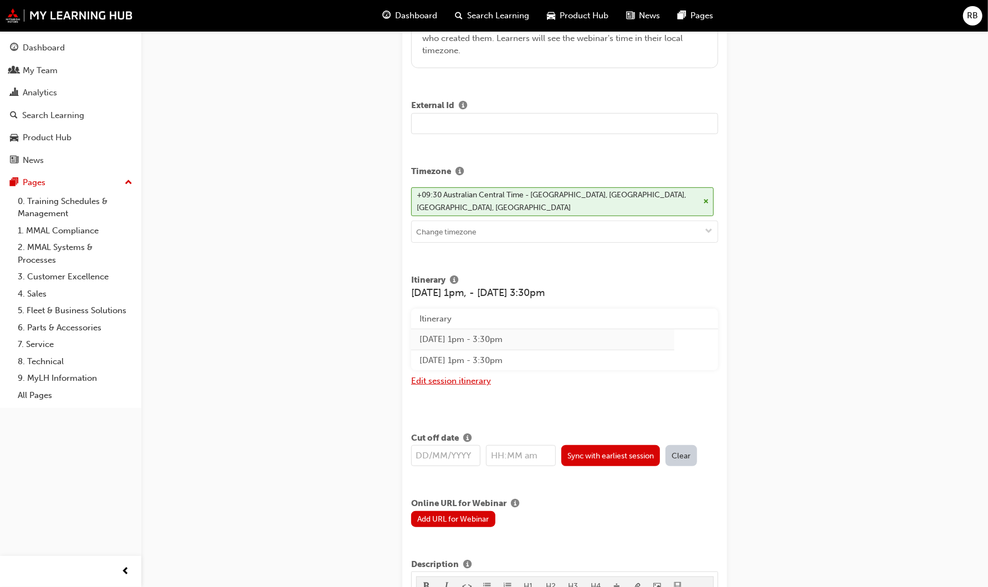
scroll to position [369, 0]
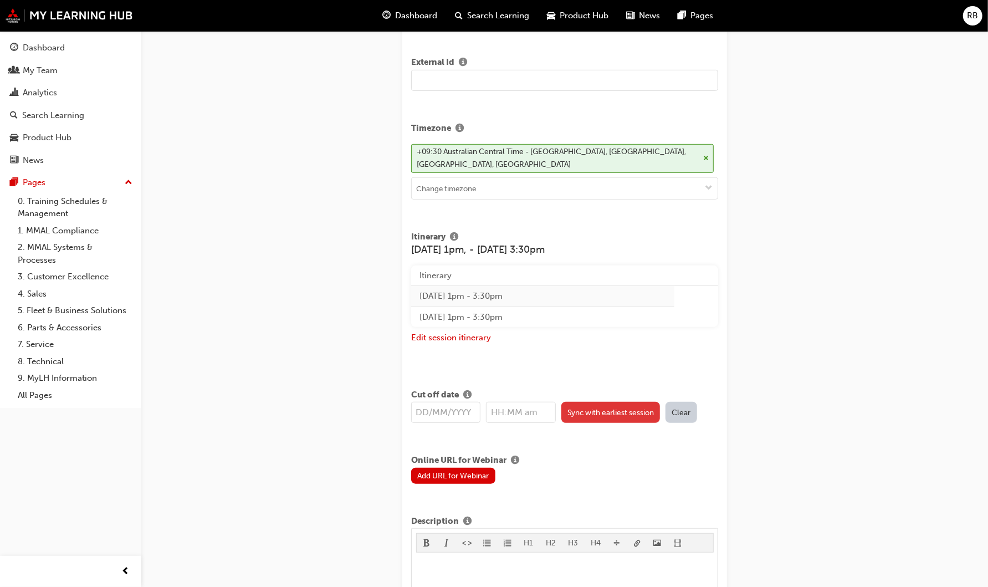
click at [597, 410] on button "Sync with earliest session" at bounding box center [610, 412] width 99 height 21
type input "23/10/2025"
type input "1:00pm"
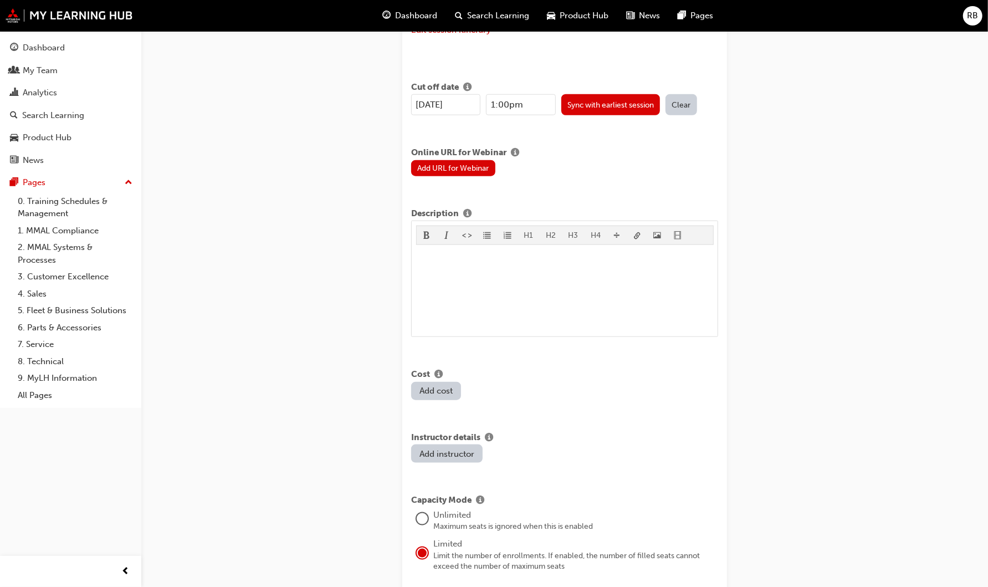
scroll to position [677, 0]
click at [452, 163] on button "Add URL for Webinar" at bounding box center [453, 168] width 84 height 16
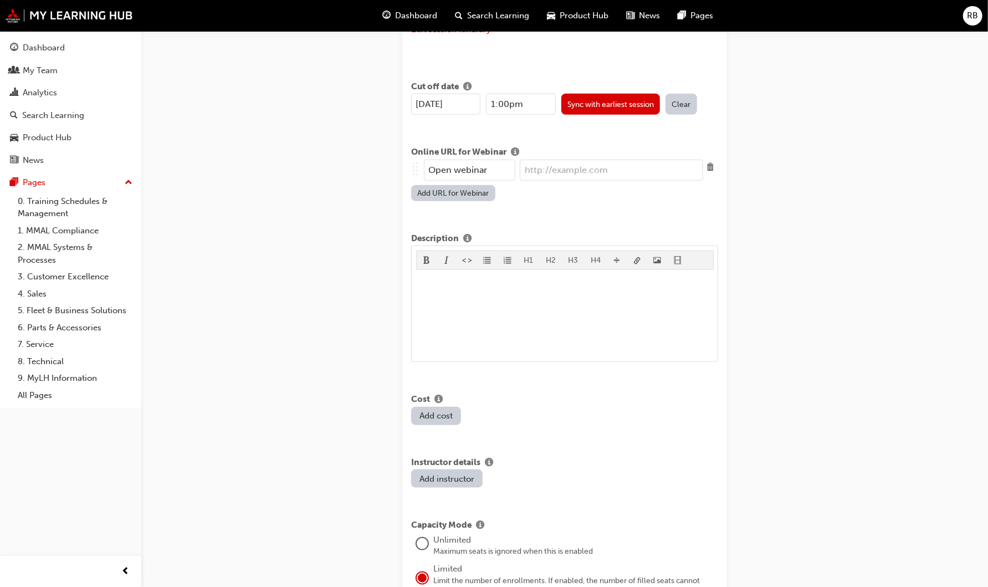
click at [528, 170] on input "url" at bounding box center [611, 170] width 183 height 21
paste input "https://mmaltraining.adobeconnect.com/ASX141025AM/"
click at [665, 168] on input "https://mmaltraining.adobeconnect.com/ASX141025AM/" at bounding box center [611, 170] width 183 height 21
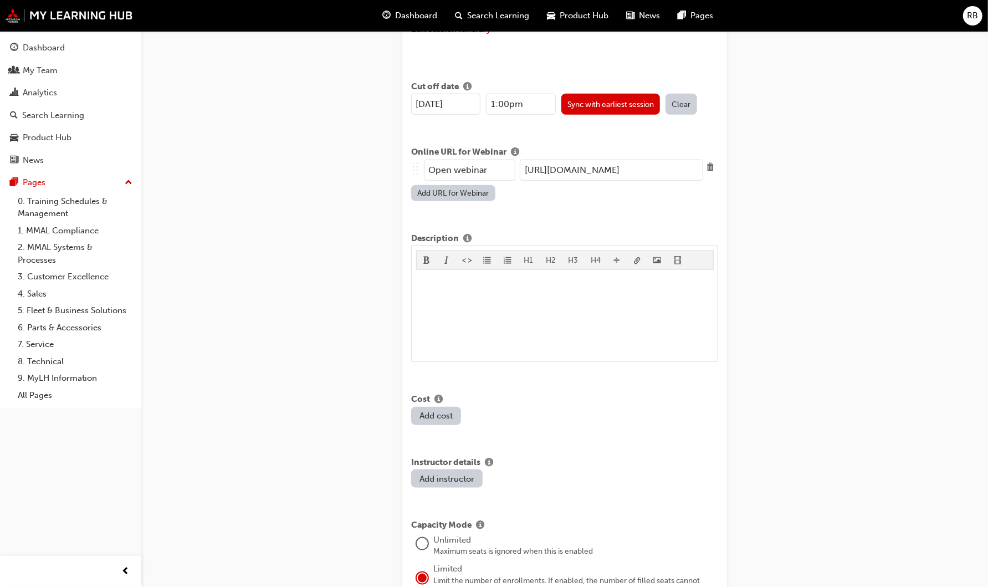
click at [700, 167] on input "https://mmaltraining.adobeconnect.com/ASX231025AM/" at bounding box center [611, 170] width 183 height 21
type input "https://mmaltraining.adobeconnect.com/ASX231025PM/"
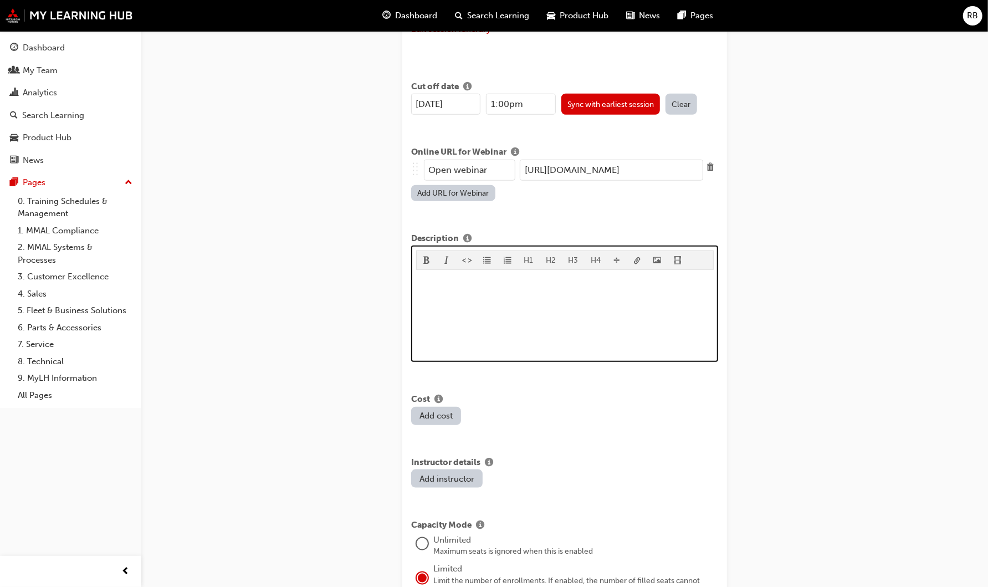
click at [438, 281] on p "﻿" at bounding box center [565, 280] width 298 height 13
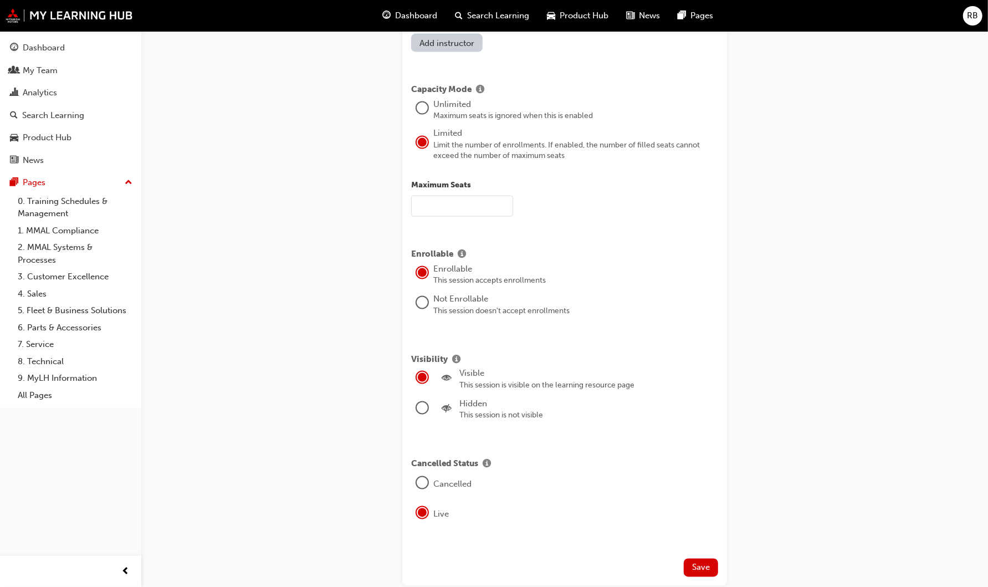
scroll to position [1113, 0]
click at [442, 203] on input "text" at bounding box center [462, 206] width 102 height 21
type input "50"
click at [704, 563] on span "Save" at bounding box center [701, 568] width 18 height 10
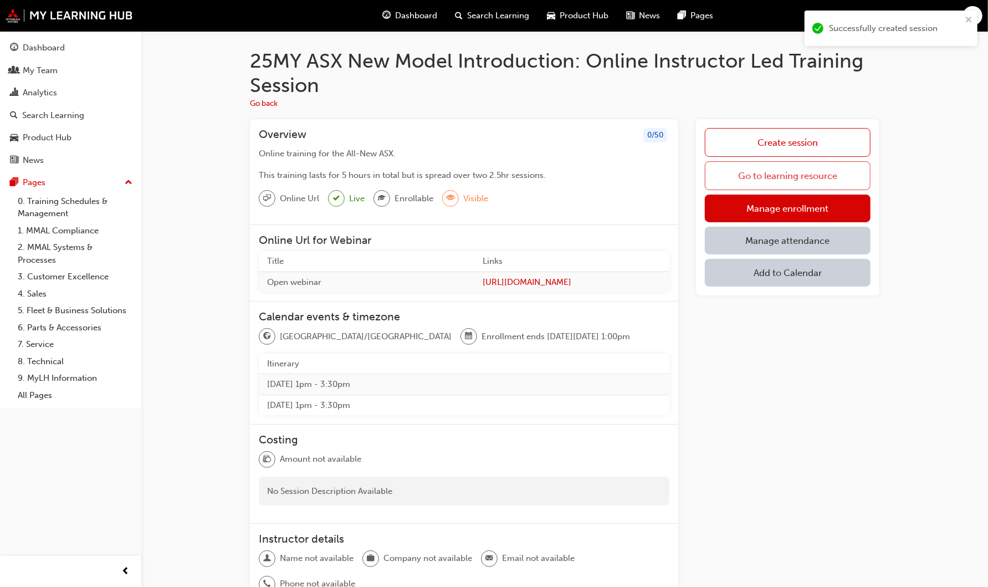
click at [808, 178] on link "Go to learning resource" at bounding box center [788, 175] width 166 height 29
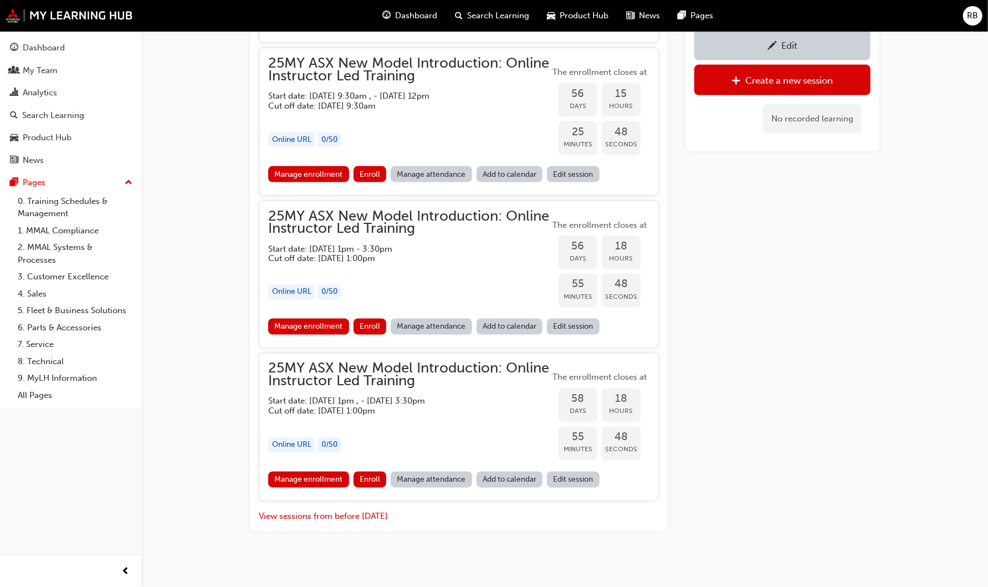
scroll to position [1228, 0]
click at [590, 323] on link "Edit session" at bounding box center [573, 326] width 53 height 16
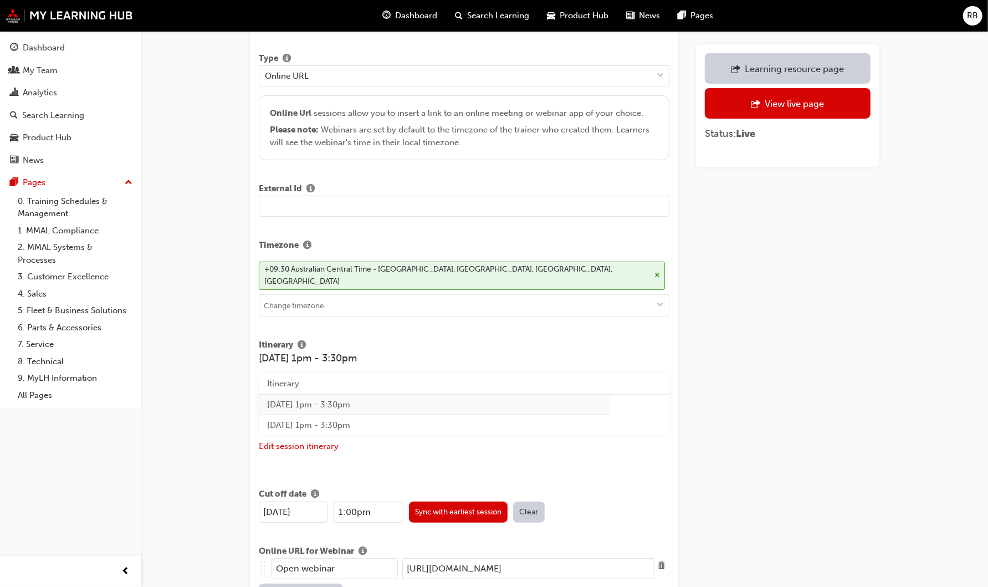
scroll to position [246, 0]
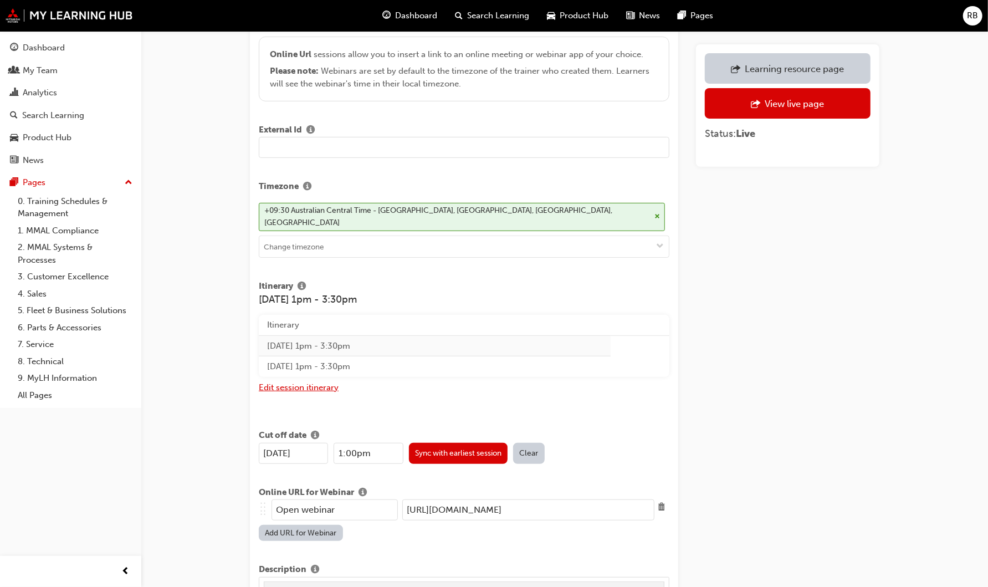
click at [306, 381] on button "Edit session itinerary" at bounding box center [299, 387] width 80 height 13
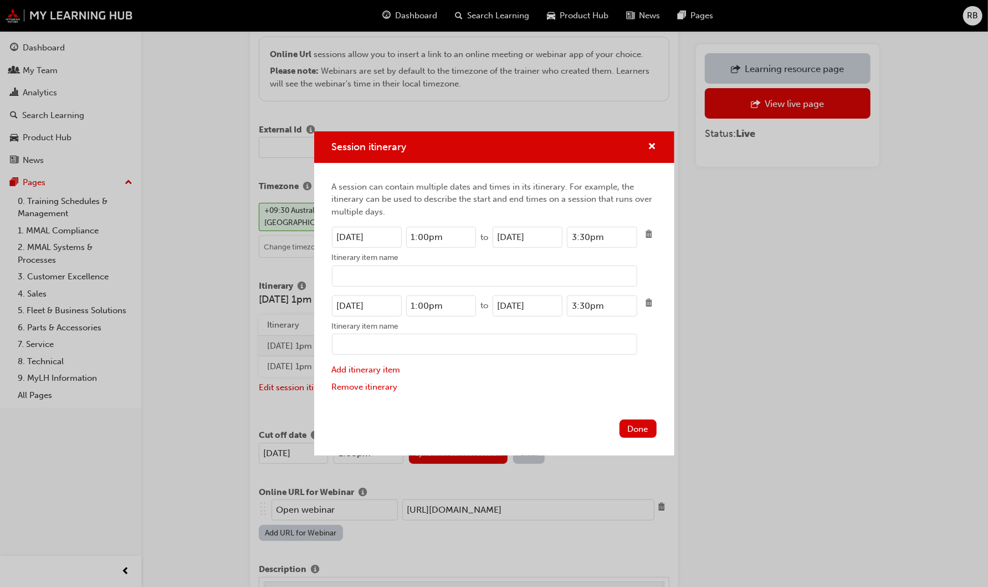
click at [345, 237] on input "22/10/2025" at bounding box center [367, 237] width 70 height 21
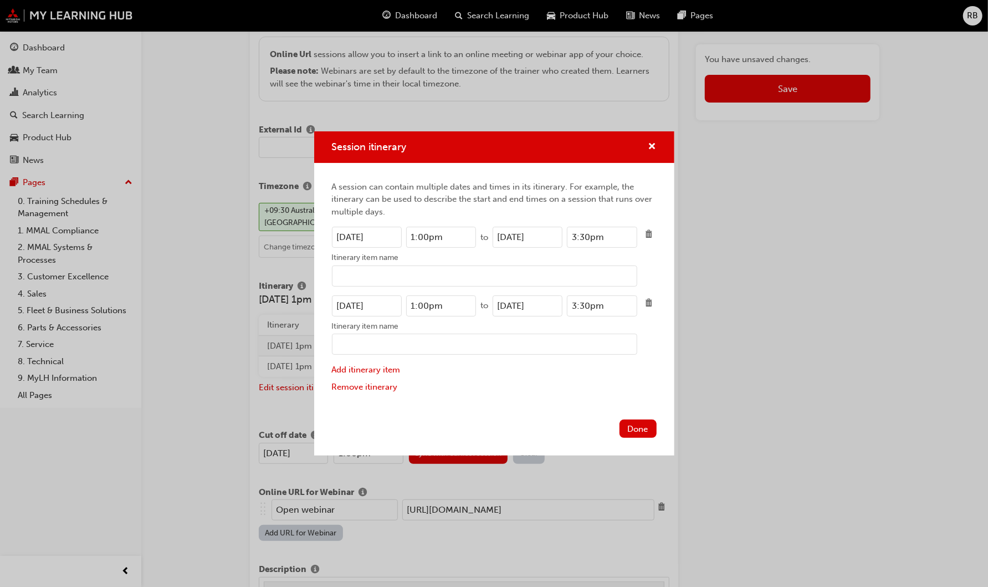
type input "23/10/2025"
click at [507, 233] on input "22/10/2025" at bounding box center [528, 237] width 70 height 21
type input "23/10/2025"
click at [345, 306] on input "22/10/2025" at bounding box center [367, 305] width 70 height 21
type input "24/10/2025"
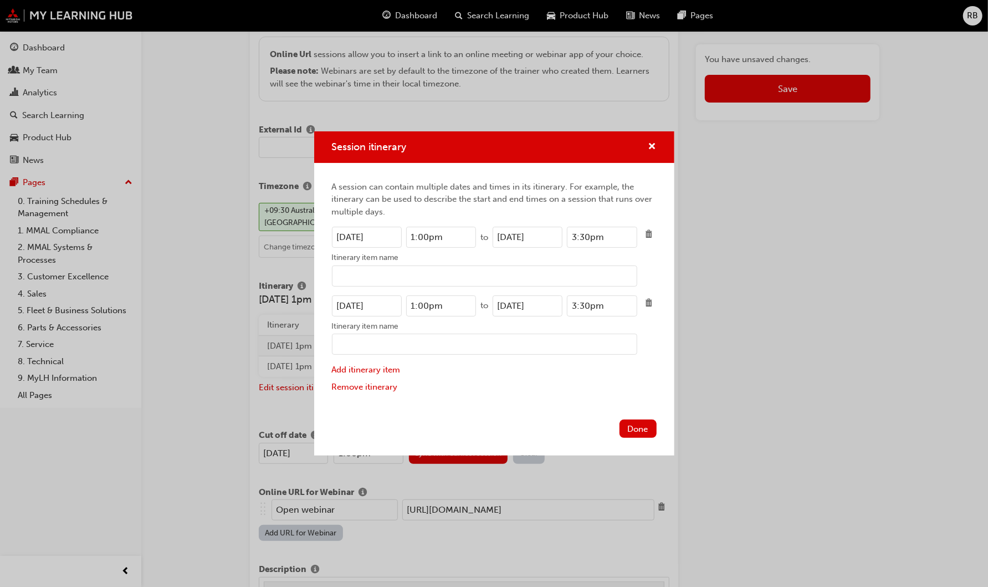
click at [508, 305] on input "22/10/2025" at bounding box center [528, 305] width 70 height 21
type input "24/10/2025"
click at [643, 430] on button "Done" at bounding box center [638, 429] width 37 height 18
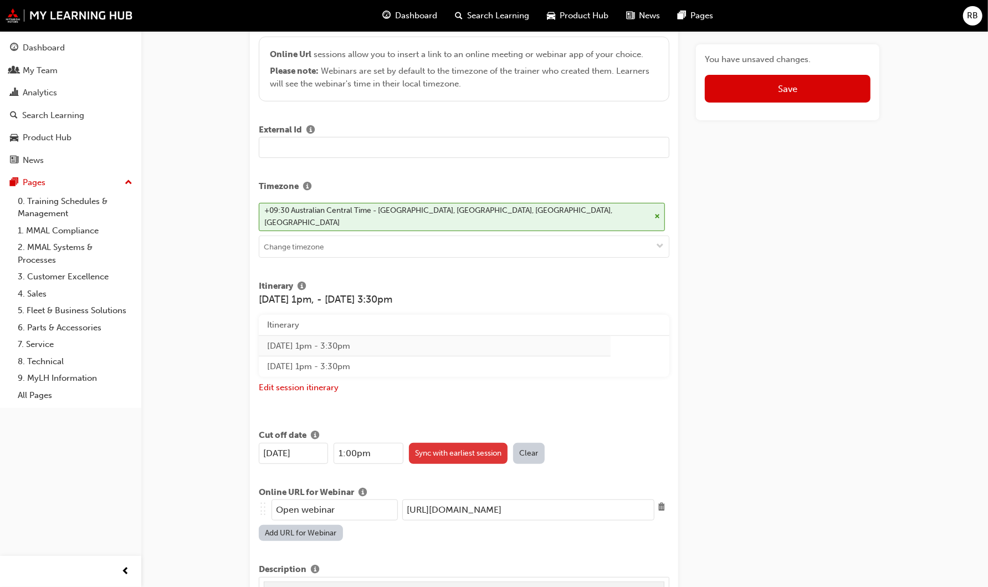
click at [471, 443] on button "Sync with earliest session" at bounding box center [458, 453] width 99 height 21
type input "23/10/2025"
click at [825, 84] on button "Save" at bounding box center [788, 89] width 166 height 28
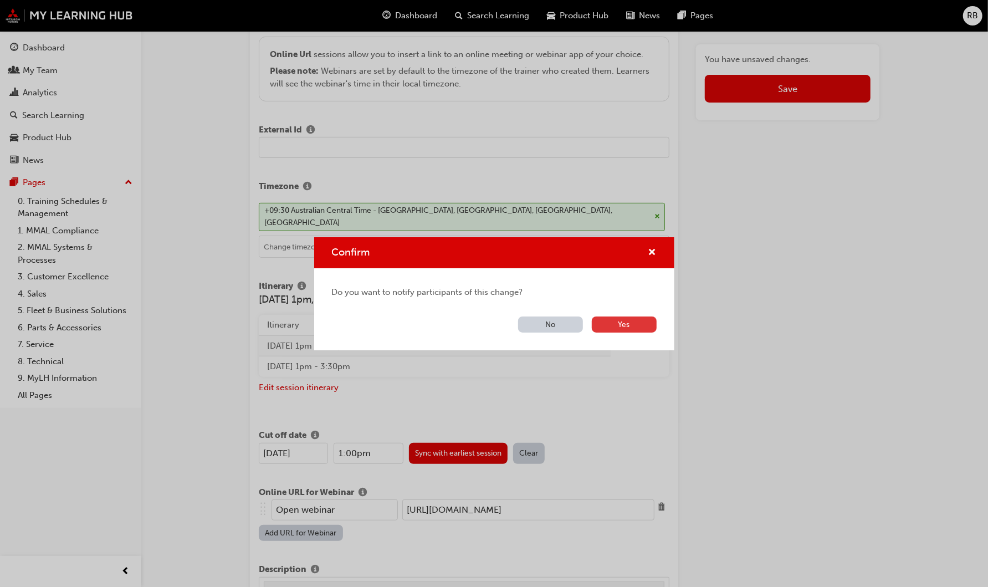
click at [637, 326] on button "Yes" at bounding box center [624, 324] width 65 height 16
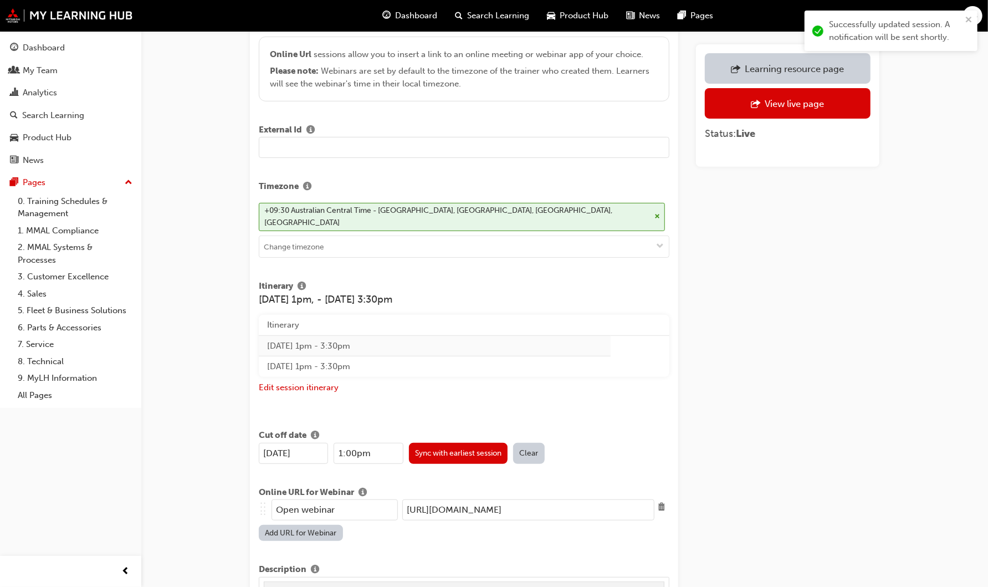
scroll to position [0, 0]
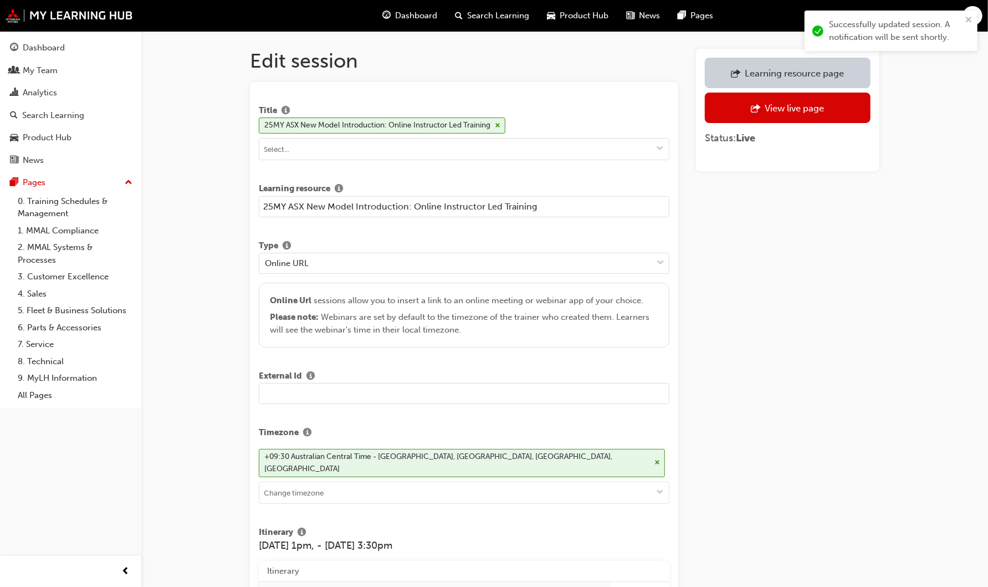
click at [755, 67] on div "Learning resource page" at bounding box center [787, 73] width 149 height 14
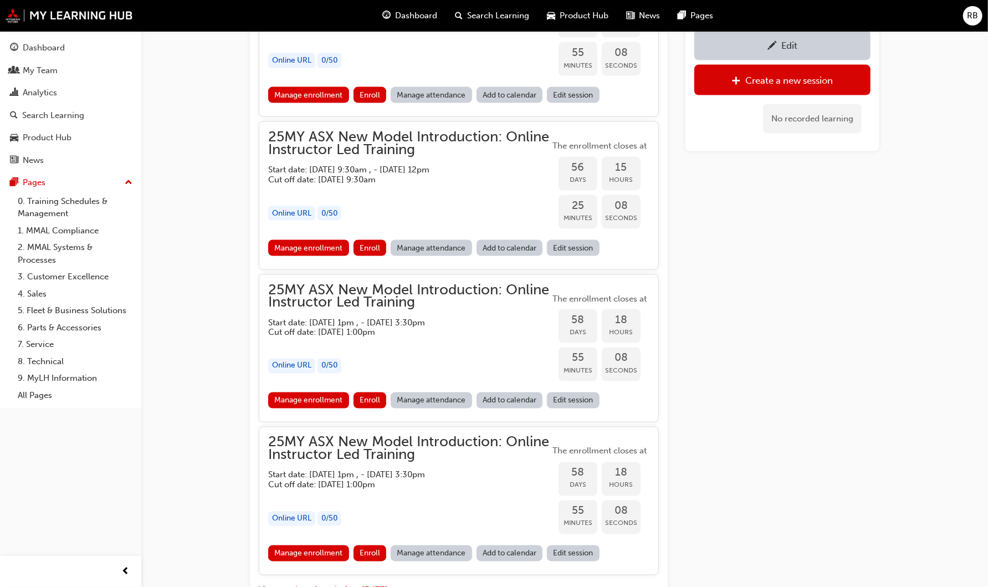
scroll to position [1228, 0]
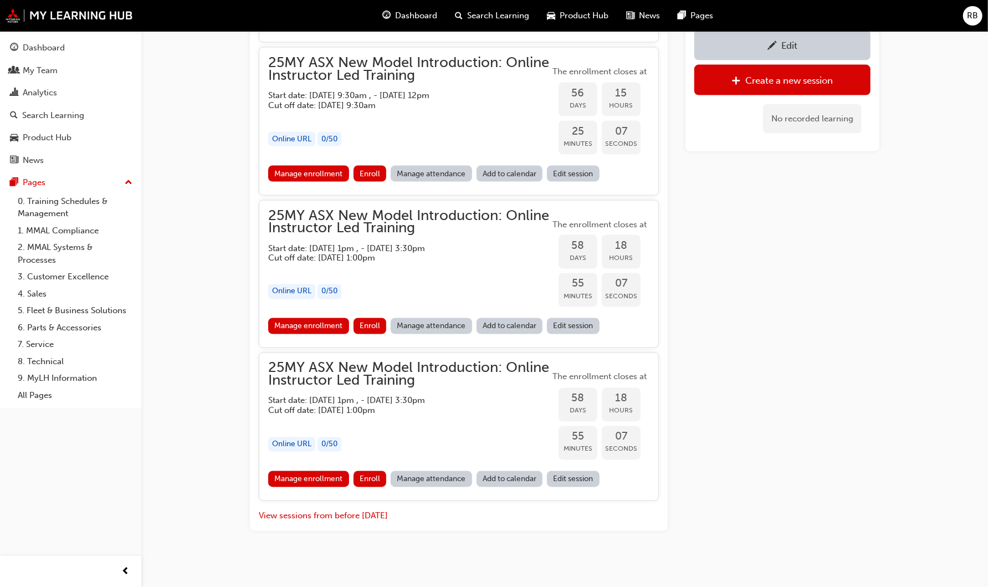
click at [590, 471] on link "Edit session" at bounding box center [573, 479] width 53 height 16
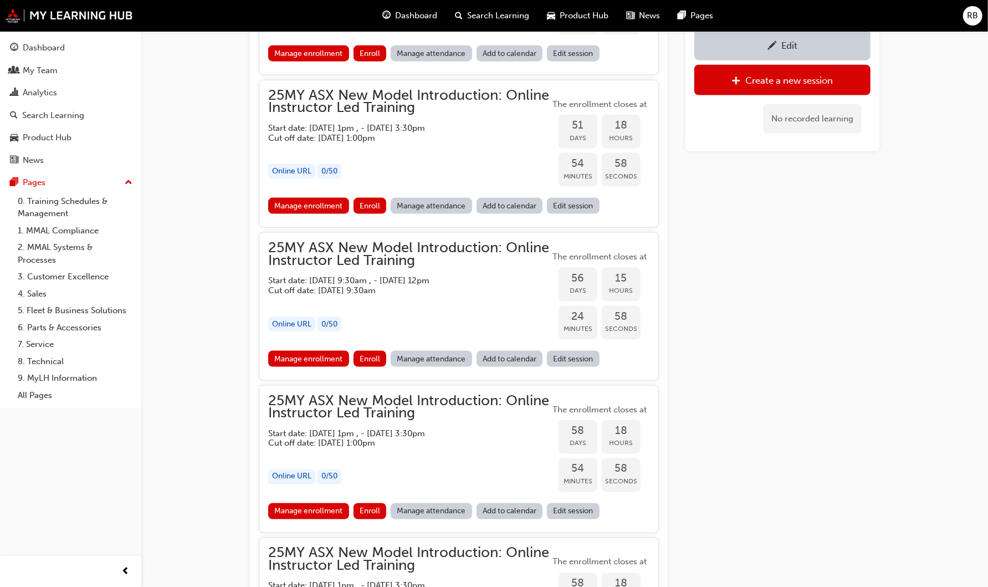
scroll to position [1167, 0]
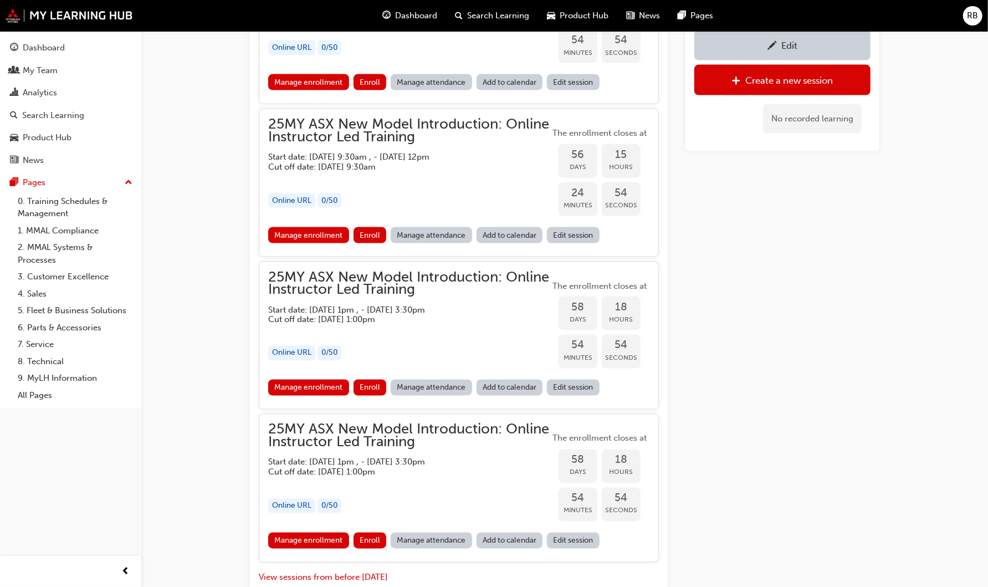
click at [569, 380] on link "Edit session" at bounding box center [573, 388] width 53 height 16
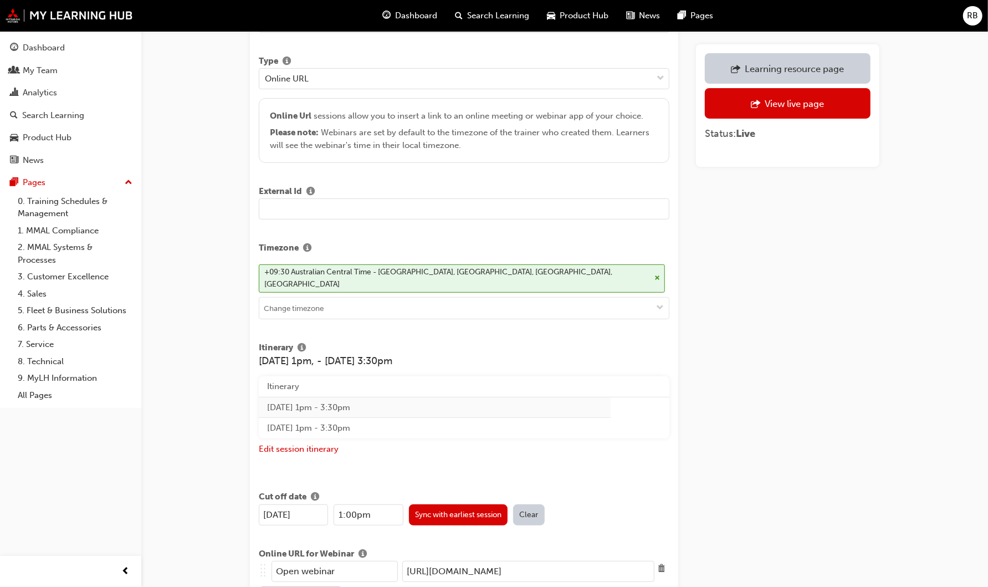
scroll to position [246, 0]
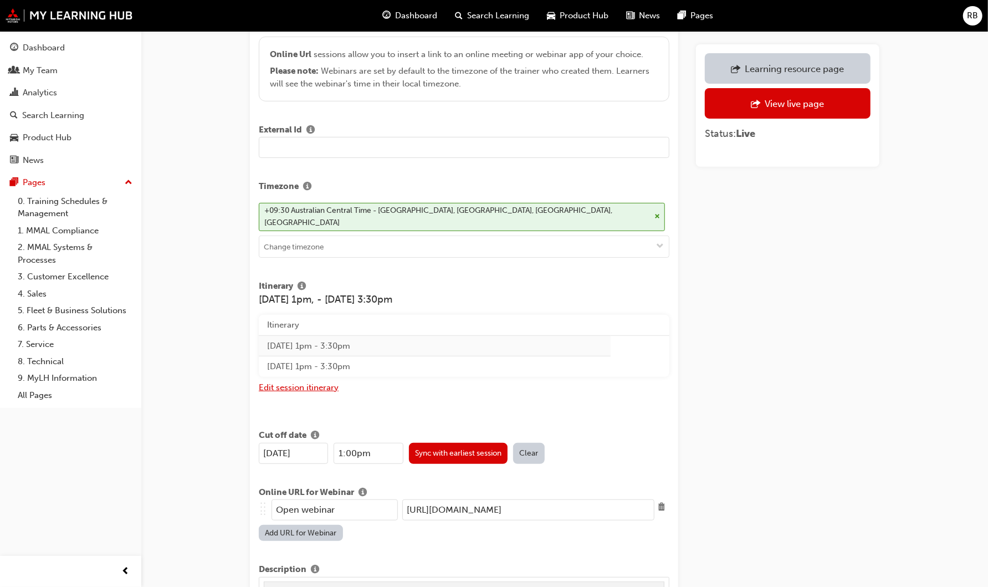
click at [314, 381] on button "Edit session itinerary" at bounding box center [299, 387] width 80 height 13
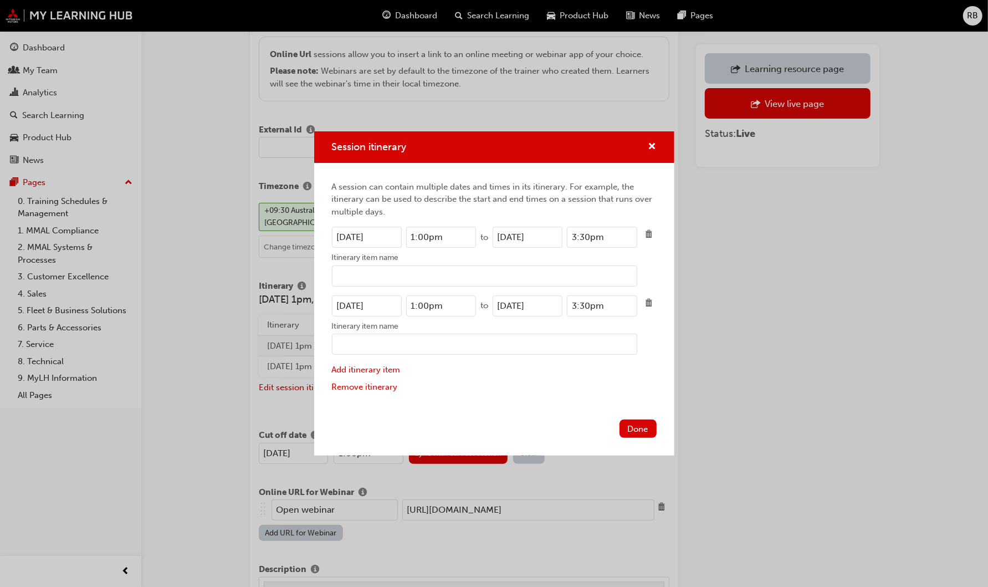
click at [346, 237] on input "23/10/2025" at bounding box center [367, 237] width 70 height 21
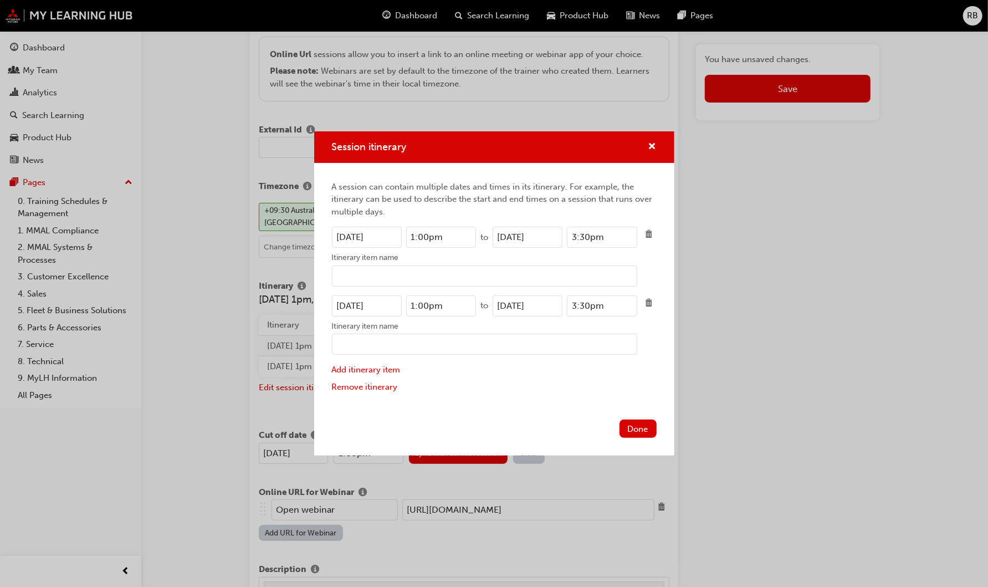
type input "21/10/2025"
click at [507, 231] on input "23/10/2025" at bounding box center [528, 237] width 70 height 21
type input "21/10/2025"
click at [348, 303] on input "24/10/2025" at bounding box center [367, 305] width 70 height 21
type input "22/10/2025"
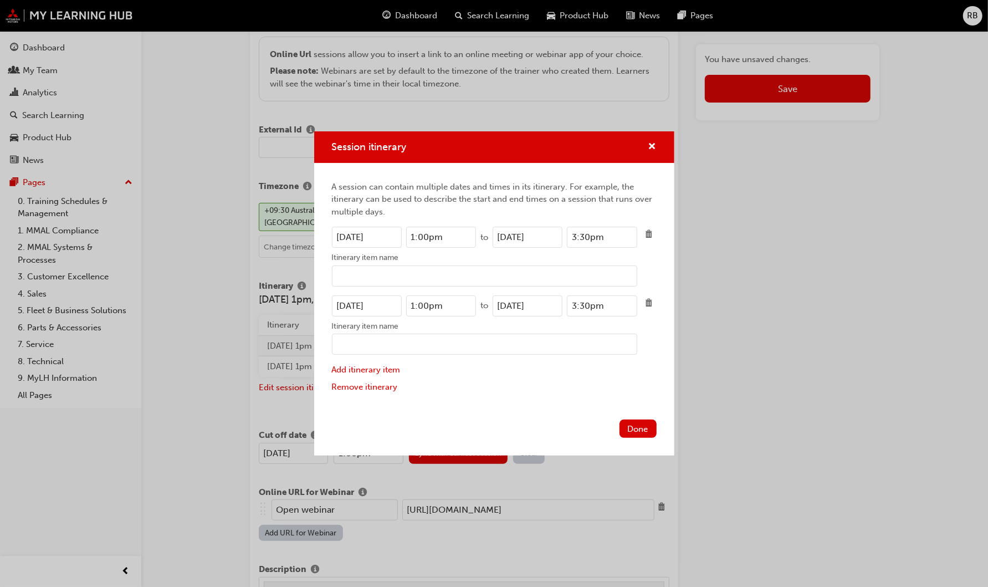
click at [508, 303] on input "24/10/2025" at bounding box center [528, 305] width 70 height 21
type input "22/10/2025"
click at [637, 426] on button "Done" at bounding box center [638, 429] width 37 height 18
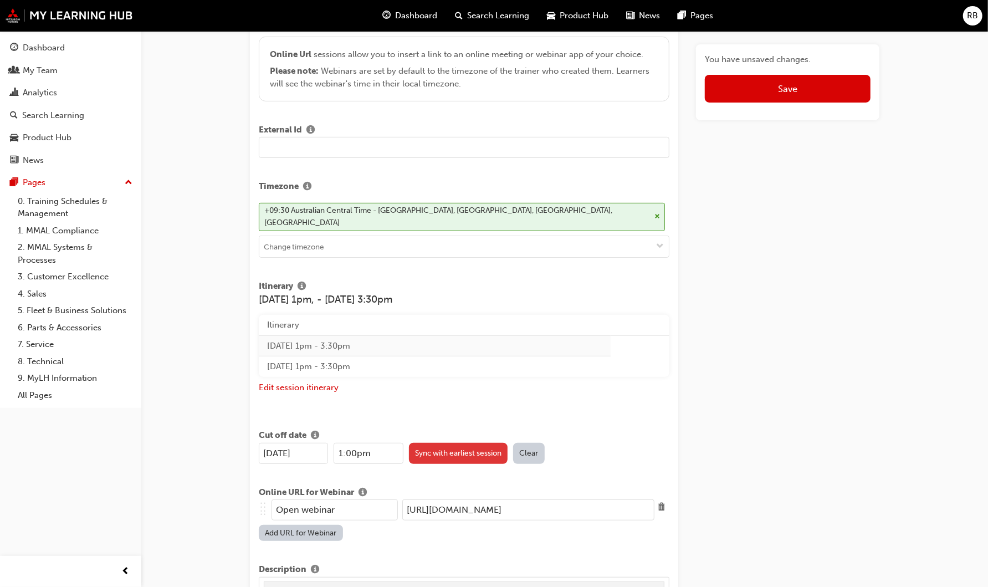
click at [485, 443] on button "Sync with earliest session" at bounding box center [458, 453] width 99 height 21
type input "21/10/2025"
click at [798, 90] on button "Save" at bounding box center [788, 89] width 166 height 28
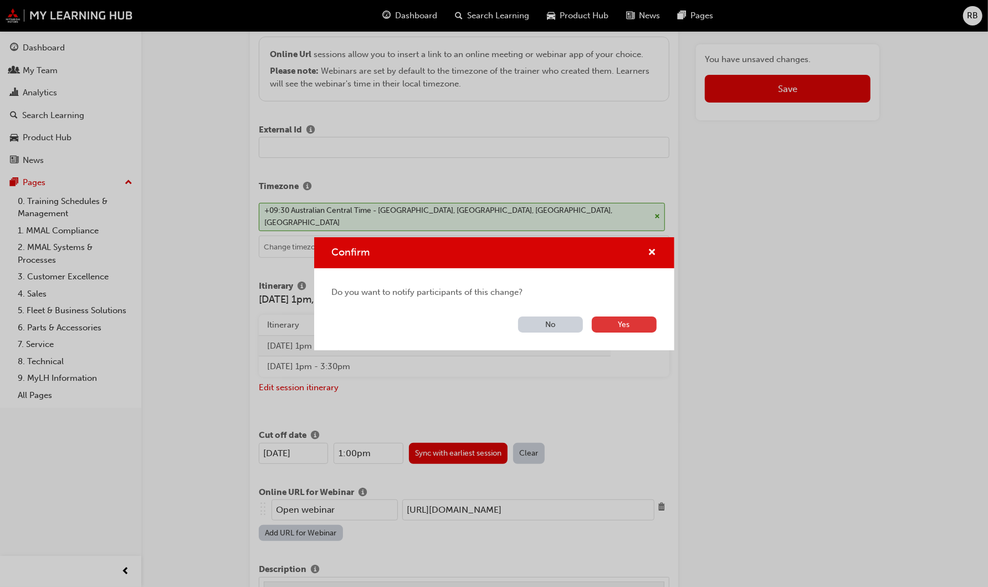
click at [624, 321] on button "Yes" at bounding box center [624, 324] width 65 height 16
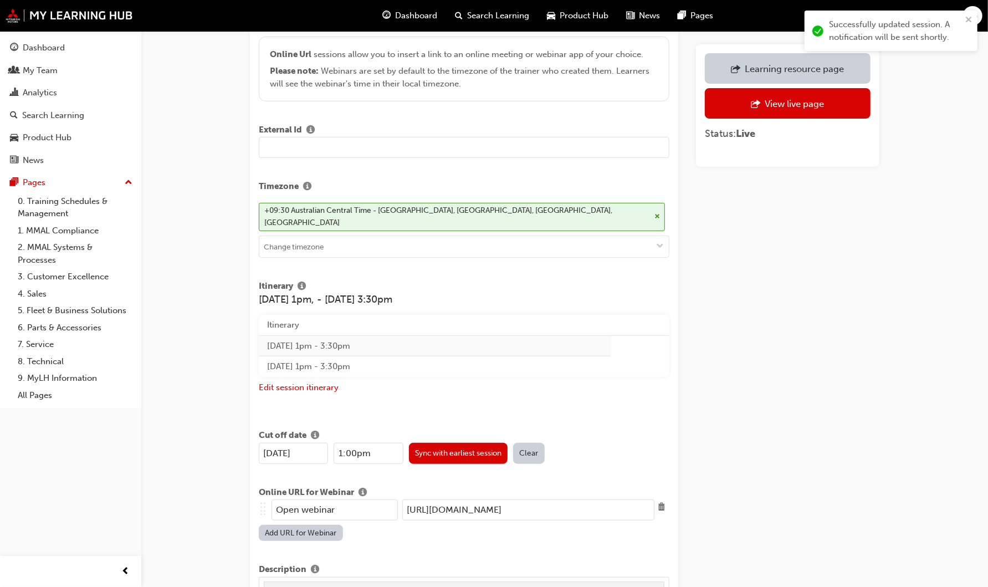
click at [755, 72] on div "Learning resource page" at bounding box center [794, 68] width 99 height 11
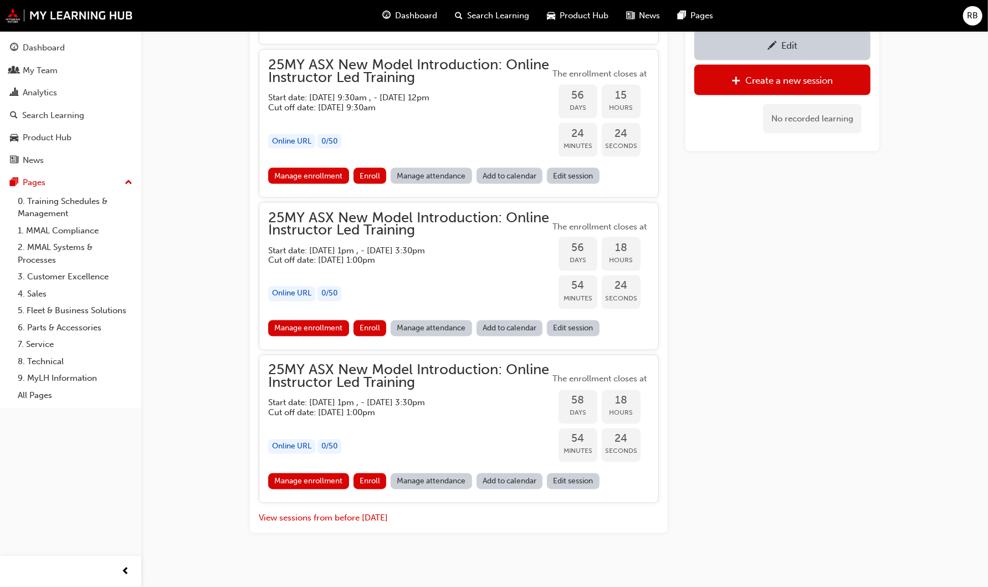
scroll to position [1228, 0]
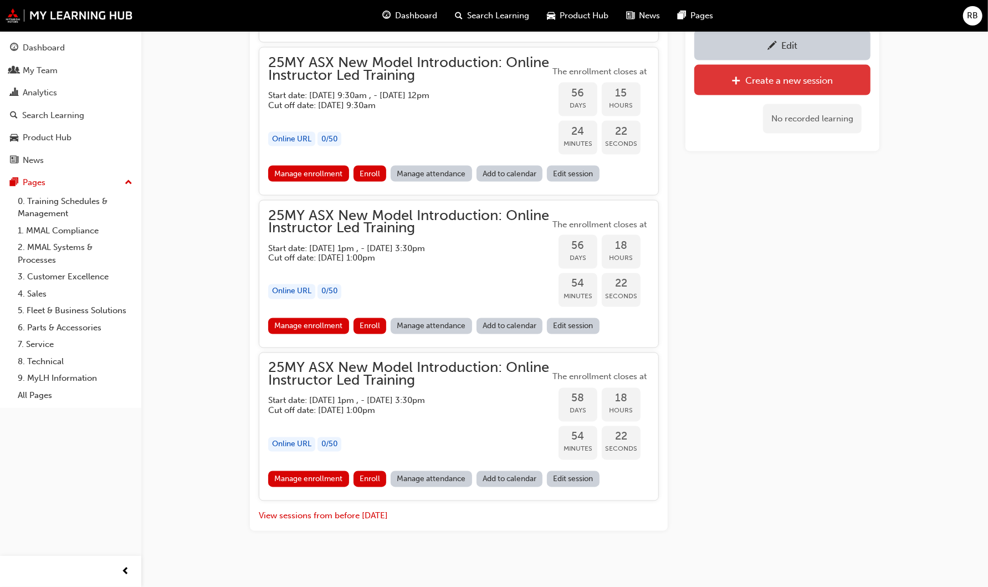
click at [788, 83] on div "Create a new session" at bounding box center [790, 80] width 88 height 11
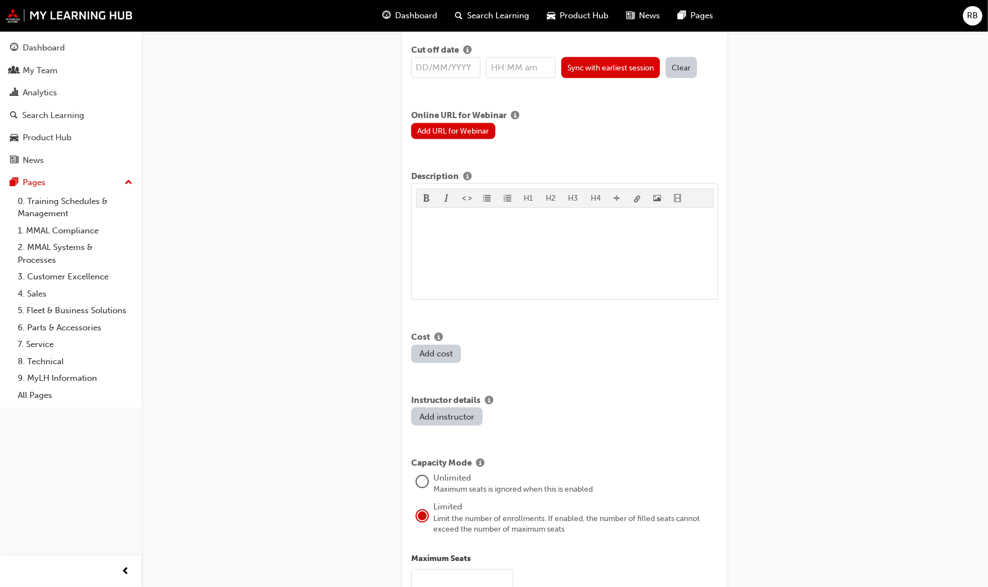
scroll to position [472, 0]
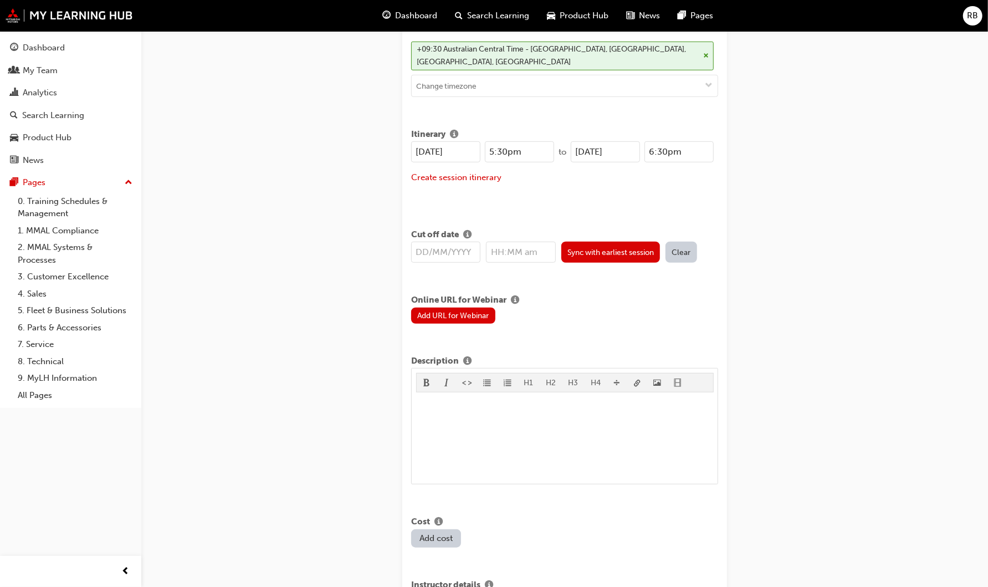
click at [427, 150] on input "25/08/2025" at bounding box center [445, 151] width 69 height 21
drag, startPoint x: 468, startPoint y: 147, endPoint x: 390, endPoint y: 150, distance: 78.2
click at [390, 150] on div "Create new session STEP 1 OF 1 Title 25MY ASX New Model Introduction: Online In…" at bounding box center [565, 378] width 360 height 1602
type input "23/10/2025"
drag, startPoint x: 627, startPoint y: 149, endPoint x: 523, endPoint y: 150, distance: 104.2
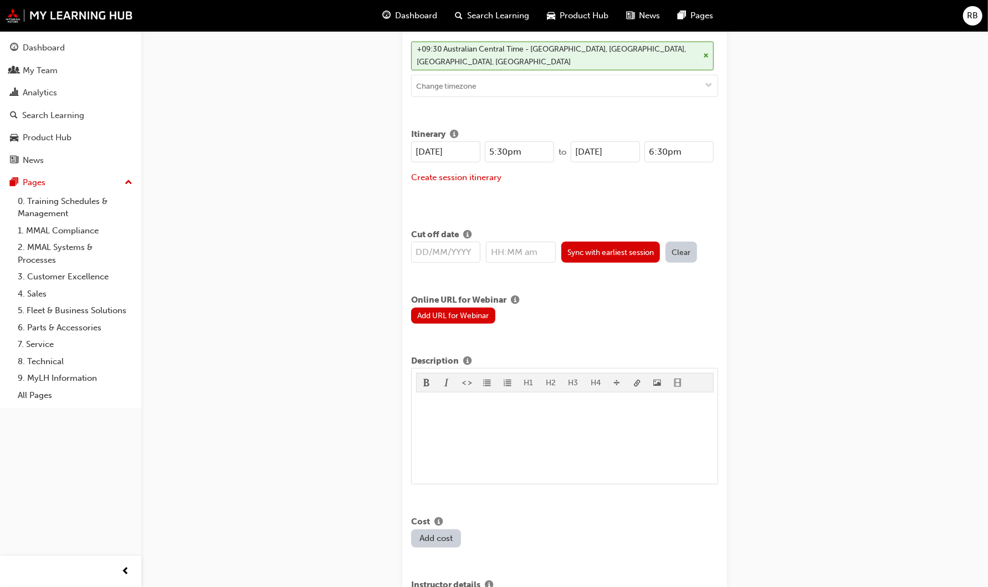
click at [523, 150] on div "23/10/2025 5:30pm to 25/08/2025 6:30pm" at bounding box center [562, 151] width 303 height 21
paste input "3/10"
type input "23/10/2025"
drag, startPoint x: 521, startPoint y: 151, endPoint x: 474, endPoint y: 150, distance: 47.1
click at [474, 150] on div "23/10/2025 5:30pm" at bounding box center [482, 151] width 143 height 21
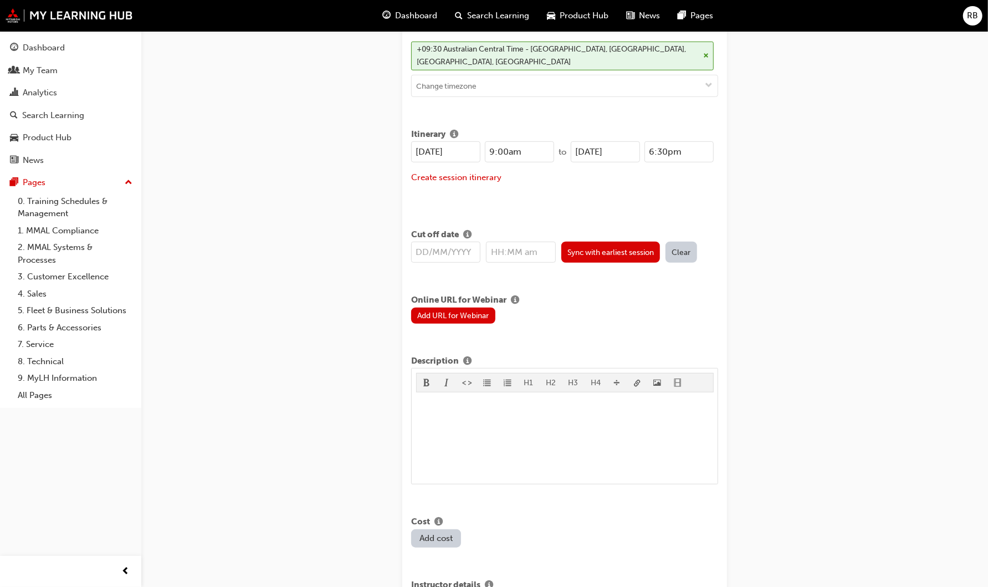
click at [569, 193] on div "23/10/2025 9:00am to 23/10/2025 6:30pm Create session itinerary" at bounding box center [564, 169] width 307 height 56
drag, startPoint x: 504, startPoint y: 150, endPoint x: 532, endPoint y: 142, distance: 29.3
click at [504, 150] on input "9:00am" at bounding box center [519, 151] width 69 height 21
type input "9:30am"
drag, startPoint x: 689, startPoint y: 151, endPoint x: 630, endPoint y: 147, distance: 60.0
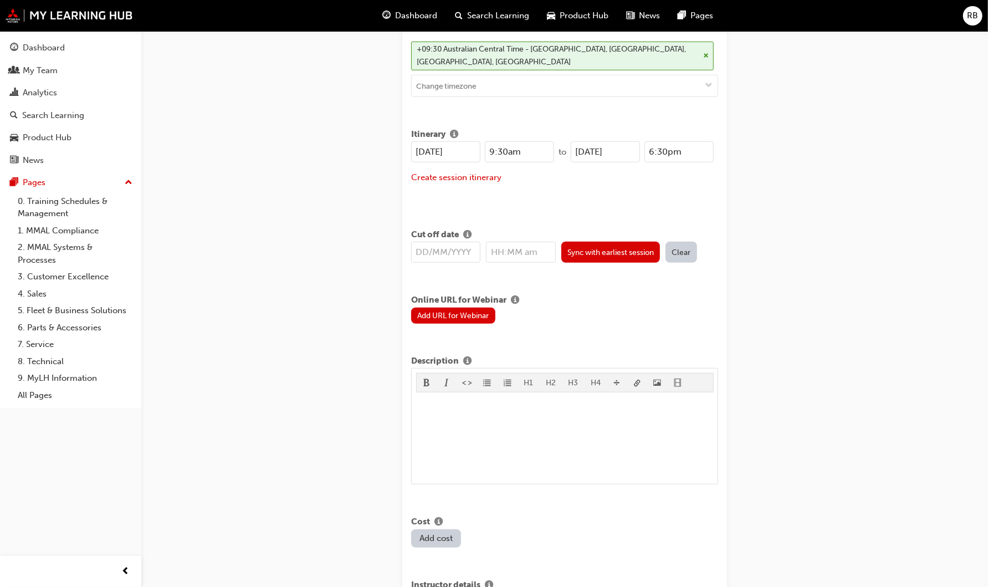
click at [630, 147] on div "23/10/2025 6:30pm" at bounding box center [642, 151] width 143 height 21
type input "12:00pm"
click at [594, 190] on div "23/10/2025 9:30am to 23/10/2025 12:00pm Create session itinerary" at bounding box center [564, 169] width 307 height 56
click at [490, 178] on button "Create session itinerary" at bounding box center [456, 177] width 90 height 13
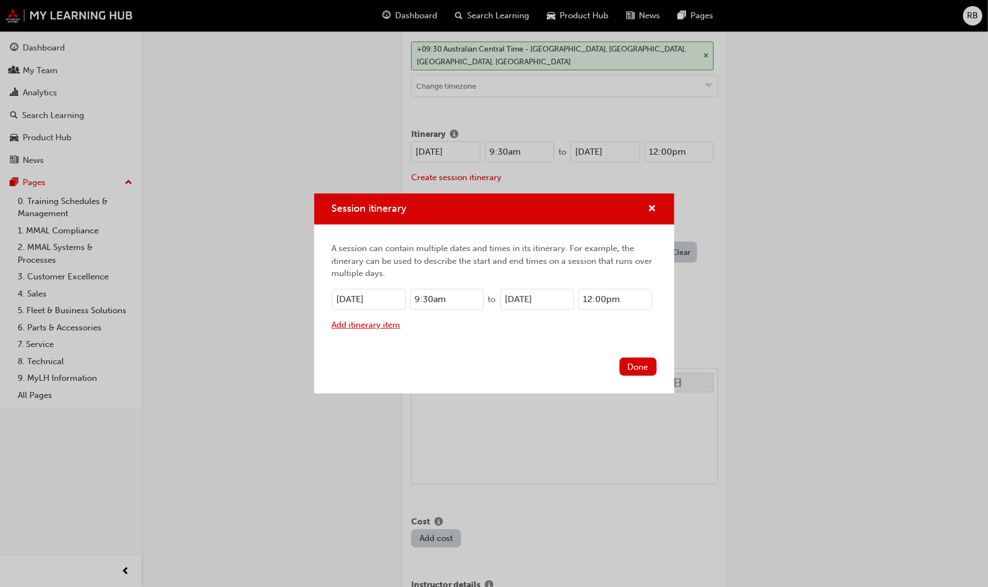
click at [385, 326] on button "Add itinerary item" at bounding box center [366, 325] width 69 height 13
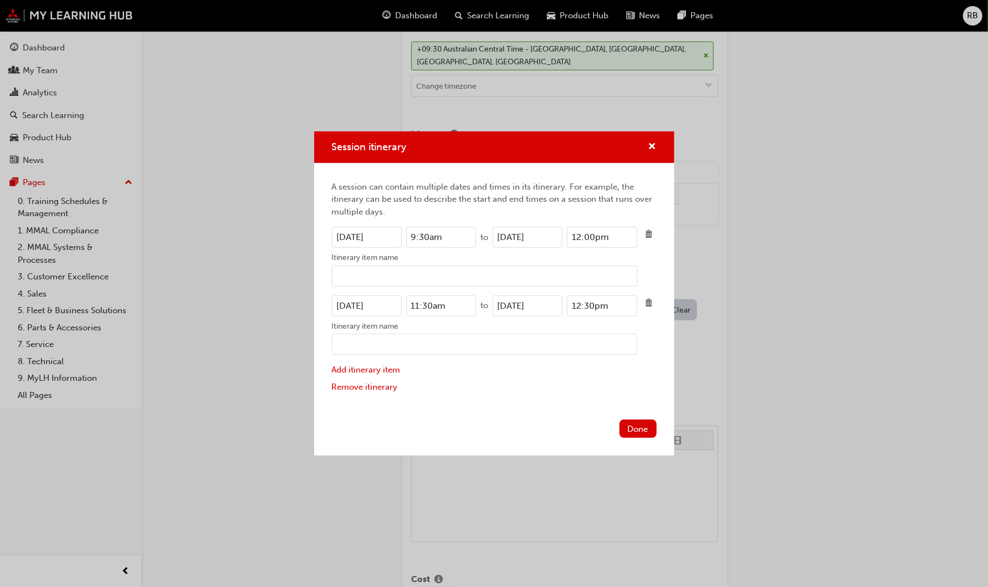
click at [346, 303] on input "23/10/2025" at bounding box center [367, 305] width 70 height 21
type input "24/10/2025"
click at [507, 306] on input "23/10/2025" at bounding box center [528, 305] width 70 height 21
type input "24/10/2025"
drag, startPoint x: 461, startPoint y: 239, endPoint x: 348, endPoint y: 237, distance: 113.1
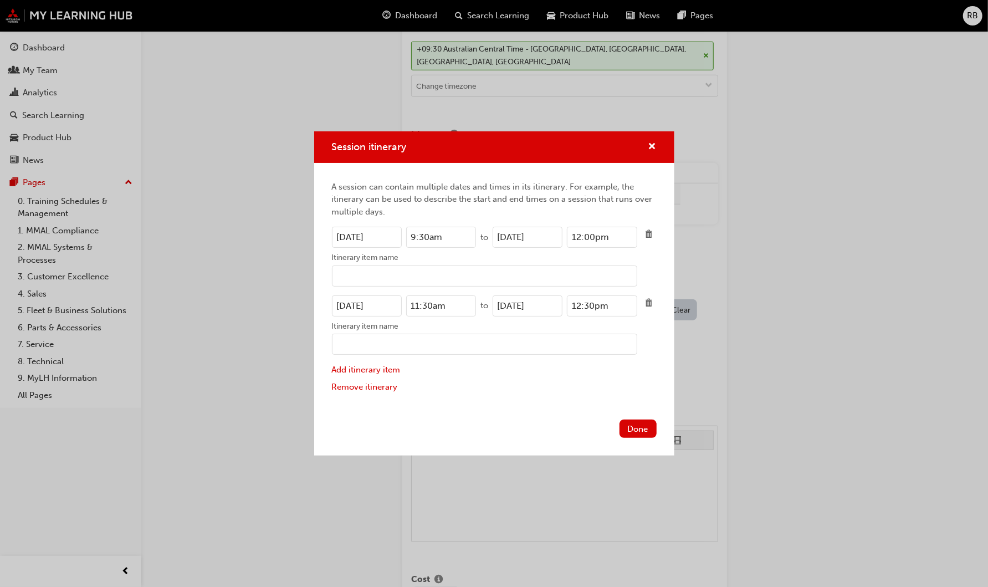
click at [349, 237] on div "23/10/2025 9:30am" at bounding box center [404, 237] width 145 height 21
drag, startPoint x: 462, startPoint y: 299, endPoint x: 336, endPoint y: 297, distance: 125.8
click at [336, 297] on div "24/10/2025 11:30am" at bounding box center [404, 305] width 145 height 21
paste input "9"
type input "9:30am"
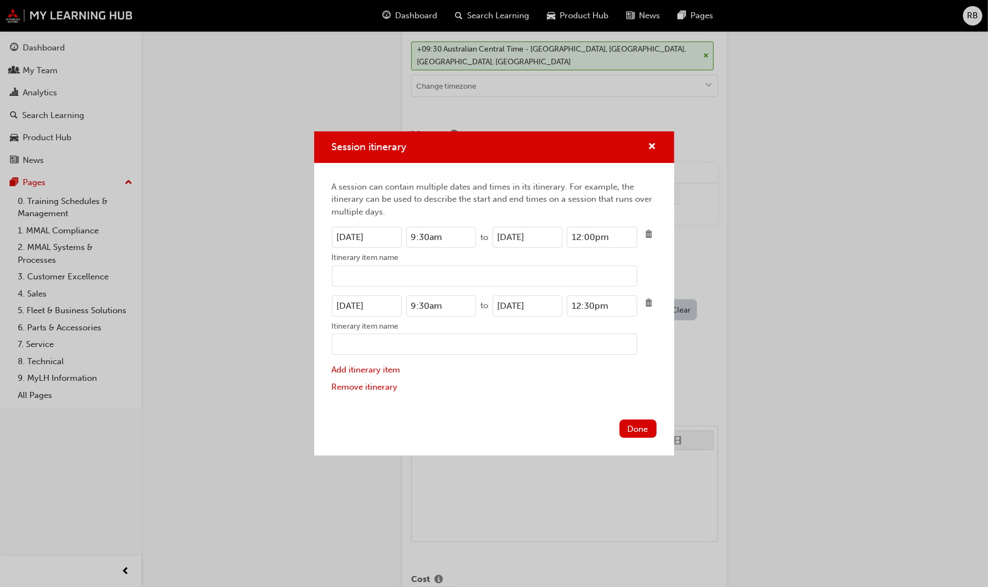
drag, startPoint x: 622, startPoint y: 235, endPoint x: 493, endPoint y: 231, distance: 128.6
click at [493, 231] on div "23/10/2025 12:00pm" at bounding box center [565, 237] width 145 height 21
drag, startPoint x: 611, startPoint y: 305, endPoint x: 530, endPoint y: 304, distance: 80.9
click at [530, 304] on div "24/10/2025 12:30pm" at bounding box center [565, 305] width 145 height 21
paste input "0"
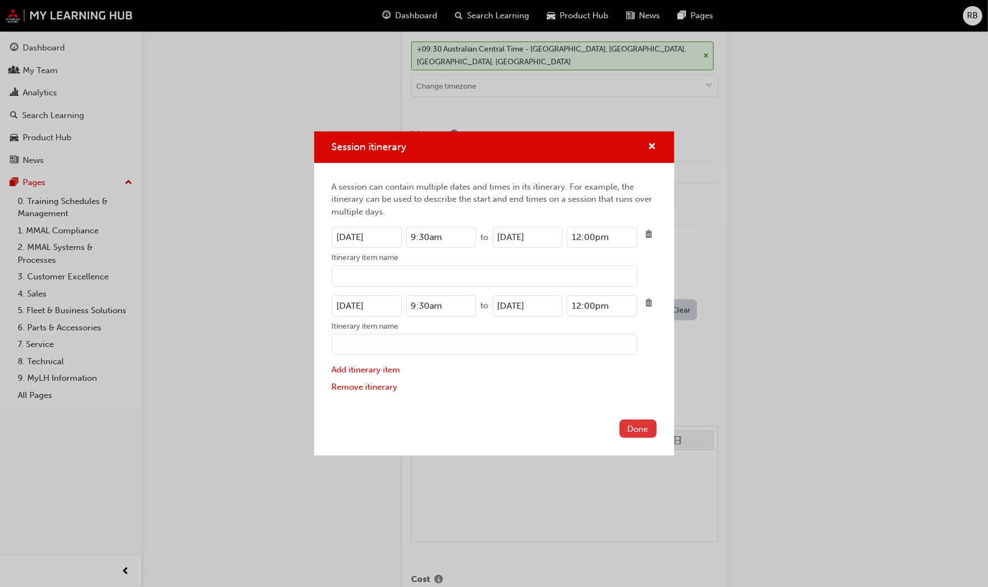
type input "12:00pm"
click at [639, 432] on button "Done" at bounding box center [638, 429] width 37 height 18
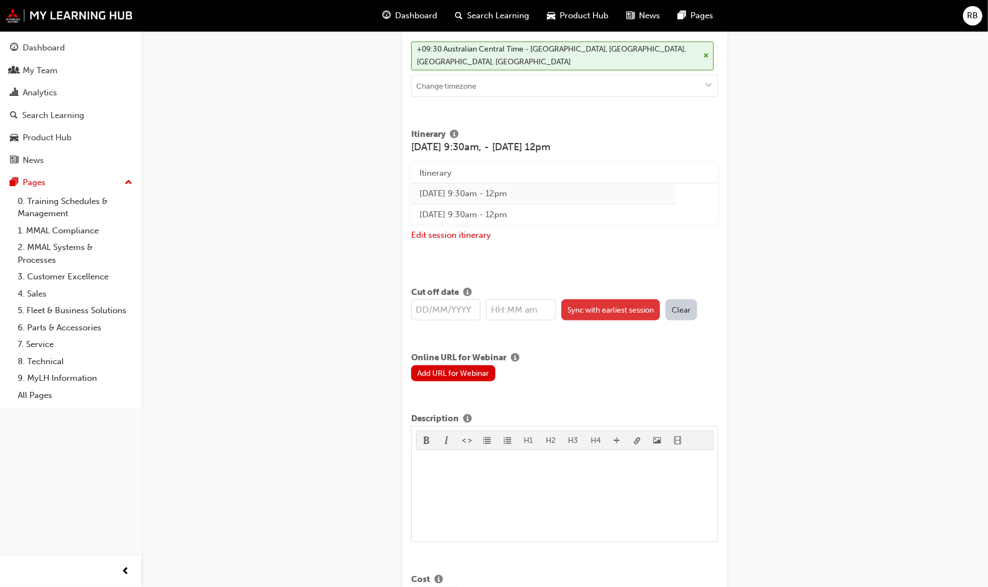
click at [621, 305] on button "Sync with earliest session" at bounding box center [610, 309] width 99 height 21
type input "23/10/2025"
type input "9:30am"
click at [455, 449] on div "H1 H2 H3 H4 ﻿" at bounding box center [565, 484] width 298 height 107
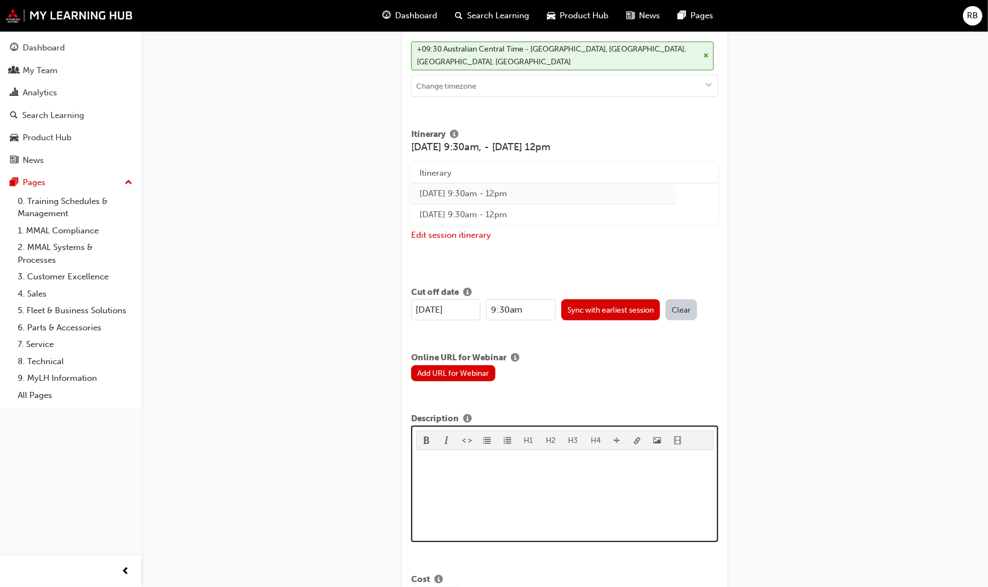
click at [454, 459] on p "﻿" at bounding box center [565, 460] width 298 height 13
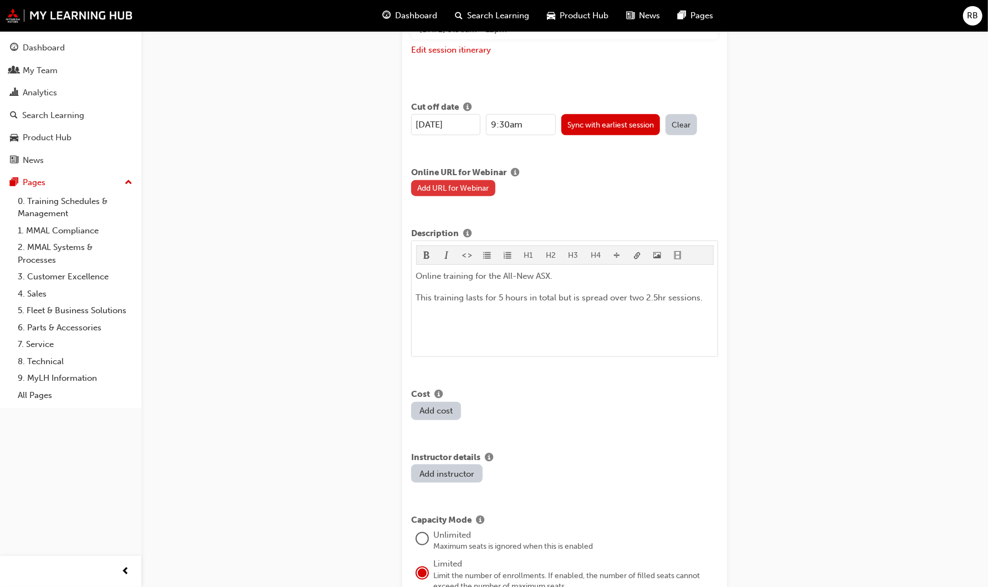
click at [454, 187] on button "Add URL for Webinar" at bounding box center [453, 188] width 84 height 16
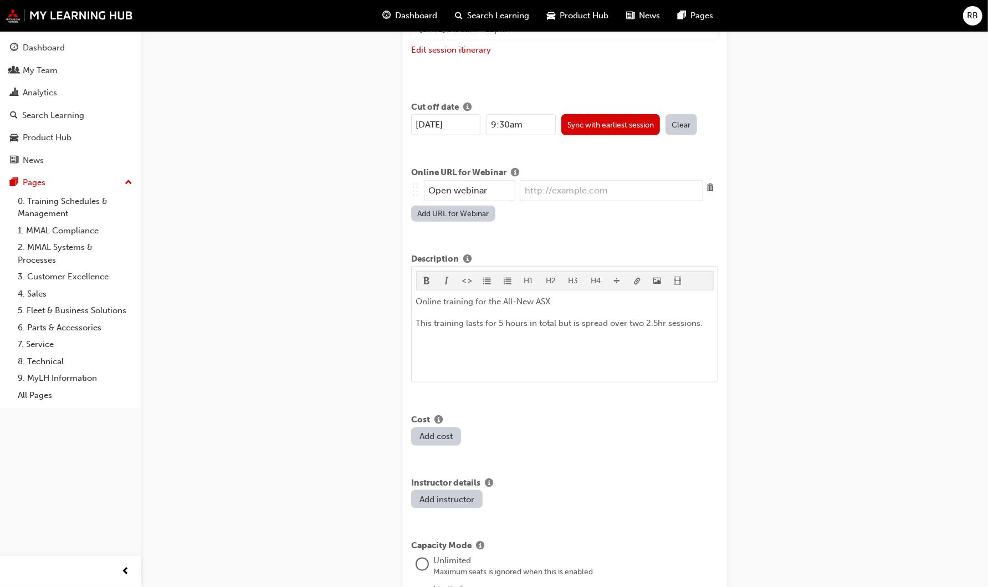
click at [550, 191] on input "url" at bounding box center [611, 190] width 183 height 21
paste input "https://mmaltraining.adobeconnect.com/ASX141025AM/"
click at [663, 186] on input "https://mmaltraining.adobeconnect.com/ASX141025AM/" at bounding box center [611, 190] width 183 height 21
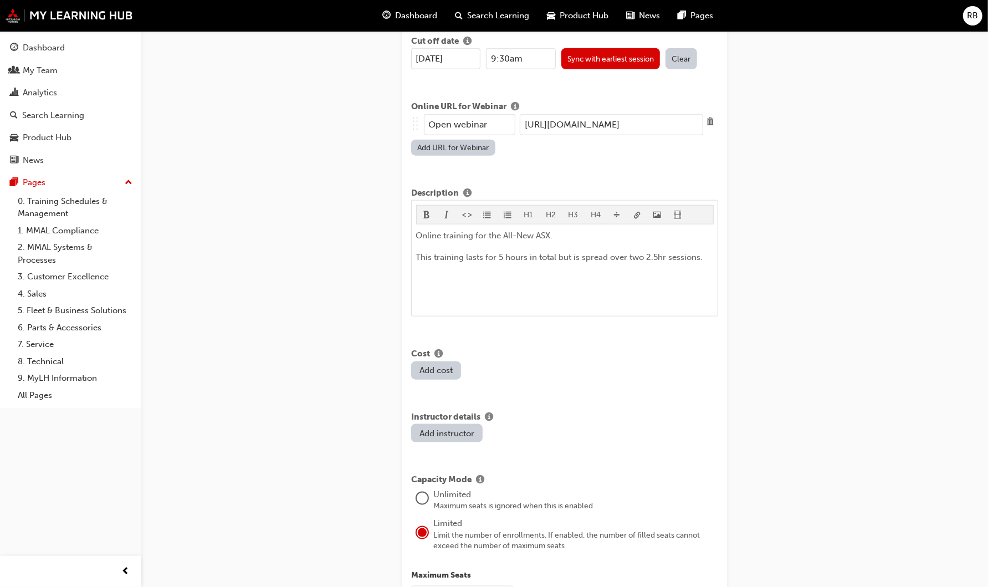
scroll to position [903, 0]
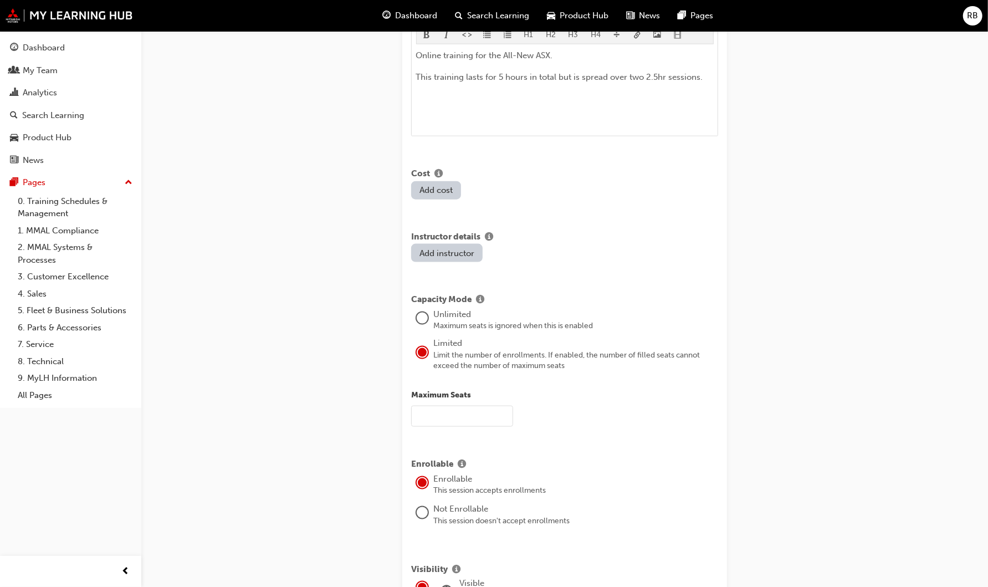
type input "https://mmaltraining.adobeconnect.com/ASX231025AM/"
click at [479, 411] on input "text" at bounding box center [462, 416] width 102 height 21
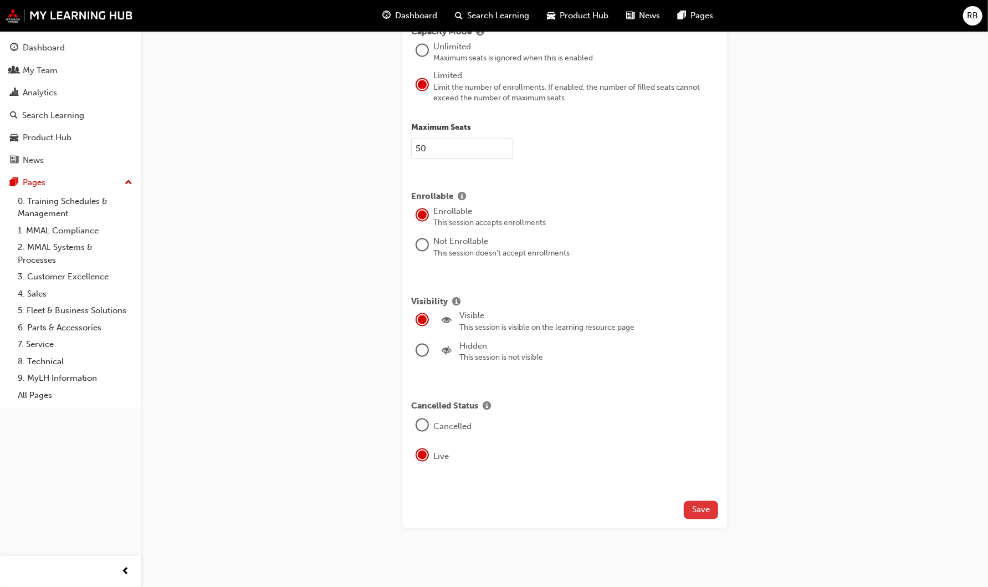
type input "50"
click at [712, 505] on button "Save" at bounding box center [701, 510] width 34 height 18
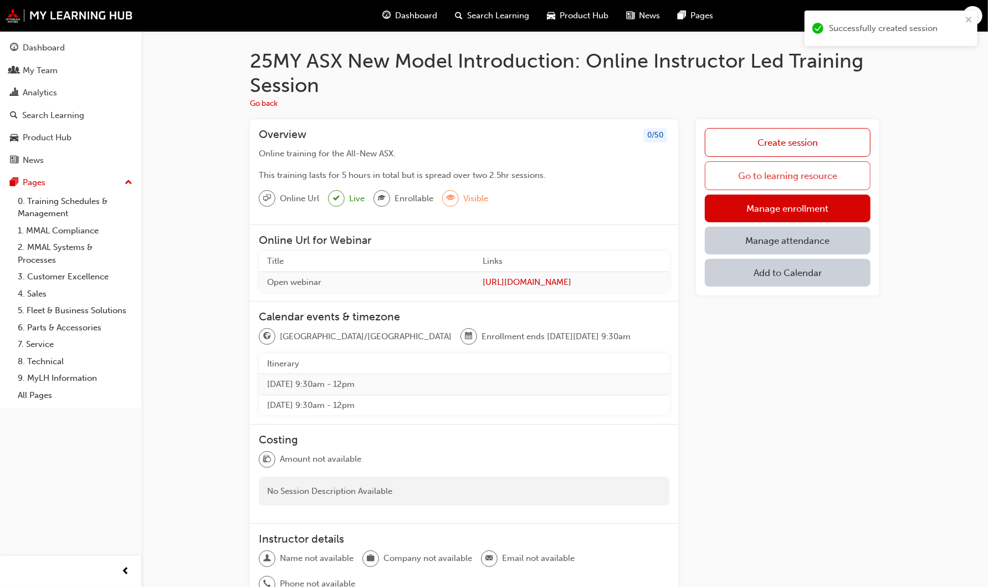
click at [813, 178] on link "Go to learning resource" at bounding box center [788, 175] width 166 height 29
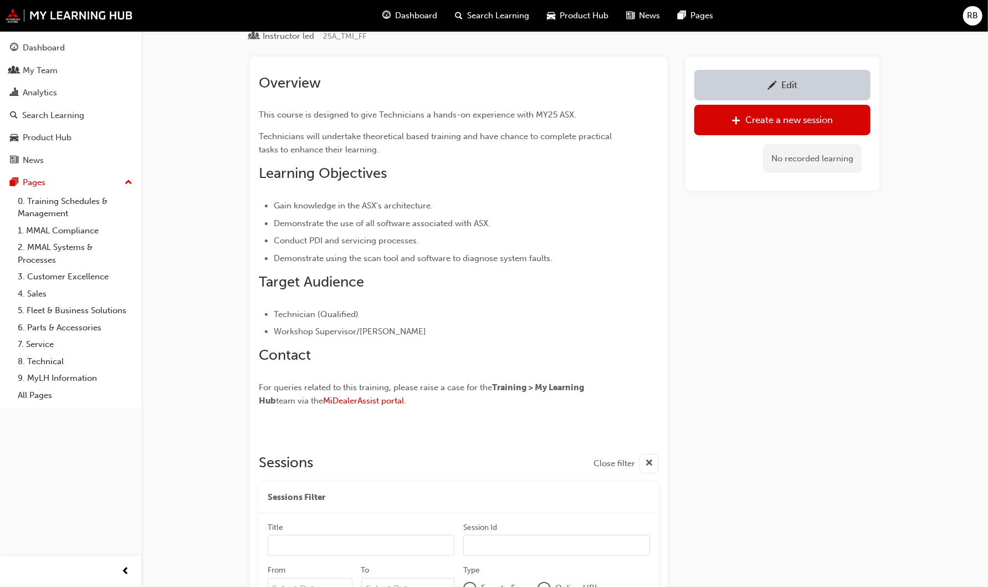
scroll to position [185, 0]
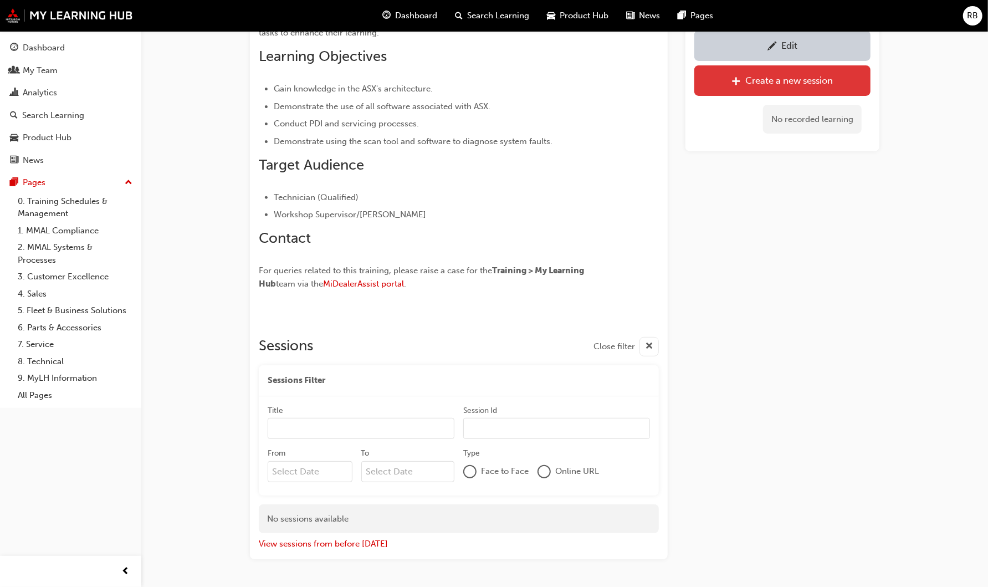
click at [723, 85] on div "Create a new session" at bounding box center [783, 80] width 160 height 14
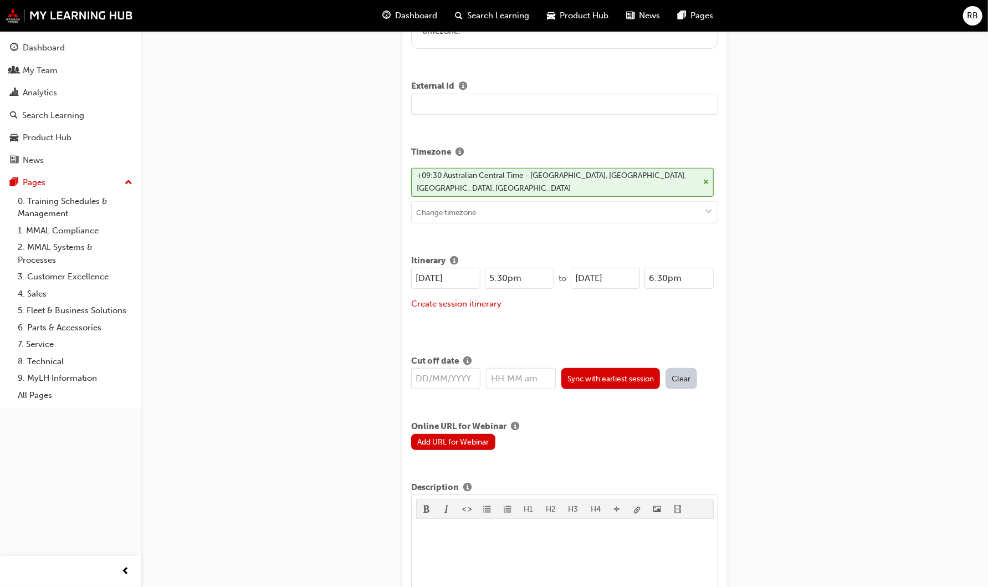
scroll to position [369, 0]
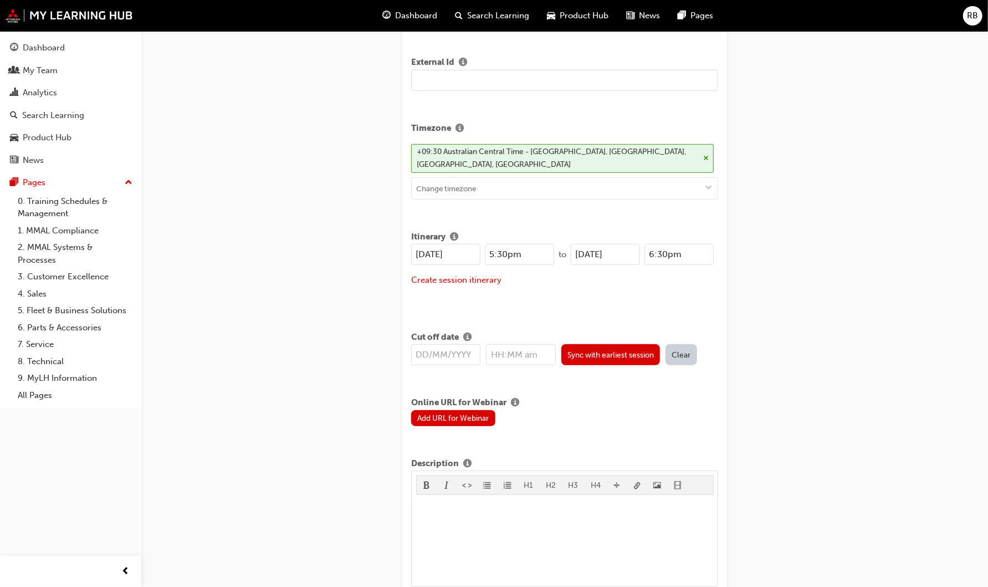
click at [428, 252] on input "[DATE]" at bounding box center [445, 254] width 69 height 21
drag, startPoint x: 427, startPoint y: 251, endPoint x: 448, endPoint y: 246, distance: 21.8
click at [427, 251] on input "[DATE]" at bounding box center [445, 254] width 69 height 21
click at [444, 251] on input "30/08/2025" at bounding box center [445, 254] width 69 height 21
type input "30/08/2025"
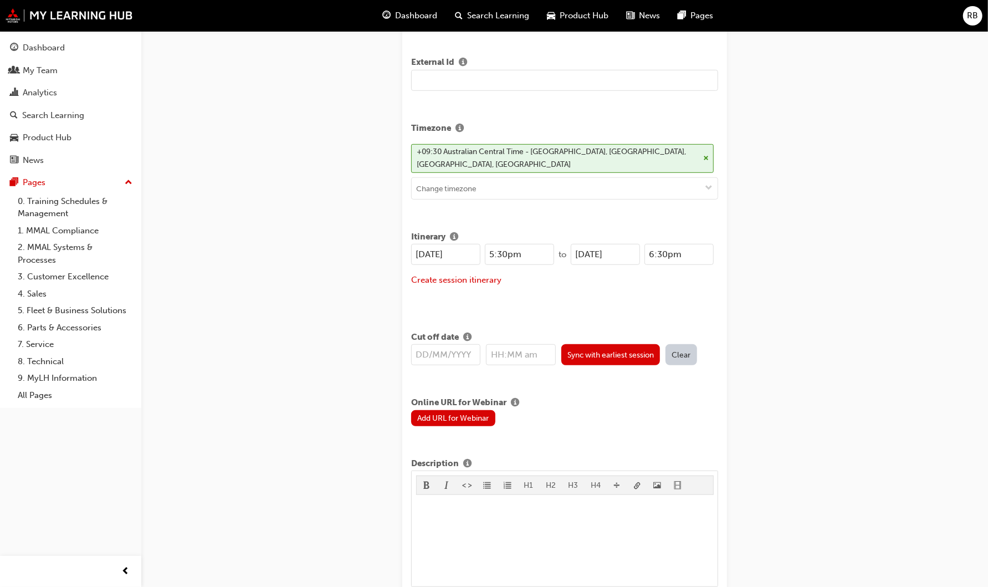
click at [588, 251] on input "[DATE]" at bounding box center [605, 254] width 69 height 21
type input "03/10/2025"
drag, startPoint x: 528, startPoint y: 253, endPoint x: 470, endPoint y: 250, distance: 58.3
click at [470, 250] on div "30/08/2025 5:30pm" at bounding box center [482, 254] width 143 height 21
click at [566, 303] on div "Itinerary 30/08/2025 8:00am to 03/10/2025 6:30pm Create session itinerary" at bounding box center [564, 267] width 307 height 83
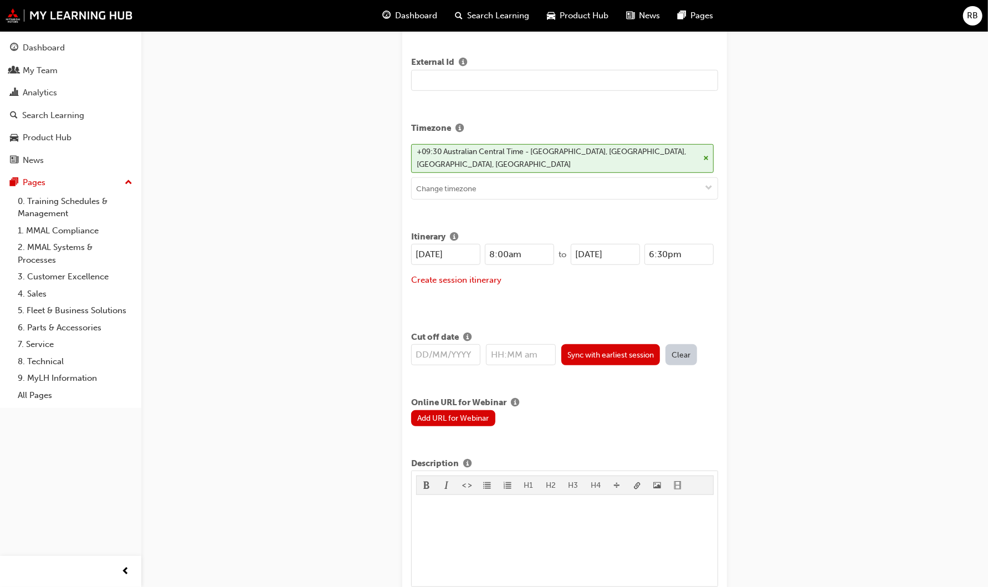
click at [504, 251] on input "8:00am" at bounding box center [519, 254] width 69 height 21
type input "8:30am"
drag, startPoint x: 684, startPoint y: 248, endPoint x: 636, endPoint y: 251, distance: 48.3
click at [636, 251] on div "03/10/2025 6:30pm" at bounding box center [642, 254] width 143 height 21
click at [658, 293] on div "30/08/2025 8:30am to 03/10/2025 12:00pm Create session itinerary" at bounding box center [564, 272] width 307 height 56
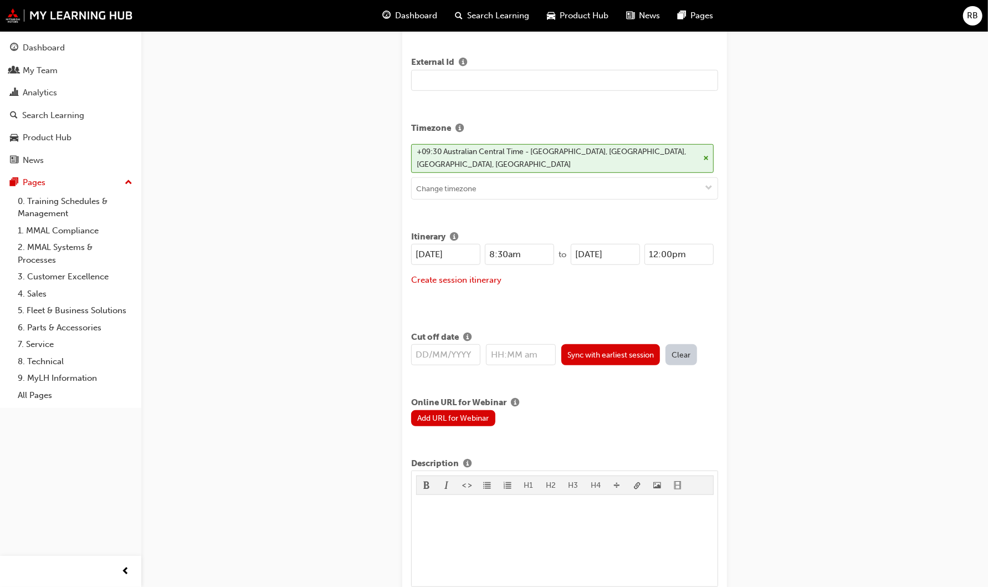
drag, startPoint x: 668, startPoint y: 250, endPoint x: 698, endPoint y: 247, distance: 29.5
click at [671, 249] on input "12:00pm" at bounding box center [679, 254] width 69 height 21
type input "12:30pm"
click at [621, 289] on div "30/08/2025 8:30am to 03/10/2025 12:30pm Create session itinerary" at bounding box center [564, 272] width 307 height 56
click at [419, 350] on input "text" at bounding box center [445, 354] width 69 height 21
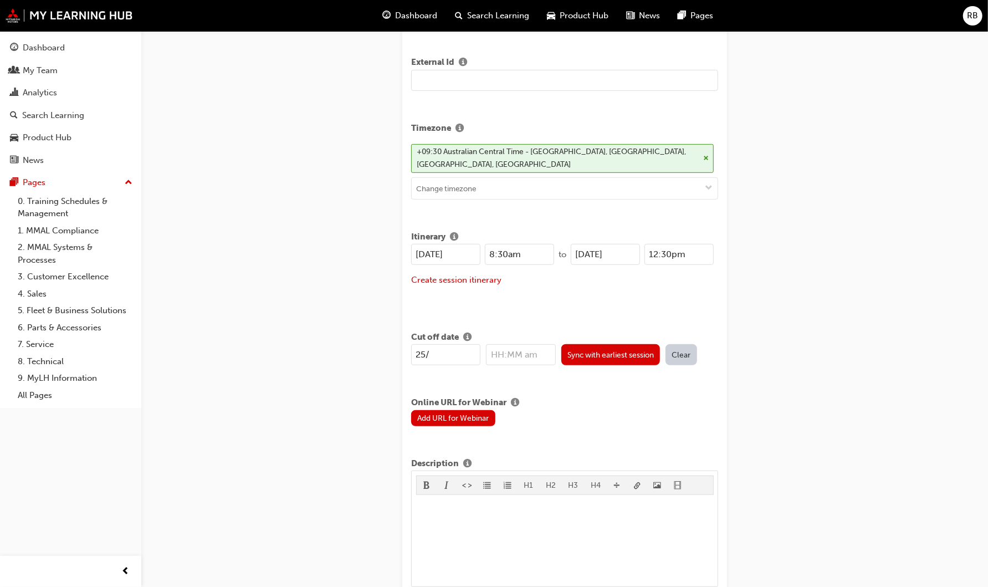
type input "25/0"
type input "12:00am"
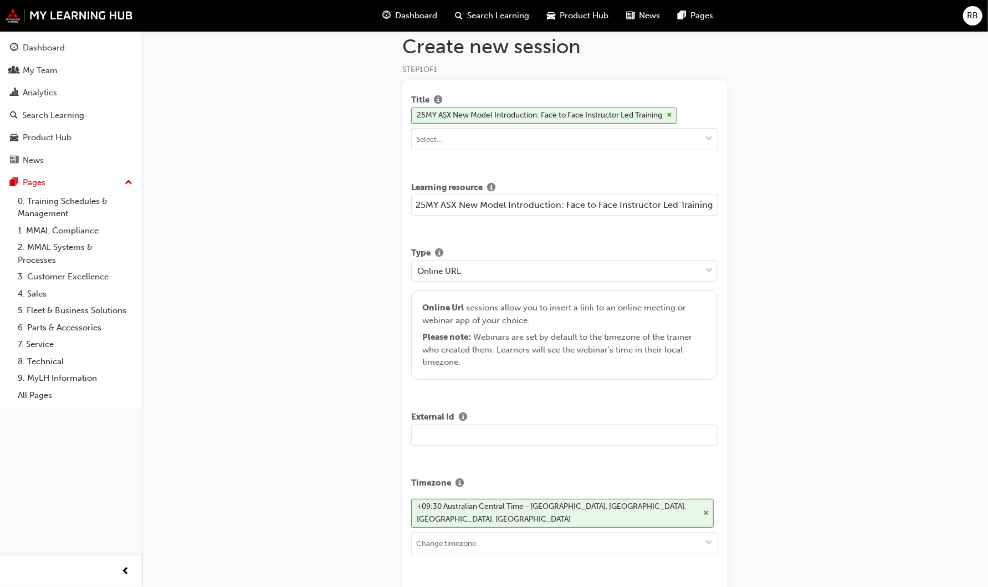
scroll to position [0, 0]
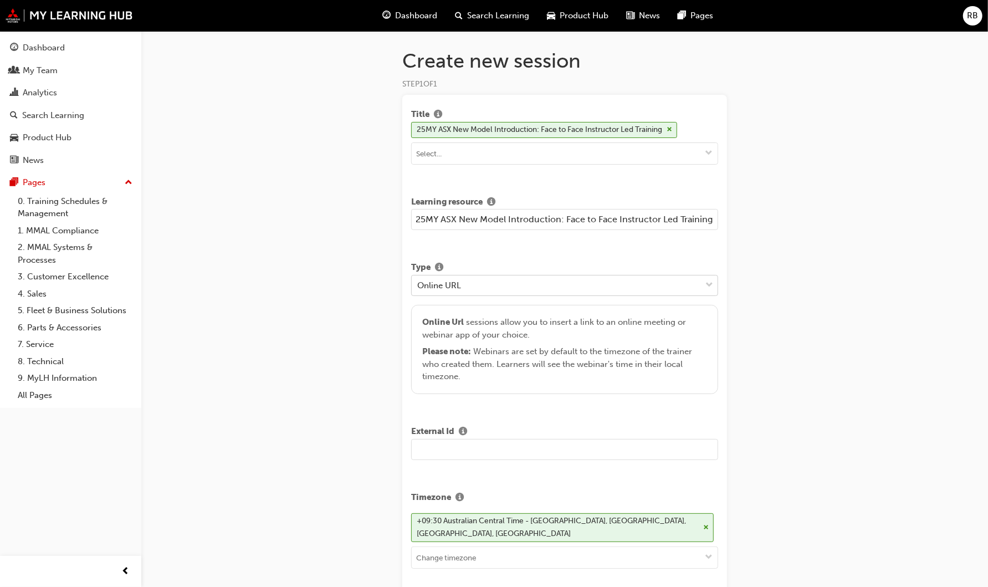
type input "25/08/2025"
click at [602, 283] on div "Online URL" at bounding box center [556, 284] width 289 height 19
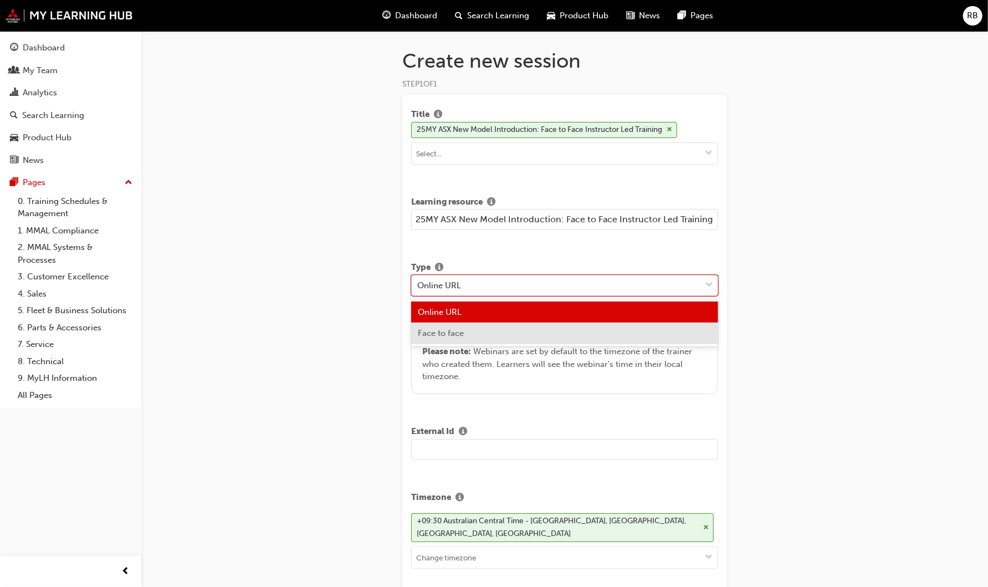
click at [521, 333] on div "Face to face" at bounding box center [564, 334] width 307 height 22
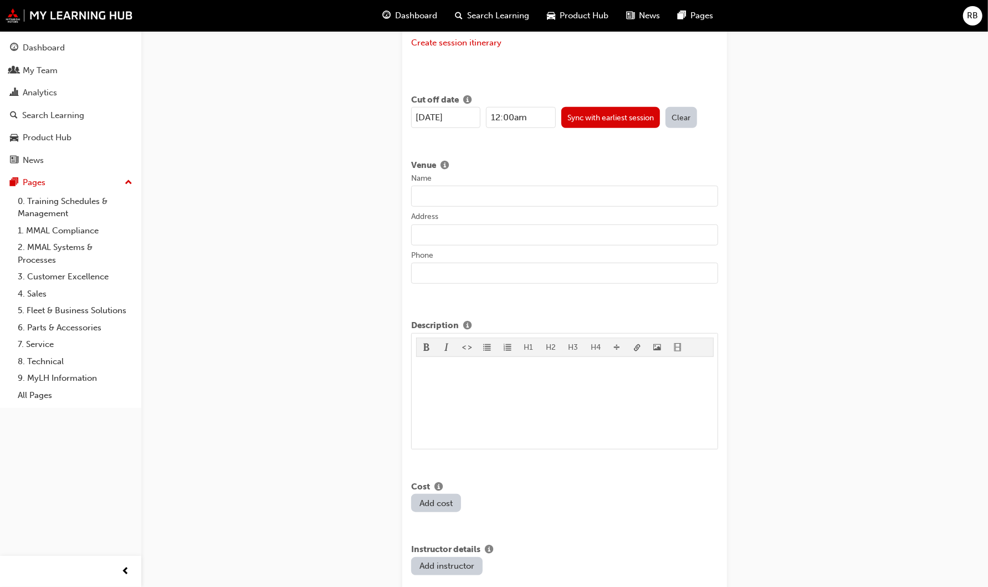
scroll to position [554, 0]
click at [432, 191] on input "Name" at bounding box center [564, 193] width 307 height 21
paste input "QLD – Mitsubishi Motors Australia Limited"
type input "QLD – Mitsubishi Motors Australia Limited"
click at [467, 233] on input "Address" at bounding box center [564, 232] width 307 height 21
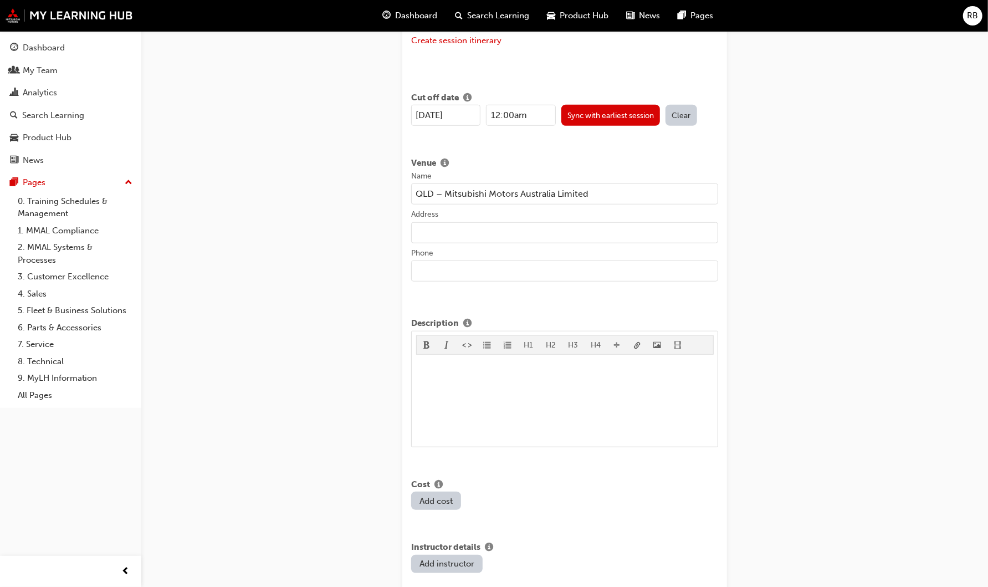
paste input "Unit 4/60 Enterprise Place, Tingalpa, QLD 4173"
type input "Unit 4/60 Enterprise Place, Tingalpa, QLD 4173"
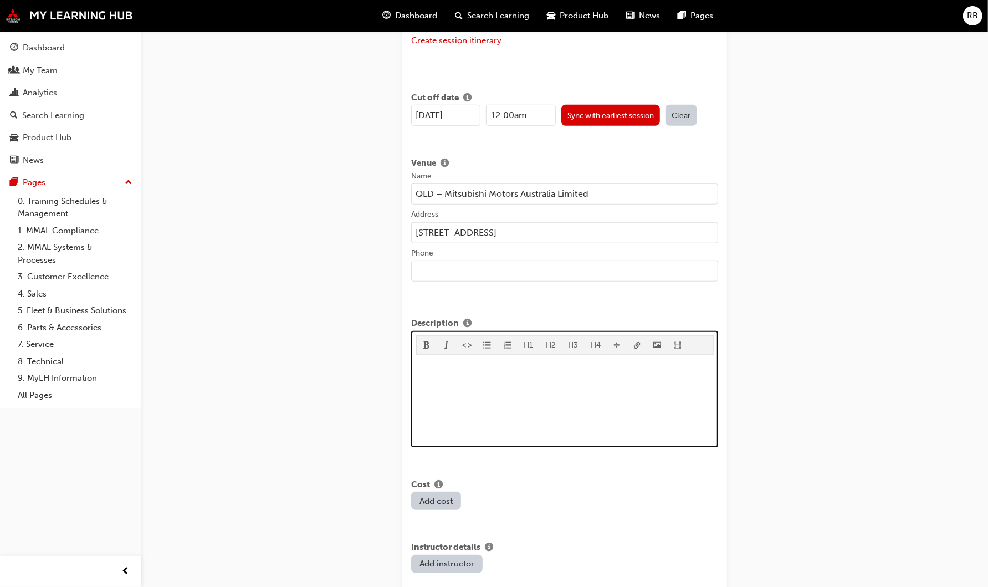
click at [421, 361] on p "﻿" at bounding box center [565, 365] width 298 height 13
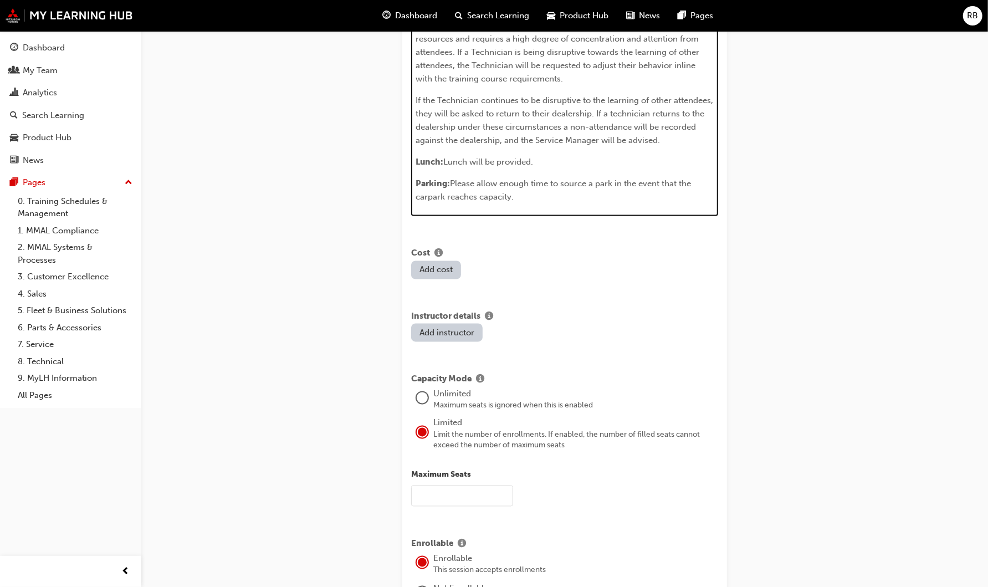
scroll to position [1286, 0]
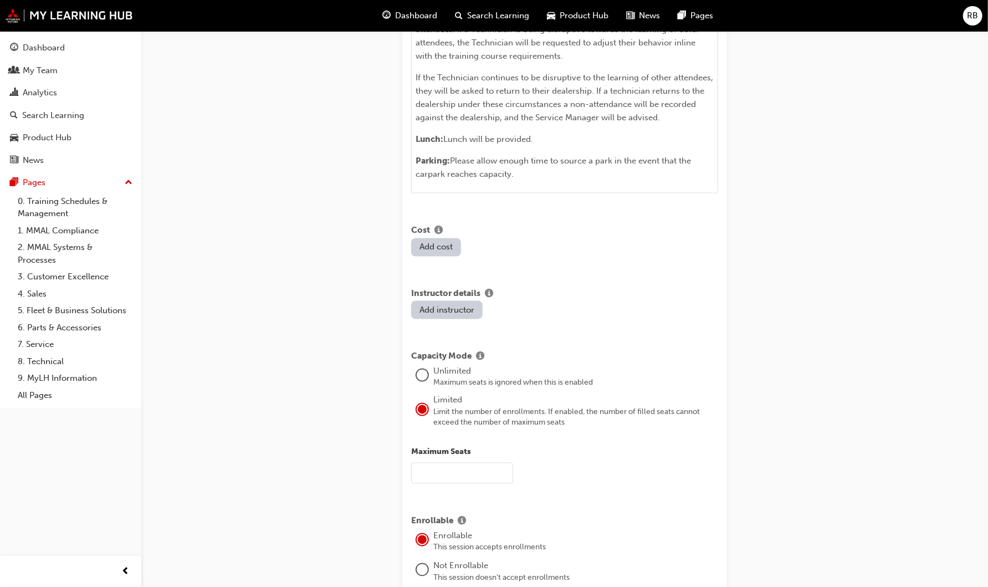
click at [423, 370] on div at bounding box center [422, 375] width 11 height 11
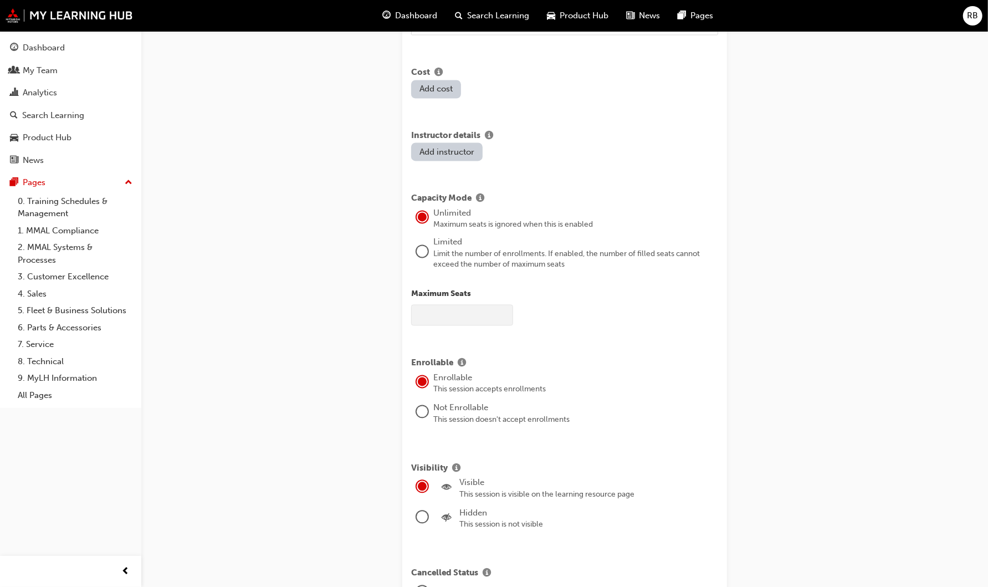
scroll to position [1470, 0]
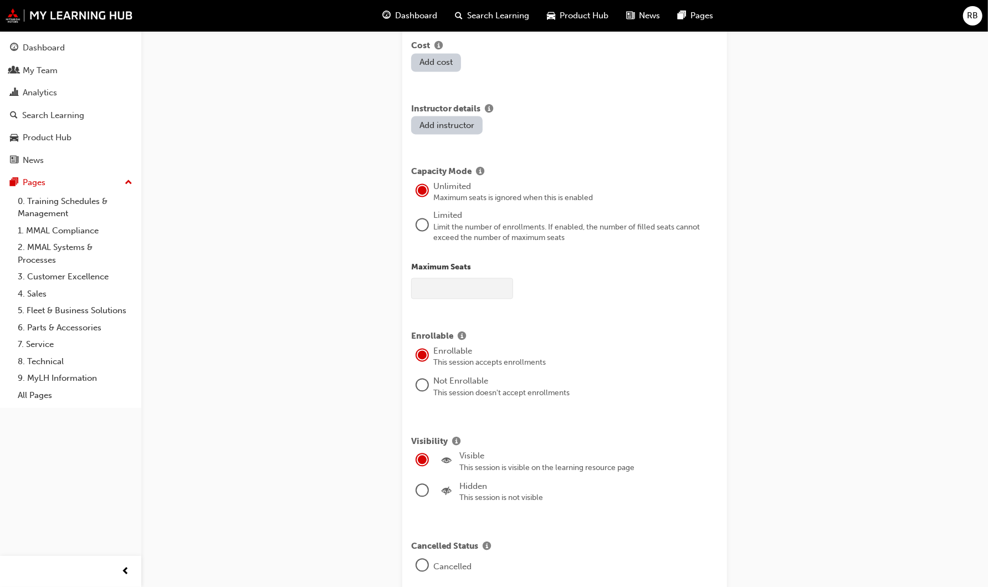
click at [419, 381] on div at bounding box center [422, 385] width 11 height 11
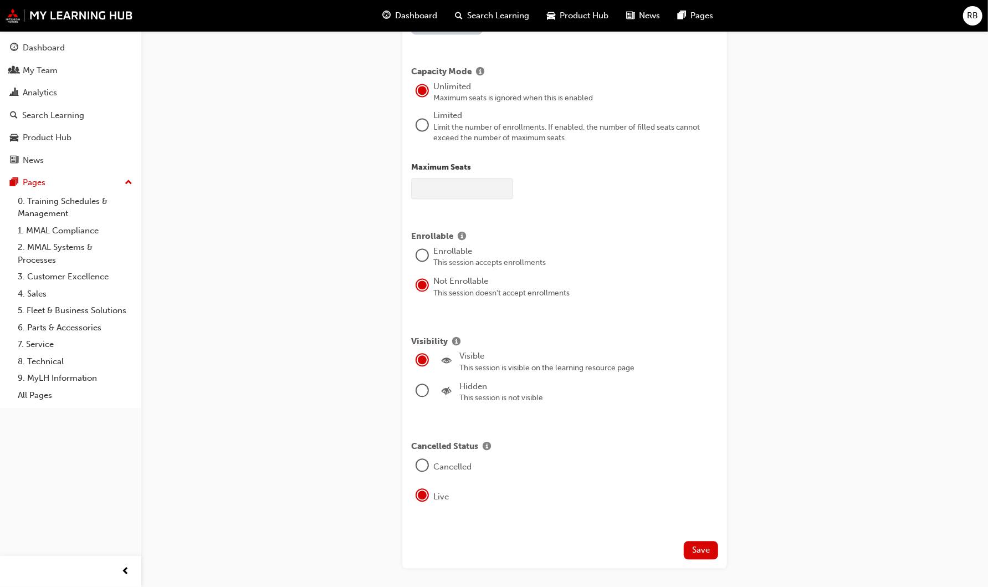
scroll to position [1594, 0]
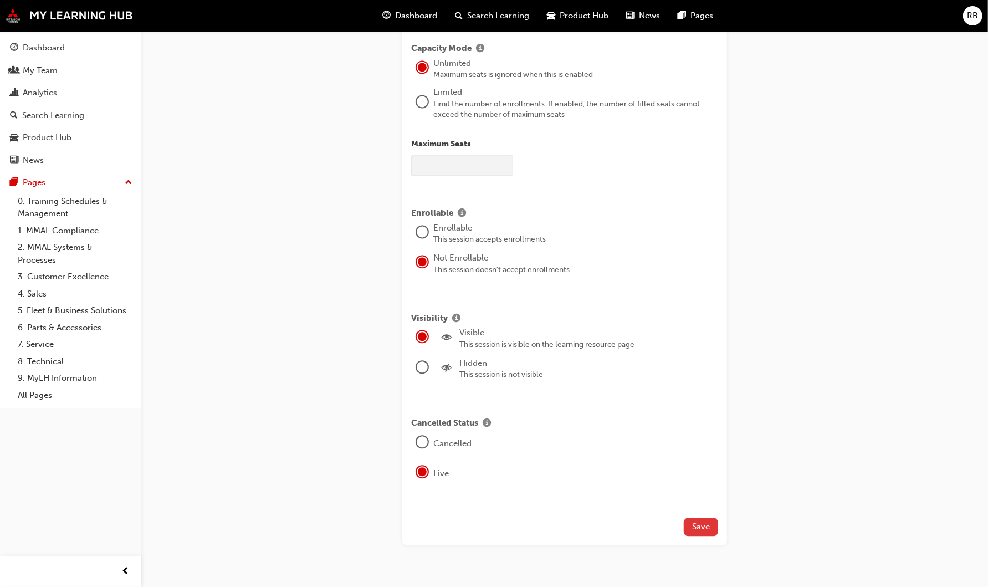
click at [707, 524] on span "Save" at bounding box center [701, 527] width 18 height 10
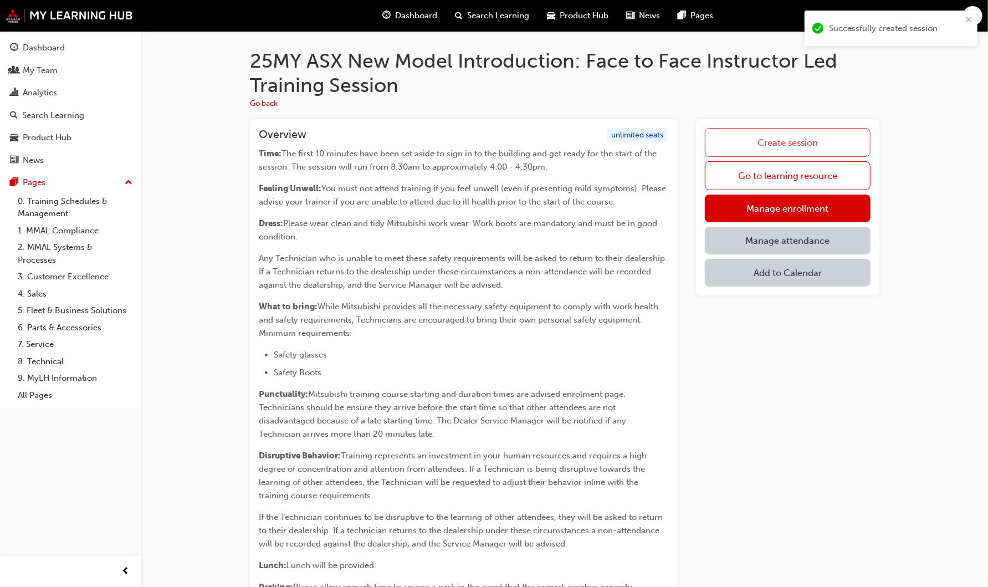
click at [795, 141] on link "Create session" at bounding box center [788, 142] width 166 height 29
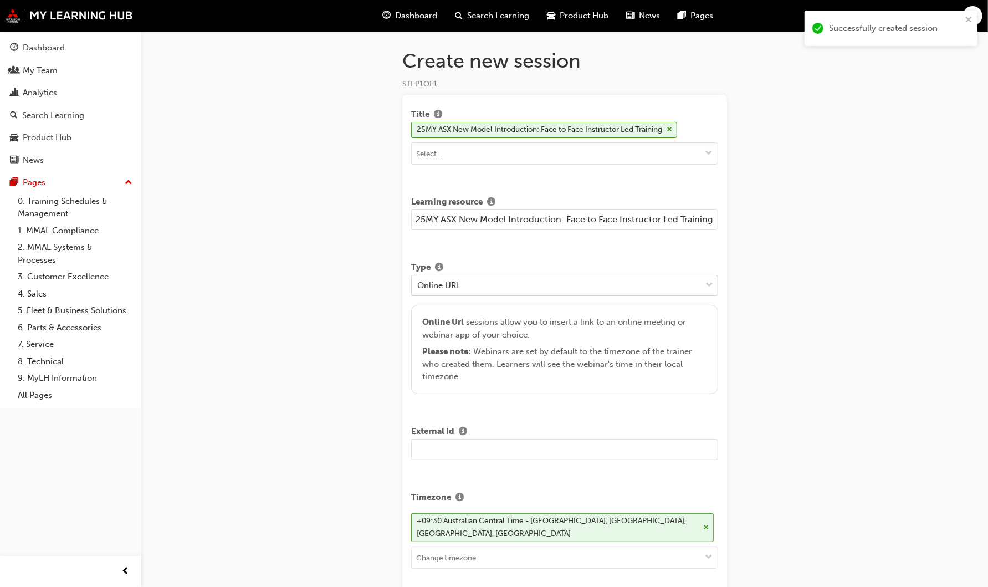
click at [500, 281] on div "Online URL" at bounding box center [556, 284] width 289 height 19
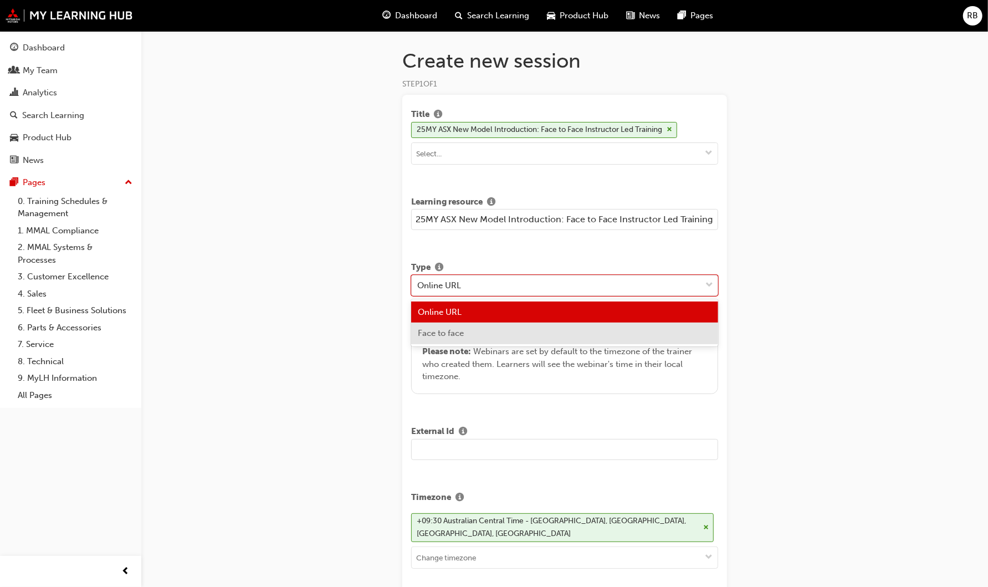
click at [489, 331] on div "Face to face" at bounding box center [564, 334] width 307 height 22
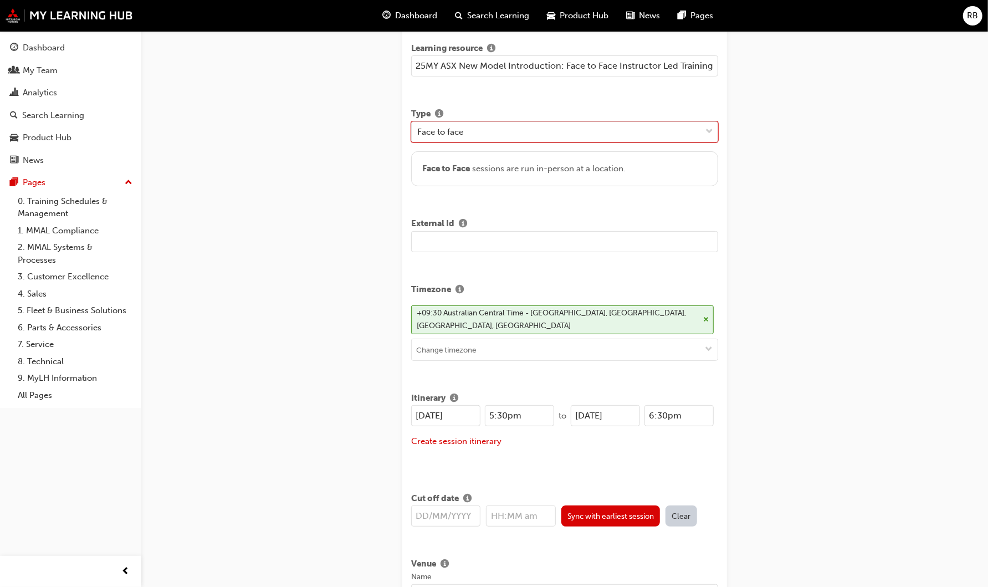
scroll to position [185, 0]
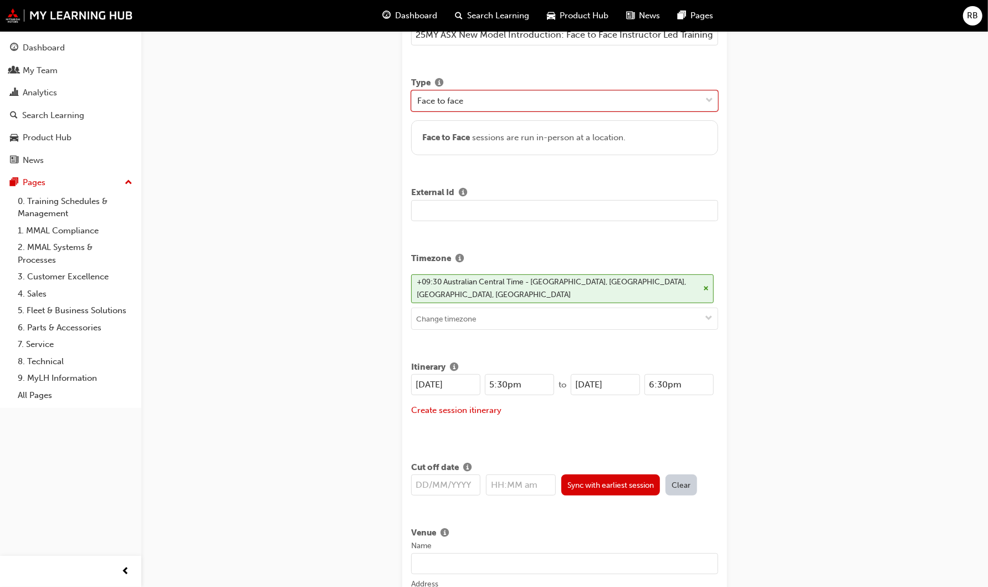
drag, startPoint x: 424, startPoint y: 381, endPoint x: 443, endPoint y: 378, distance: 19.7
click at [425, 381] on input "25/08/2025" at bounding box center [445, 384] width 69 height 21
click at [441, 382] on input "07/08/2025" at bounding box center [445, 384] width 69 height 21
type input "07/10/2025"
click at [586, 381] on input "25/08/2025" at bounding box center [605, 384] width 69 height 21
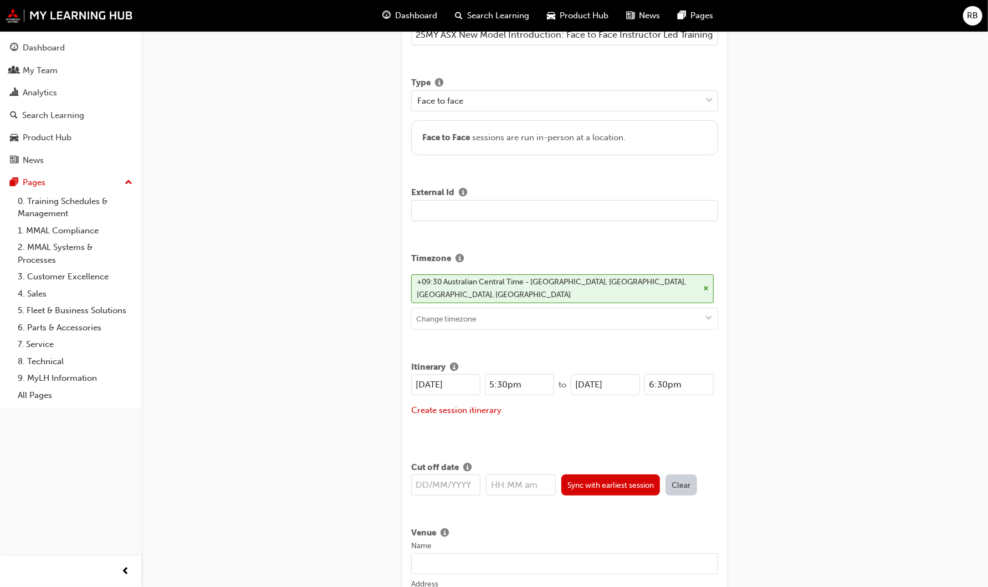
click at [599, 380] on input "10/08/2025" at bounding box center [605, 384] width 69 height 21
type input "10/10/2025"
drag, startPoint x: 539, startPoint y: 382, endPoint x: 459, endPoint y: 382, distance: 80.4
click at [459, 382] on div "07/10/2025 5:30pm" at bounding box center [482, 384] width 143 height 21
drag, startPoint x: 501, startPoint y: 432, endPoint x: 492, endPoint y: 392, distance: 40.5
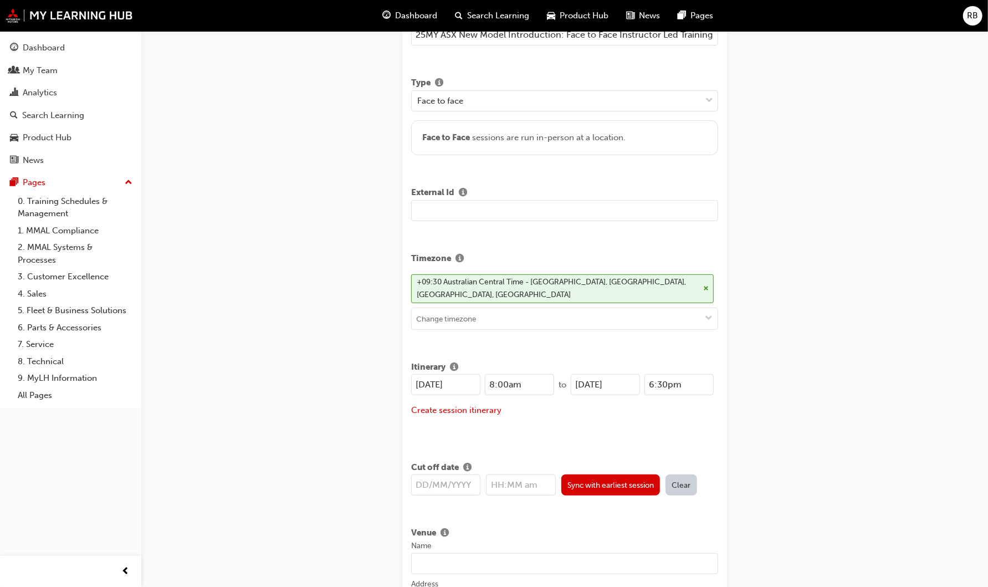
click at [500, 429] on div "Itinerary 07/10/2025 8:00am to 10/10/2025 6:30pm Create session itinerary" at bounding box center [564, 397] width 307 height 83
drag, startPoint x: 502, startPoint y: 381, endPoint x: 555, endPoint y: 373, distance: 53.9
click at [503, 382] on input "8:00am" at bounding box center [519, 384] width 69 height 21
type input "8:30am"
drag, startPoint x: 698, startPoint y: 381, endPoint x: 601, endPoint y: 385, distance: 97.6
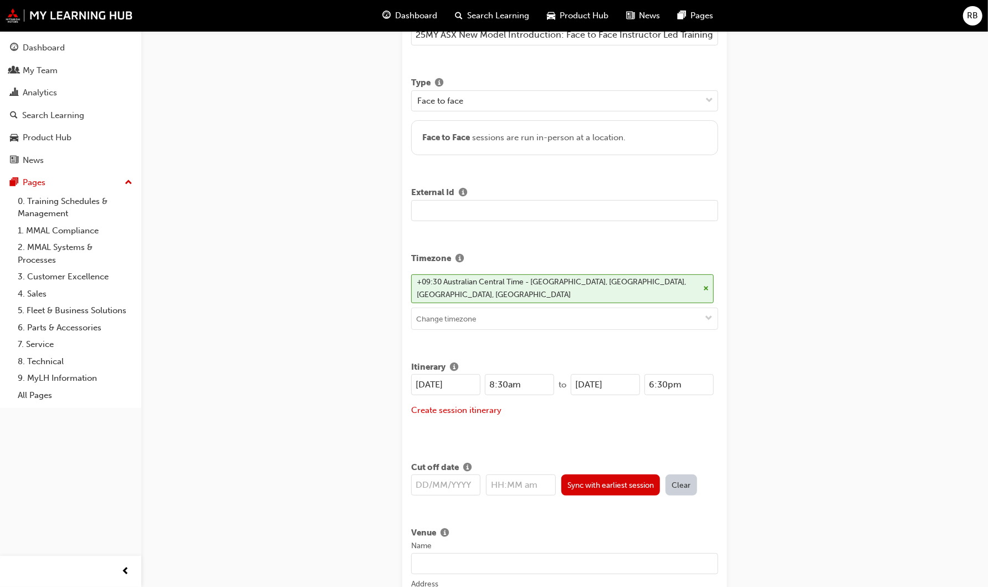
click at [601, 385] on div "10/10/2025 6:30pm" at bounding box center [642, 384] width 143 height 21
click at [623, 400] on div "07/10/2025 8:30am to 10/10/2025 12:00pm Create session itinerary" at bounding box center [564, 402] width 307 height 56
click at [670, 381] on input "12:00pm" at bounding box center [679, 384] width 69 height 21
type input "12:03pm"
click at [676, 409] on div "Create session itinerary" at bounding box center [564, 410] width 307 height 13
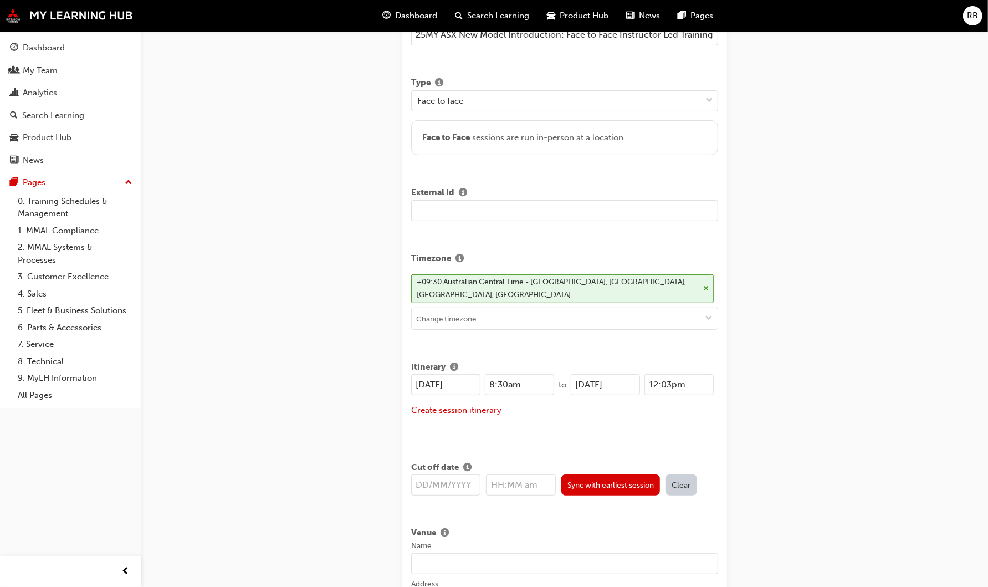
click at [425, 481] on input "text" at bounding box center [445, 484] width 69 height 21
type input "25/0"
type input "12:00am"
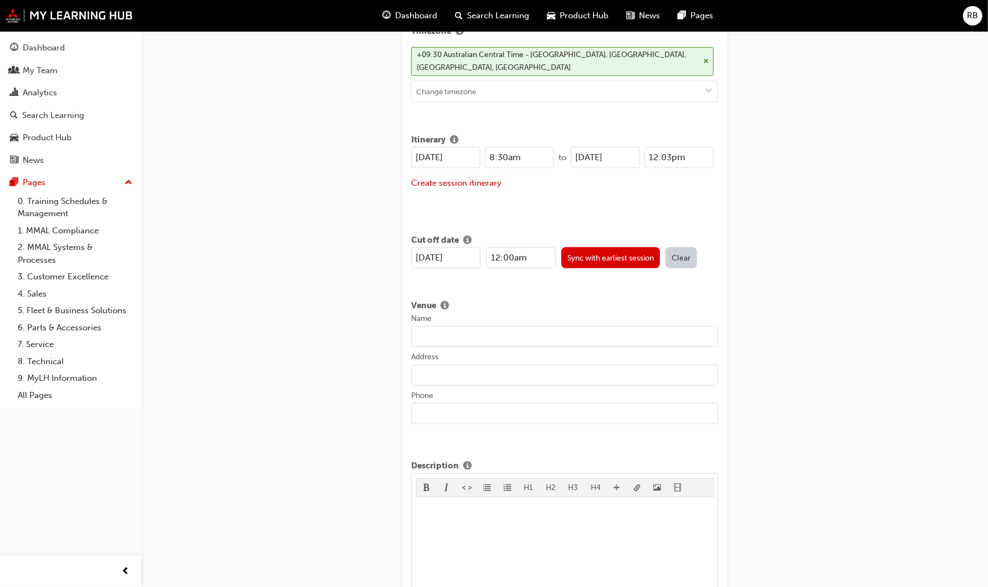
scroll to position [431, 0]
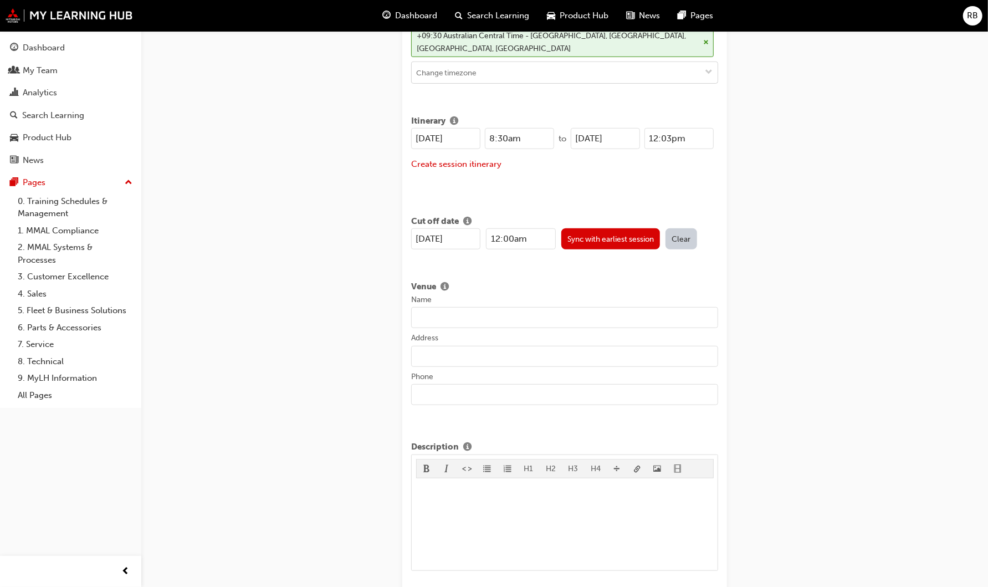
type input "25/08/2025"
click at [444, 313] on input "Name" at bounding box center [564, 317] width 307 height 21
paste input "QLD – Mitsubishi Motors Australia Limited"
type input "QLD – Mitsubishi Motors Australia Limited"
click at [426, 349] on input "Address" at bounding box center [564, 356] width 307 height 21
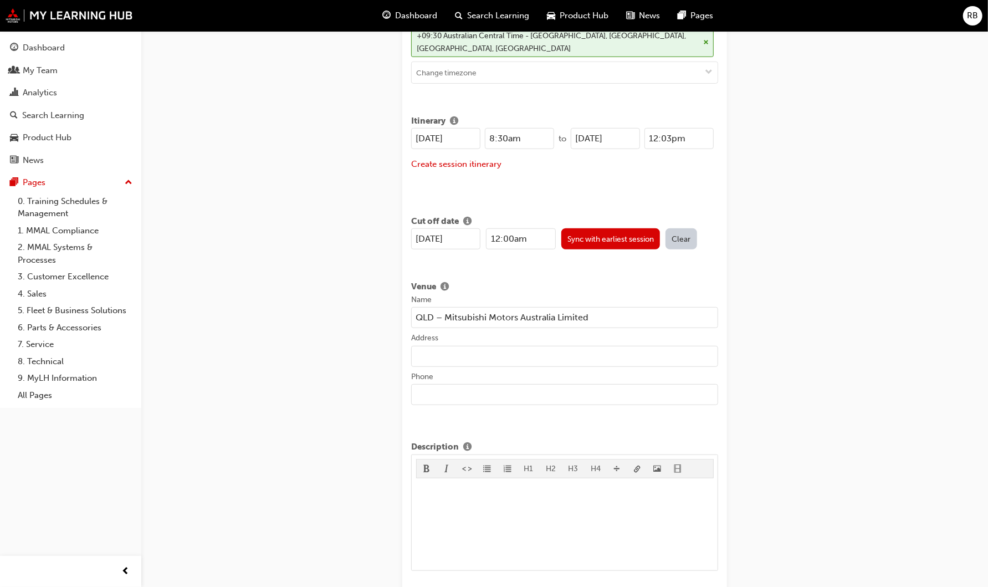
paste input "Unit 4/60 Enterprise Place, Tingalpa, QLD 4173"
type input "Unit 4/60 Enterprise Place, Tingalpa, QLD 4173"
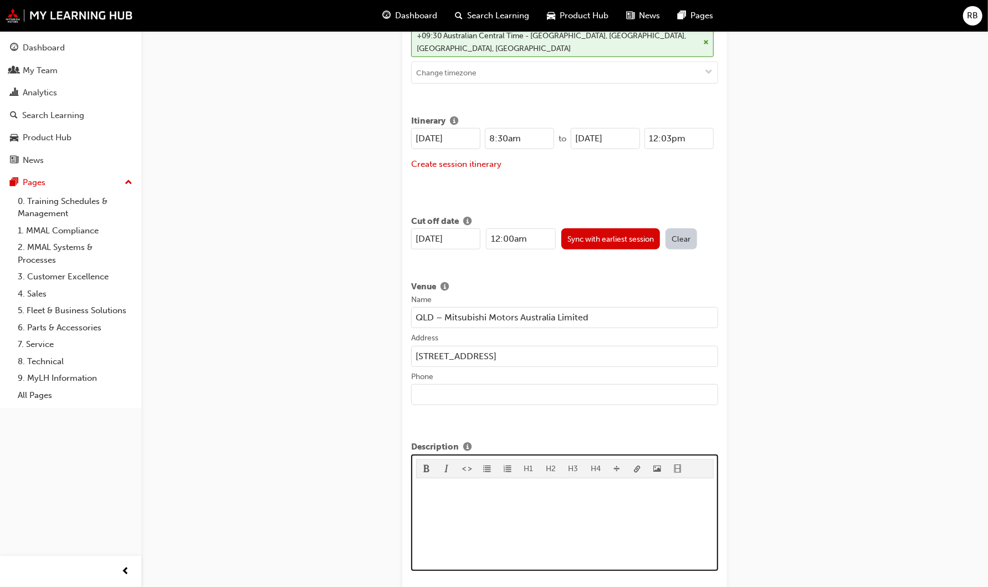
click at [422, 487] on p "﻿" at bounding box center [565, 489] width 298 height 13
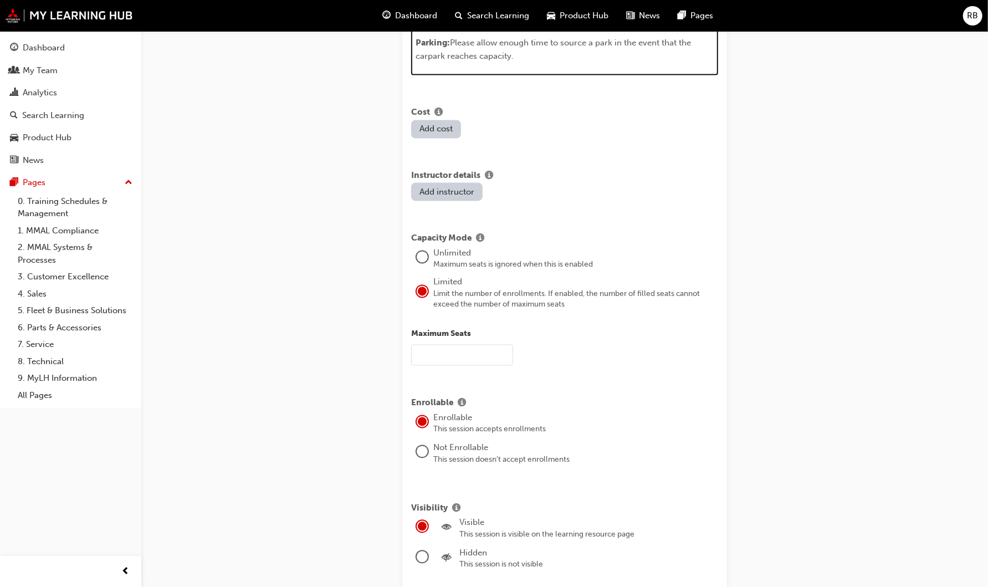
scroll to position [1409, 0]
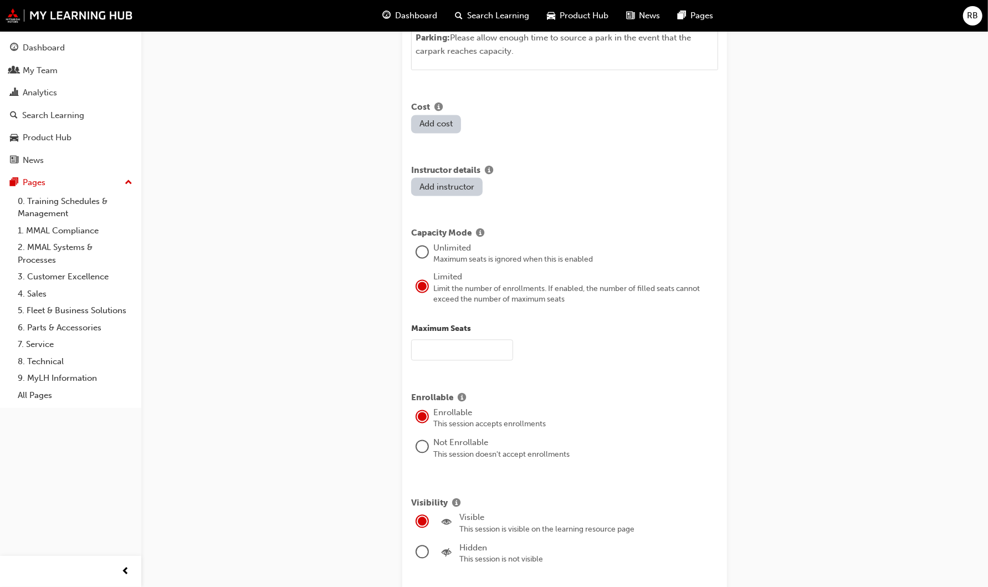
click at [425, 445] on div at bounding box center [422, 446] width 11 height 11
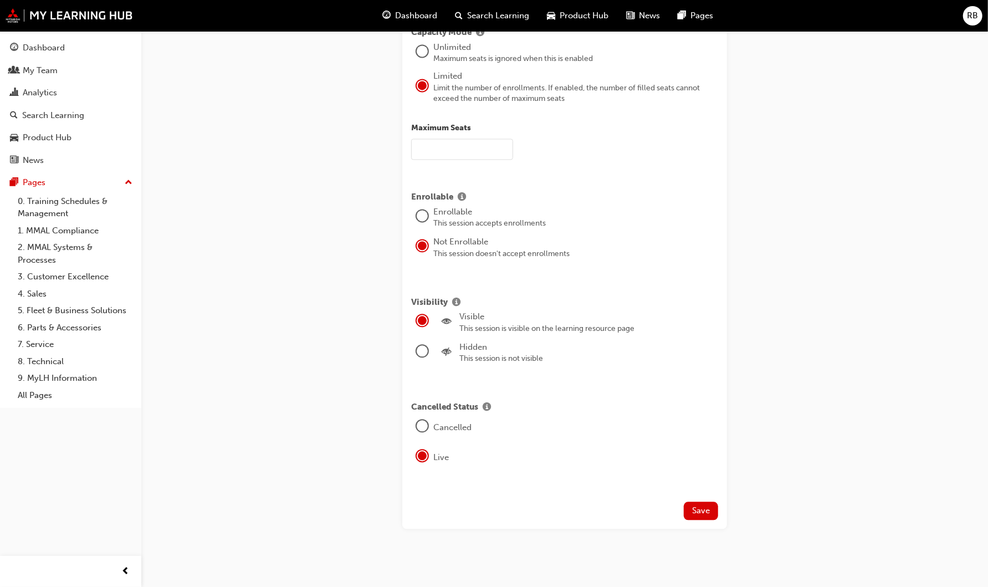
scroll to position [1611, 0]
click at [710, 505] on span "Save" at bounding box center [701, 509] width 18 height 10
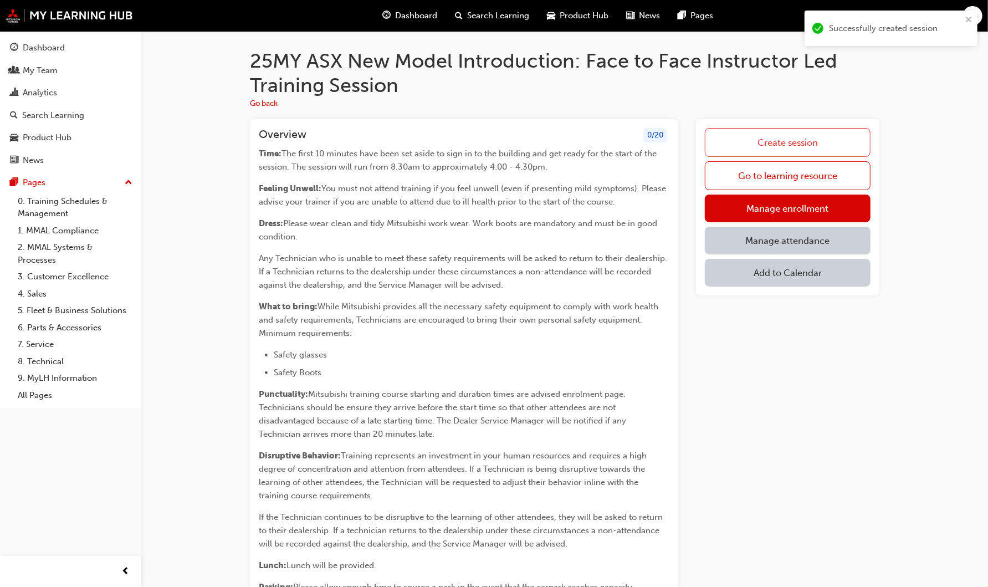
click at [804, 132] on link "Create session" at bounding box center [788, 142] width 166 height 29
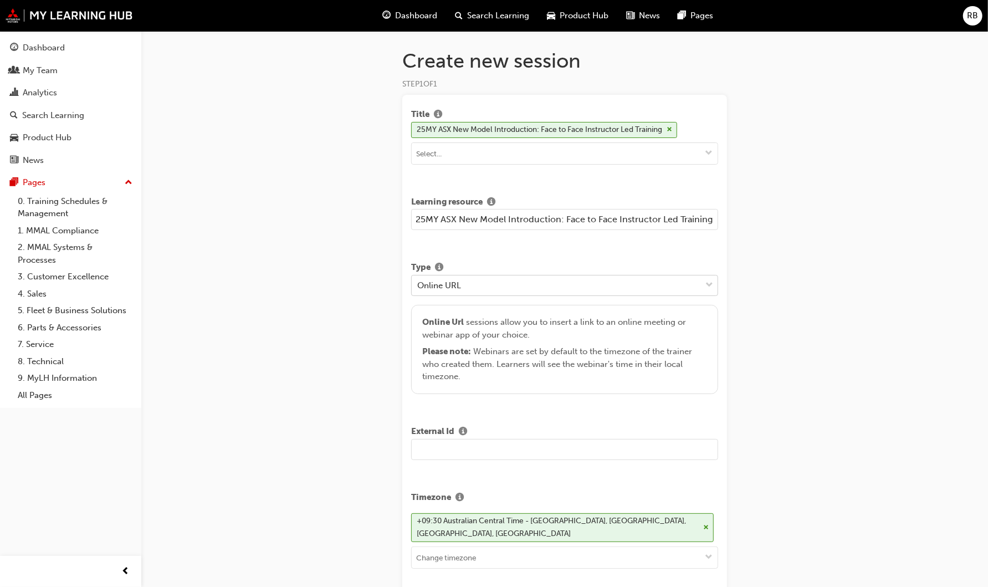
click at [571, 284] on div "Online URL" at bounding box center [556, 284] width 289 height 19
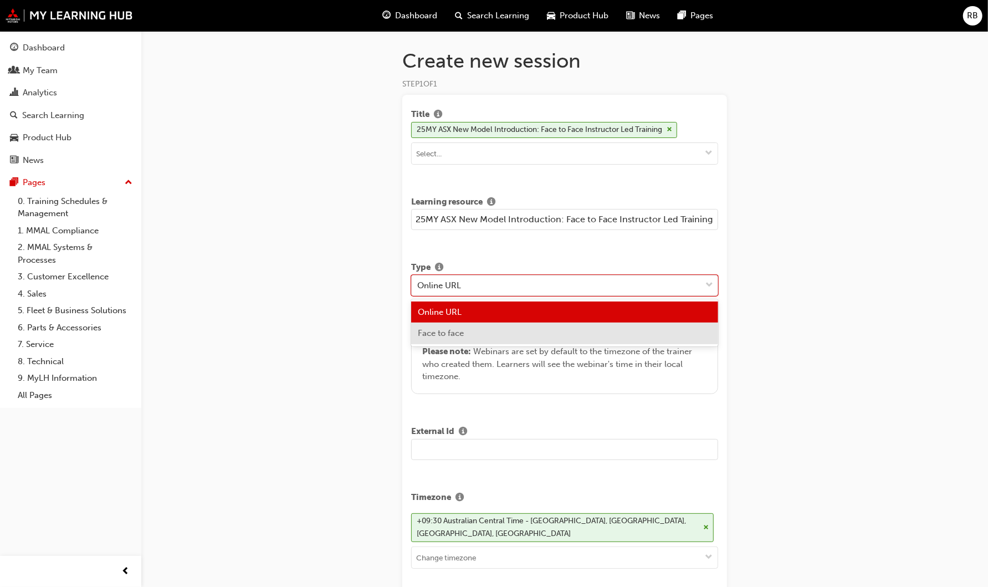
click at [533, 334] on div "Face to face" at bounding box center [564, 334] width 307 height 22
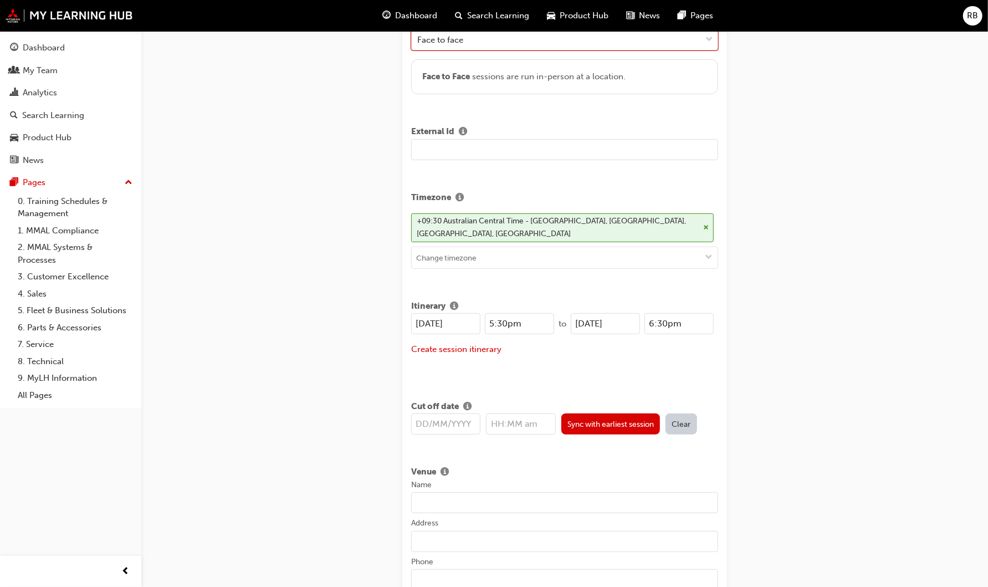
scroll to position [308, 0]
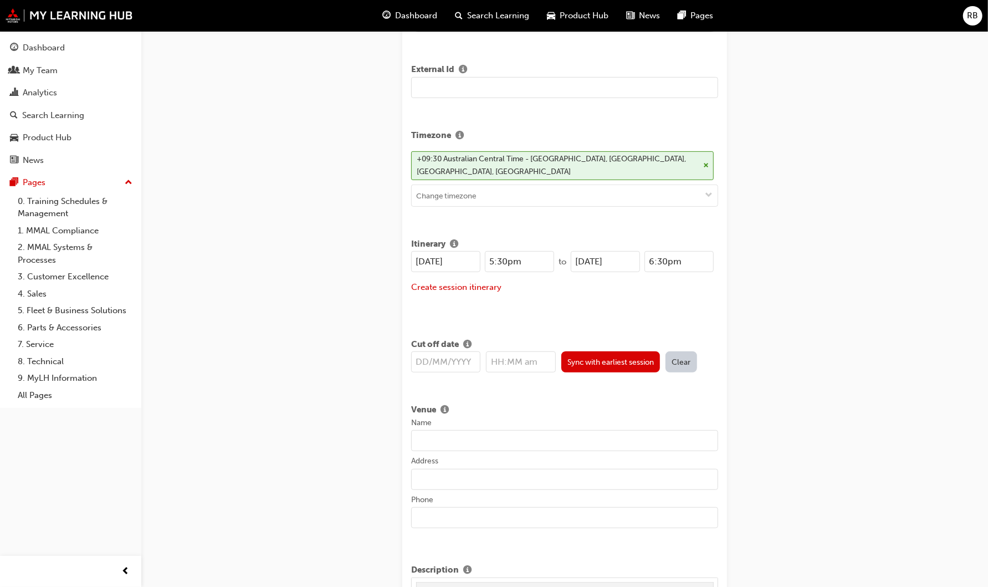
click at [426, 259] on input "25/08/2025" at bounding box center [445, 261] width 69 height 21
type input "30/09/2025"
click at [586, 258] on input "25/08/2025" at bounding box center [605, 261] width 69 height 21
click at [601, 257] on input "03/08/2025" at bounding box center [605, 261] width 69 height 21
type input "03/10/2025"
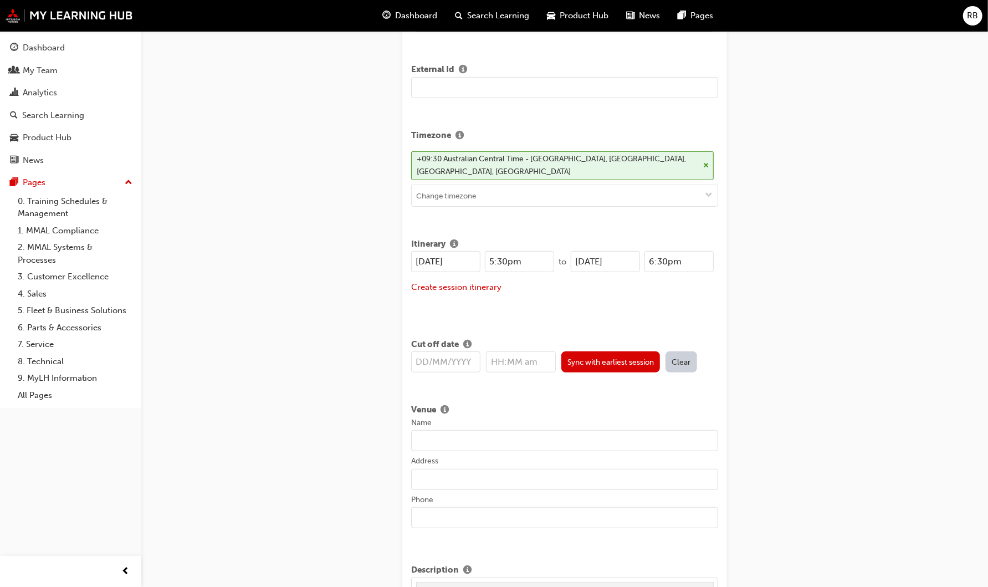
drag, startPoint x: 541, startPoint y: 258, endPoint x: 440, endPoint y: 258, distance: 101.4
click at [440, 258] on div "30/09/2025 5:30pm" at bounding box center [482, 261] width 143 height 21
click at [548, 310] on div "Itinerary 30/09/2025 8:00am to 03/10/2025 6:30pm Create session itinerary" at bounding box center [564, 274] width 307 height 83
click at [503, 258] on input "8:00am" at bounding box center [519, 261] width 69 height 21
type input "8:30am"
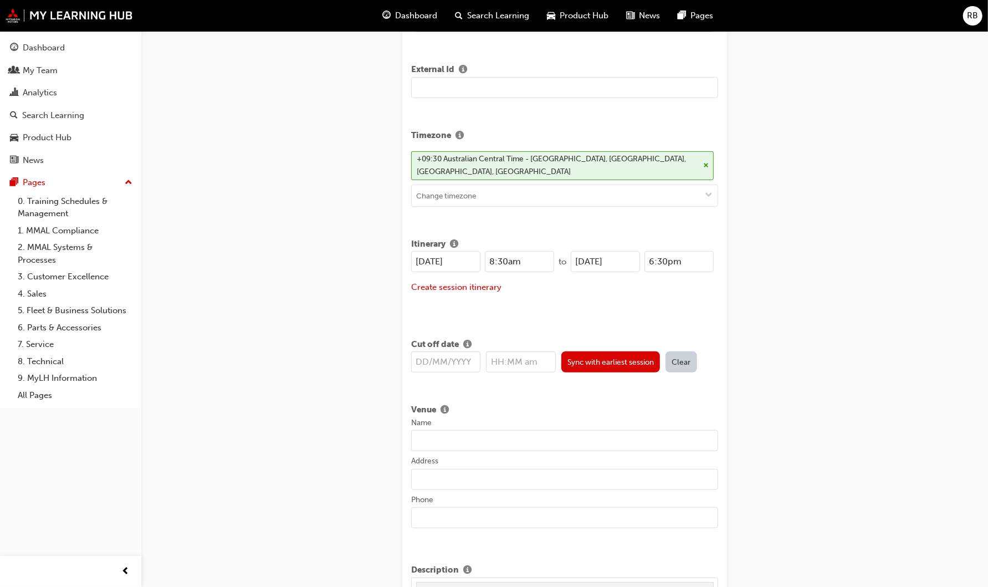
drag, startPoint x: 692, startPoint y: 264, endPoint x: 628, endPoint y: 263, distance: 63.7
click at [628, 263] on div "03/10/2025 6:30pm" at bounding box center [642, 261] width 143 height 21
click at [665, 281] on div "Create session itinerary" at bounding box center [564, 287] width 307 height 13
click at [668, 256] on input "12:00pm" at bounding box center [679, 261] width 69 height 21
type input "12:30pm"
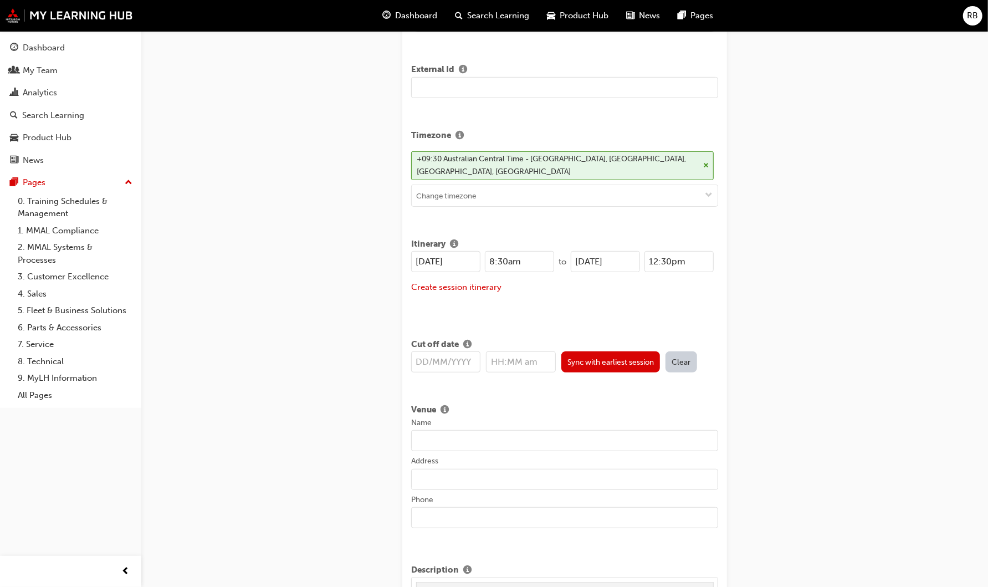
click at [442, 361] on input "text" at bounding box center [445, 361] width 69 height 21
type input "25/0"
type input "12:00am"
type input "25/08/2025"
click at [540, 395] on div "Title 25MY ASX New Model Introduction: Face to Face Instructor Led Training Lea…" at bounding box center [564, 570] width 325 height 1566
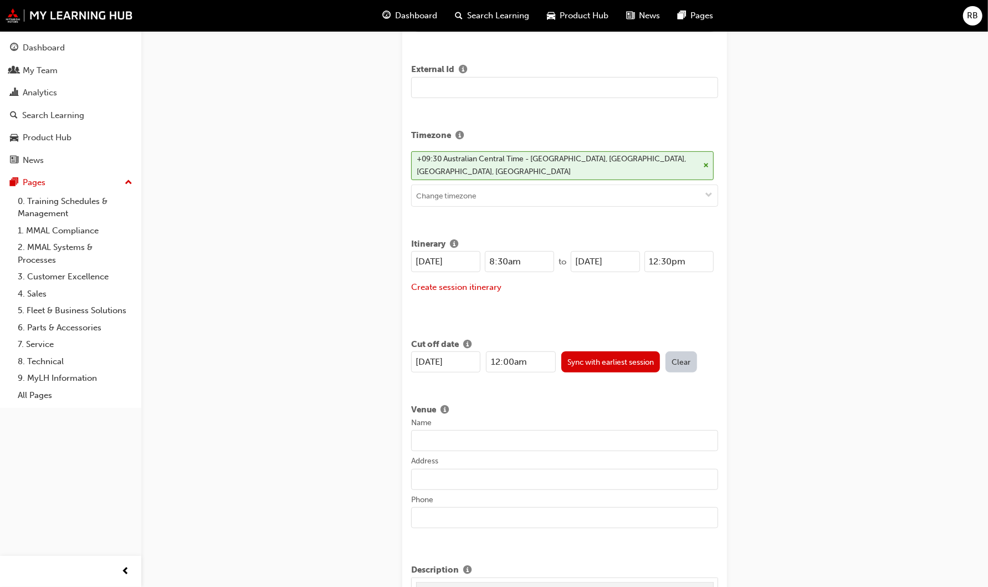
click at [438, 433] on input "Name" at bounding box center [564, 440] width 307 height 21
paste input "SA - Mitsubishi Motors Australia Limited"
type input "SA - Mitsubishi Motors Australia Limited"
click at [422, 476] on input "Address" at bounding box center [564, 479] width 307 height 21
paste input "1 Sir Richard Williams Avenue, Adelaide Airport, SA 5950"
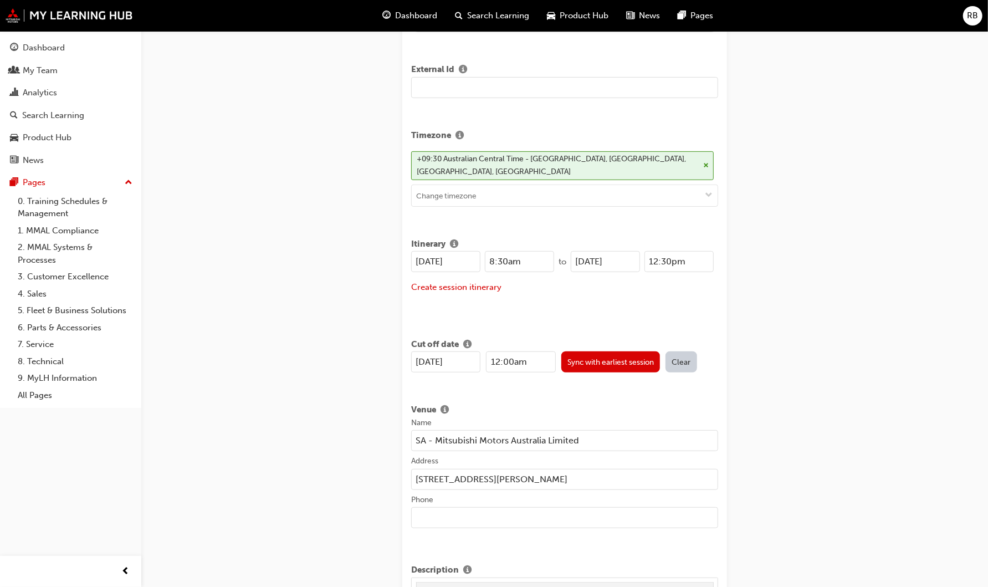
type input "1 Sir Richard Williams Avenue, Adelaide Airport, SA 5950"
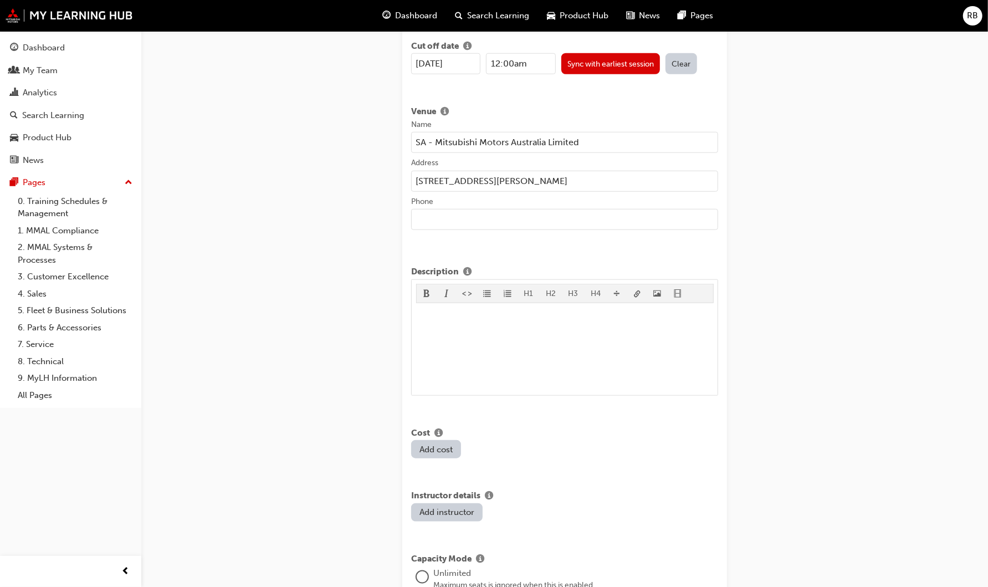
scroll to position [616, 0]
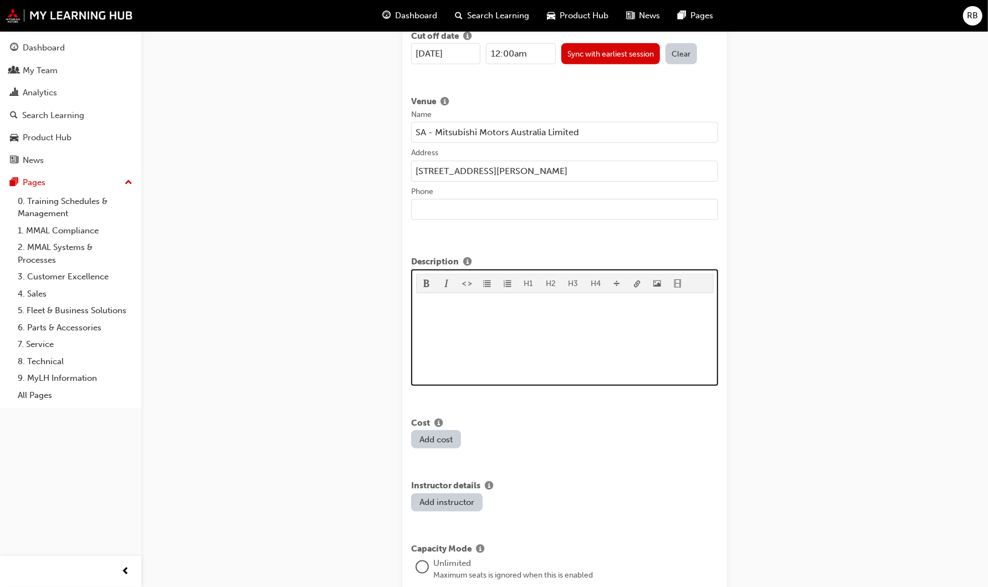
click at [421, 298] on p "﻿" at bounding box center [565, 304] width 298 height 13
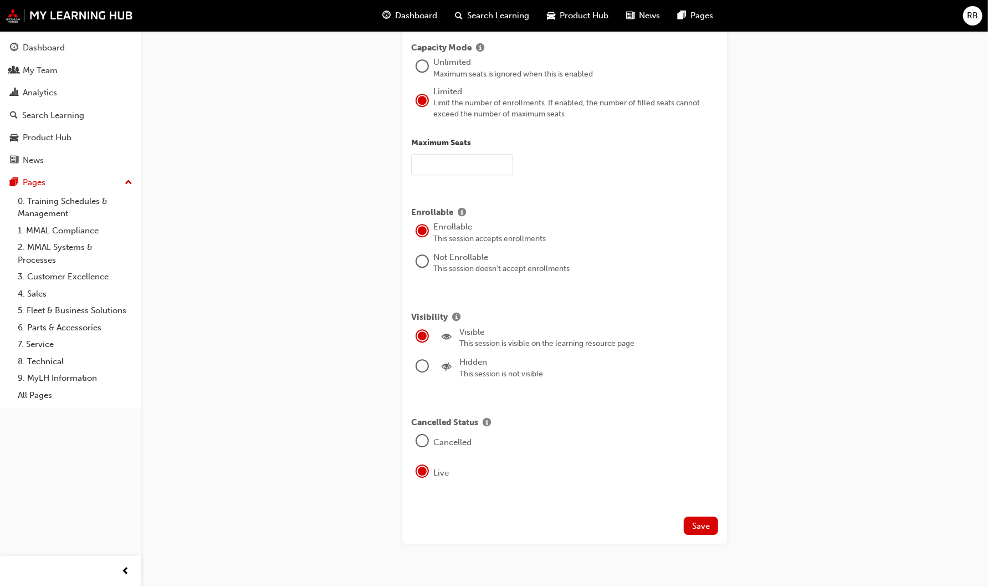
scroll to position [2255, 0]
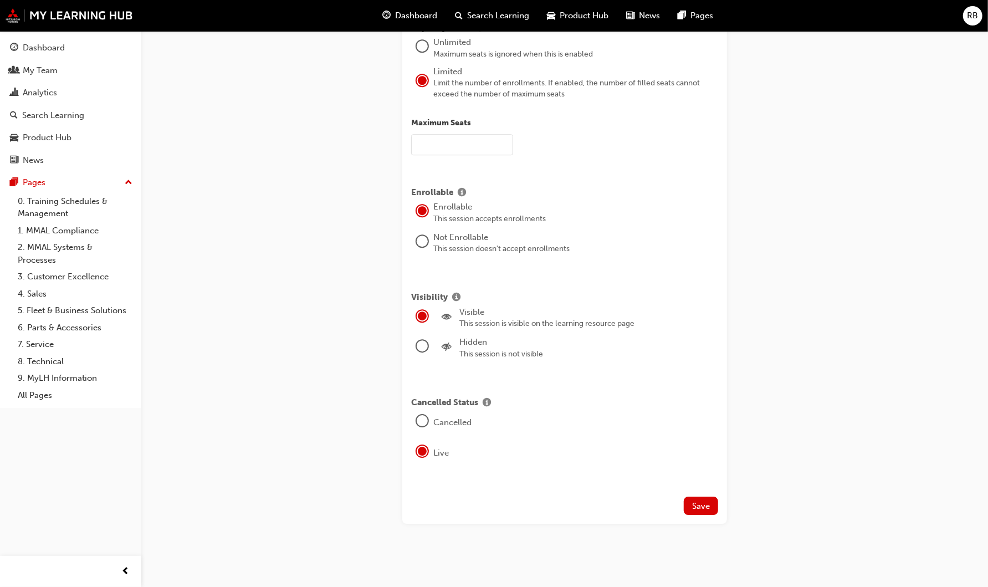
click at [425, 247] on div at bounding box center [422, 241] width 11 height 11
click at [699, 507] on span "Save" at bounding box center [701, 506] width 18 height 10
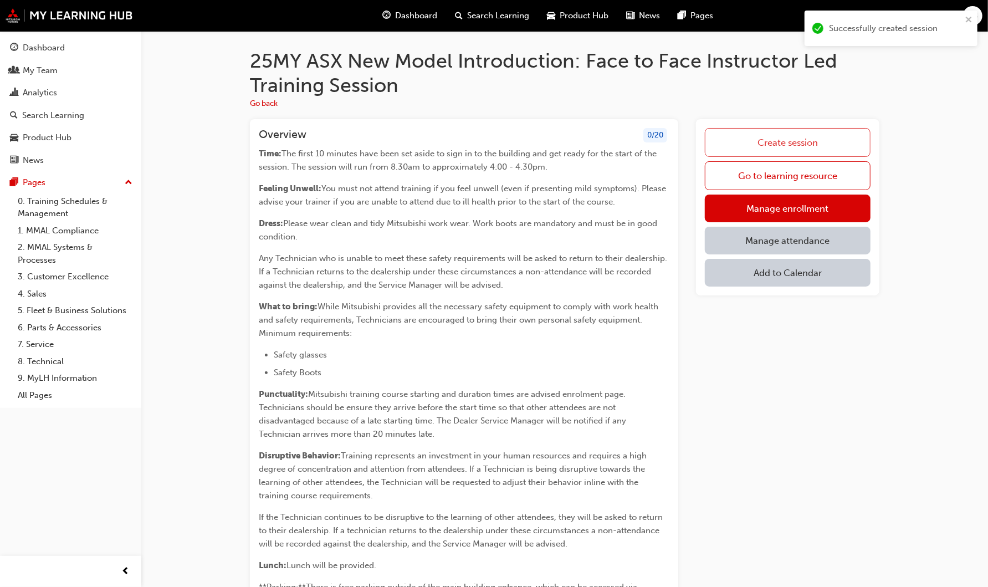
click at [803, 140] on link "Create session" at bounding box center [788, 142] width 166 height 29
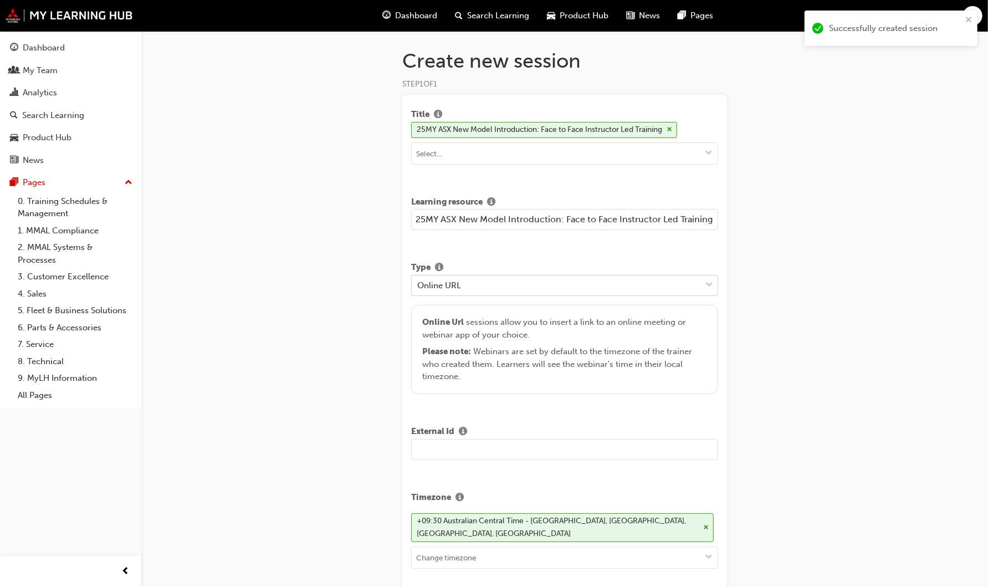
click at [512, 283] on div "Online URL" at bounding box center [556, 284] width 289 height 19
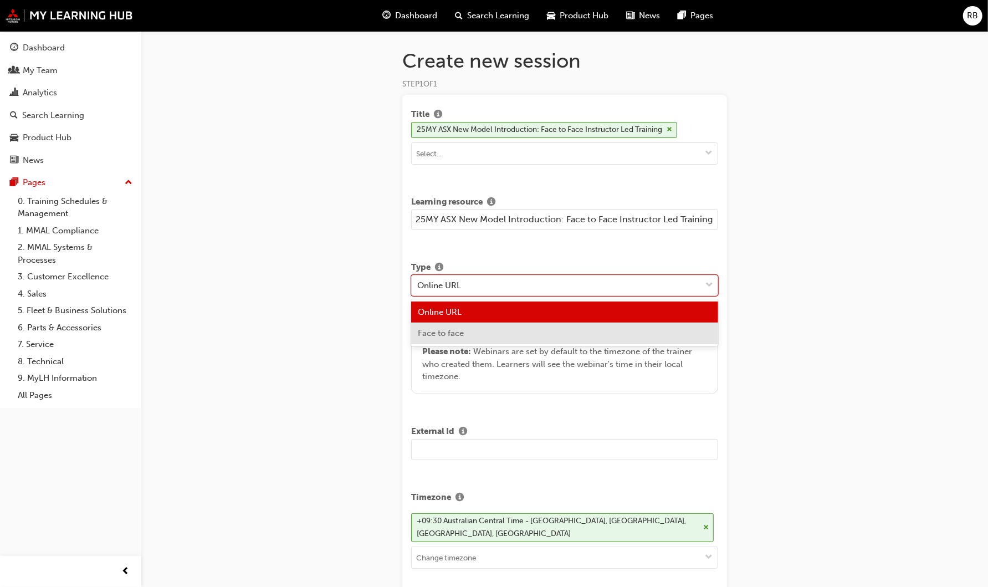
click at [507, 334] on div "Face to face" at bounding box center [564, 334] width 307 height 22
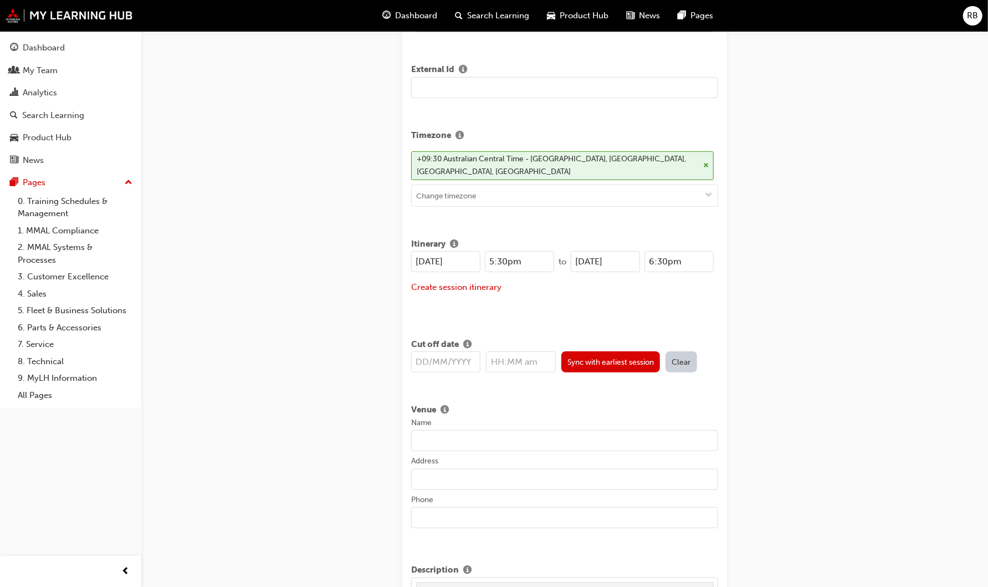
scroll to position [308, 0]
click at [426, 259] on input "25/08/2025" at bounding box center [445, 261] width 69 height 21
drag, startPoint x: 463, startPoint y: 260, endPoint x: 392, endPoint y: 258, distance: 71.0
click at [392, 258] on div "Create new session STEP 1 OF 1 Title 25MY ASX New Model Introduction: Face to F…" at bounding box center [565, 564] width 360 height 1647
type input "07/10/2025"
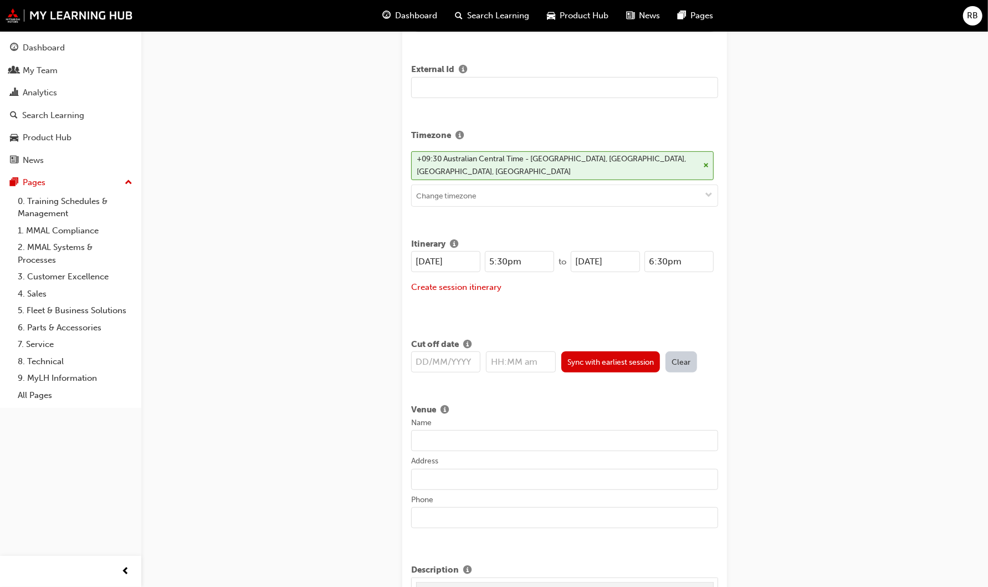
drag, startPoint x: 632, startPoint y: 262, endPoint x: 528, endPoint y: 256, distance: 104.9
click at [528, 256] on div "07/10/2025 5:30pm to 25/08/2025 6:30pm" at bounding box center [562, 261] width 303 height 21
paste input "07/10"
type input "07/10/2025"
drag, startPoint x: 535, startPoint y: 259, endPoint x: 457, endPoint y: 257, distance: 78.7
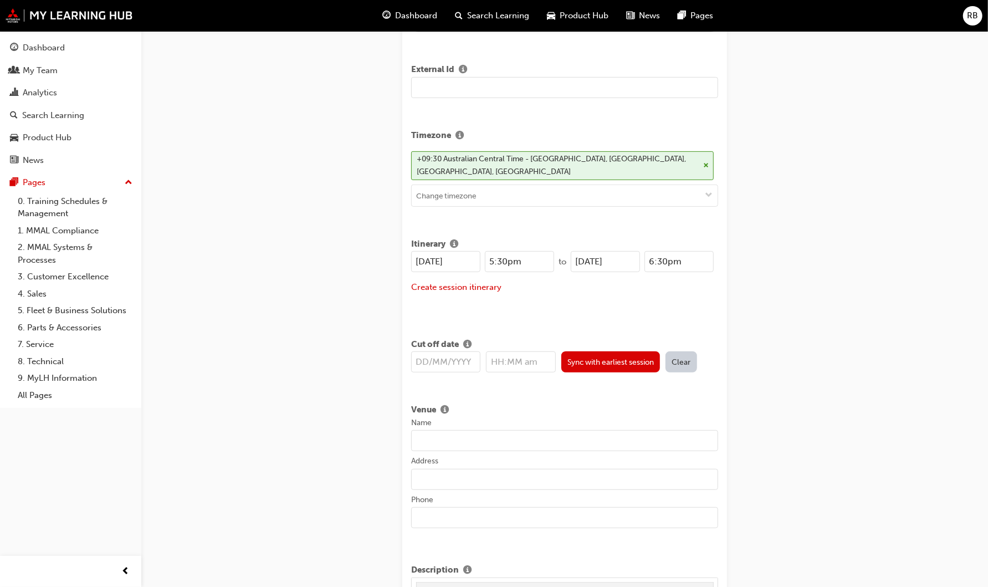
click at [457, 257] on div "07/10/2025 5:30pm" at bounding box center [482, 261] width 143 height 21
click at [519, 314] on div "Title 25MY ASX New Model Introduction: Face to Face Instructor Led Training Lea…" at bounding box center [564, 570] width 325 height 1566
click at [503, 258] on input "8:00am" at bounding box center [519, 261] width 69 height 21
type input "8:30am"
drag, startPoint x: 686, startPoint y: 262, endPoint x: 611, endPoint y: 260, distance: 74.3
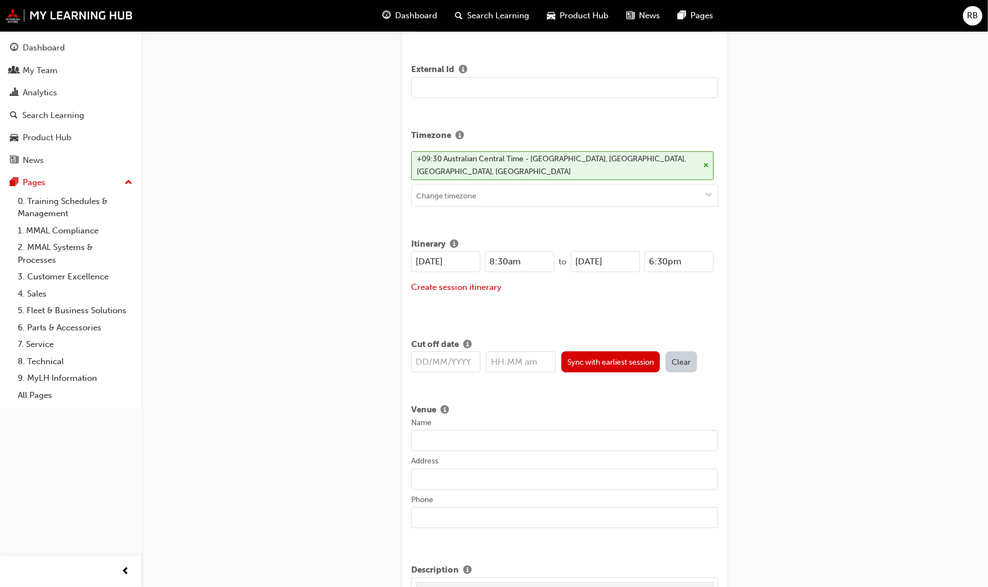
click at [611, 260] on div "07/10/2025 6:30pm" at bounding box center [642, 261] width 143 height 21
click at [702, 287] on div "Create session itinerary" at bounding box center [564, 287] width 307 height 13
click at [666, 256] on input "12:00pm" at bounding box center [679, 261] width 69 height 21
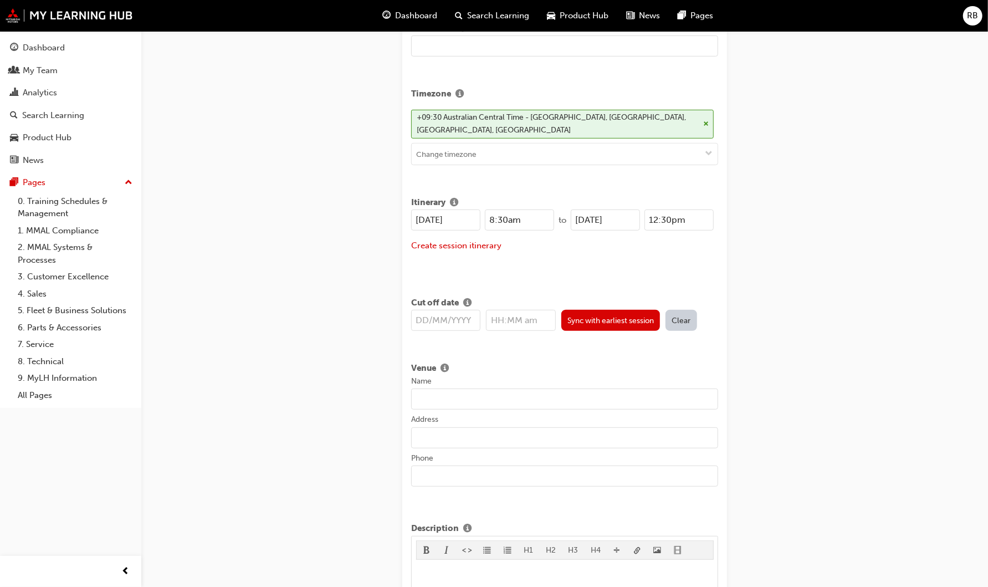
scroll to position [369, 0]
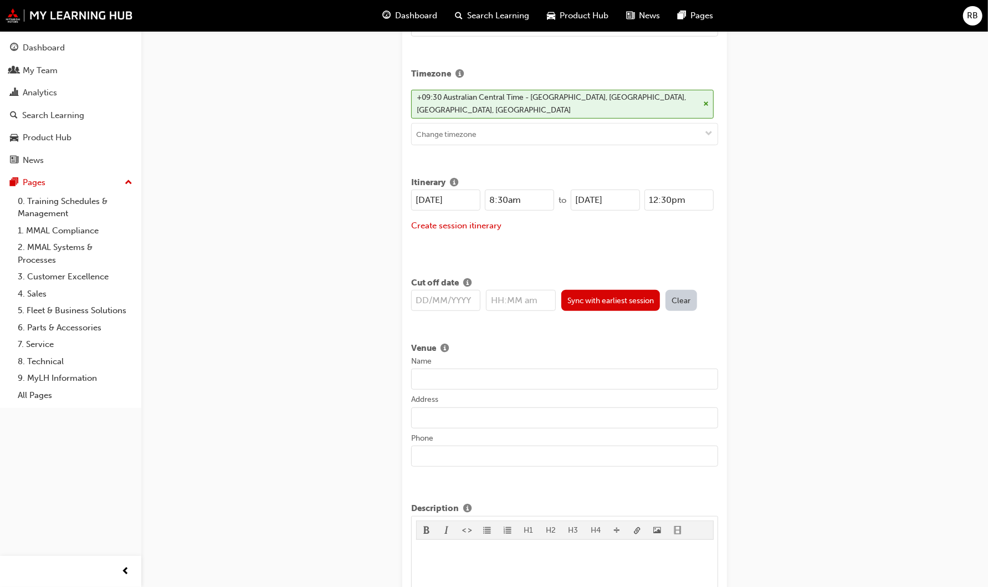
type input "12:30pm"
click at [425, 300] on input "text" at bounding box center [445, 300] width 69 height 21
type input "25/0"
type input "12:00am"
type input "25/08/2025"
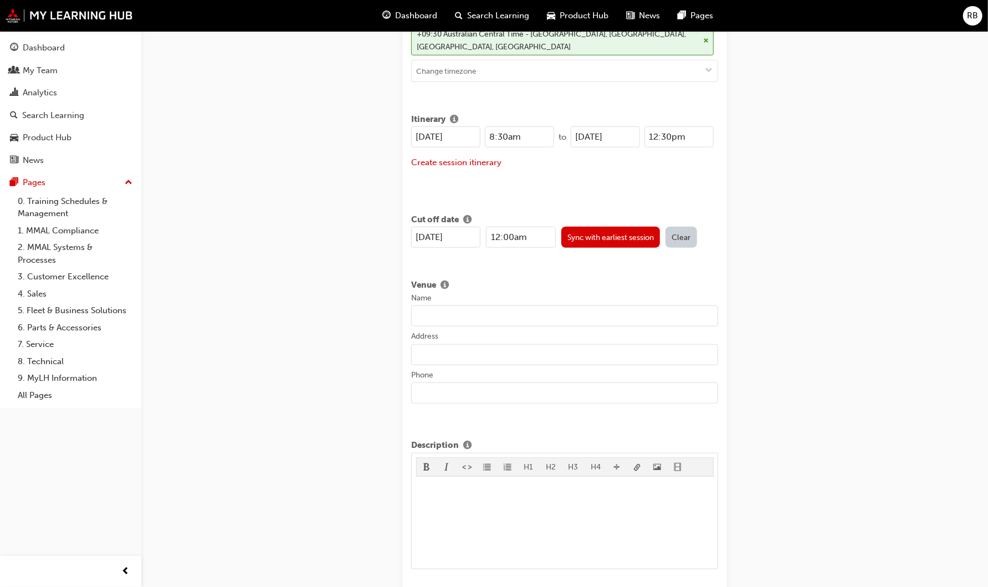
scroll to position [492, 0]
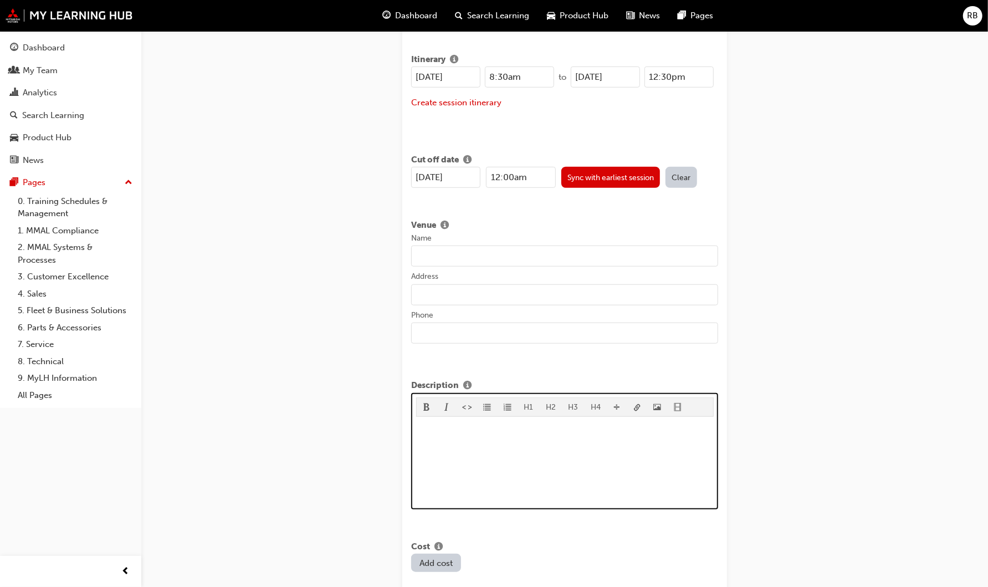
click at [417, 426] on p "﻿" at bounding box center [565, 427] width 298 height 13
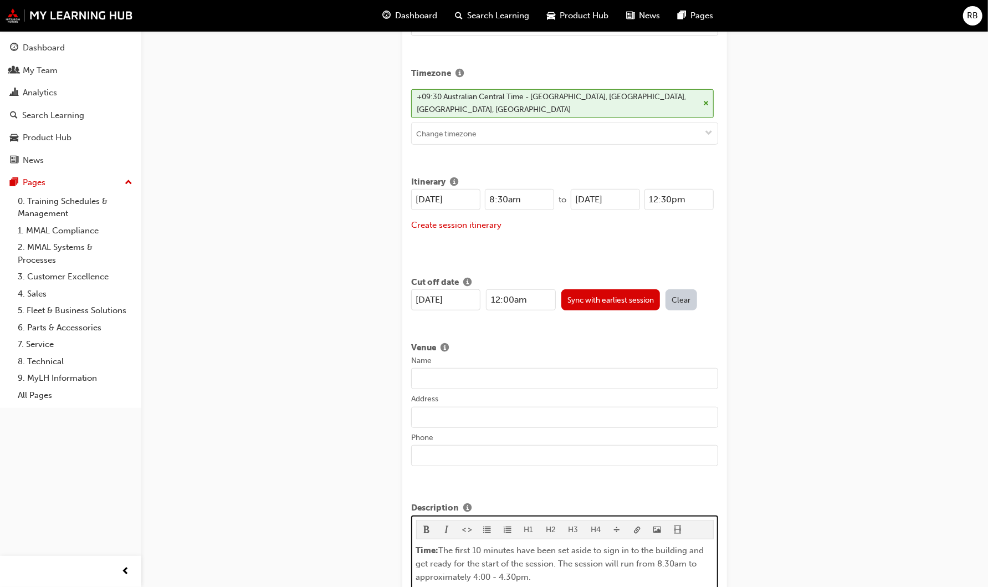
scroll to position [346, 0]
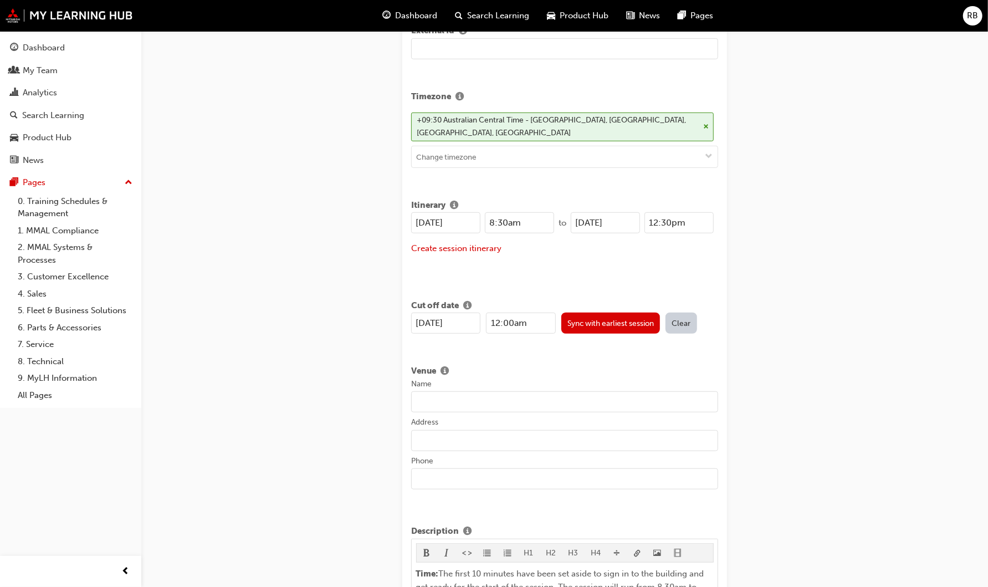
click at [449, 402] on input "Name" at bounding box center [564, 401] width 307 height 21
paste input "SA - Mitsubishi Motors Australia Limited"
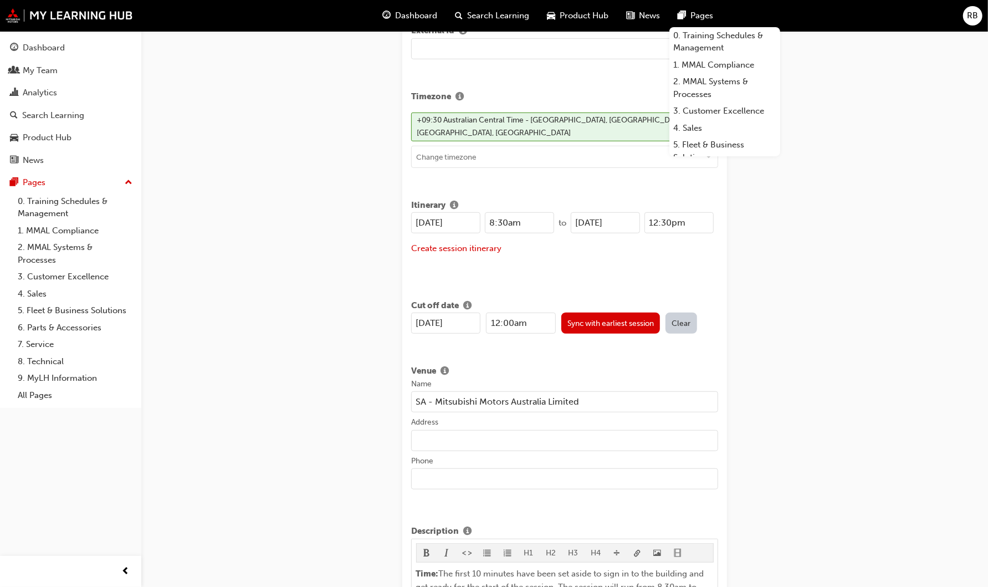
type input "SA - Mitsubishi Motors Australia Limited"
click at [437, 438] on input "Address" at bounding box center [564, 440] width 307 height 21
paste input "1 Sir Richard Williams Avenue, Adelaide Airport, SA 5950"
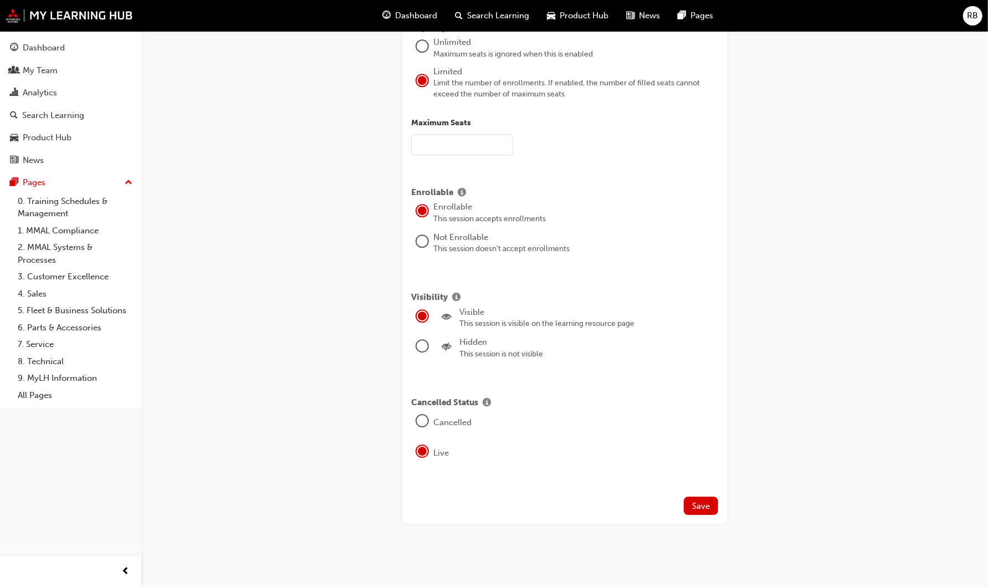
scroll to position [2276, 0]
type input "1 Sir Richard Williams Avenue, Adelaide Airport, SA 5950"
click at [425, 247] on div at bounding box center [422, 241] width 11 height 11
click at [704, 506] on span "Save" at bounding box center [701, 506] width 18 height 10
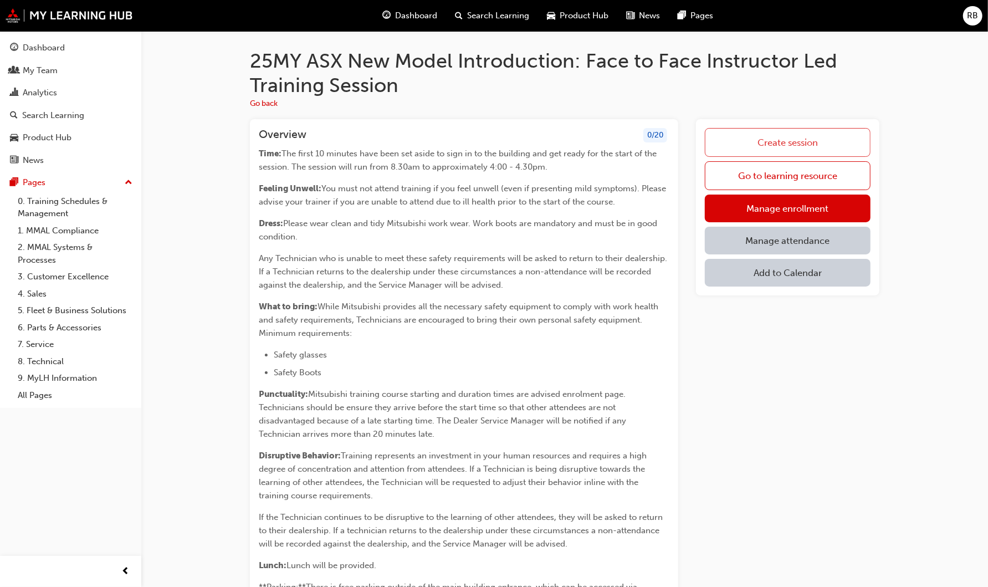
click at [780, 137] on link "Create session" at bounding box center [788, 142] width 166 height 29
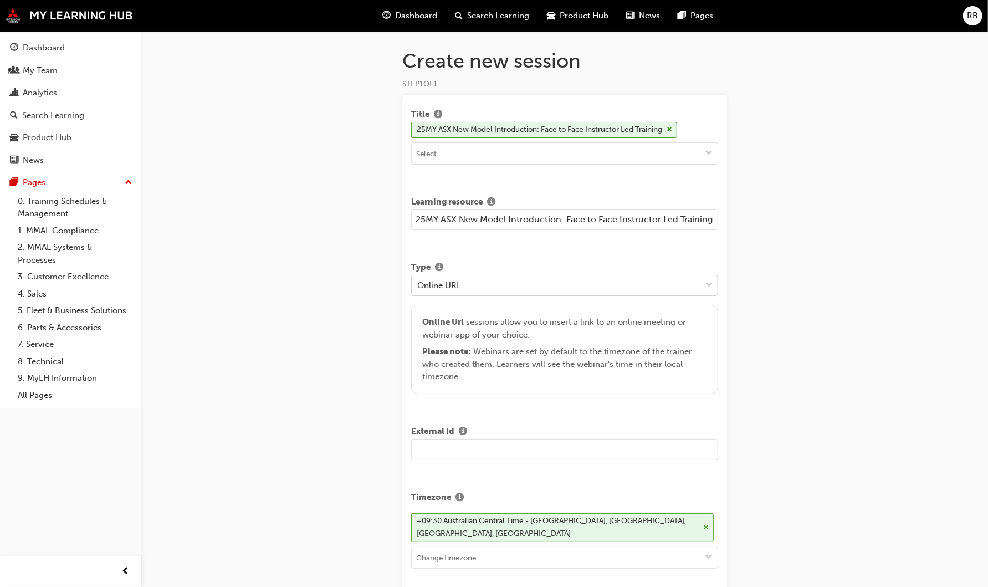
click at [520, 280] on div "Online URL" at bounding box center [556, 284] width 289 height 19
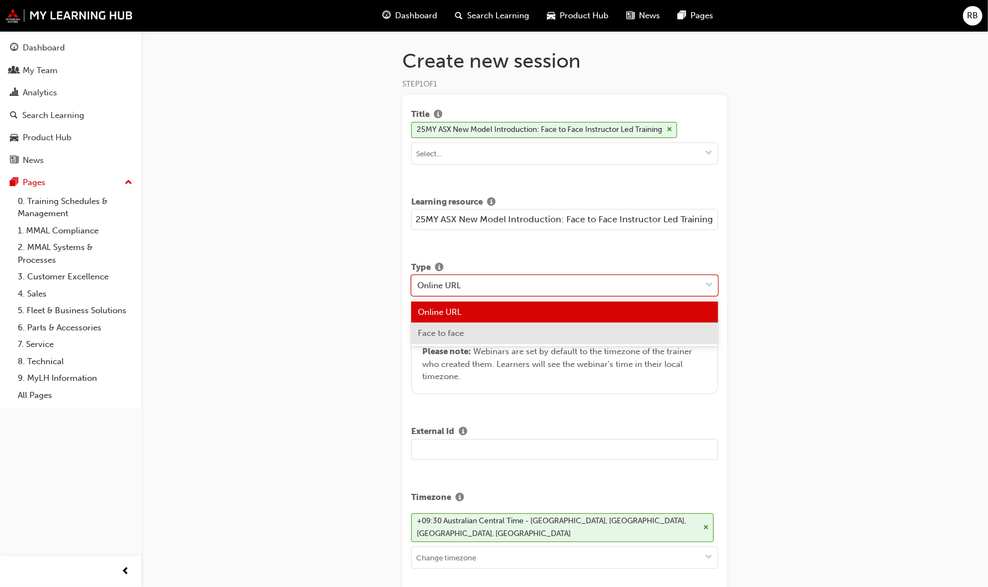
click at [514, 335] on div "Face to face" at bounding box center [564, 334] width 307 height 22
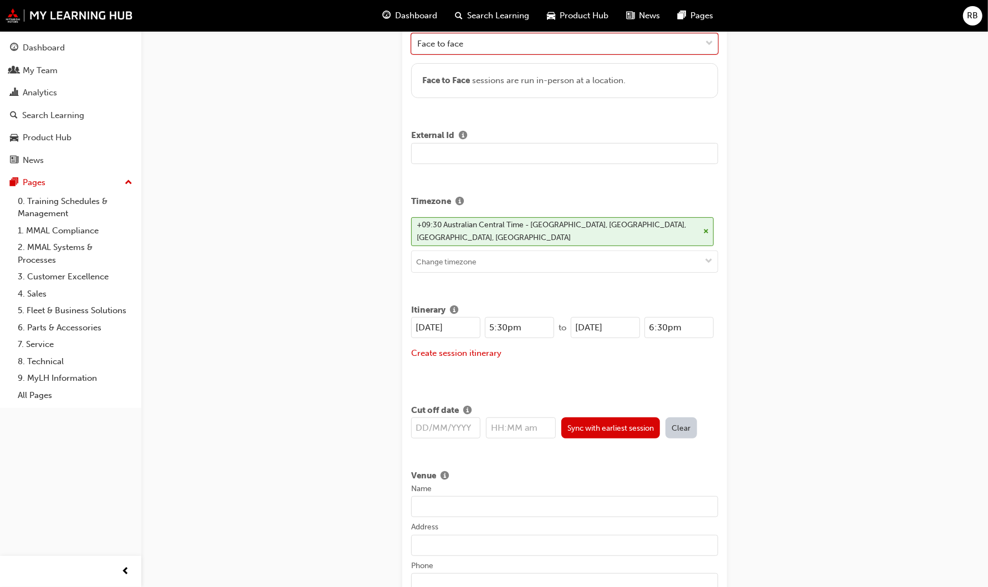
scroll to position [246, 0]
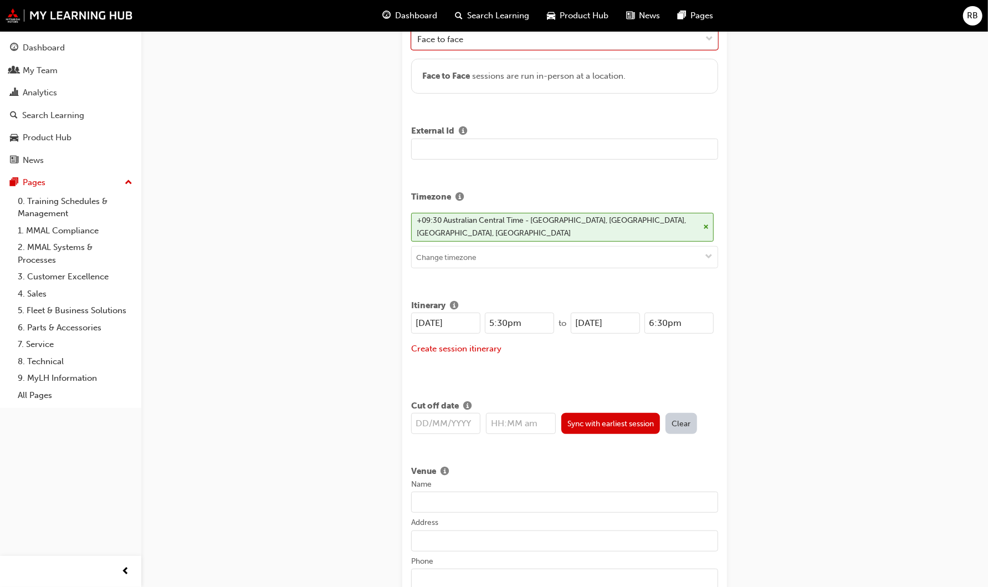
click at [425, 323] on input "25/08/2025" at bounding box center [445, 323] width 69 height 21
drag, startPoint x: 467, startPoint y: 320, endPoint x: 389, endPoint y: 325, distance: 78.3
type input "30/10/2025"
drag, startPoint x: 627, startPoint y: 320, endPoint x: 509, endPoint y: 317, distance: 118.1
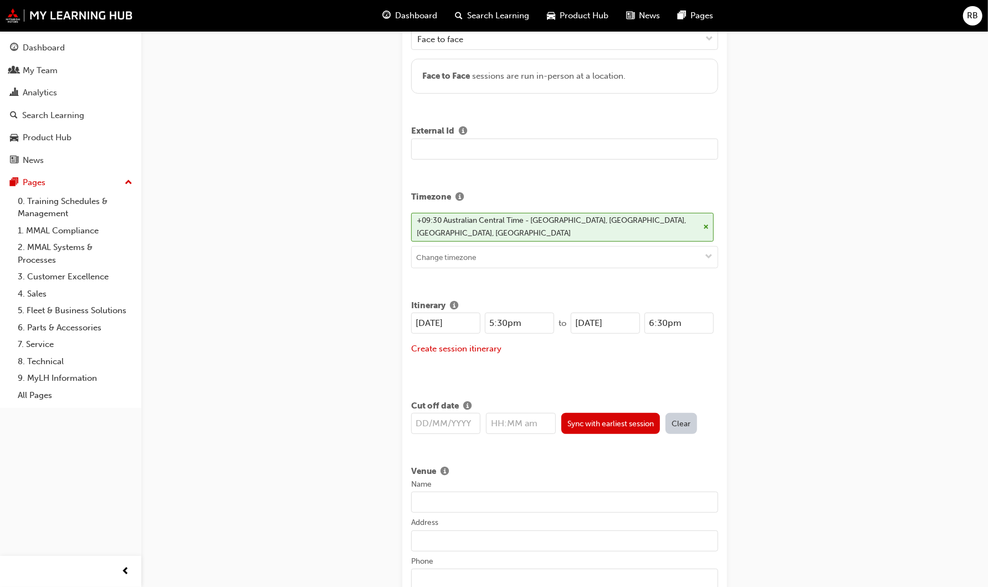
click at [509, 317] on div "30/10/2025 5:30pm to 25/08/2025 6:30pm" at bounding box center [562, 323] width 303 height 21
paste input "30/10"
type input "30/10/2025"
drag, startPoint x: 527, startPoint y: 319, endPoint x: 447, endPoint y: 319, distance: 79.3
click at [447, 319] on div "30/10/2025 5:30pm" at bounding box center [482, 323] width 143 height 21
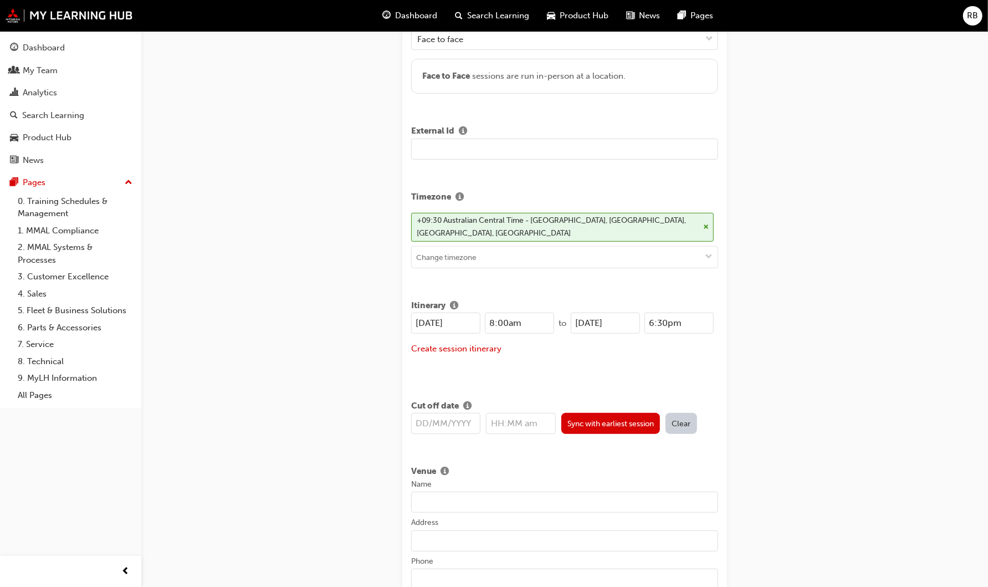
drag, startPoint x: 525, startPoint y: 359, endPoint x: 494, endPoint y: 328, distance: 44.3
click at [525, 358] on div "30/10/2025 8:00am to 30/10/2025 6:30pm Create session itinerary" at bounding box center [564, 341] width 307 height 56
drag, startPoint x: 504, startPoint y: 319, endPoint x: 558, endPoint y: 305, distance: 56.2
click at [506, 319] on input "8:00am" at bounding box center [519, 323] width 69 height 21
type input "8:30am"
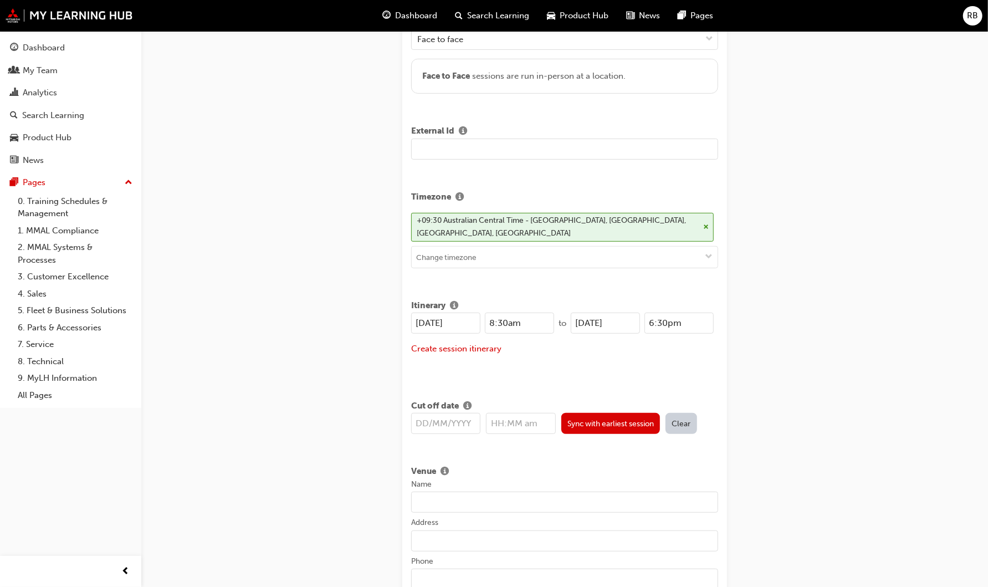
drag, startPoint x: 704, startPoint y: 321, endPoint x: 605, endPoint y: 317, distance: 99.3
click at [605, 317] on div "30/10/2025 6:30pm" at bounding box center [642, 323] width 143 height 21
drag, startPoint x: 658, startPoint y: 369, endPoint x: 678, endPoint y: 335, distance: 39.3
click at [658, 369] on div "Itinerary 30/10/2025 8:30am to 30/10/2025 12:00pm Create session itinerary" at bounding box center [564, 336] width 307 height 83
click at [668, 321] on input "12:00pm" at bounding box center [679, 323] width 69 height 21
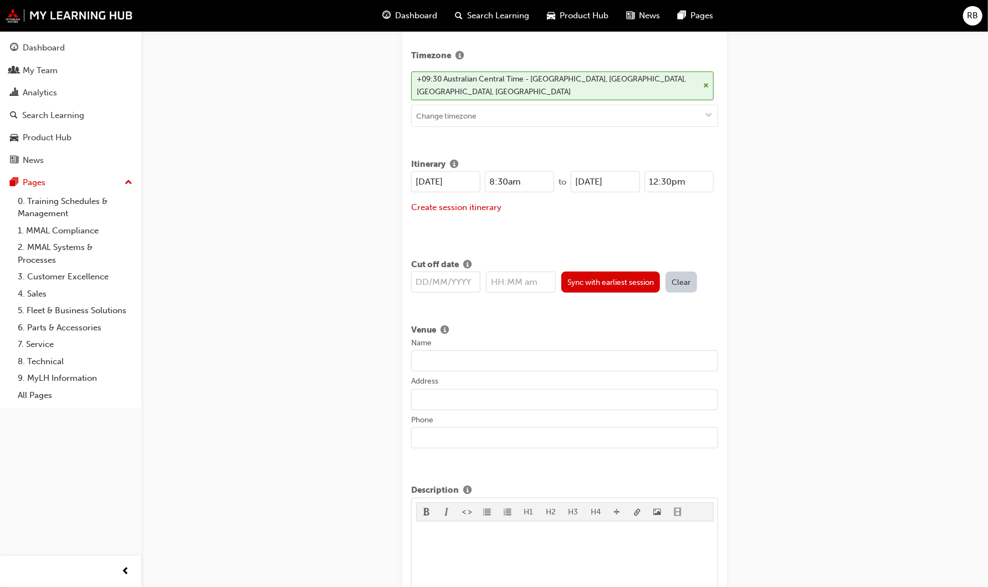
scroll to position [431, 0]
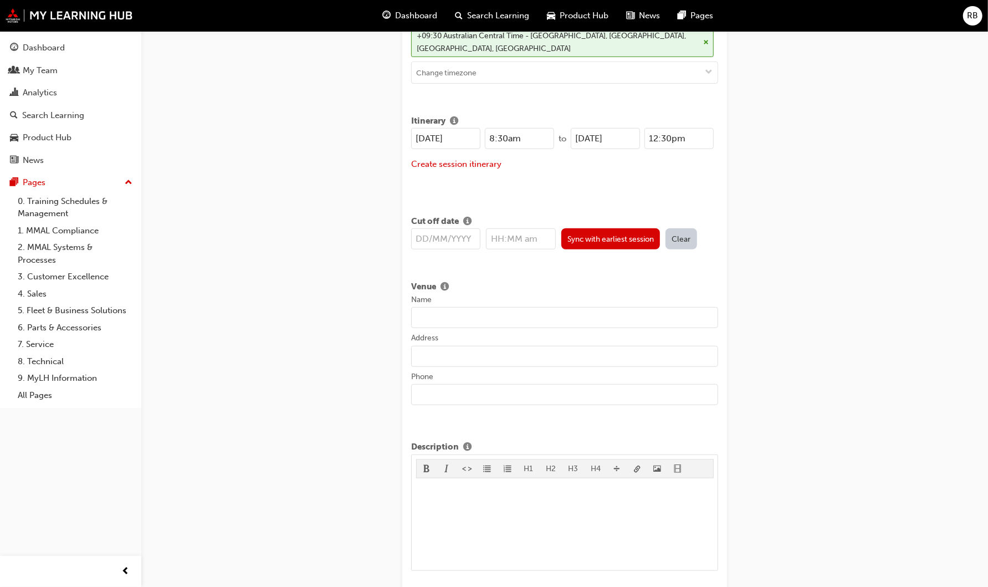
type input "12:30pm"
click at [438, 234] on input "text" at bounding box center [445, 238] width 69 height 21
type input "25/0"
type input "12:00am"
type input "25/08/2025"
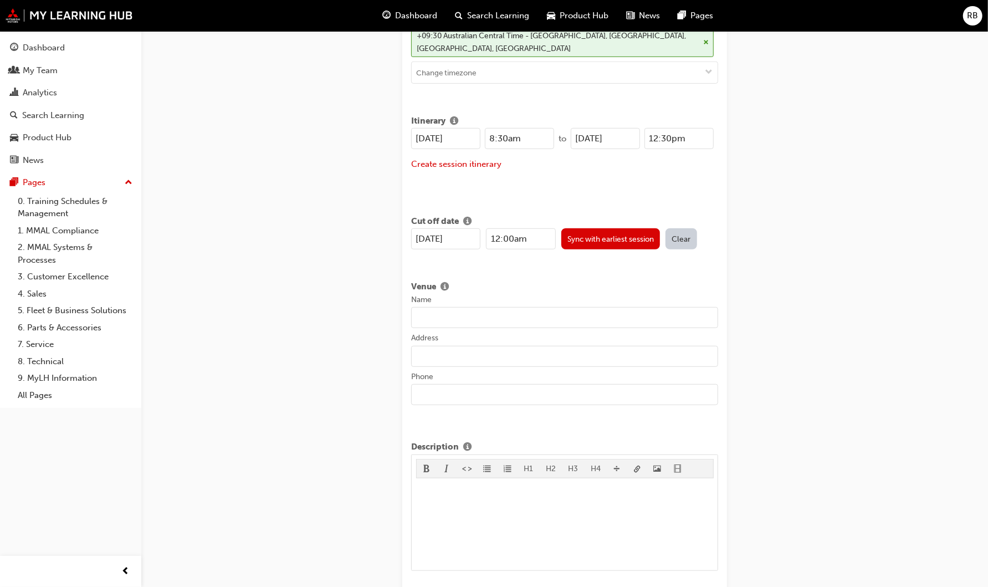
click at [513, 276] on div "Venue Name Address Phone" at bounding box center [564, 347] width 307 height 142
click at [442, 315] on input "Name" at bounding box center [564, 317] width 307 height 21
paste input "WA - Mitsubishi Motors Australia Limited"
type input "WA - Mitsubishi Motors Australia Limited"
click at [431, 346] on input "Address" at bounding box center [564, 356] width 307 height 21
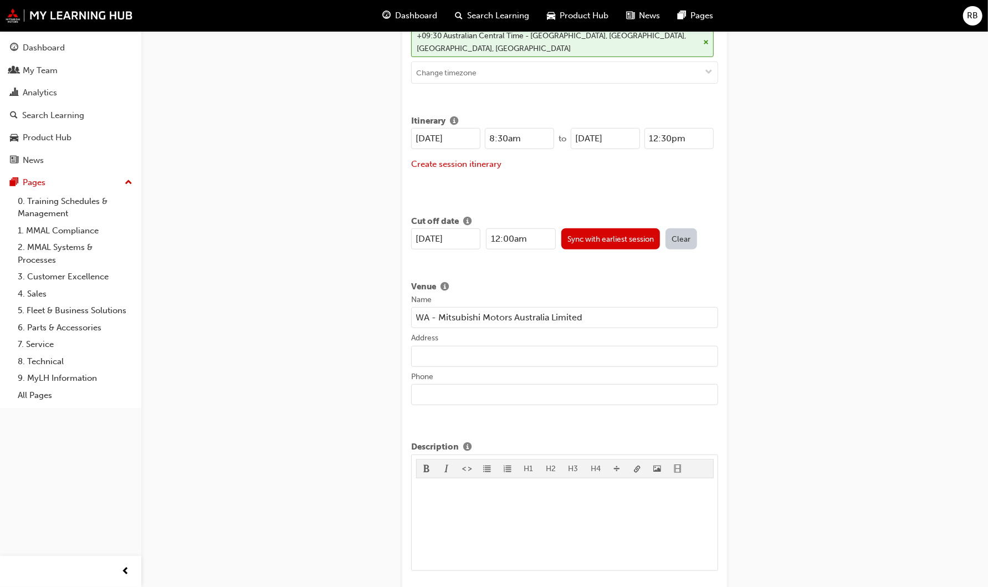
paste input "92 Welshpool Road, Welshpool, WA 6106"
type input "92 Welshpool Road, Welshpool, WA 6106"
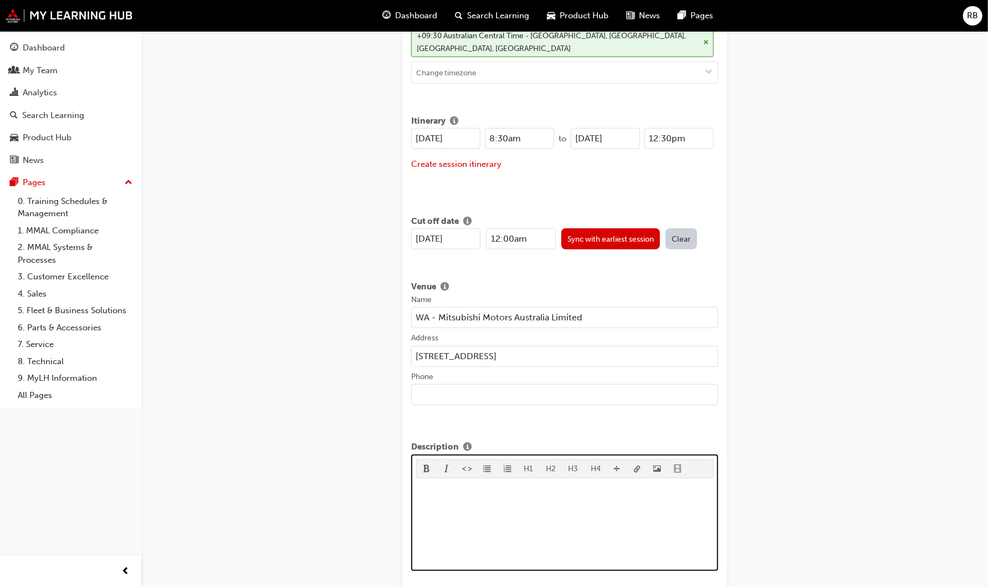
click at [421, 492] on p "﻿" at bounding box center [565, 489] width 298 height 13
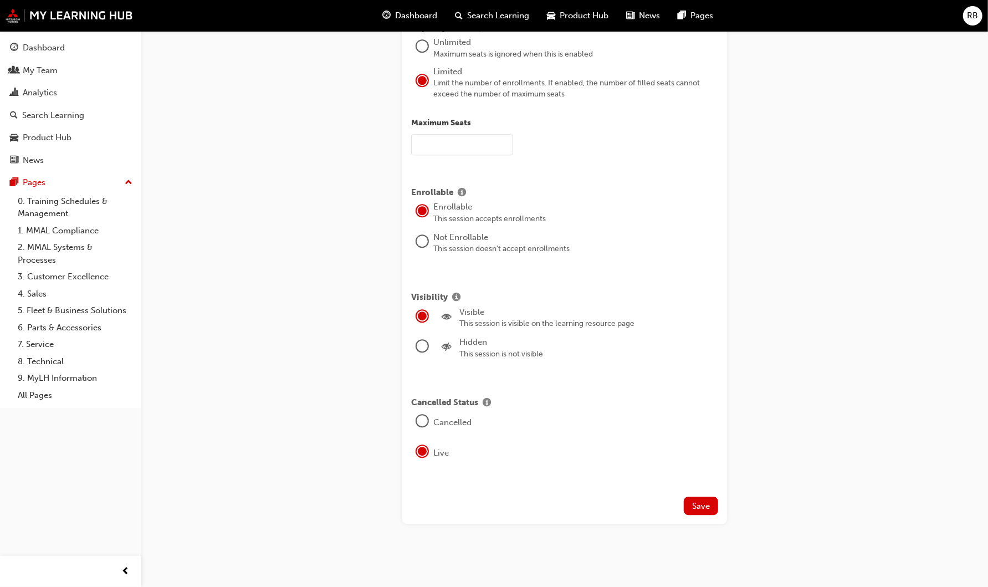
scroll to position [2158, 0]
click at [420, 247] on div at bounding box center [422, 241] width 11 height 11
click at [702, 511] on button "Save" at bounding box center [701, 506] width 34 height 18
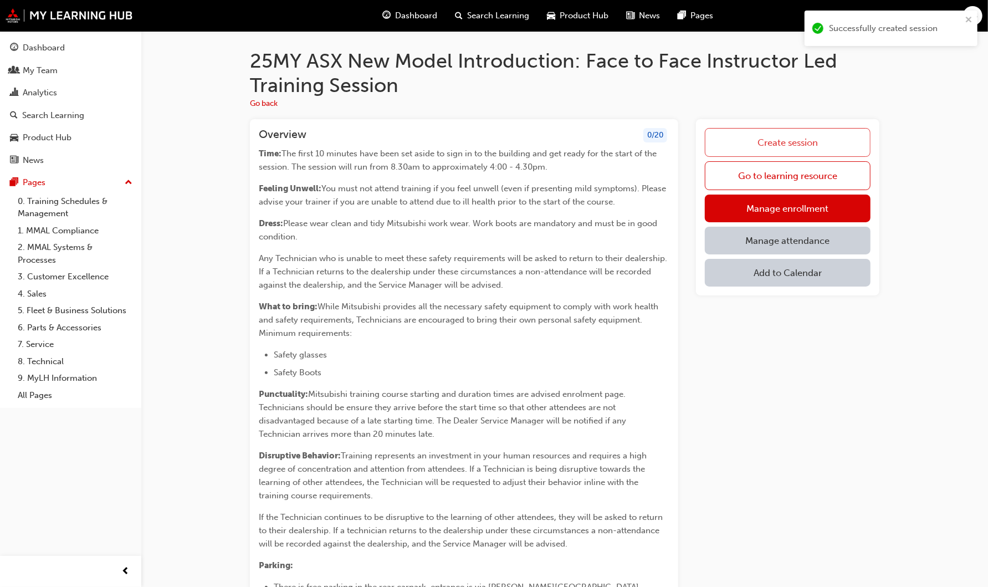
click at [800, 145] on link "Create session" at bounding box center [788, 142] width 166 height 29
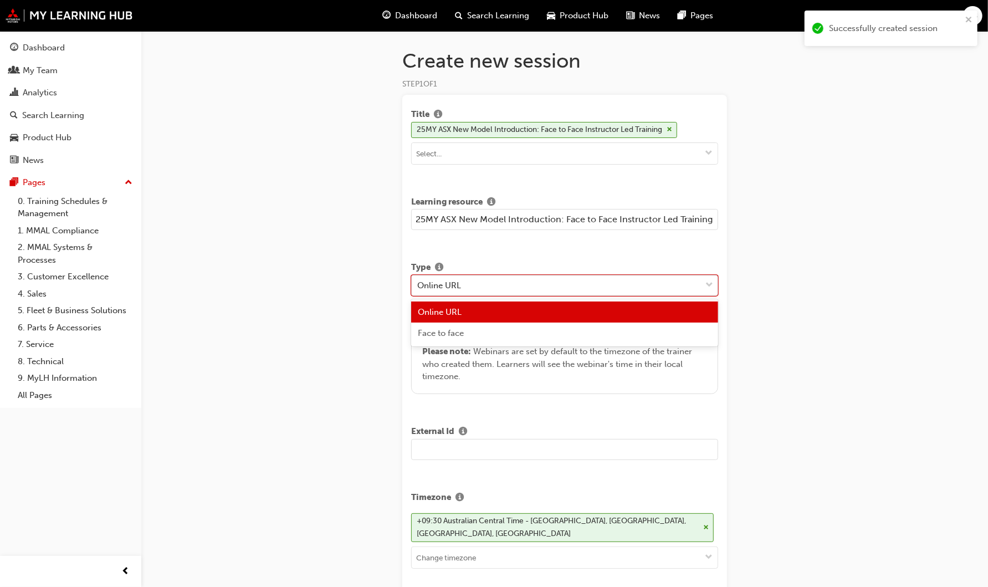
click at [519, 283] on div "Online URL" at bounding box center [556, 284] width 289 height 19
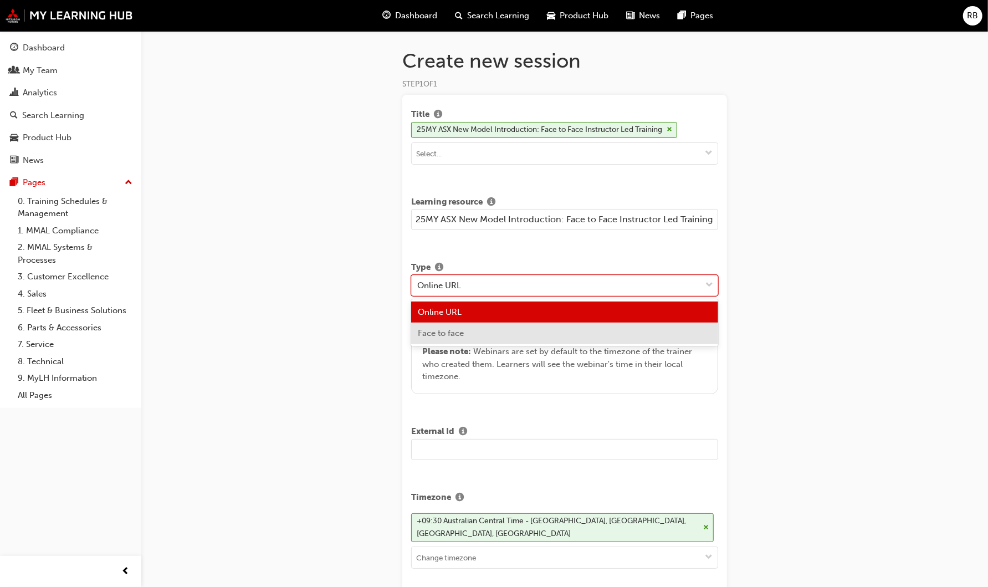
click at [513, 331] on div "Face to face" at bounding box center [564, 334] width 307 height 22
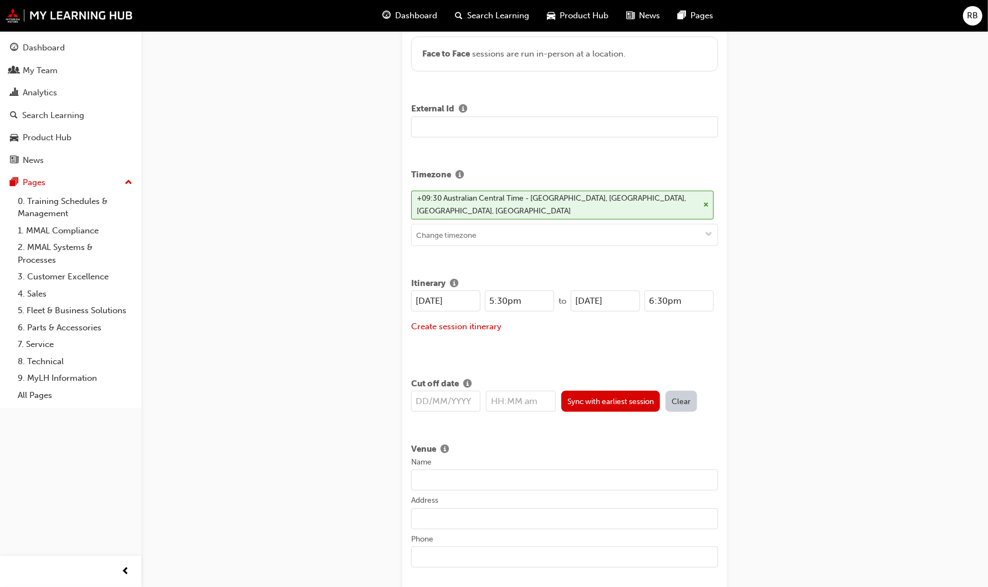
scroll to position [308, 0]
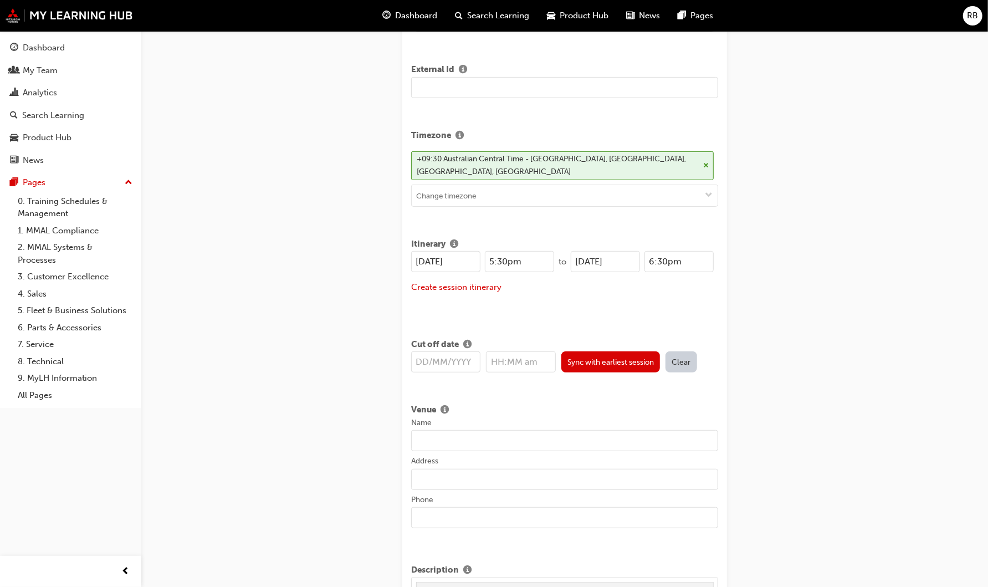
click at [425, 258] on input "25/08/2025" at bounding box center [445, 261] width 69 height 21
drag, startPoint x: 473, startPoint y: 258, endPoint x: 336, endPoint y: 259, distance: 136.9
click at [336, 259] on div "Create new session STEP 1 OF 1 Title 25MY ASX New Model Introduction: Face to F…" at bounding box center [494, 554] width 988 height 1724
type input "07/10/2025"
drag, startPoint x: 627, startPoint y: 258, endPoint x: 494, endPoint y: 258, distance: 132.5
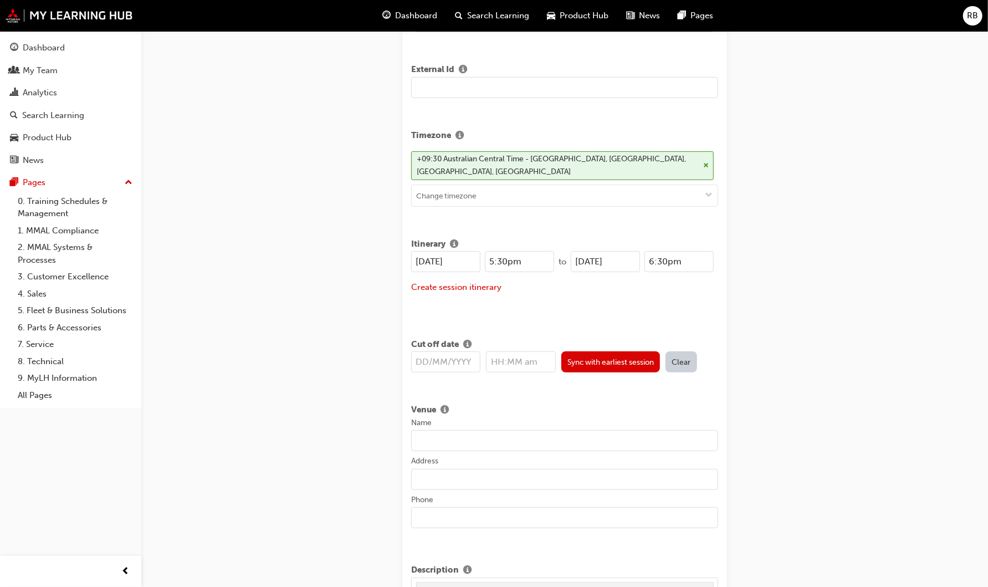
click at [494, 258] on div "07/10/2025 5:30pm to 25/08/2025 6:30pm" at bounding box center [562, 261] width 303 height 21
paste input "07/10"
click at [584, 257] on input "07/10/2025" at bounding box center [605, 261] width 69 height 21
type input "01/10/2025"
drag, startPoint x: 538, startPoint y: 261, endPoint x: 426, endPoint y: 256, distance: 112.1
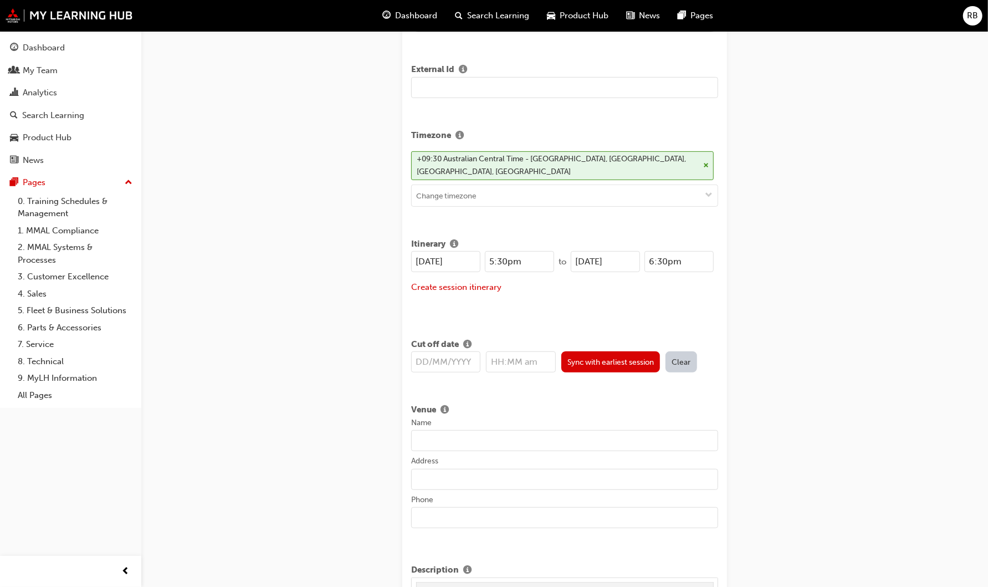
click at [426, 256] on div "07/10/2025 5:30pm" at bounding box center [482, 261] width 143 height 21
drag, startPoint x: 576, startPoint y: 310, endPoint x: 571, endPoint y: 306, distance: 6.8
click at [575, 309] on div "Itinerary 07/10/2025 8:00am to 01/10/2025 6:30pm Create session itinerary" at bounding box center [564, 274] width 307 height 83
drag, startPoint x: 504, startPoint y: 260, endPoint x: 556, endPoint y: 254, distance: 52.4
click at [505, 260] on input "8:00am" at bounding box center [519, 261] width 69 height 21
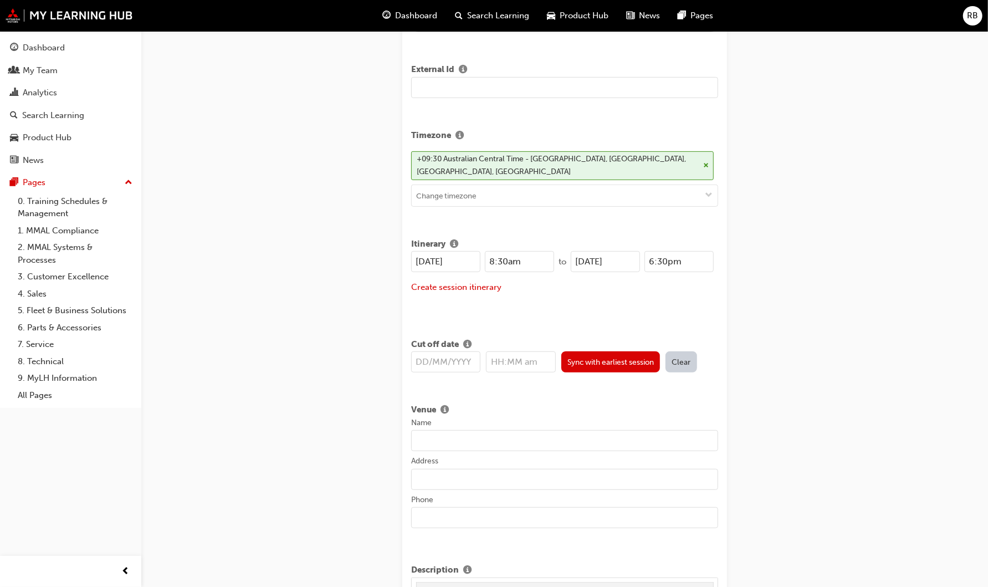
type input "8:30am"
drag, startPoint x: 685, startPoint y: 262, endPoint x: 596, endPoint y: 258, distance: 88.8
click at [596, 258] on div "01/10/2025 6:30pm" at bounding box center [642, 261] width 143 height 21
drag, startPoint x: 621, startPoint y: 292, endPoint x: 627, endPoint y: 285, distance: 8.6
click at [622, 290] on div "07/10/2025 8:30am to 01/10/2025 12:00pm Create session itinerary" at bounding box center [564, 279] width 307 height 56
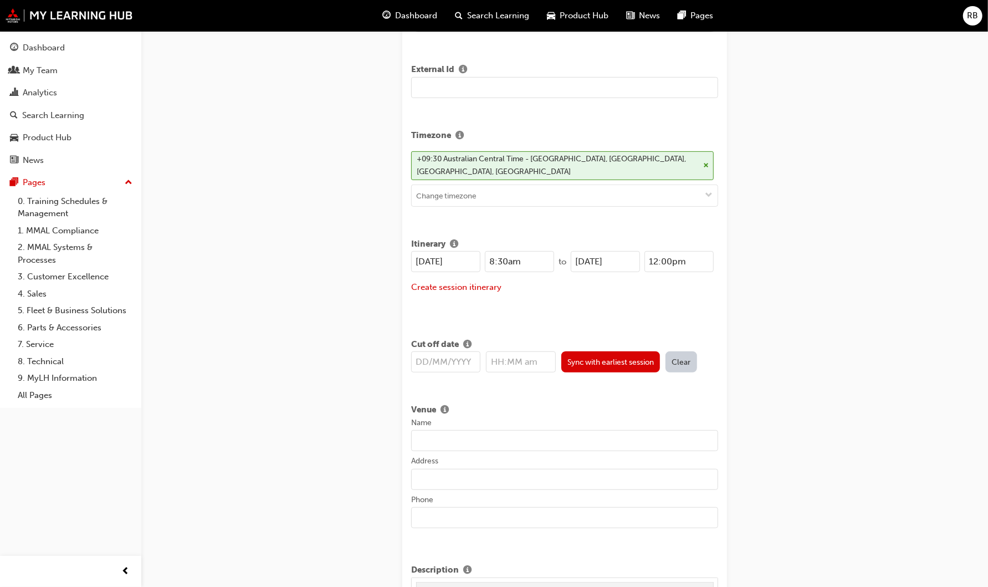
click at [668, 258] on input "12:00pm" at bounding box center [679, 261] width 69 height 21
type input "12:30pm"
click at [578, 303] on div "07/10/2025 8:30am to 01/10/2025 12:30pm Create session itinerary" at bounding box center [564, 279] width 307 height 56
click at [421, 358] on input "text" at bounding box center [445, 361] width 69 height 21
type input "25/0"
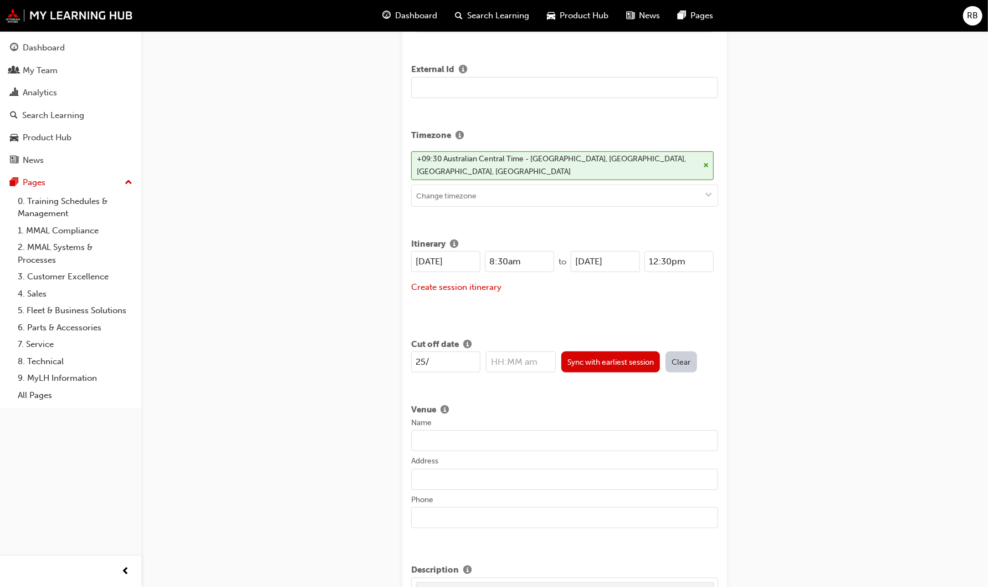
type input "12:00am"
type input "25/08/2025"
click at [447, 391] on div "Title 25MY ASX New Model Introduction: Face to Face Instructor Led Training Lea…" at bounding box center [564, 570] width 325 height 1566
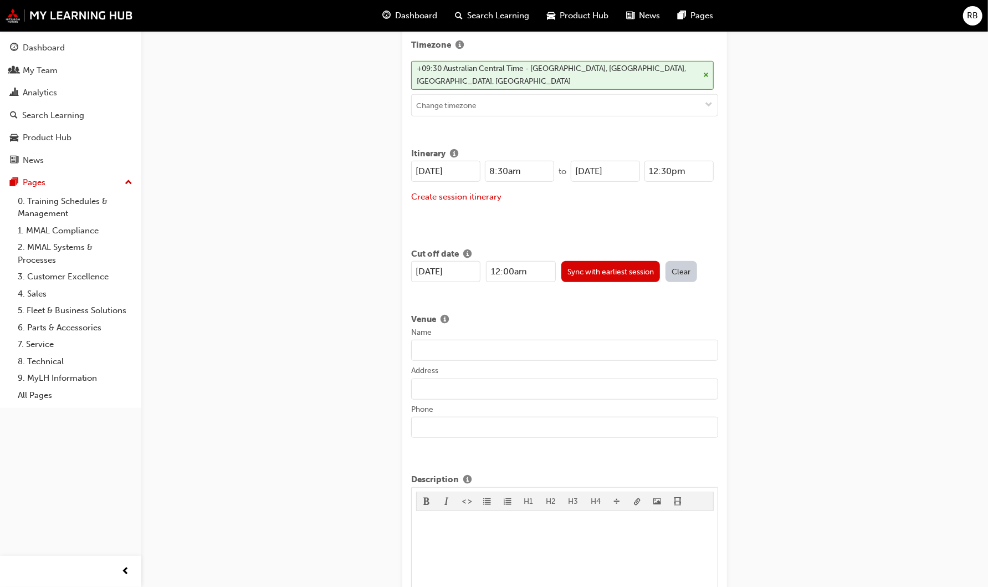
scroll to position [616, 0]
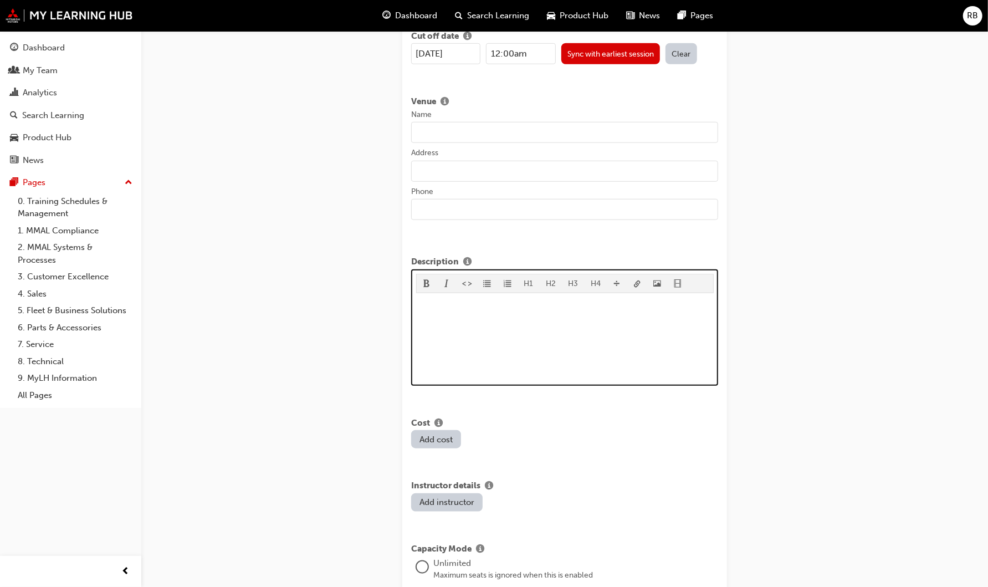
click at [431, 298] on p "﻿" at bounding box center [565, 304] width 298 height 13
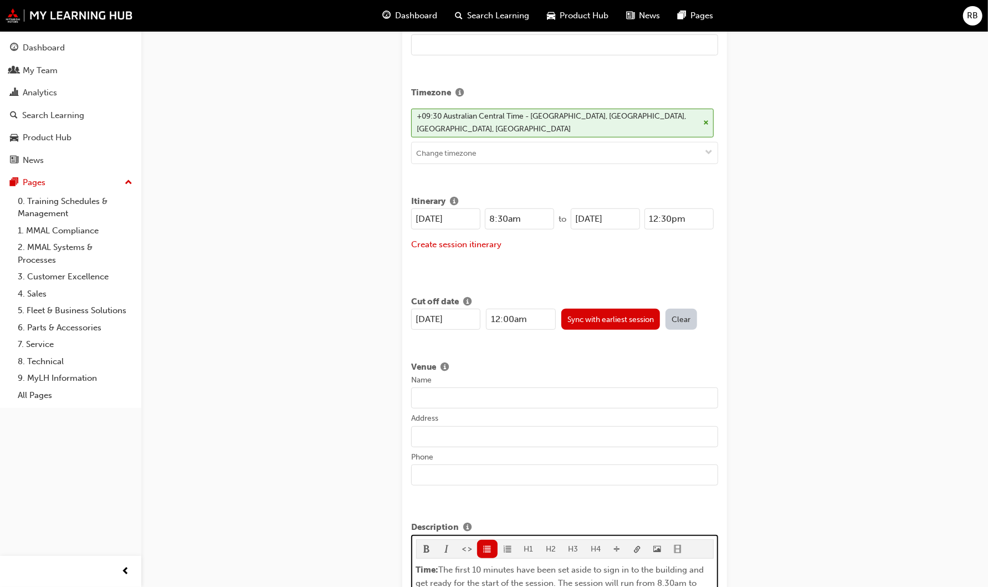
scroll to position [372, 0]
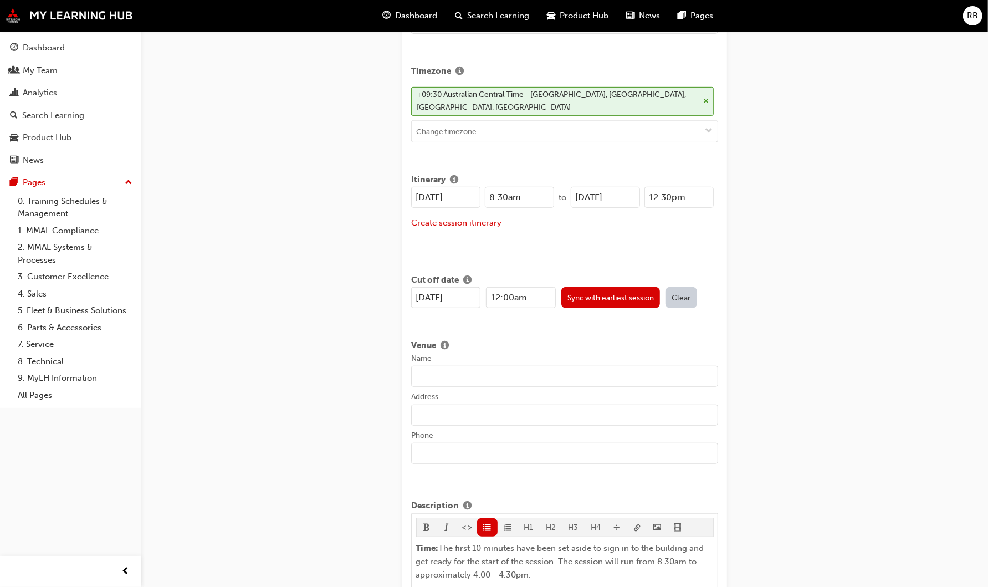
click at [469, 377] on input "Name" at bounding box center [564, 376] width 307 height 21
paste input "WA - Mitsubishi Motors Australia Limited"
type input "WA - Mitsubishi Motors Australia Limited"
click at [452, 413] on input "Address" at bounding box center [564, 415] width 307 height 21
paste input "92 Welshpool Road, Welshpool, WA 6106"
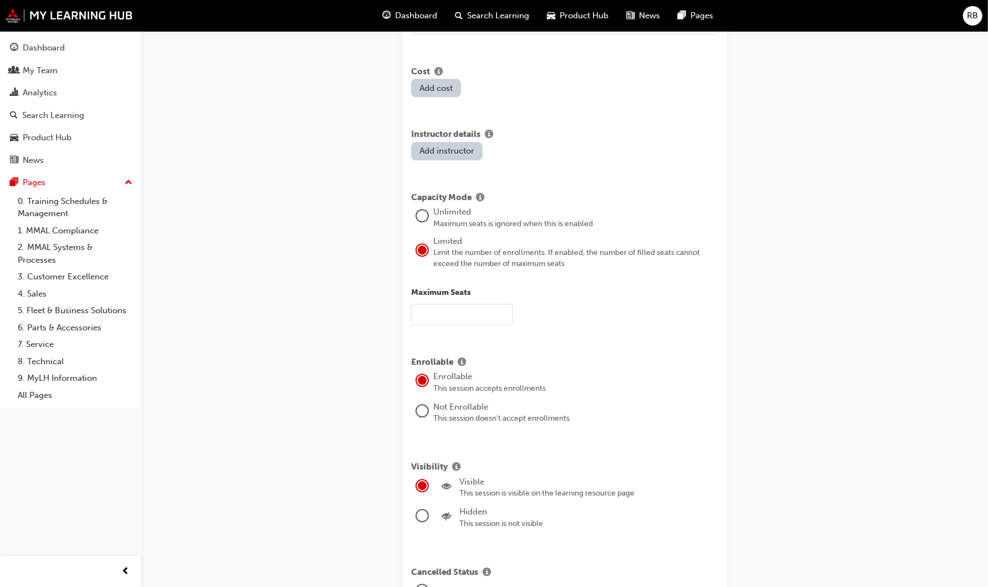
scroll to position [2096, 0]
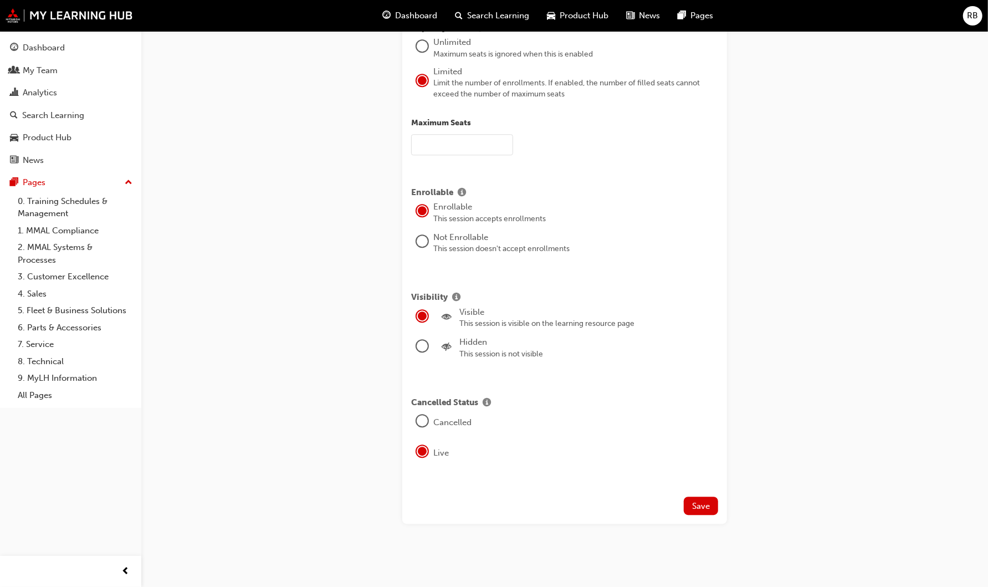
type input "92 Welshpool Road, Welshpool, WA 6106"
click at [427, 247] on div at bounding box center [422, 241] width 11 height 11
click at [702, 503] on span "Save" at bounding box center [701, 506] width 18 height 10
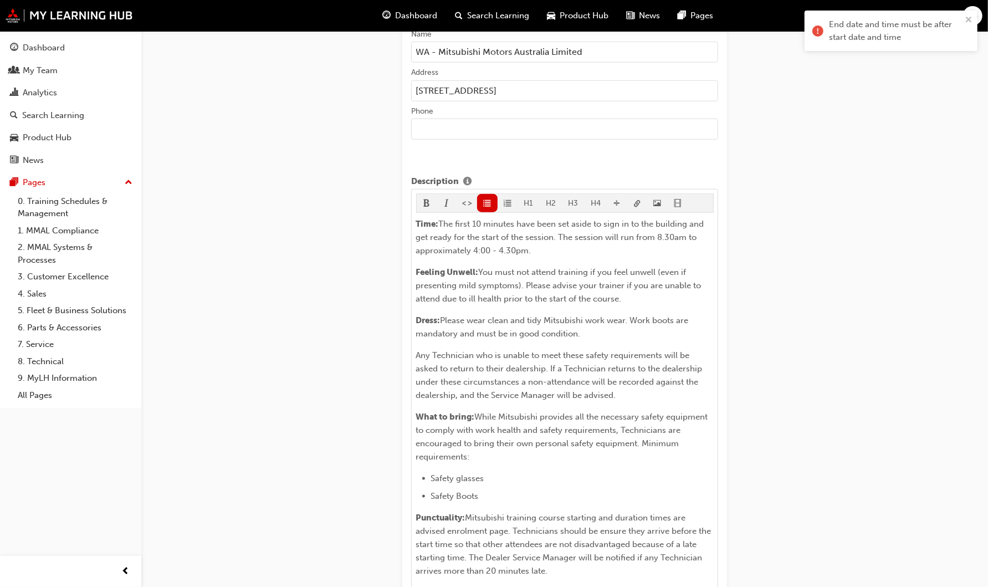
scroll to position [460, 0]
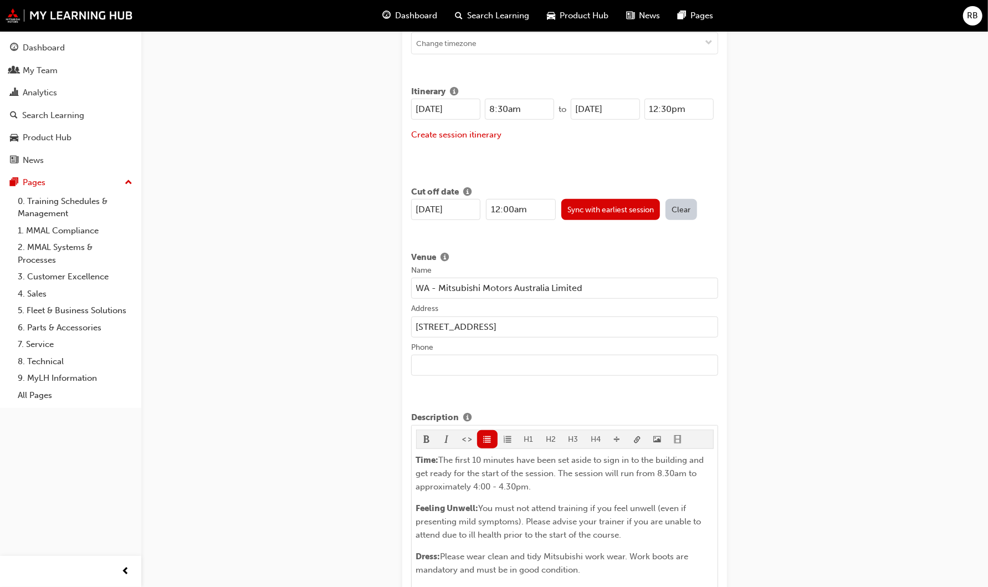
click at [585, 107] on input "01/10/2025" at bounding box center [605, 109] width 69 height 21
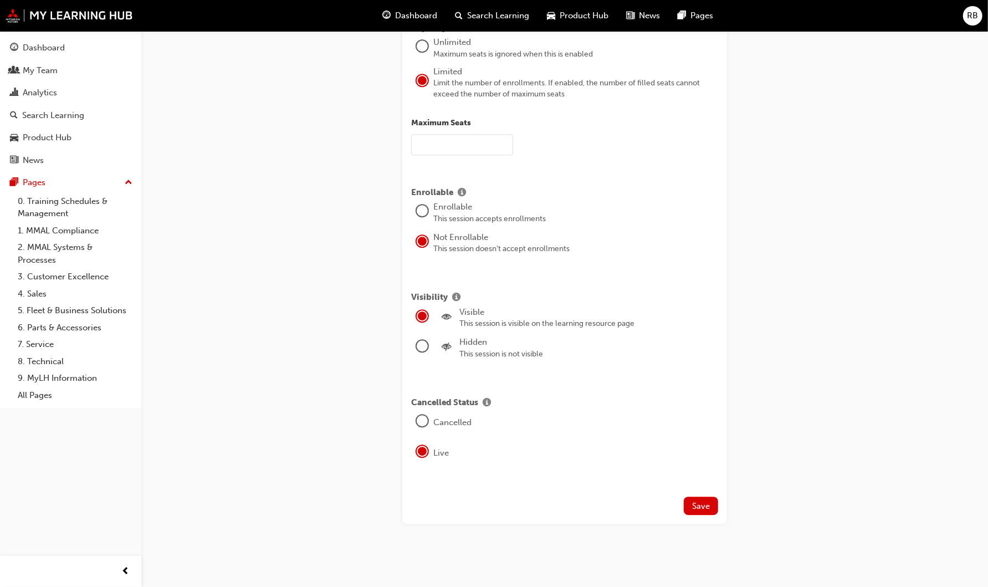
scroll to position [2307, 0]
type input "10/10/2025"
click at [702, 503] on span "Save" at bounding box center [701, 506] width 18 height 10
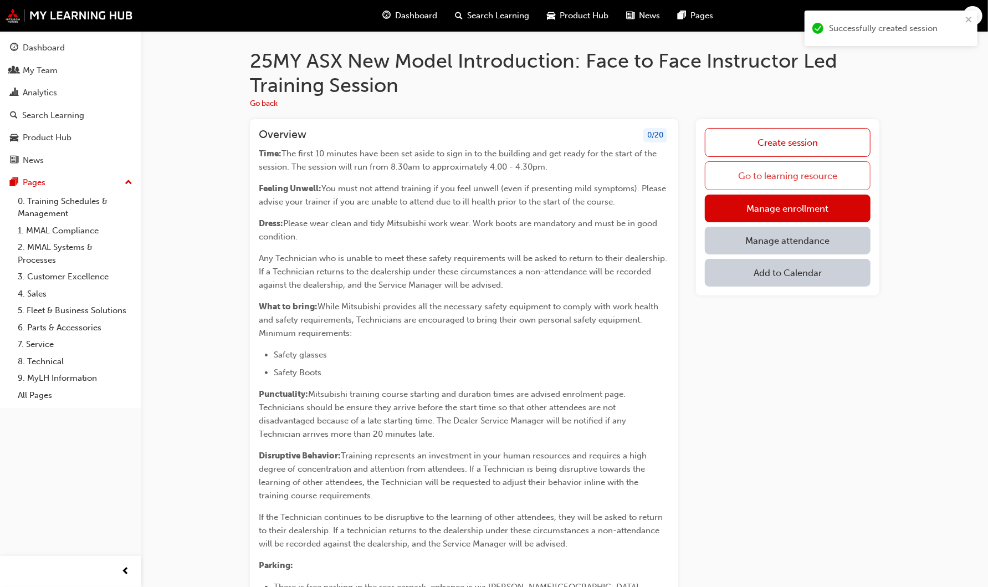
click at [835, 176] on link "Go to learning resource" at bounding box center [788, 175] width 166 height 29
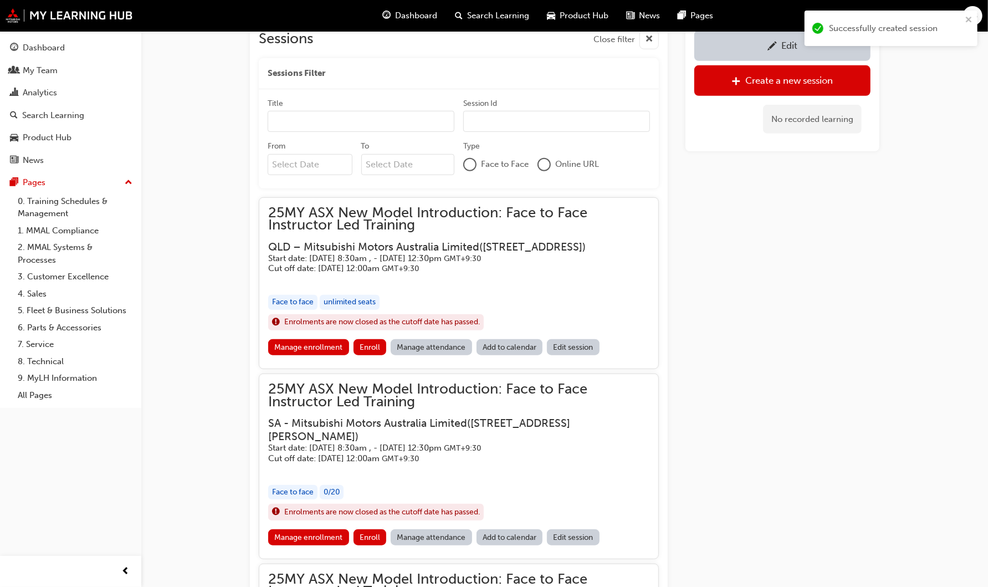
scroll to position [527, 0]
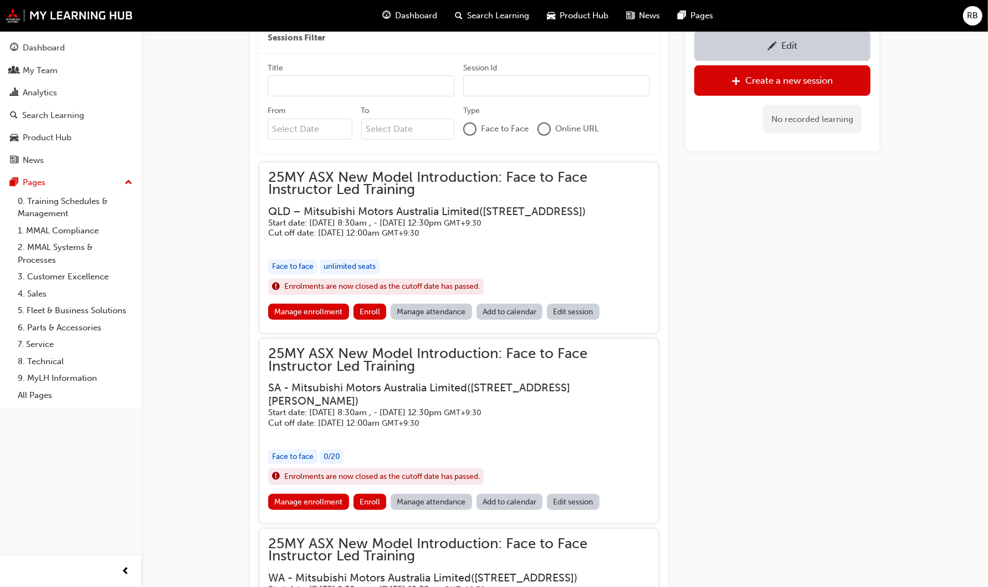
click at [585, 318] on link "Edit session" at bounding box center [573, 312] width 53 height 16
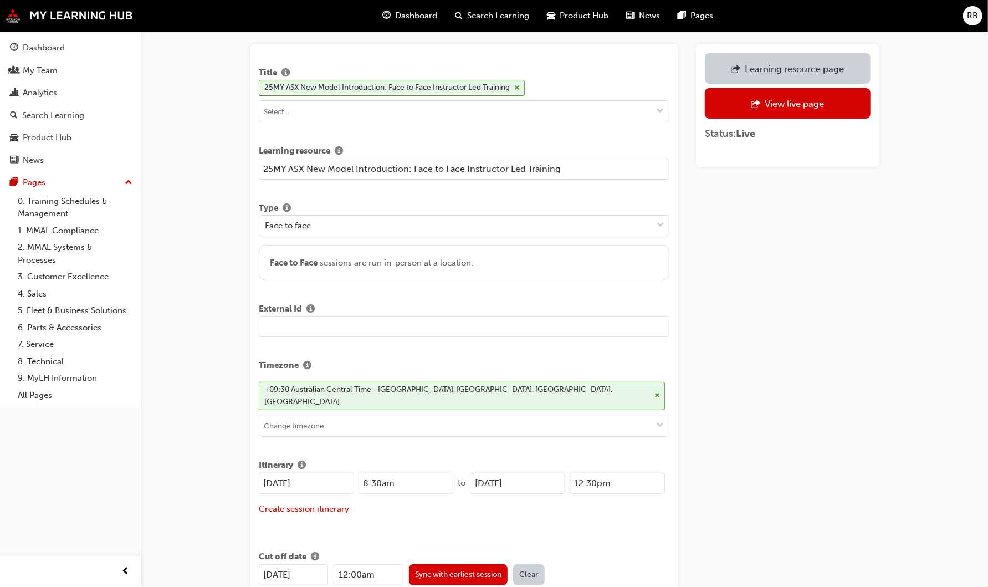
scroll to position [62, 0]
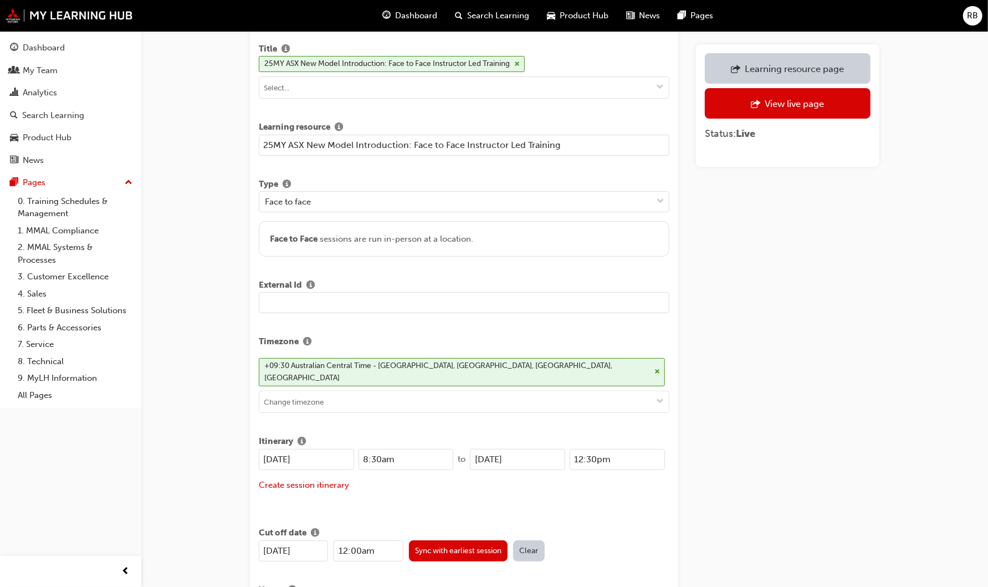
click at [288, 449] on input "30/08/2025" at bounding box center [306, 459] width 95 height 21
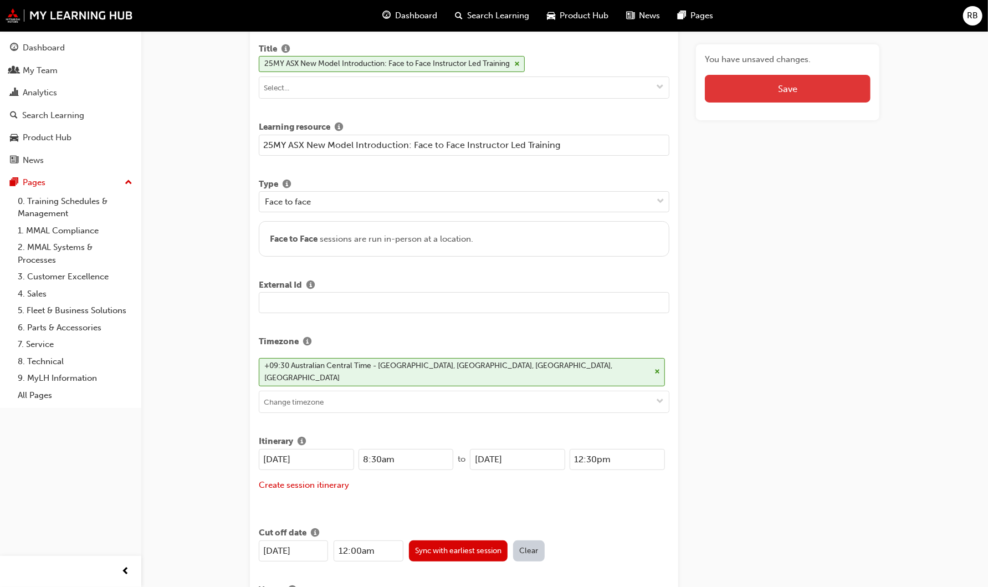
type input "30/09/2025"
click at [810, 95] on button "Save" at bounding box center [788, 89] width 166 height 28
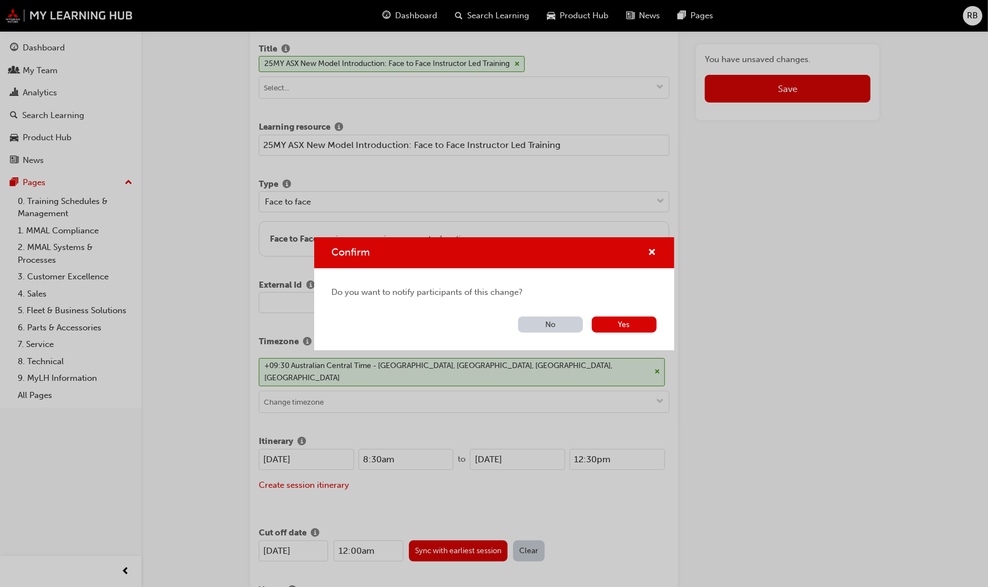
click at [571, 325] on button "No" at bounding box center [550, 324] width 65 height 16
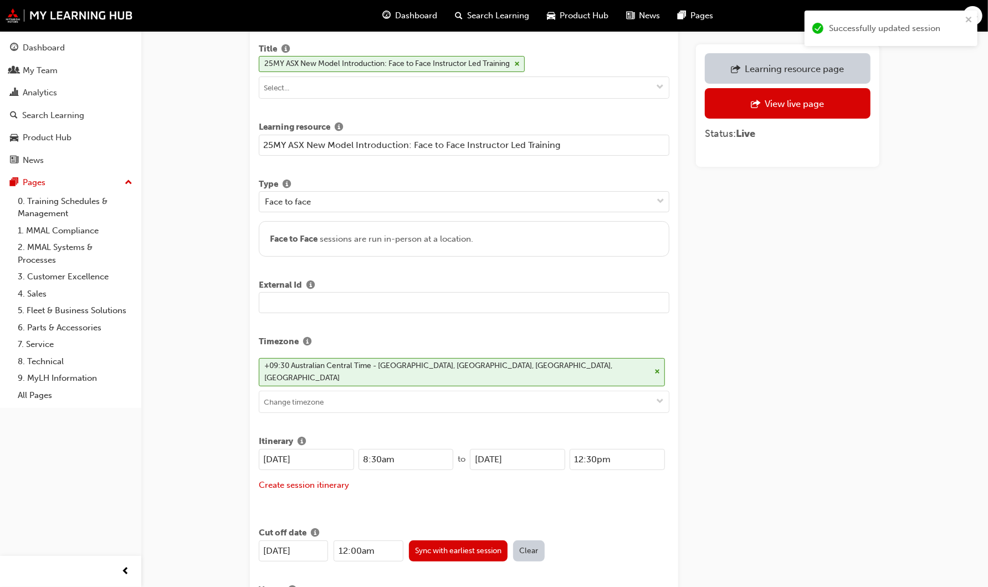
click at [806, 75] on link "Learning resource page" at bounding box center [788, 68] width 166 height 30
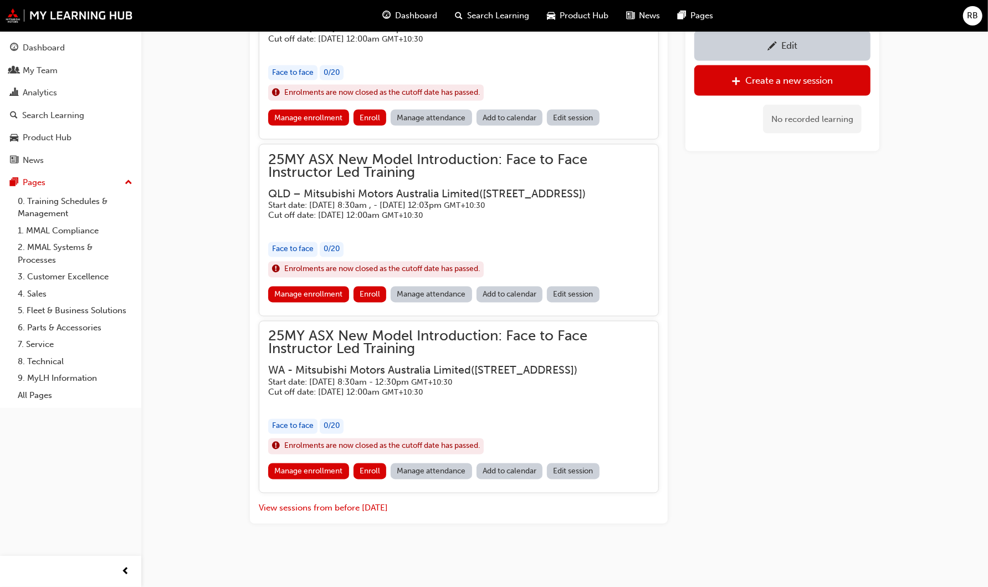
scroll to position [1304, 0]
click at [584, 479] on link "Edit session" at bounding box center [573, 471] width 53 height 16
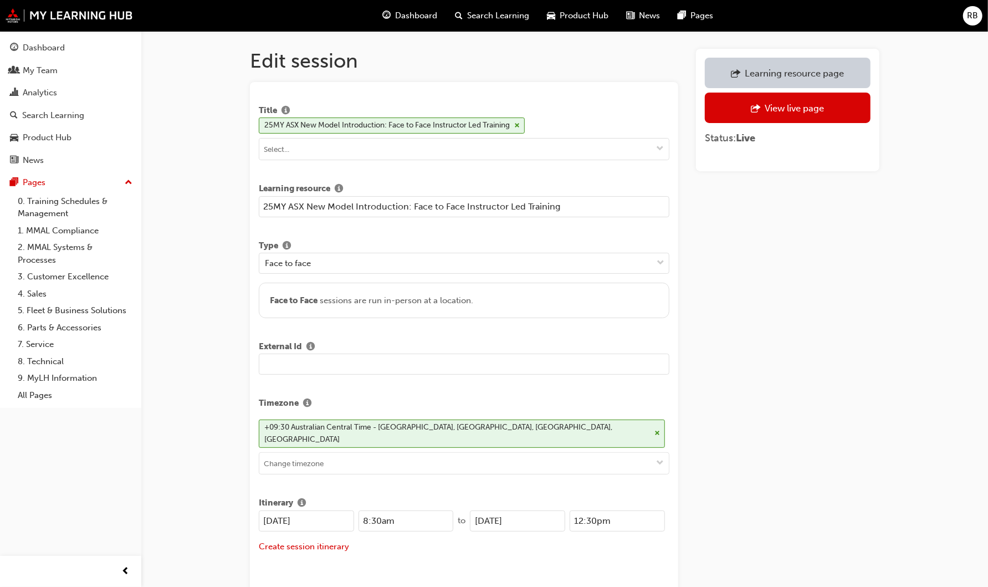
click at [287, 510] on input "30/10/2025" at bounding box center [306, 520] width 95 height 21
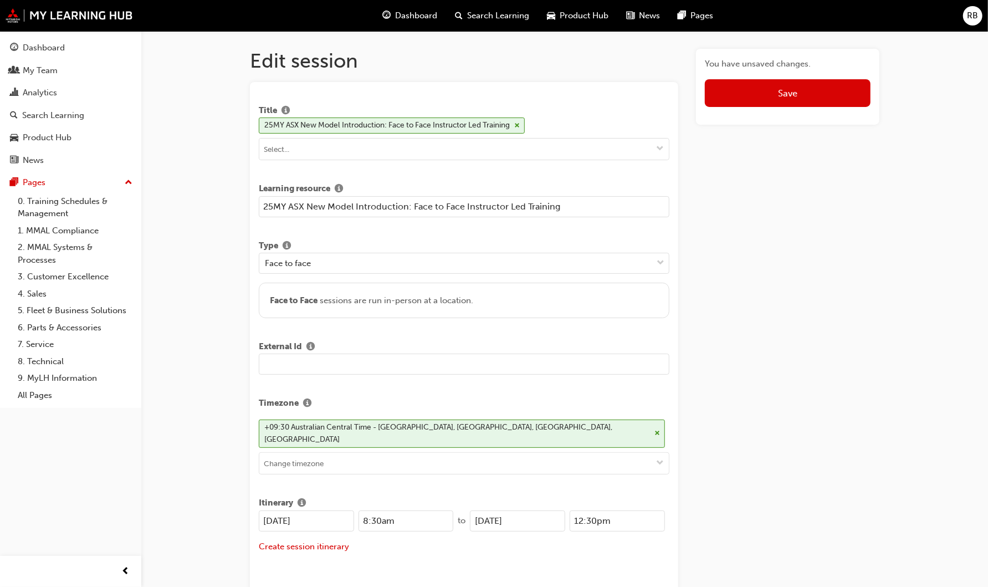
type input "30/09/2025"
click at [482, 510] on input "30/10/2025" at bounding box center [517, 520] width 95 height 21
click at [486, 510] on input "30/10/2025" at bounding box center [517, 520] width 95 height 21
type input "03/10/2025"
click at [762, 101] on button "Save" at bounding box center [788, 93] width 166 height 28
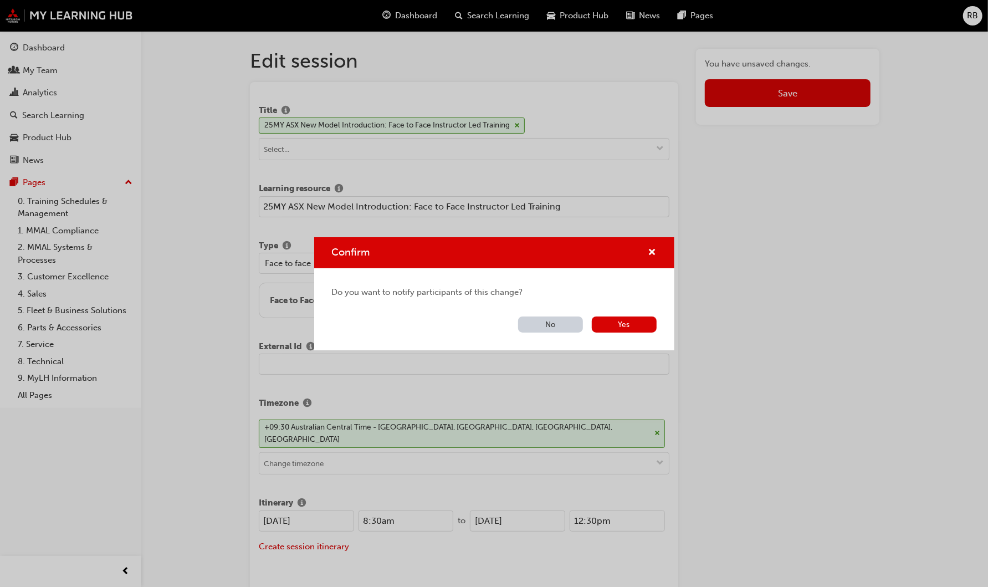
click at [562, 322] on button "No" at bounding box center [550, 324] width 65 height 16
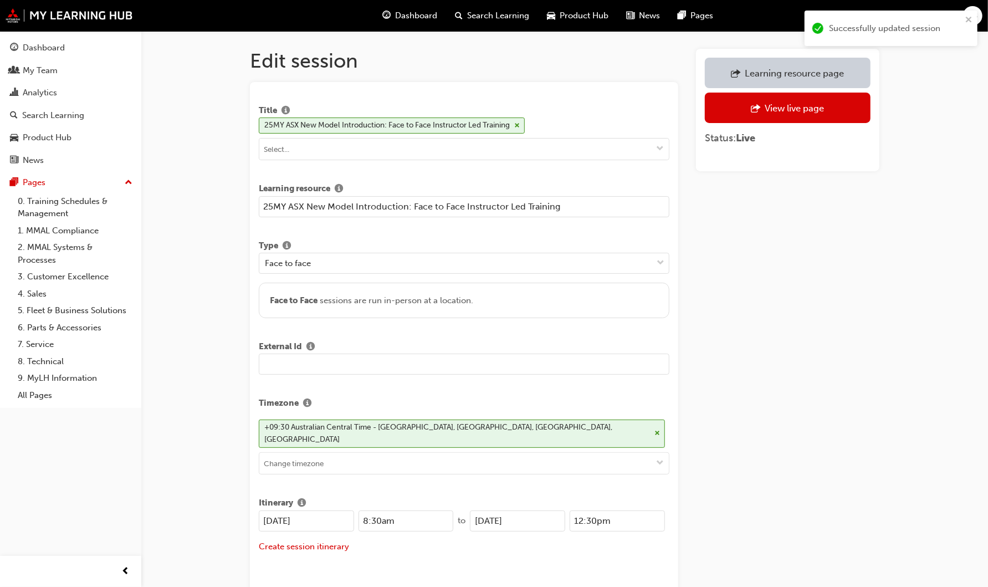
click at [805, 74] on div "Learning resource page" at bounding box center [794, 73] width 99 height 11
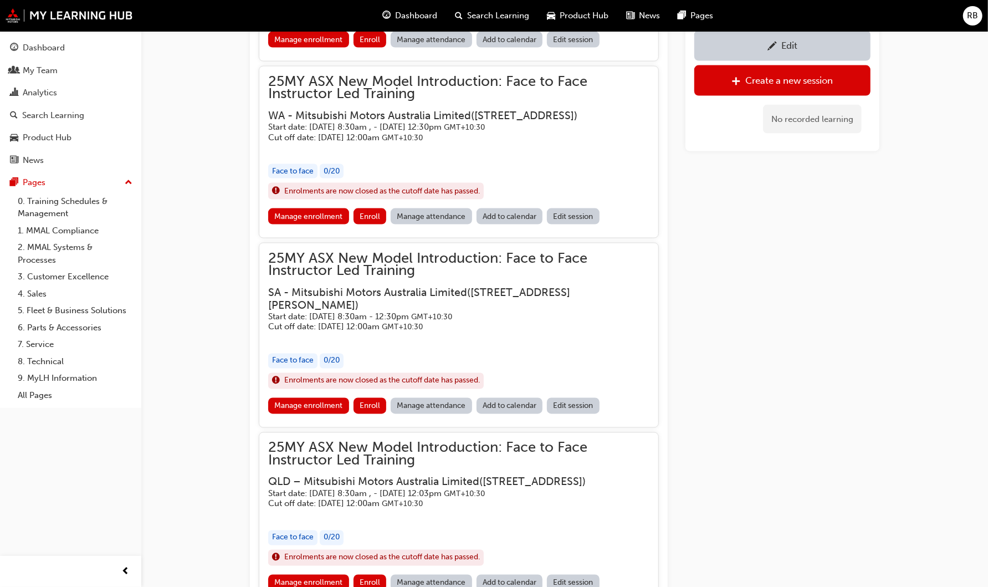
scroll to position [1181, 0]
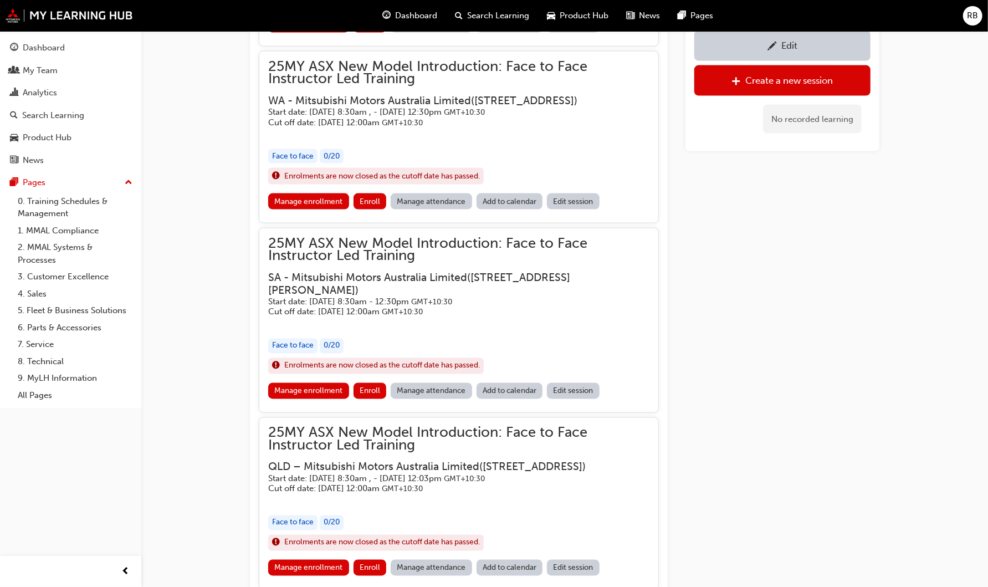
click at [579, 399] on link "Edit session" at bounding box center [573, 391] width 53 height 16
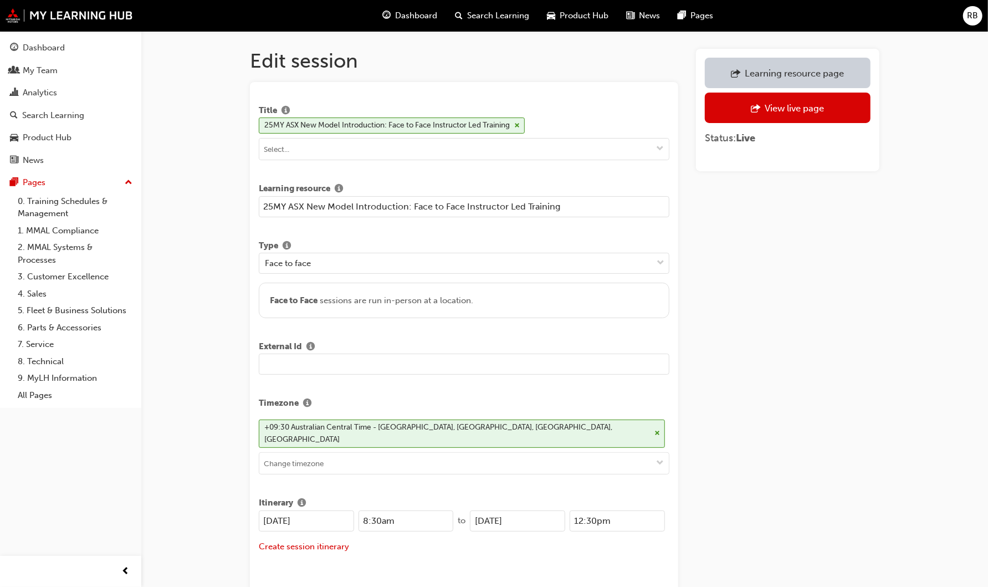
click at [486, 510] on input "07/10/2025" at bounding box center [517, 520] width 95 height 21
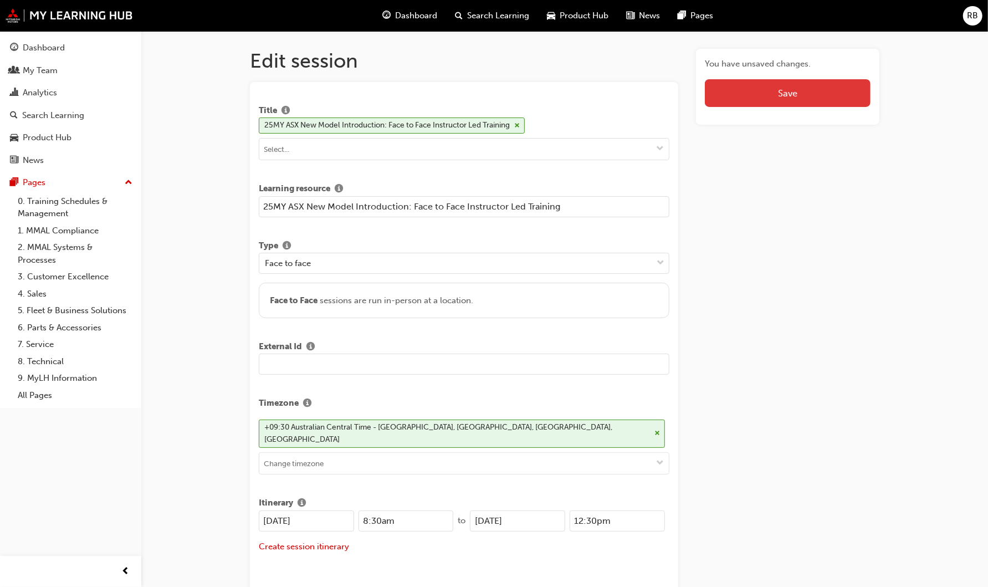
type input "10/10/2025"
click at [834, 97] on button "Save" at bounding box center [788, 93] width 166 height 28
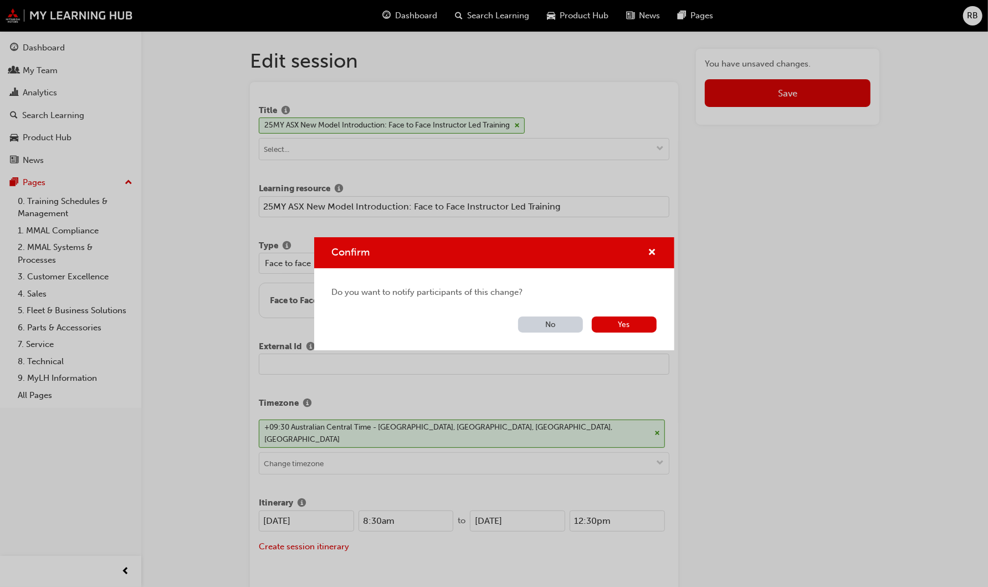
click at [570, 320] on button "No" at bounding box center [550, 324] width 65 height 16
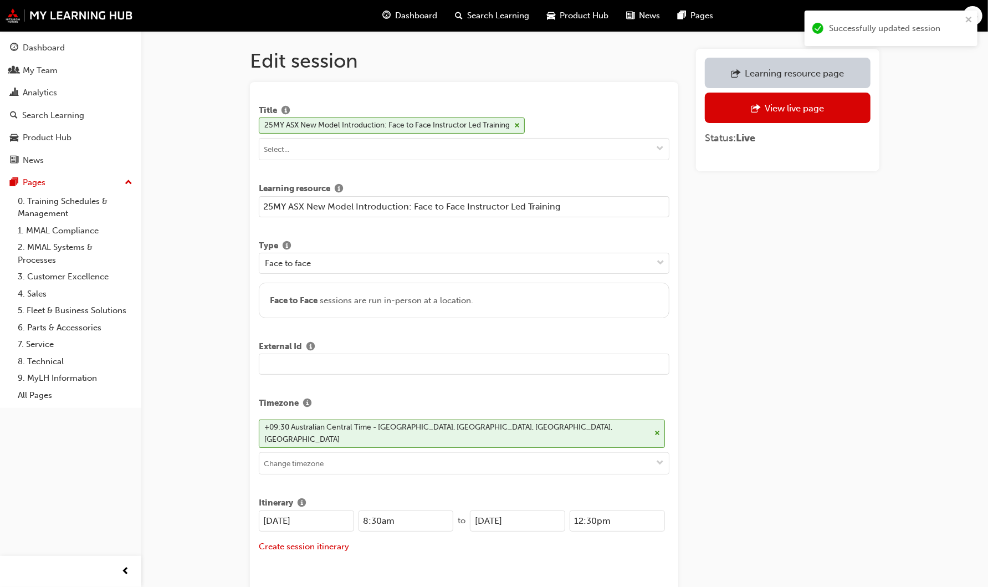
click at [744, 82] on link "Learning resource page" at bounding box center [788, 73] width 166 height 30
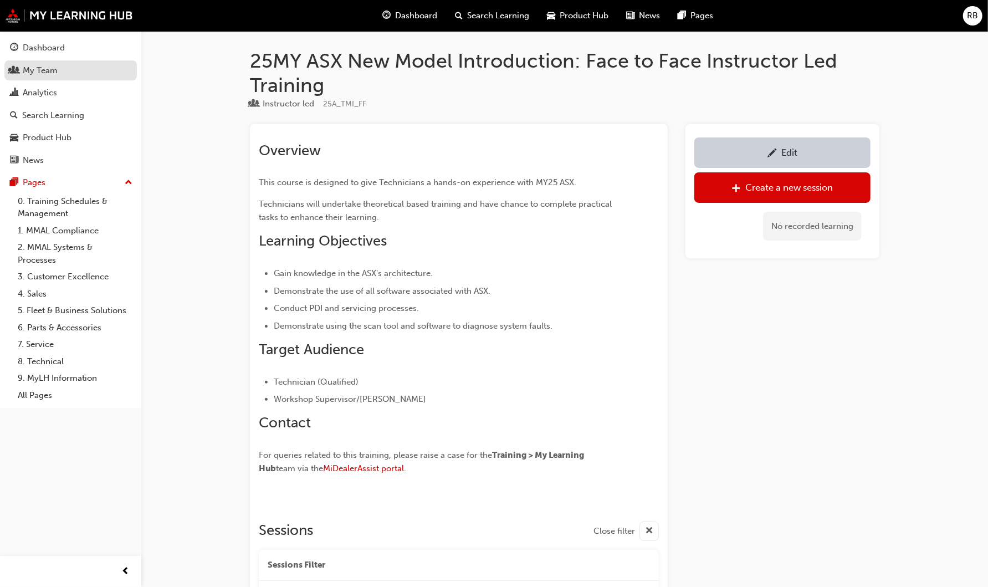
click at [45, 68] on div "My Team" at bounding box center [40, 70] width 35 height 13
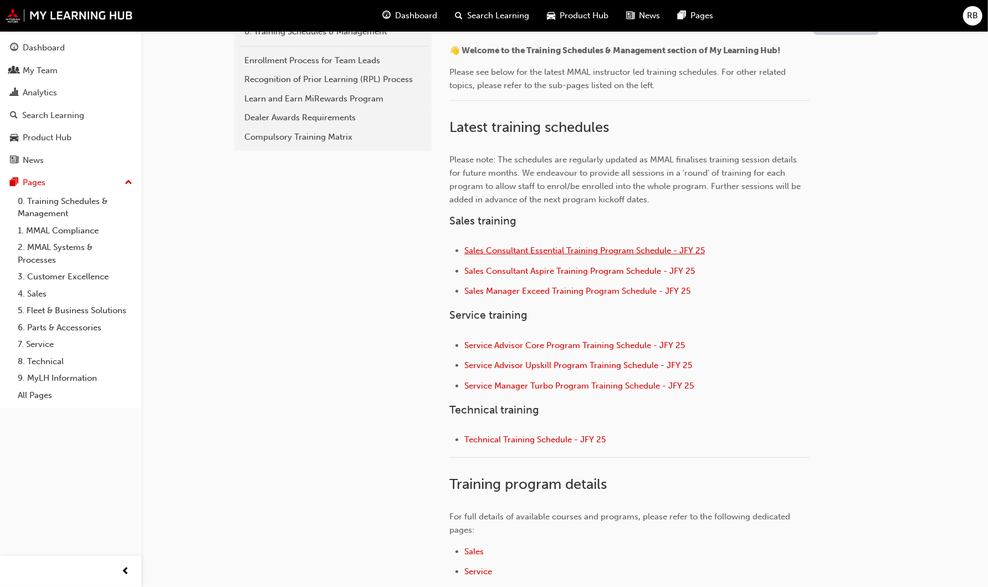
scroll to position [279, 0]
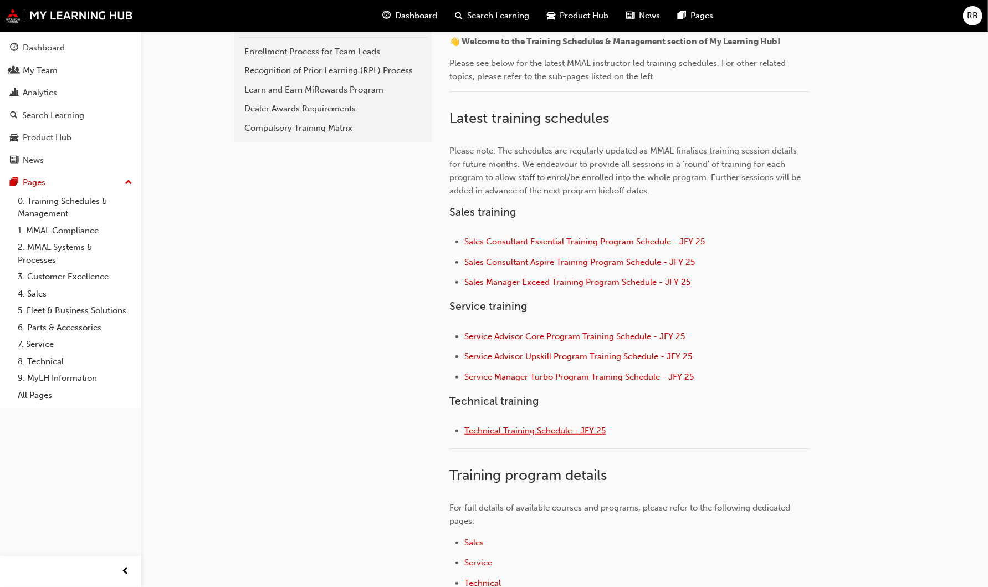
click at [561, 432] on span "Technical Training Schedule - JFY 25" at bounding box center [534, 431] width 141 height 10
